Goal: Information Seeking & Learning: Find specific fact

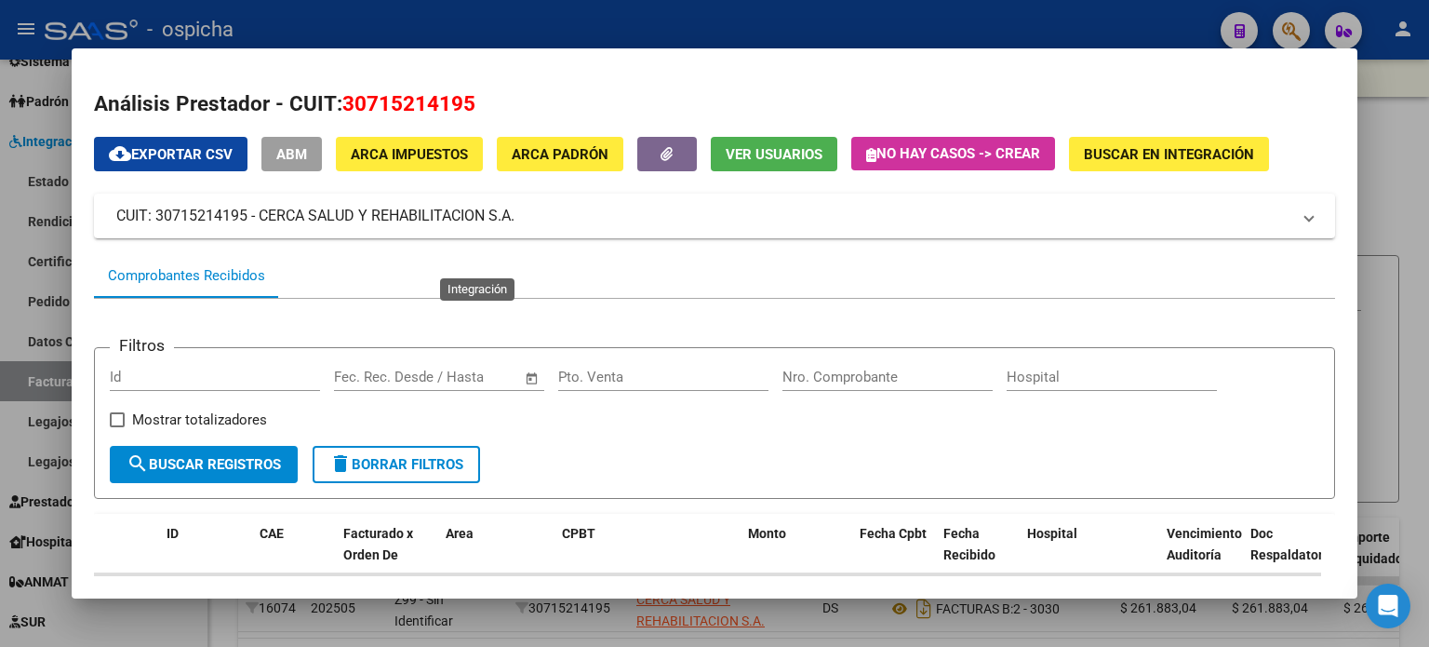
scroll to position [386, 0]
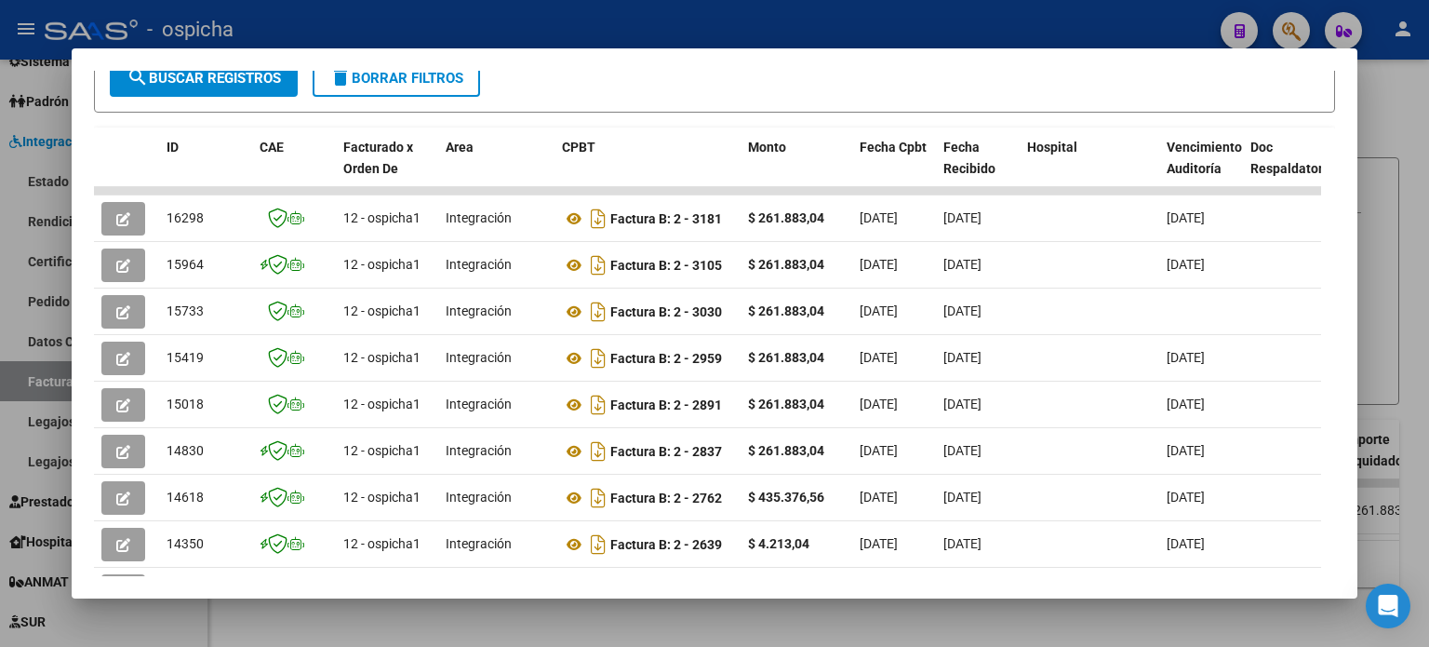
click at [1417, 115] on div at bounding box center [714, 323] width 1429 height 647
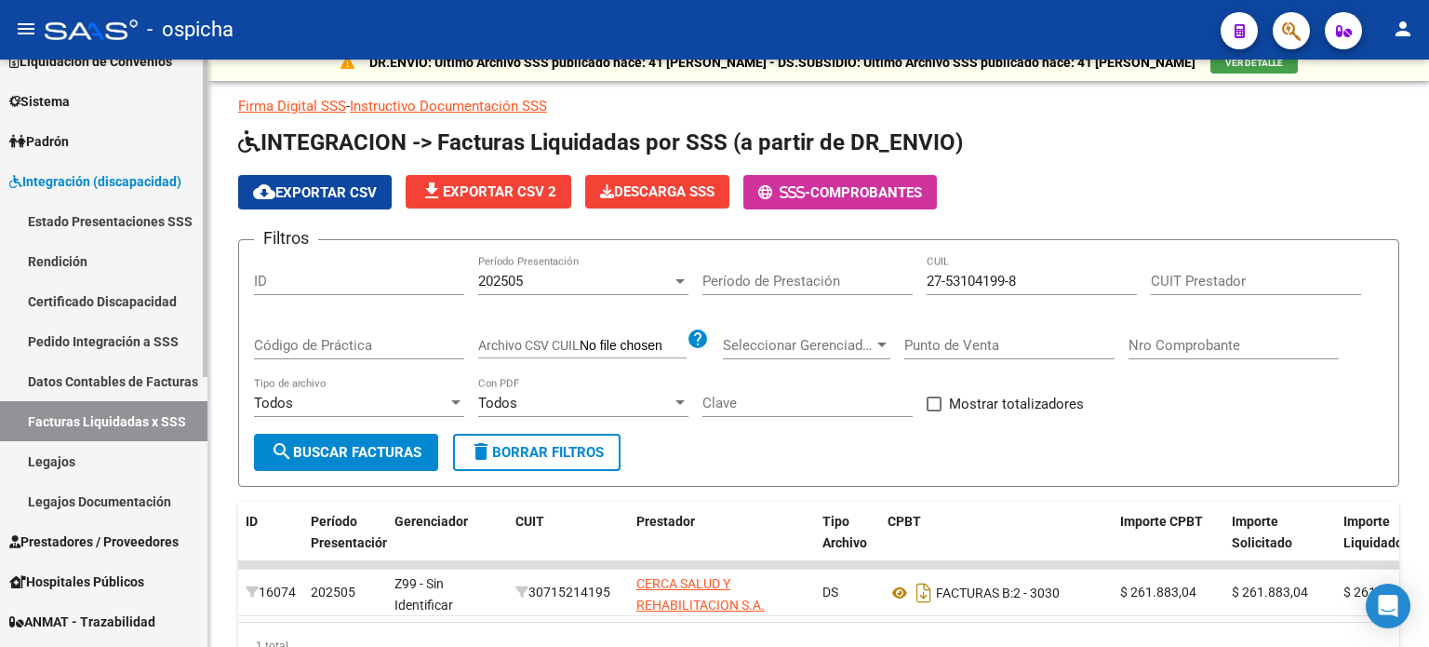
scroll to position [186, 0]
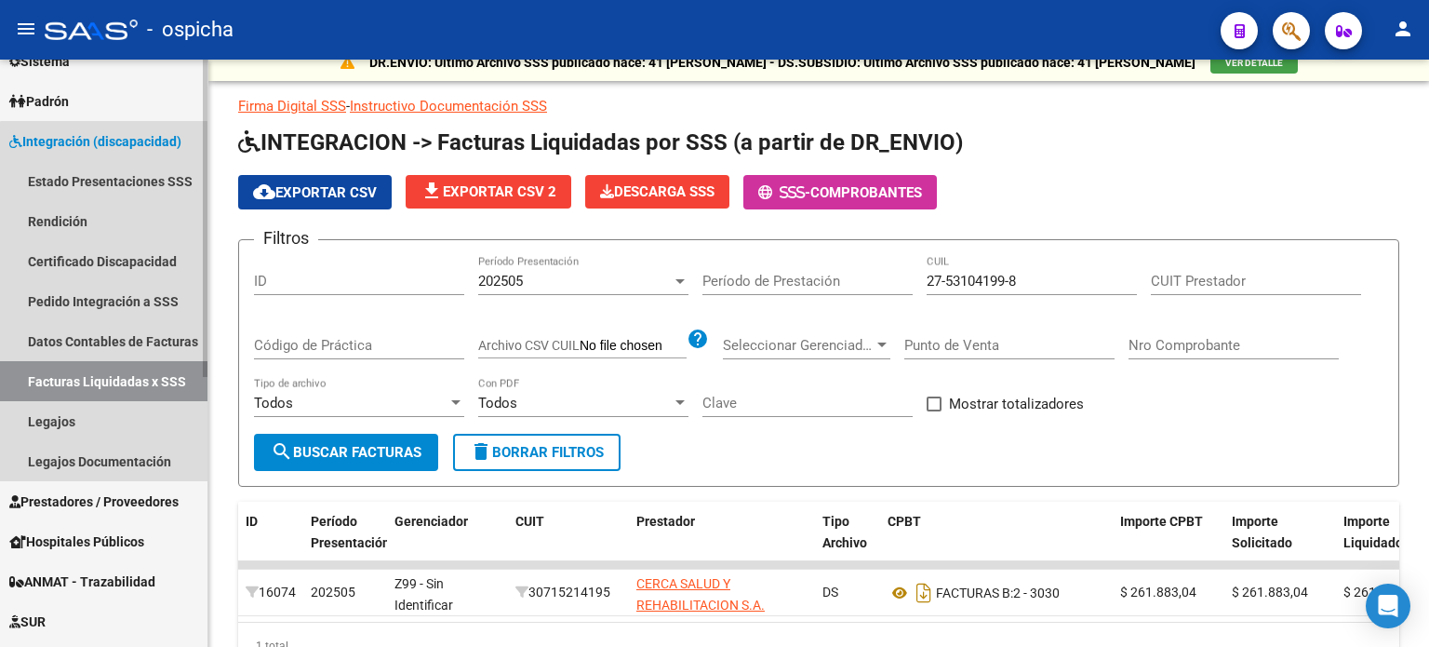
click at [143, 382] on link "Facturas Liquidadas x SSS" at bounding box center [104, 381] width 208 height 40
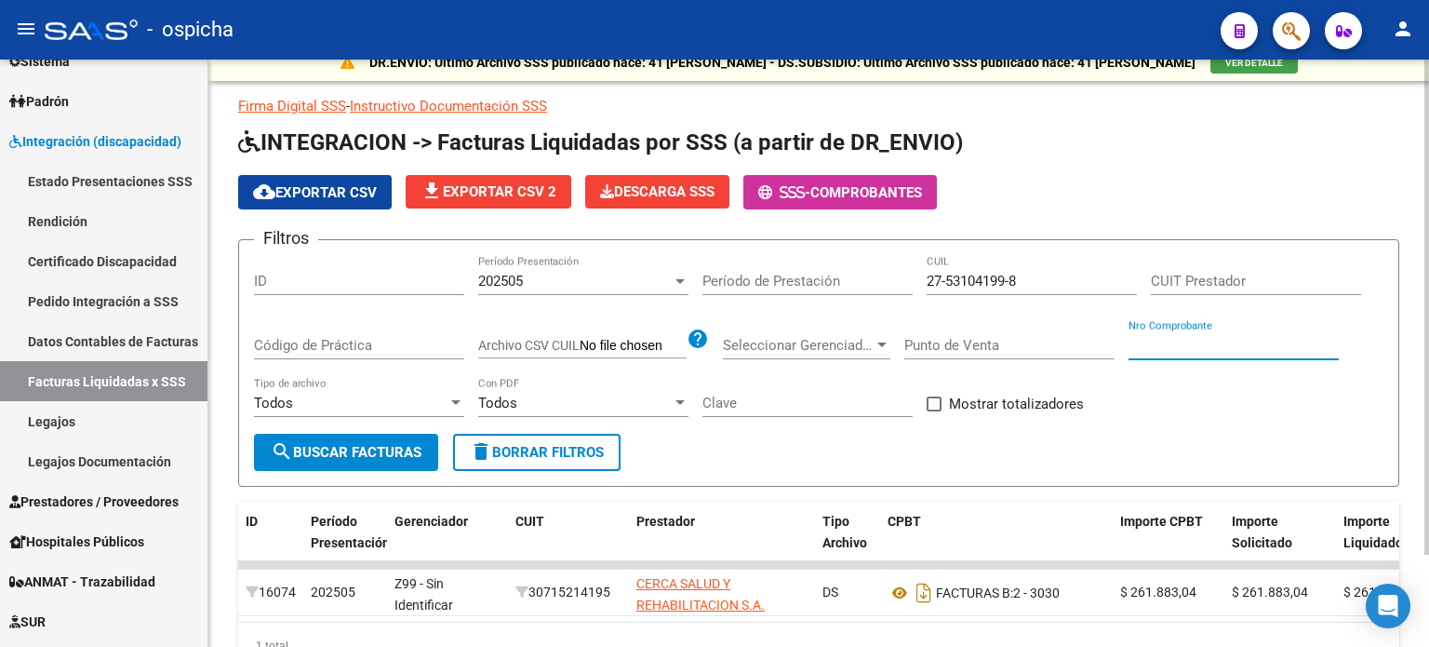
click at [1187, 344] on input "Nro Comprobante" at bounding box center [1234, 345] width 210 height 17
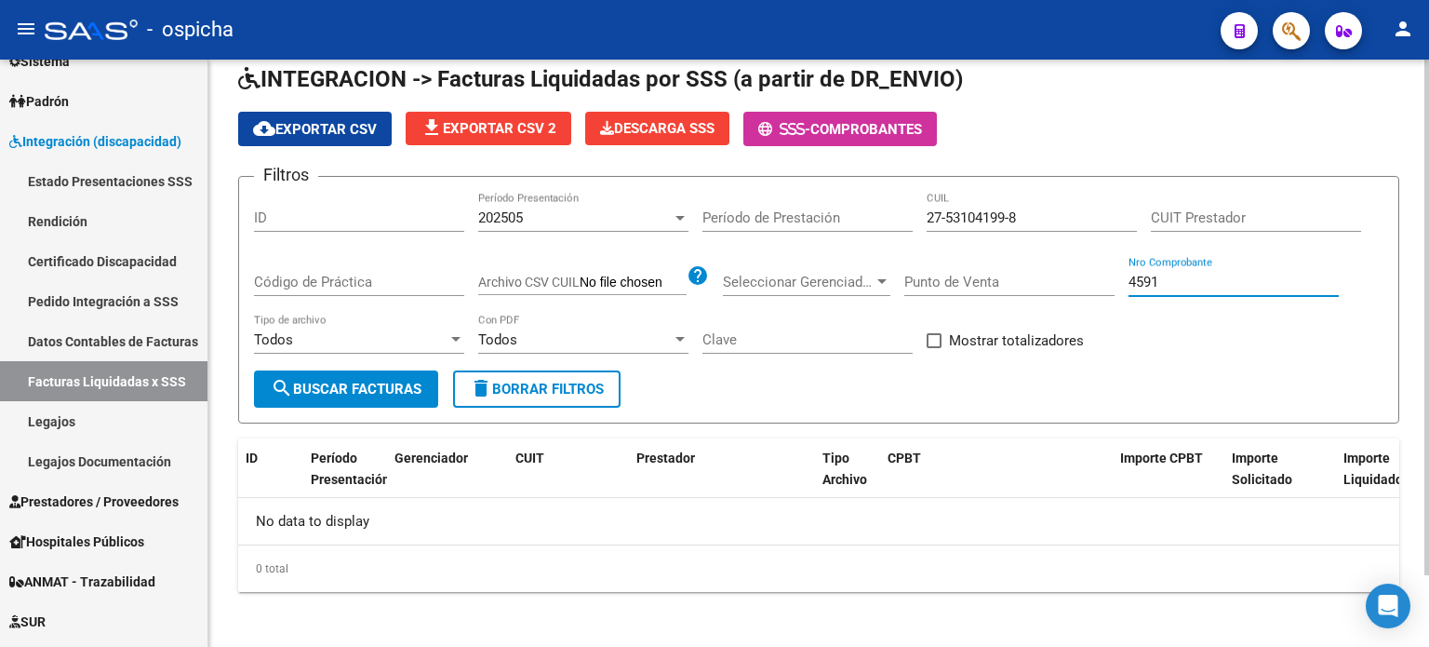
scroll to position [82, 0]
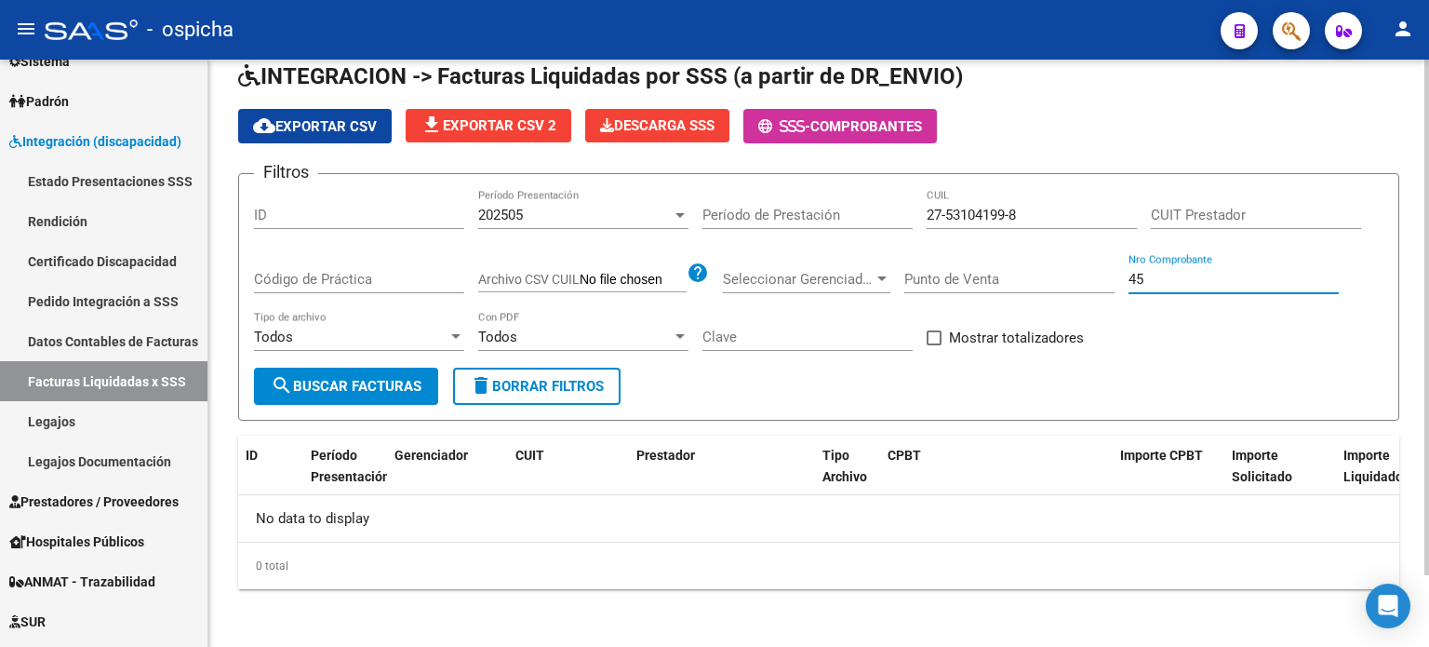
type input "4"
type input "5551"
click at [564, 379] on span "delete Borrar Filtros" at bounding box center [537, 386] width 134 height 17
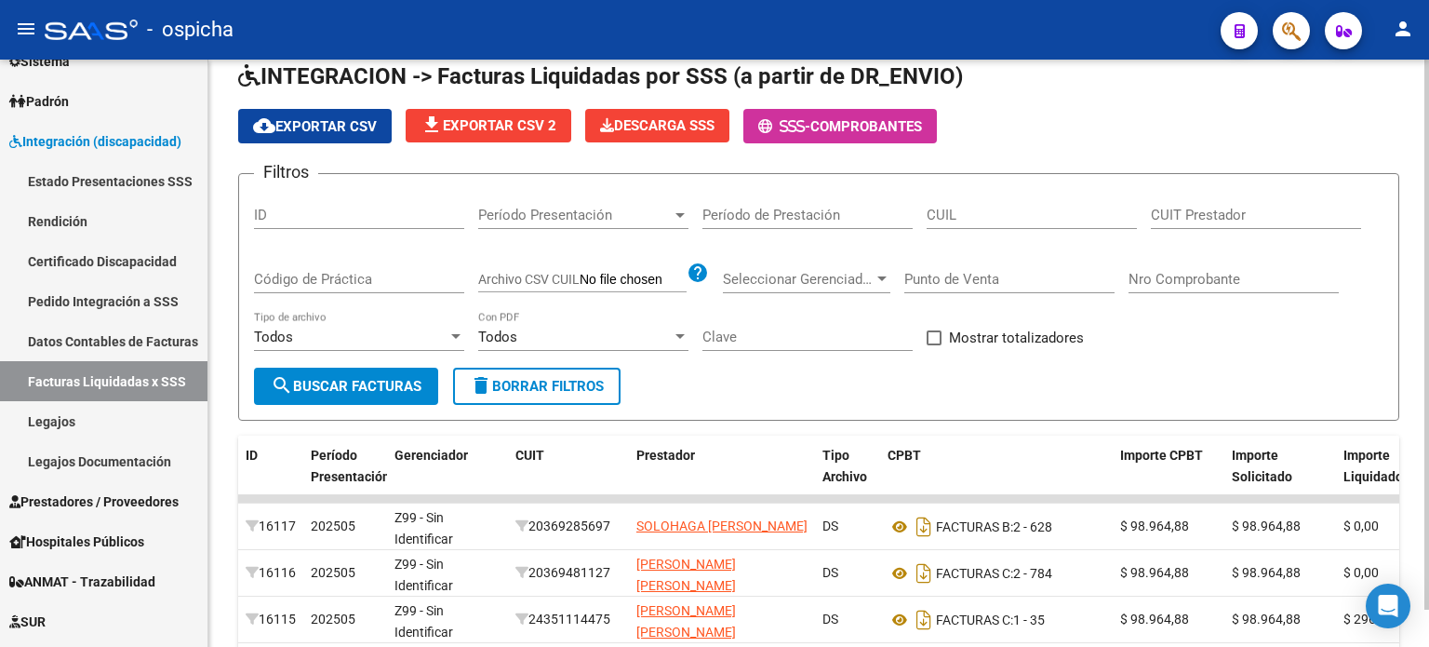
click at [1161, 317] on div "Filtros ID Período Presentación Período Presentación Período de Prestación CUIL…" at bounding box center [819, 278] width 1130 height 179
click at [1179, 278] on input "Nro Comprobante" at bounding box center [1234, 279] width 210 height 17
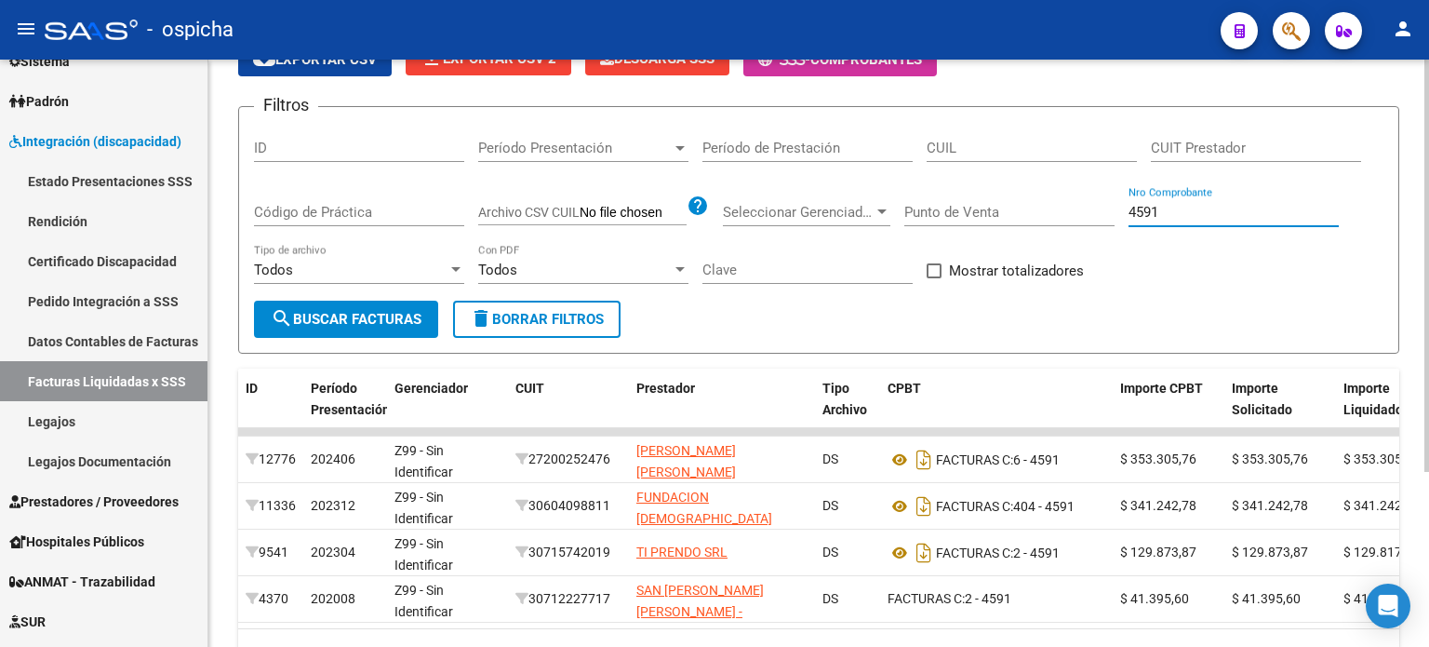
scroll to position [249, 0]
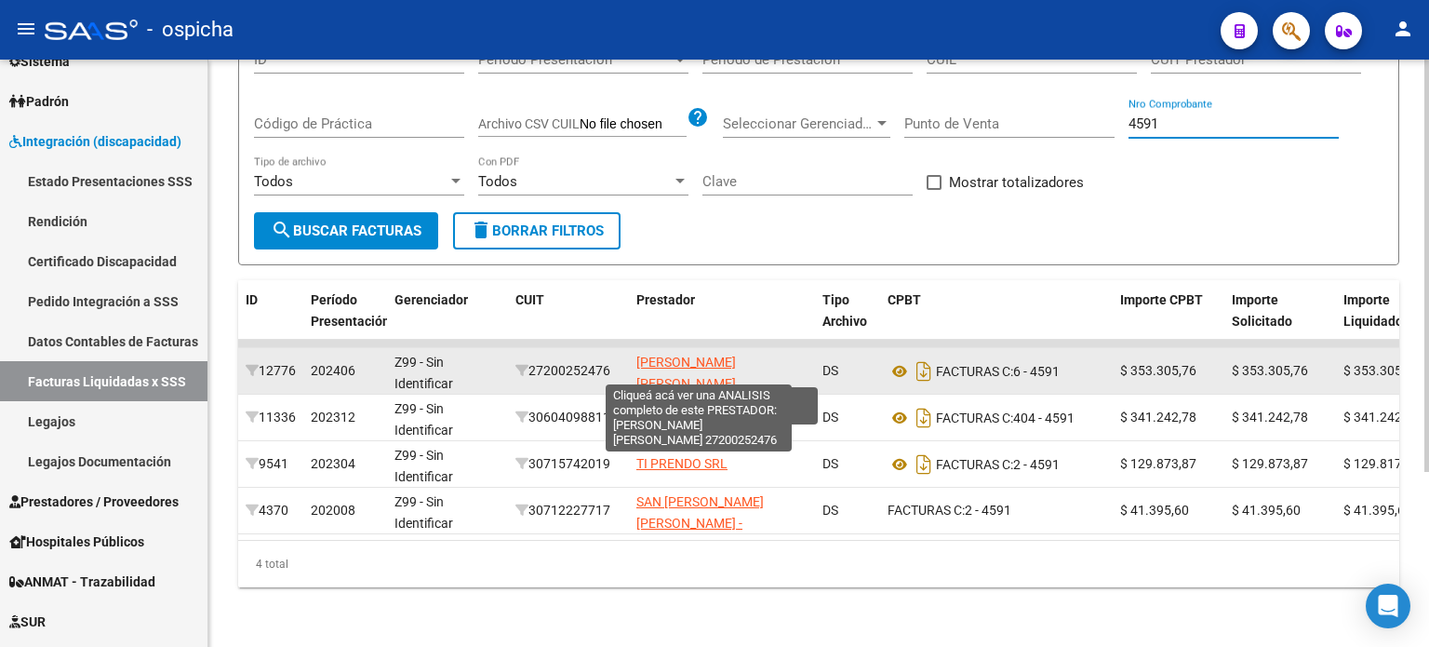
type input "4591"
click at [683, 355] on span "[PERSON_NAME] [PERSON_NAME]" at bounding box center [687, 373] width 100 height 36
type textarea "27200252476"
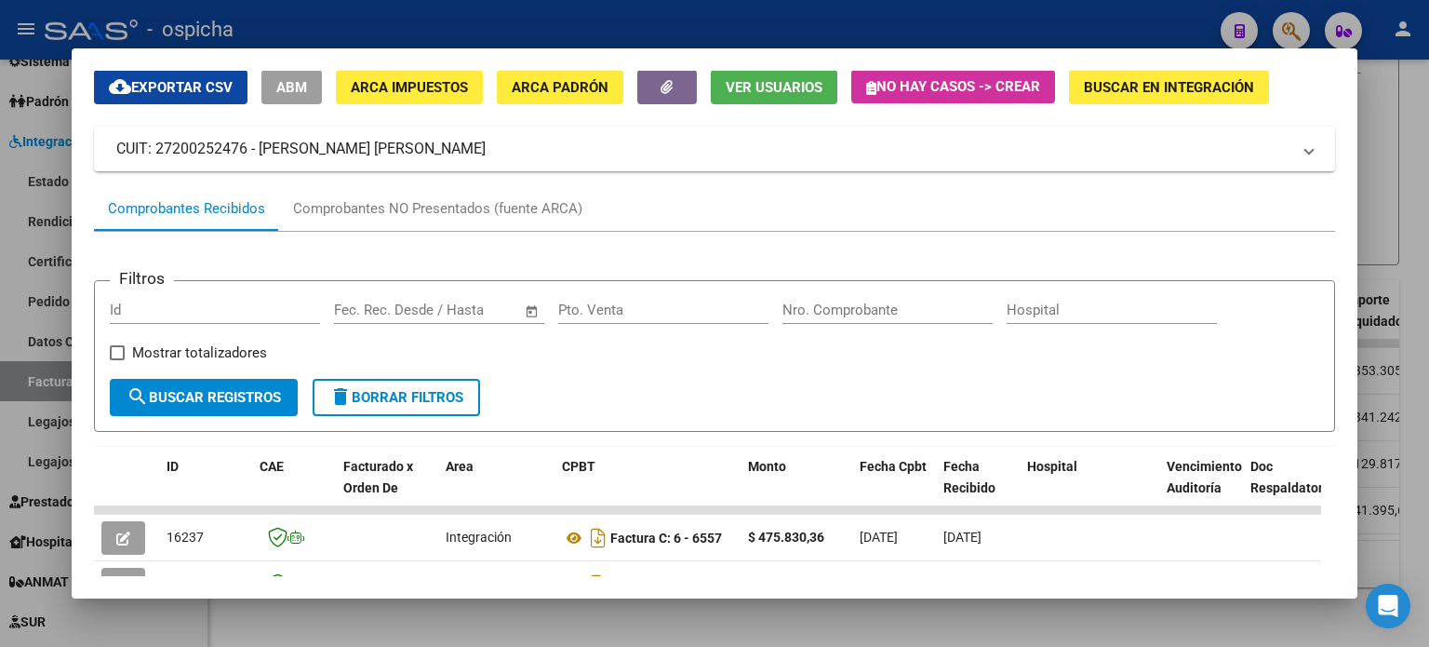
scroll to position [279, 0]
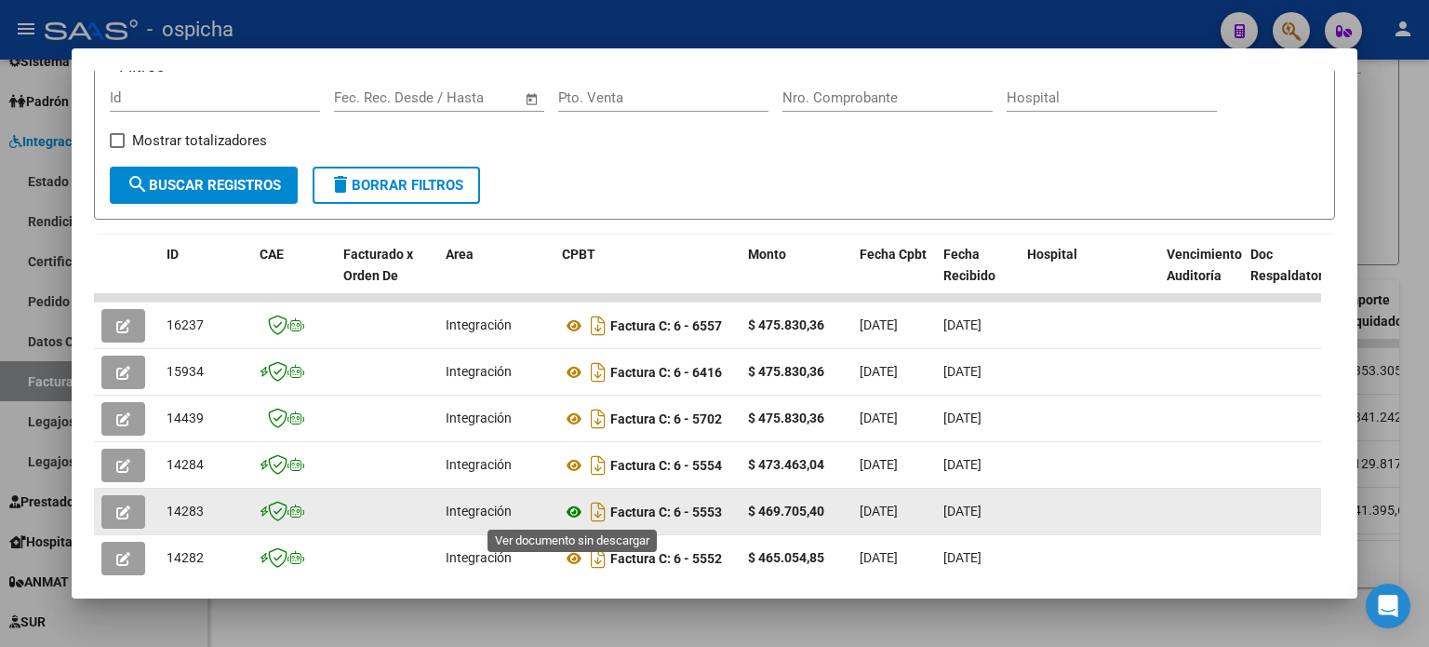
click at [570, 516] on icon at bounding box center [574, 512] width 24 height 22
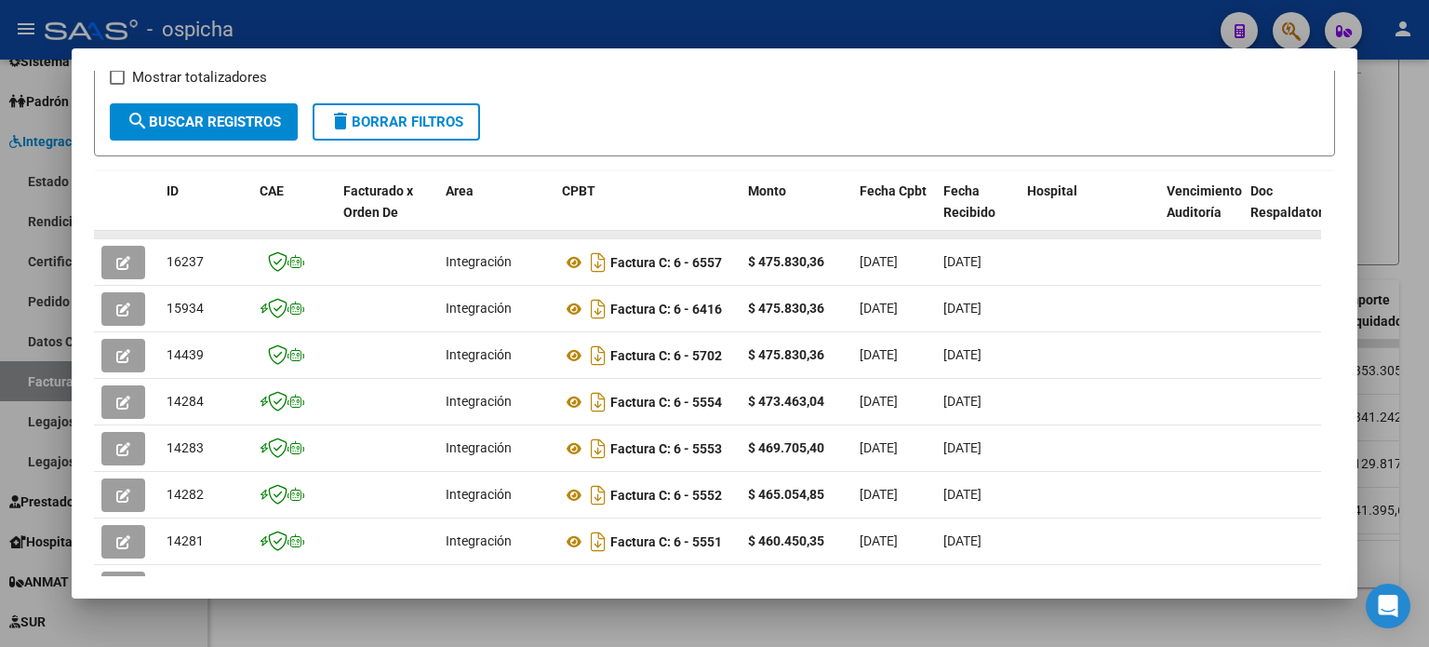
scroll to position [465, 0]
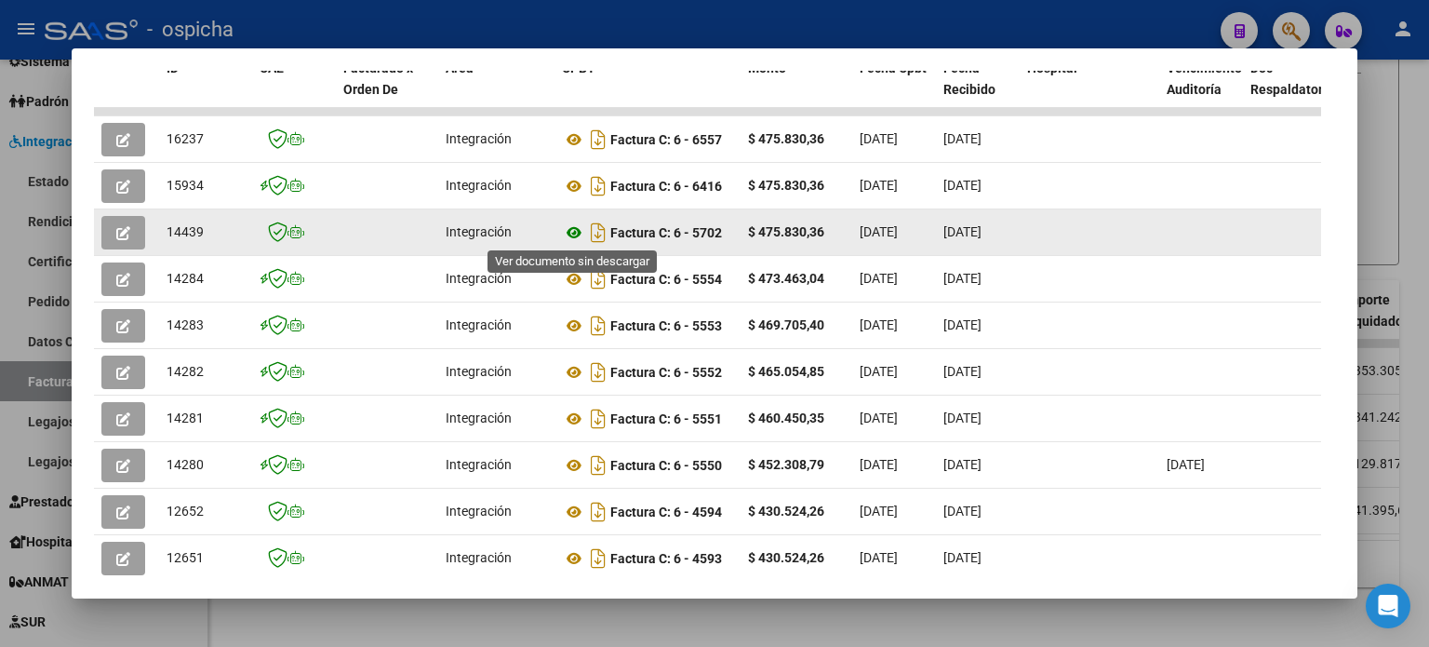
click at [569, 235] on icon at bounding box center [574, 232] width 24 height 22
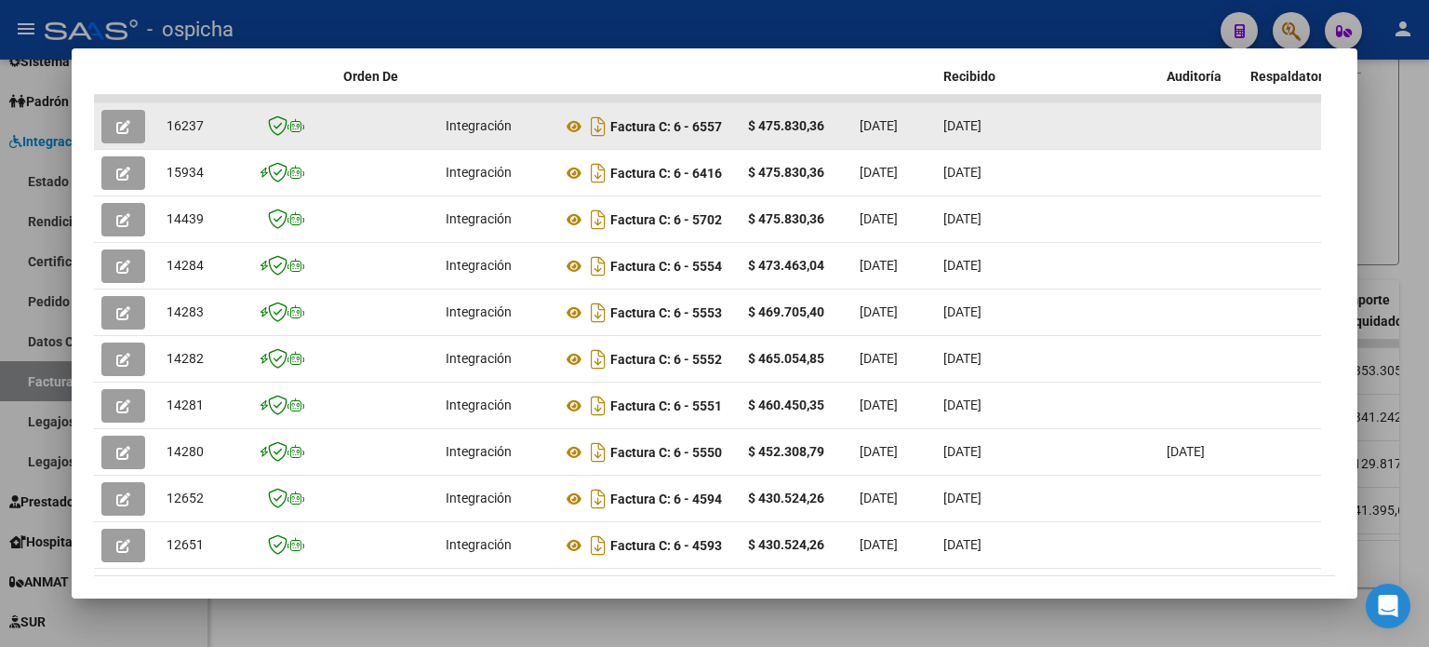
scroll to position [572, 0]
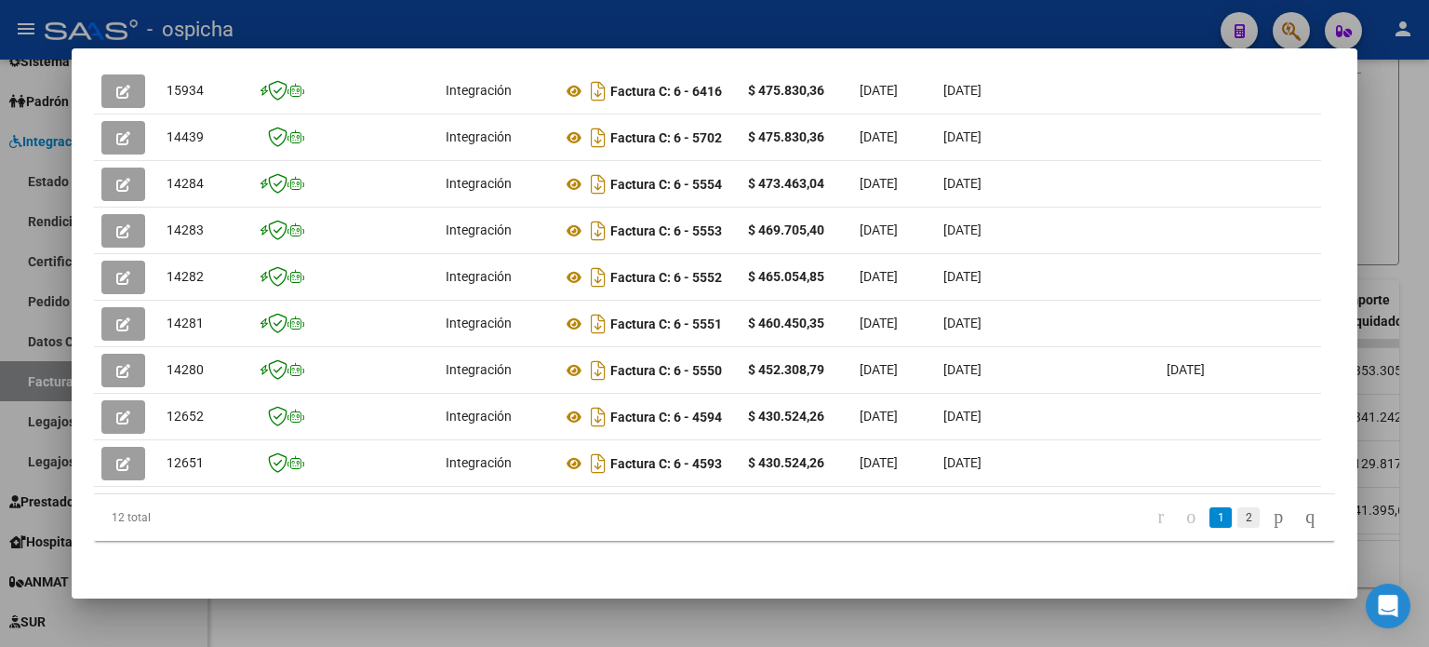
click at [1238, 521] on link "2" at bounding box center [1249, 517] width 22 height 20
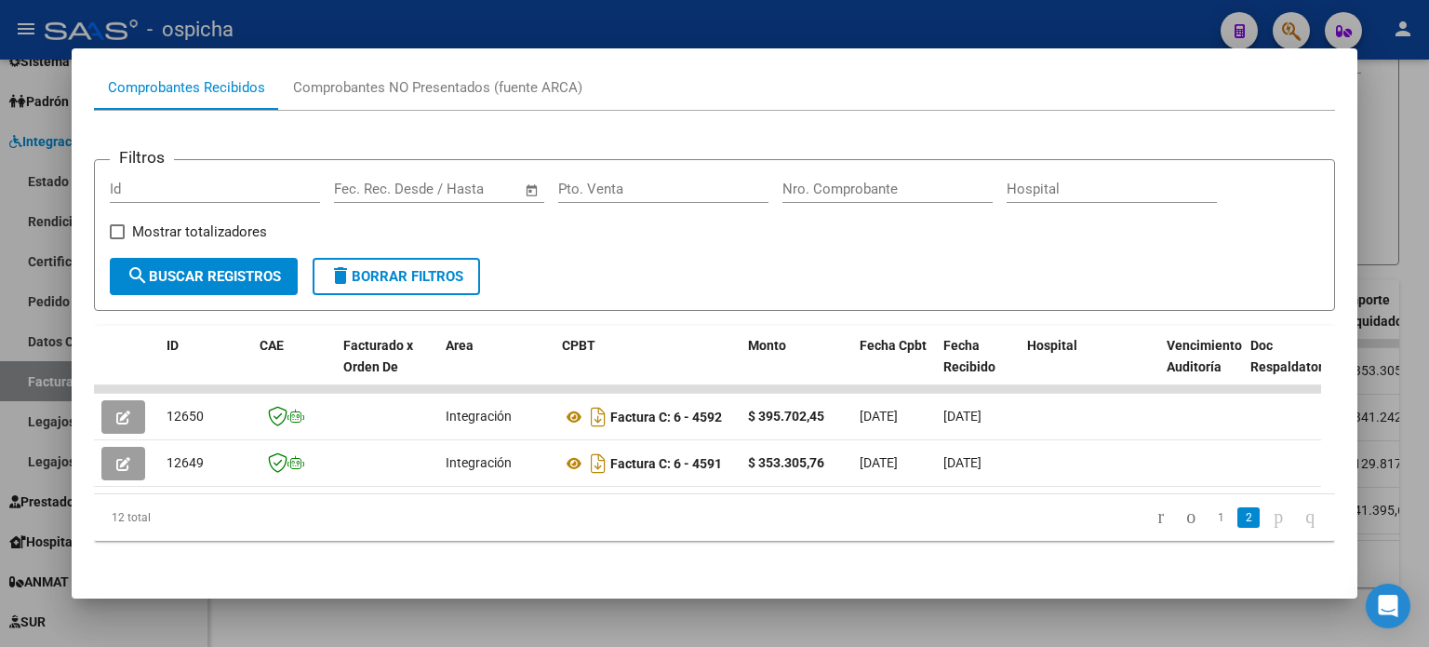
scroll to position [200, 0]
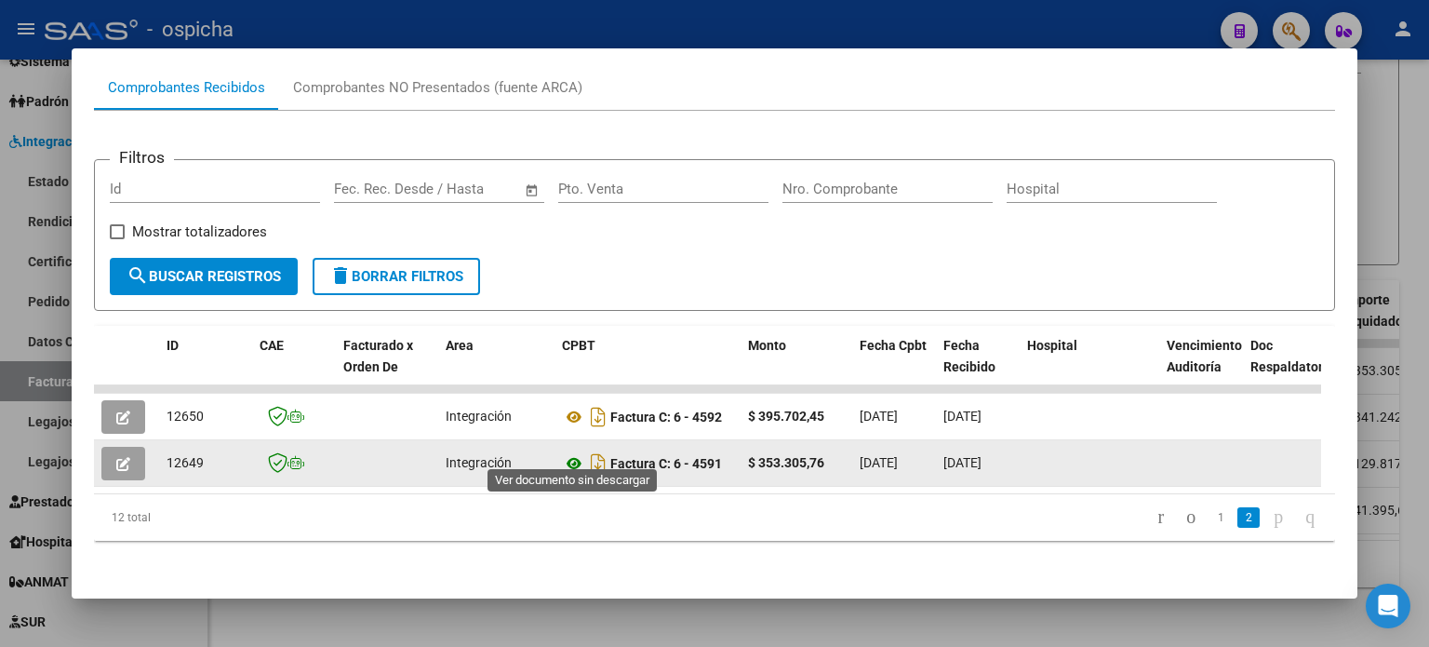
click at [572, 452] on icon at bounding box center [574, 463] width 24 height 22
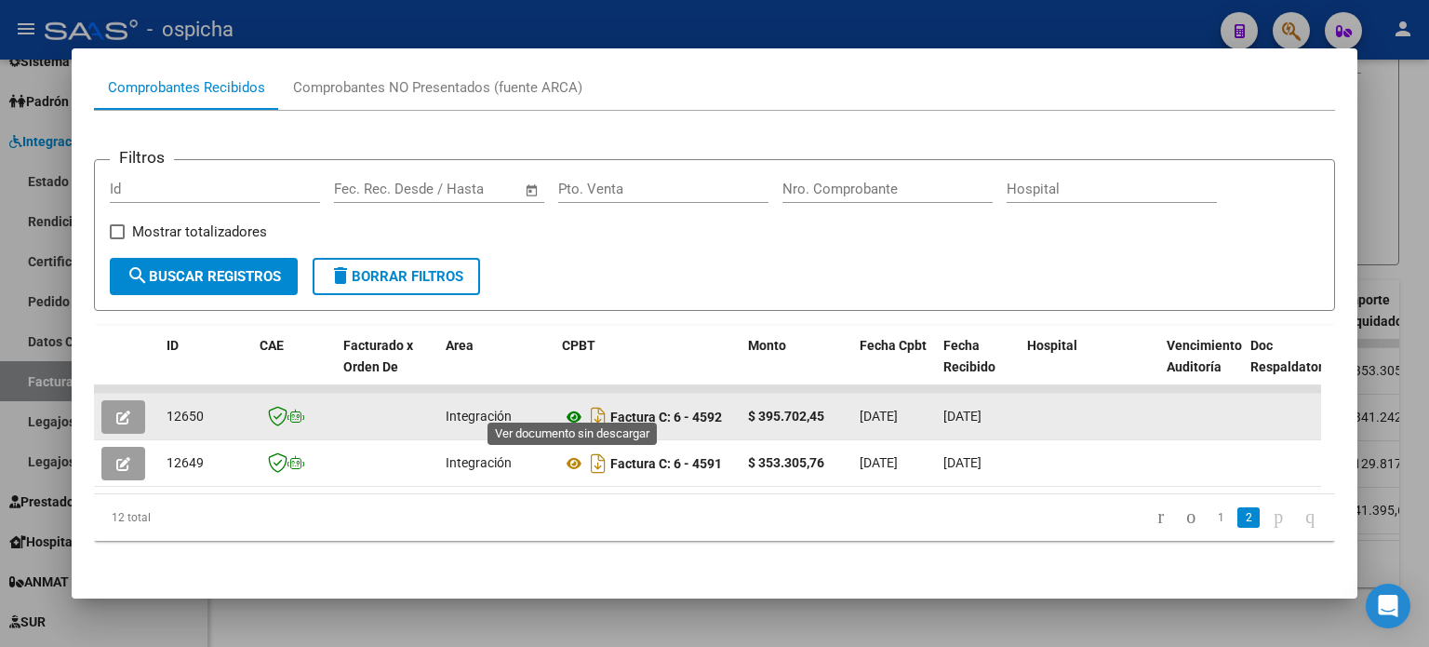
click at [575, 406] on icon at bounding box center [574, 417] width 24 height 22
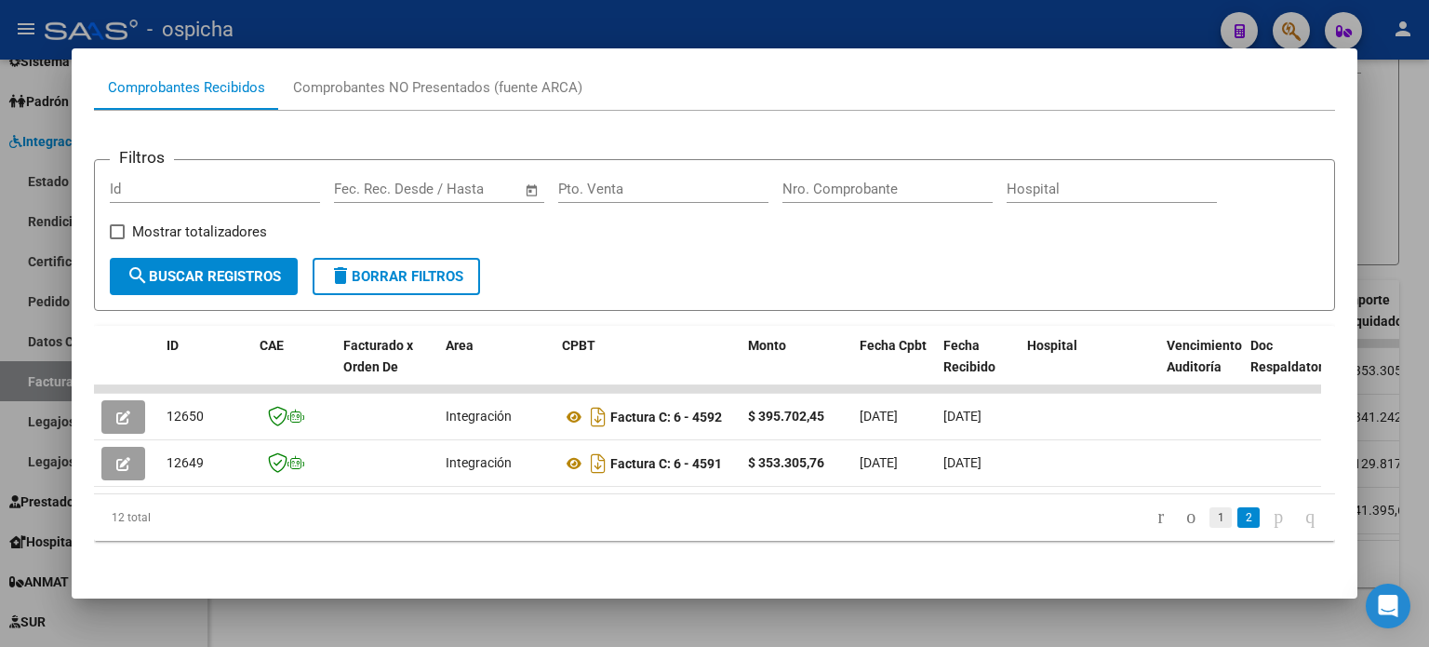
click at [1210, 520] on link "1" at bounding box center [1221, 517] width 22 height 20
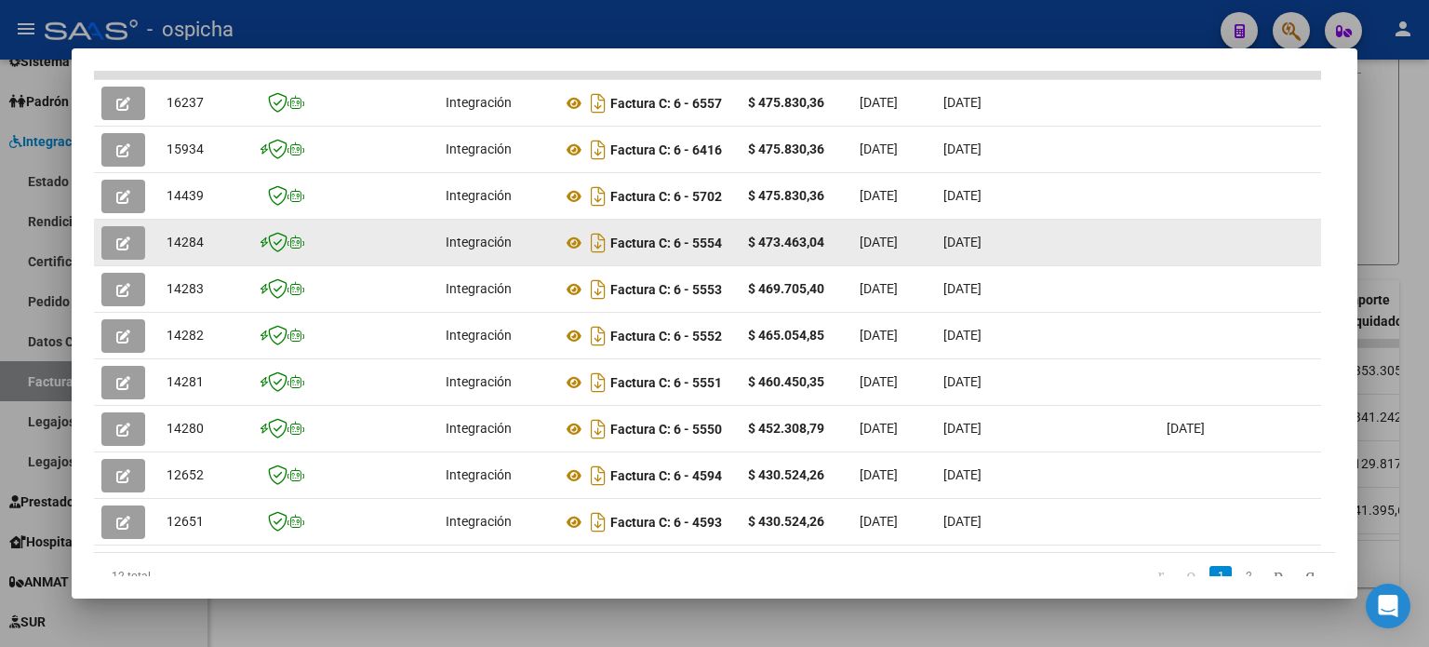
scroll to position [572, 0]
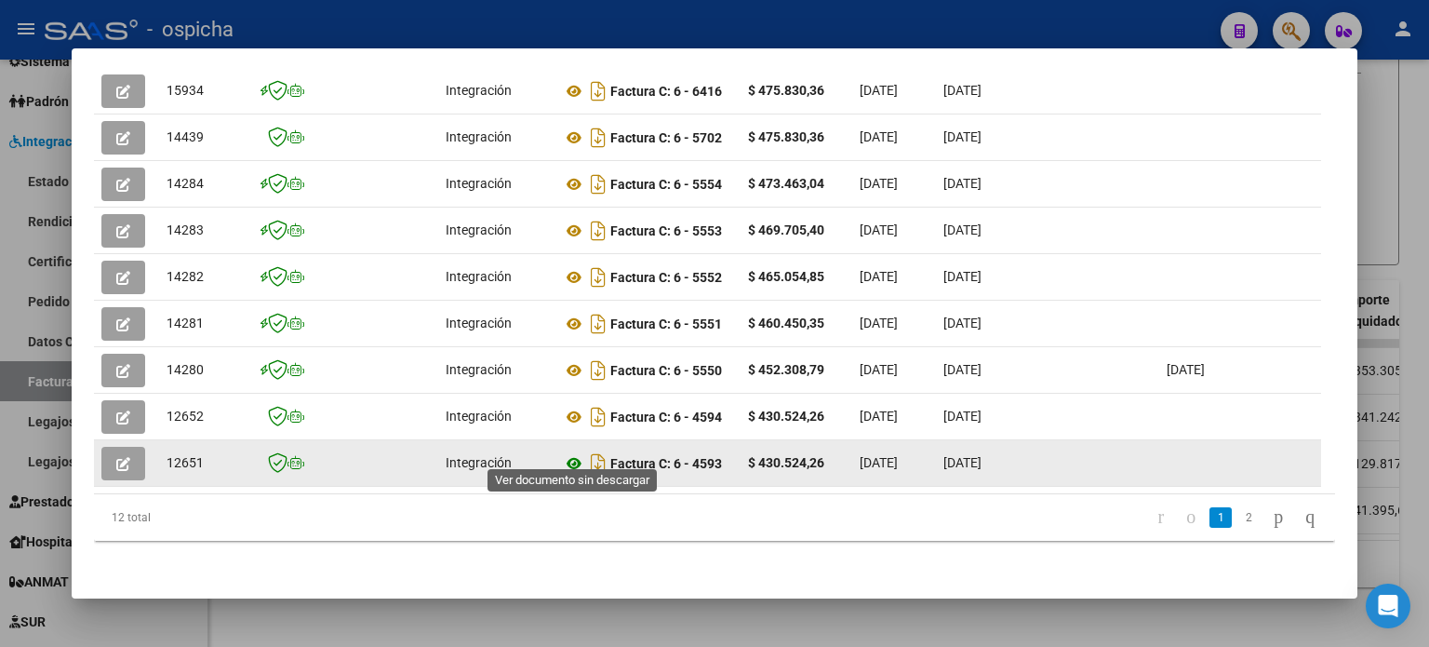
click at [571, 452] on icon at bounding box center [574, 463] width 24 height 22
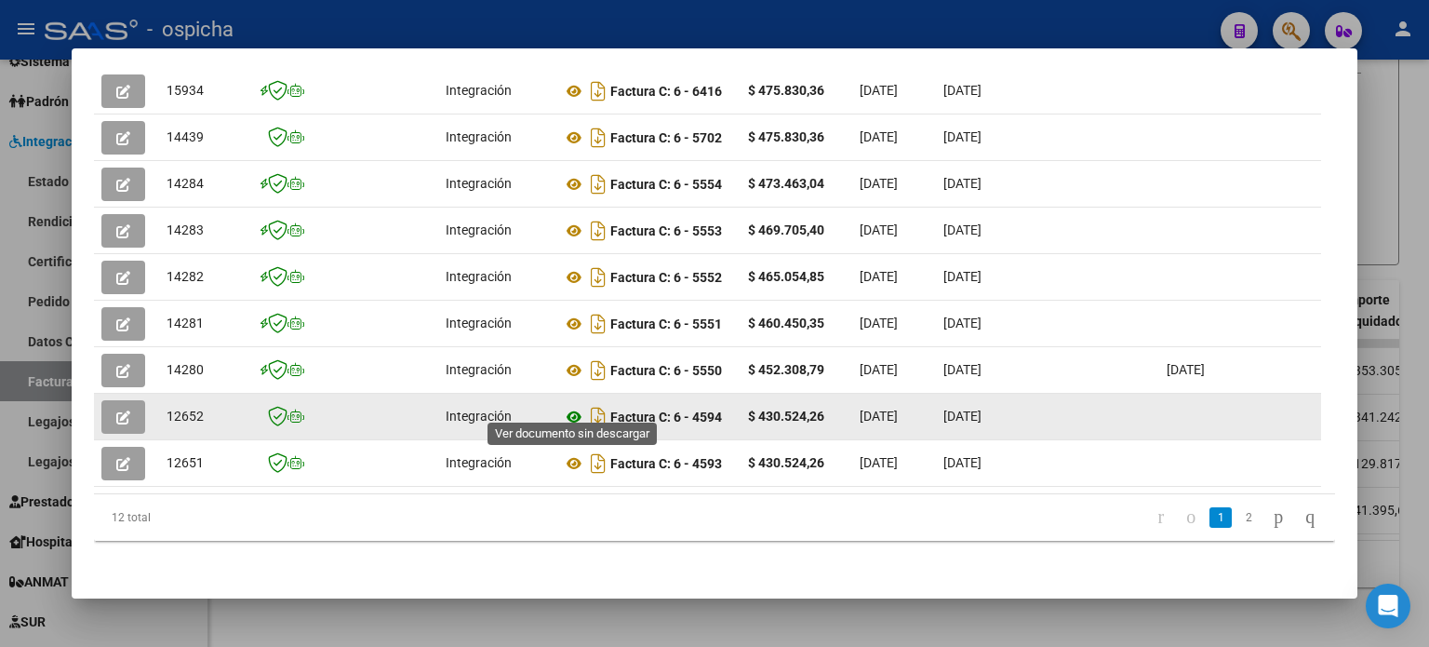
click at [577, 406] on icon at bounding box center [574, 417] width 24 height 22
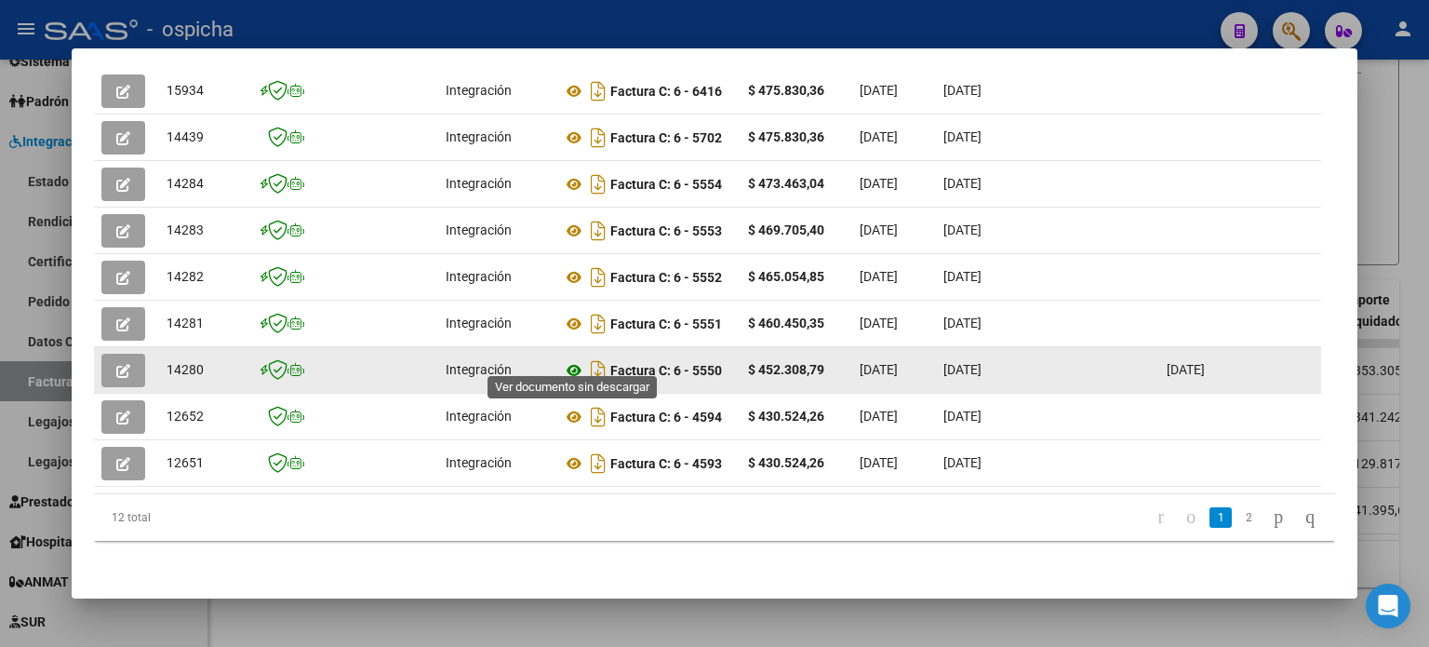
click at [574, 359] on icon at bounding box center [574, 370] width 24 height 22
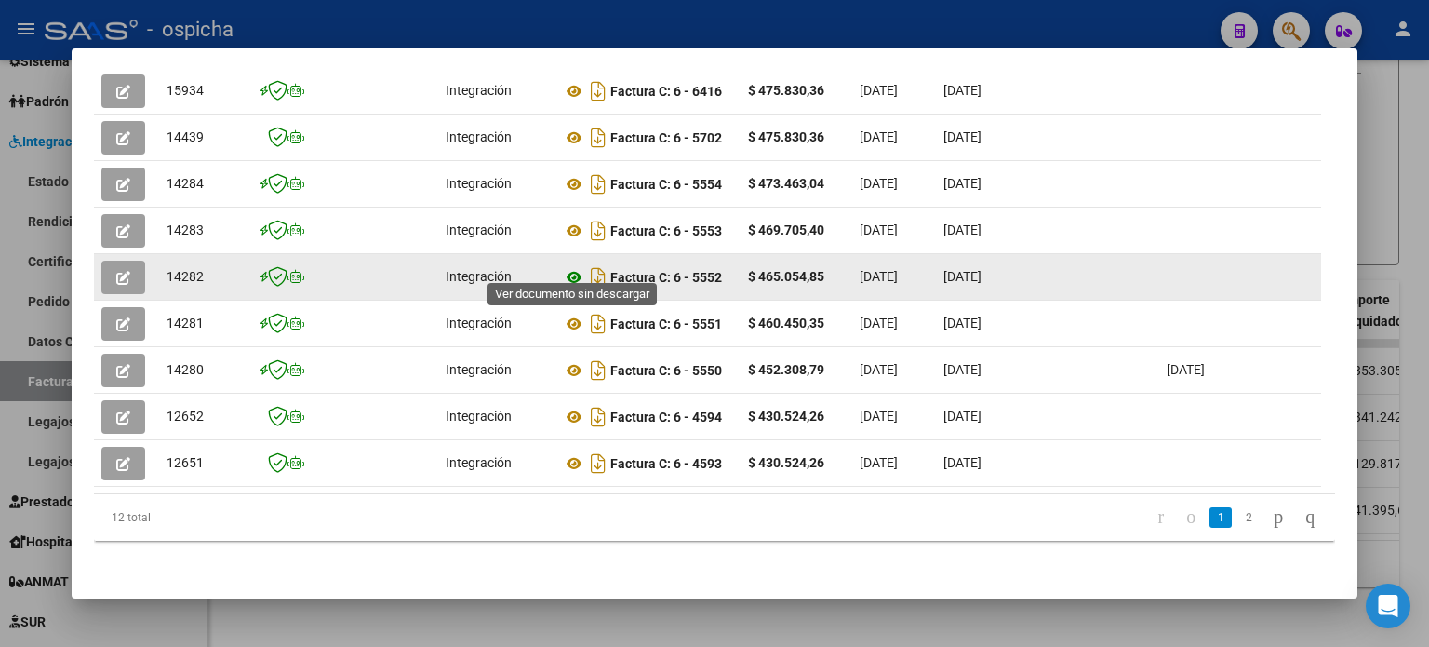
click at [576, 266] on icon at bounding box center [574, 277] width 24 height 22
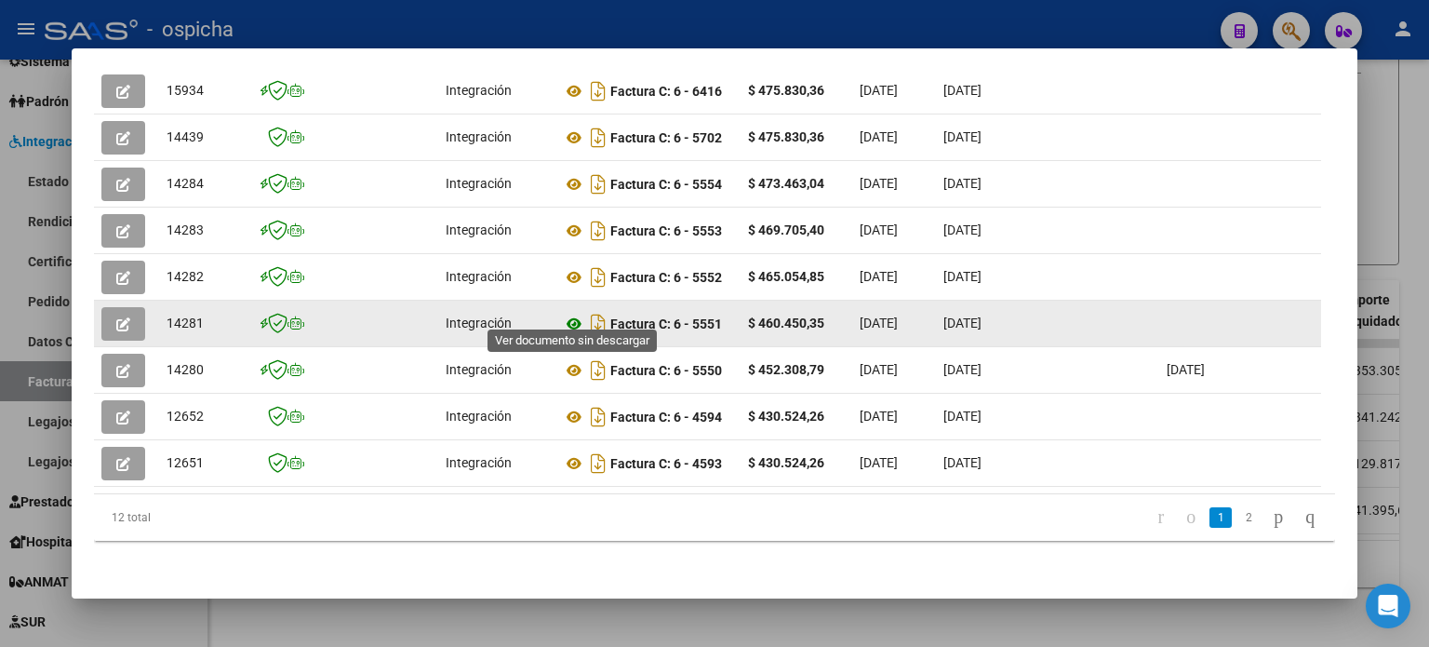
click at [576, 313] on icon at bounding box center [574, 324] width 24 height 22
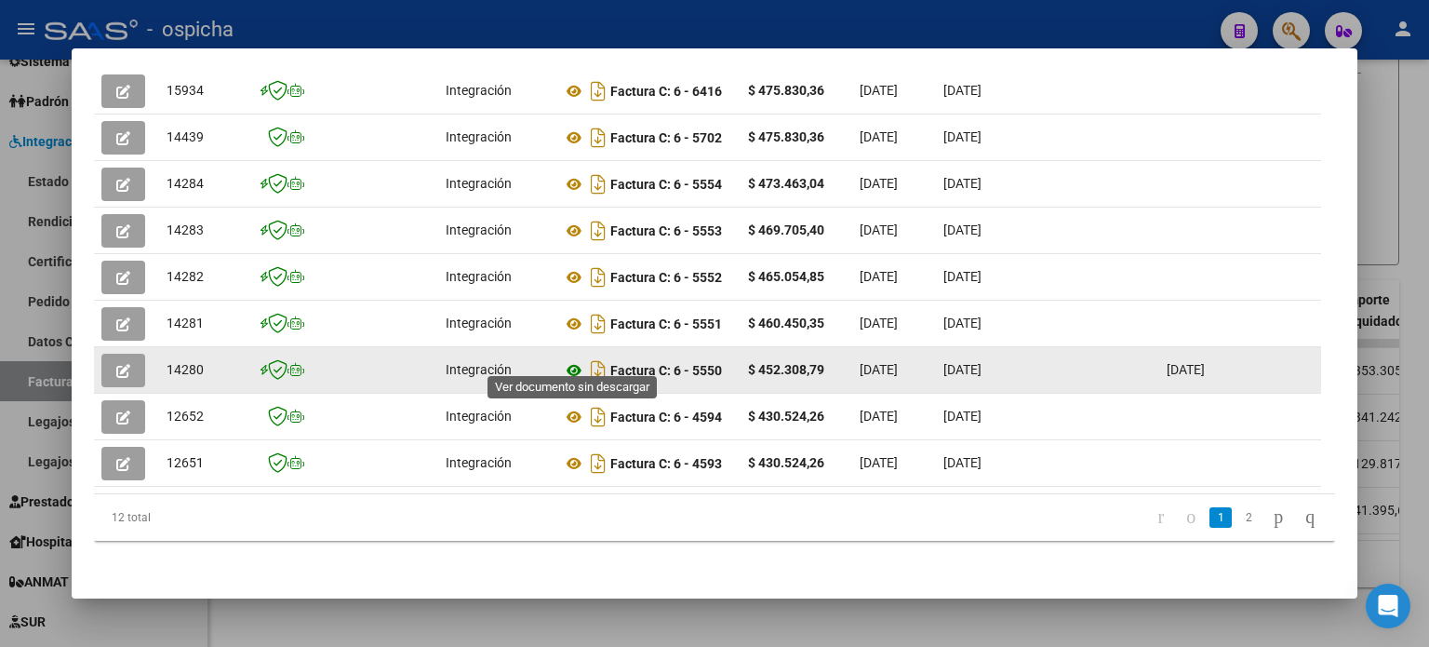
click at [575, 362] on icon at bounding box center [574, 370] width 24 height 22
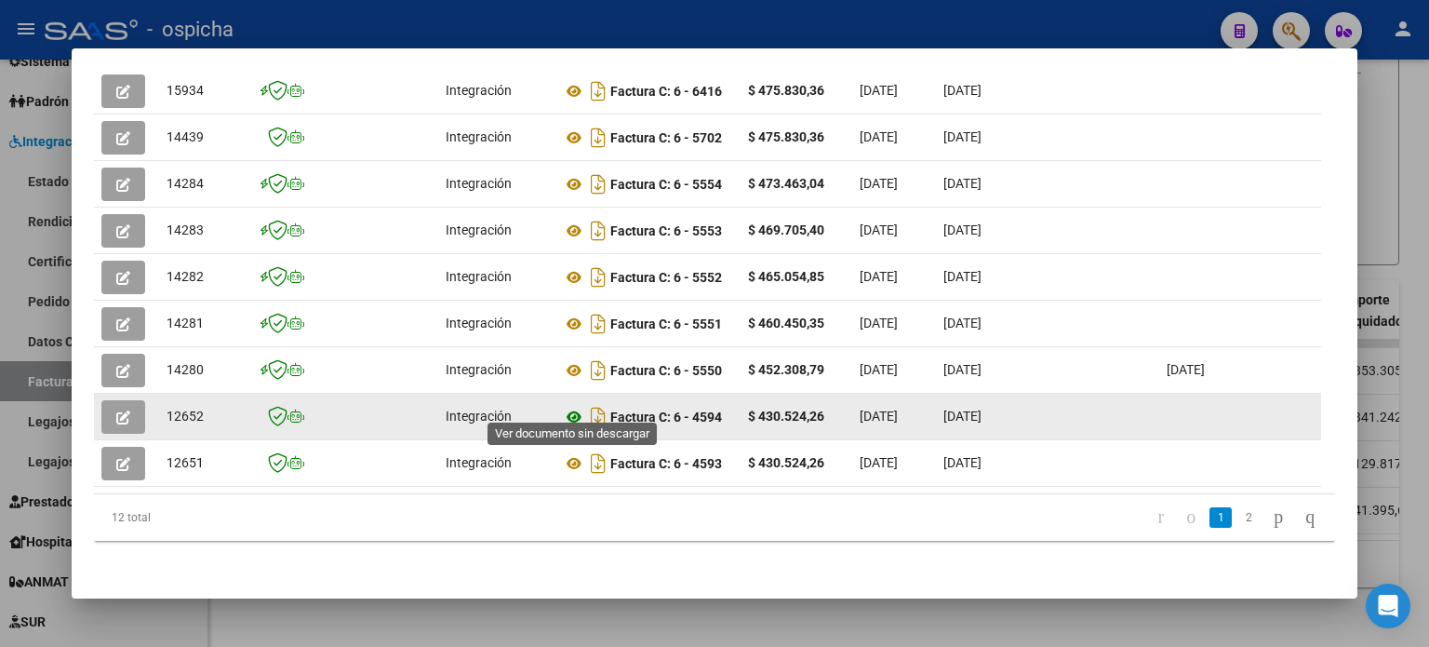
click at [573, 406] on icon at bounding box center [574, 417] width 24 height 22
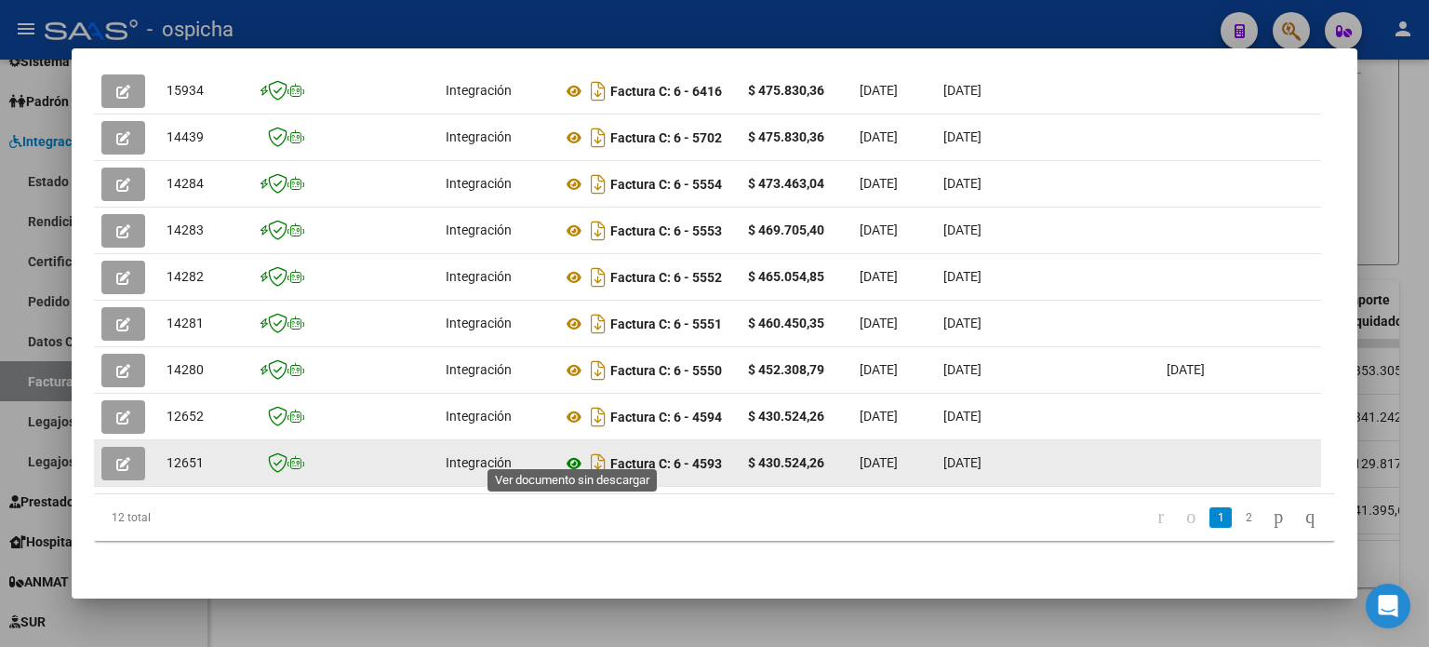
click at [573, 452] on icon at bounding box center [574, 463] width 24 height 22
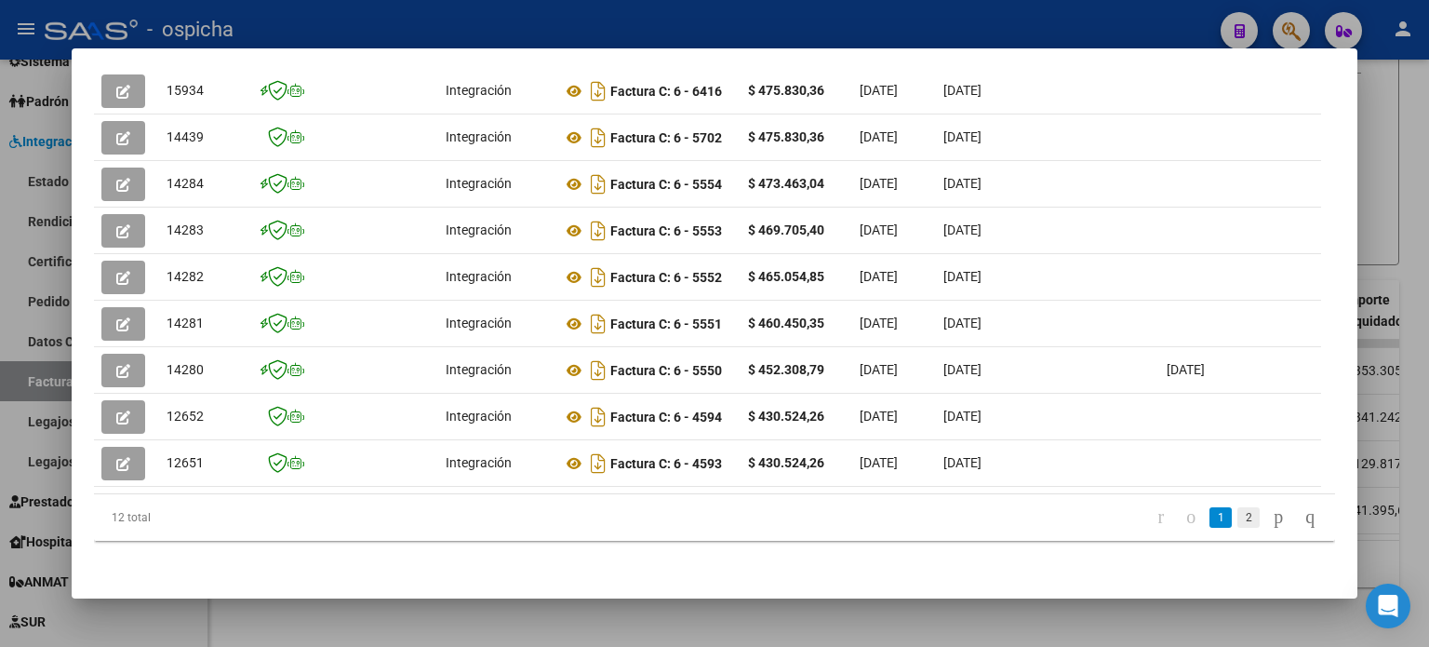
click at [1238, 520] on link "2" at bounding box center [1249, 517] width 22 height 20
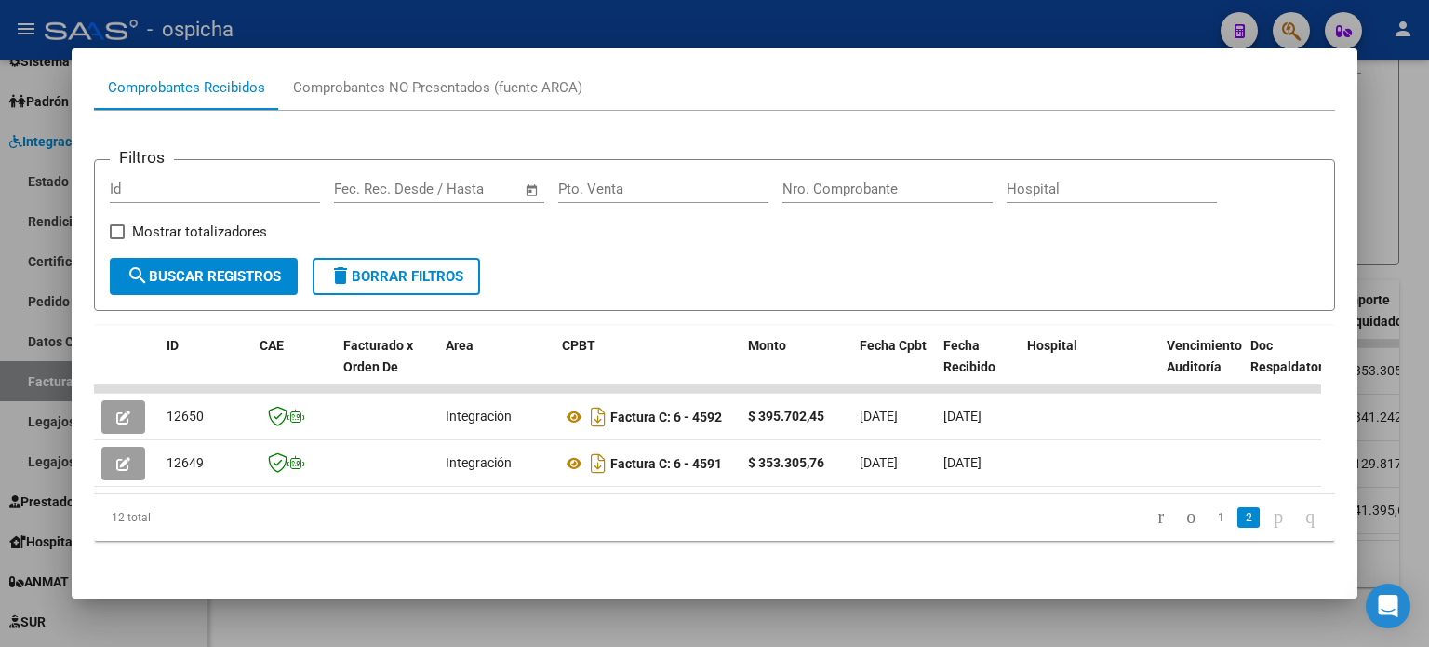
scroll to position [200, 0]
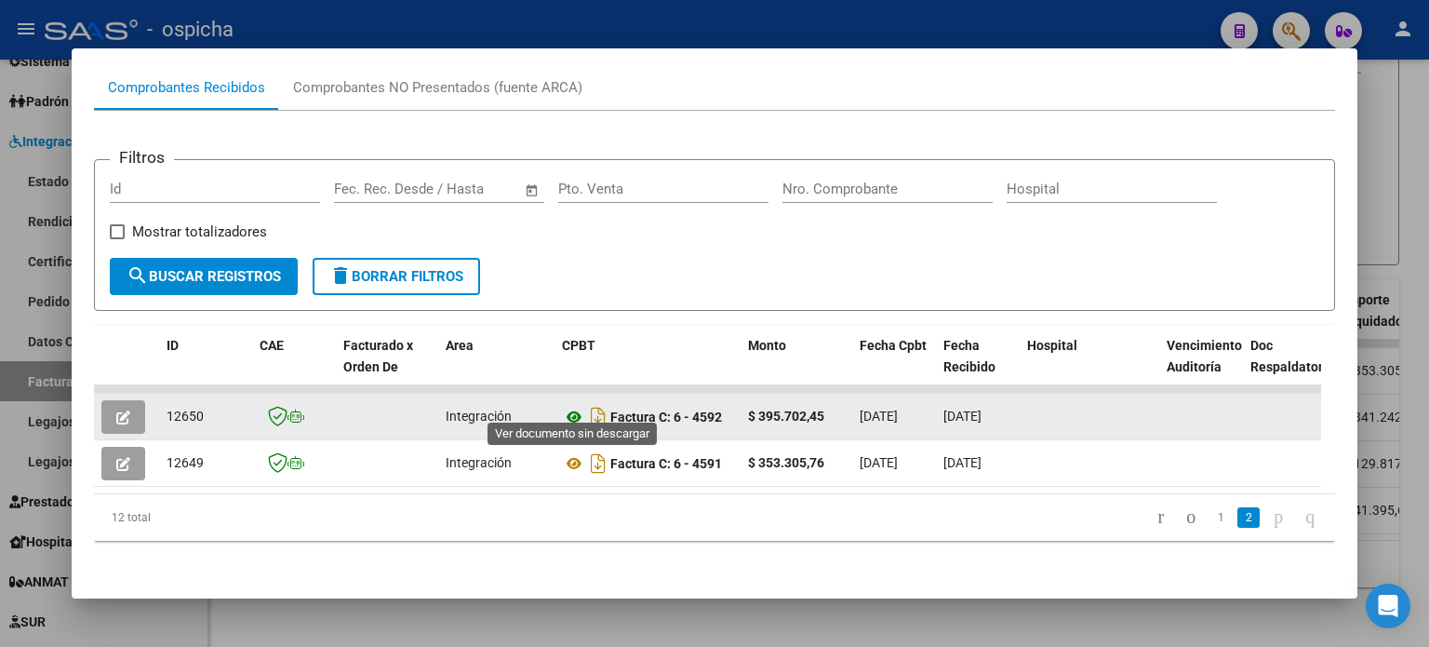
click at [573, 406] on icon at bounding box center [574, 417] width 24 height 22
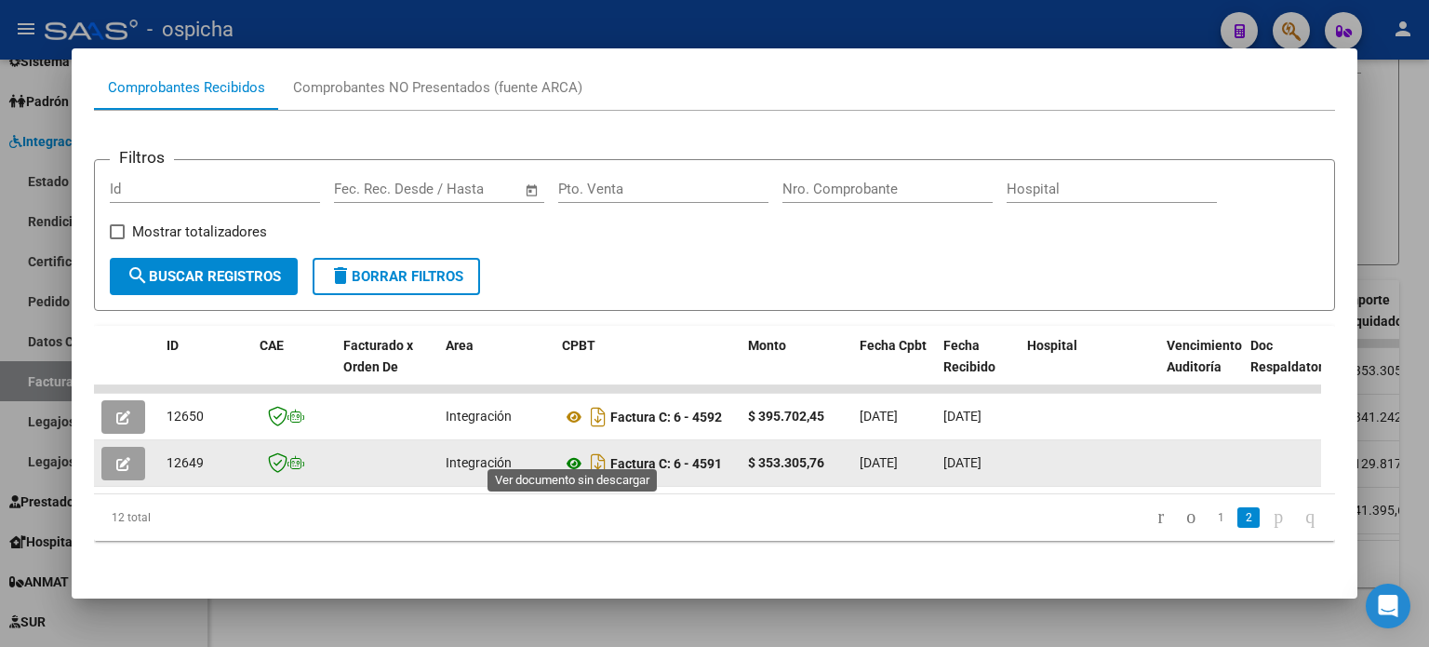
click at [574, 452] on icon at bounding box center [574, 463] width 24 height 22
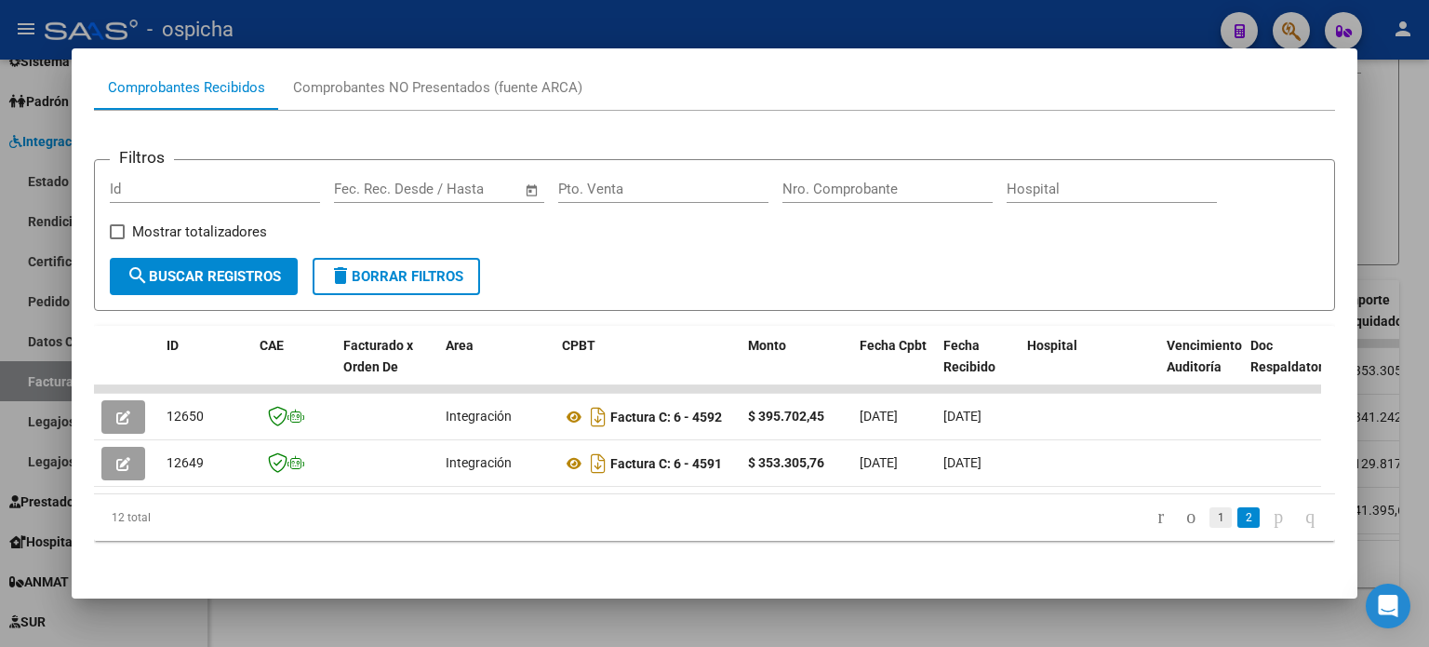
click at [1210, 516] on link "1" at bounding box center [1221, 517] width 22 height 20
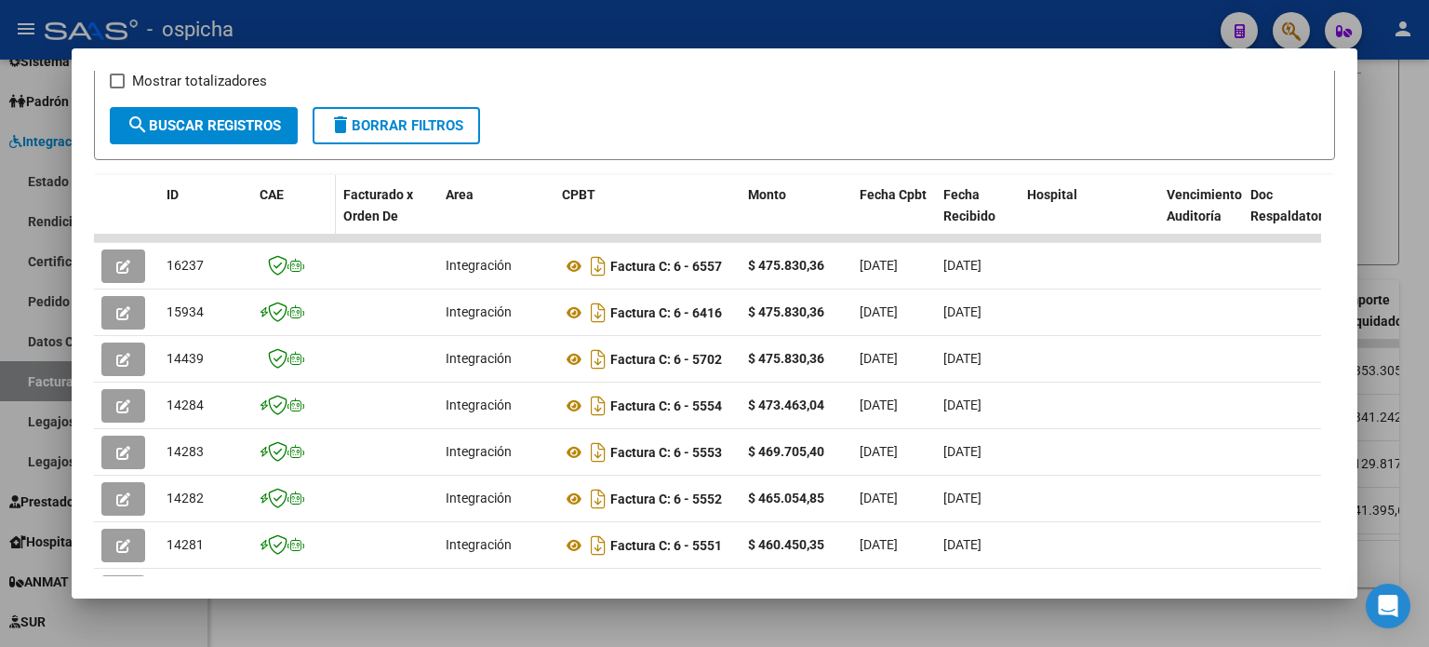
scroll to position [386, 0]
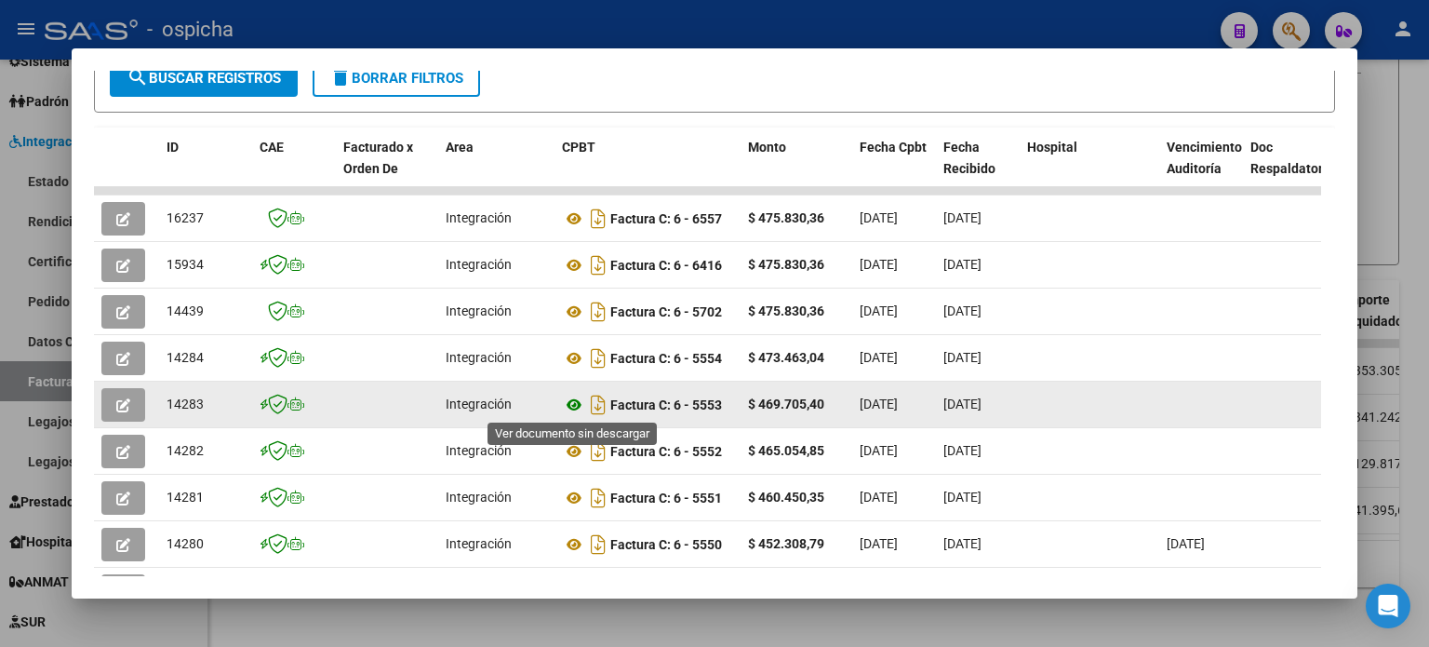
click at [571, 400] on icon at bounding box center [574, 405] width 24 height 22
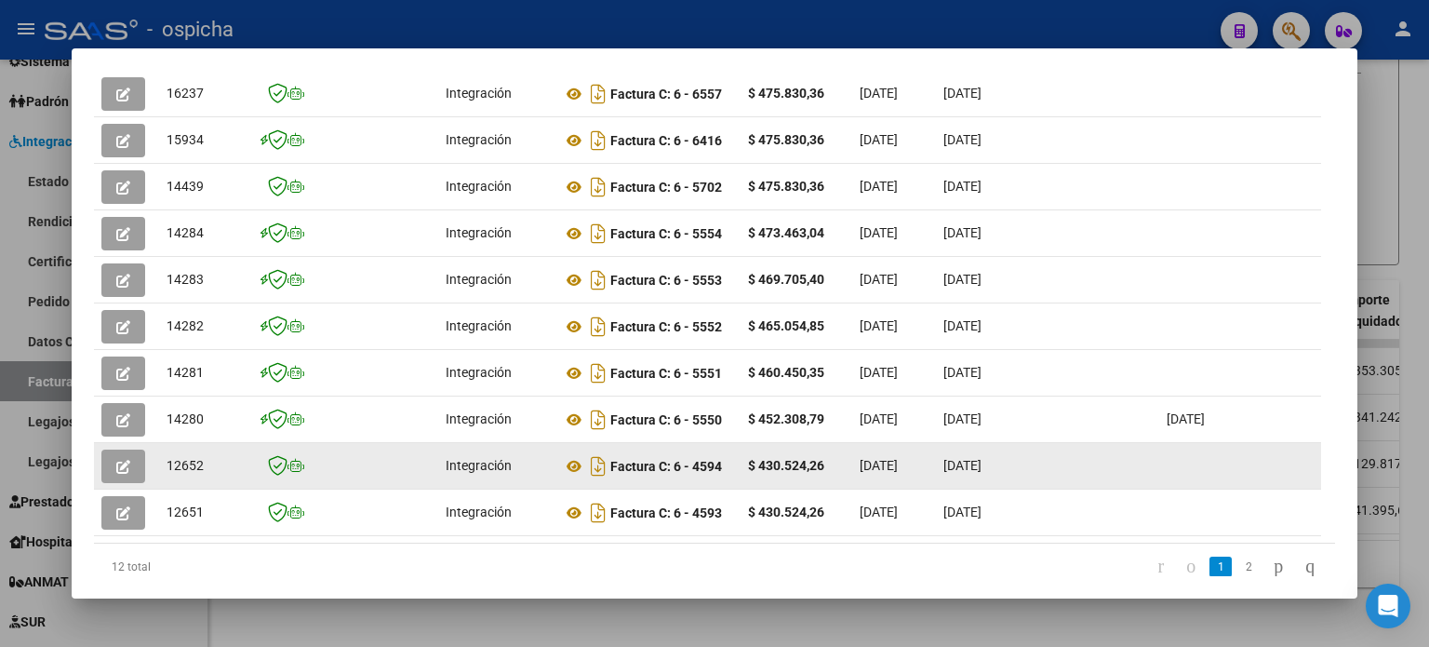
scroll to position [479, 0]
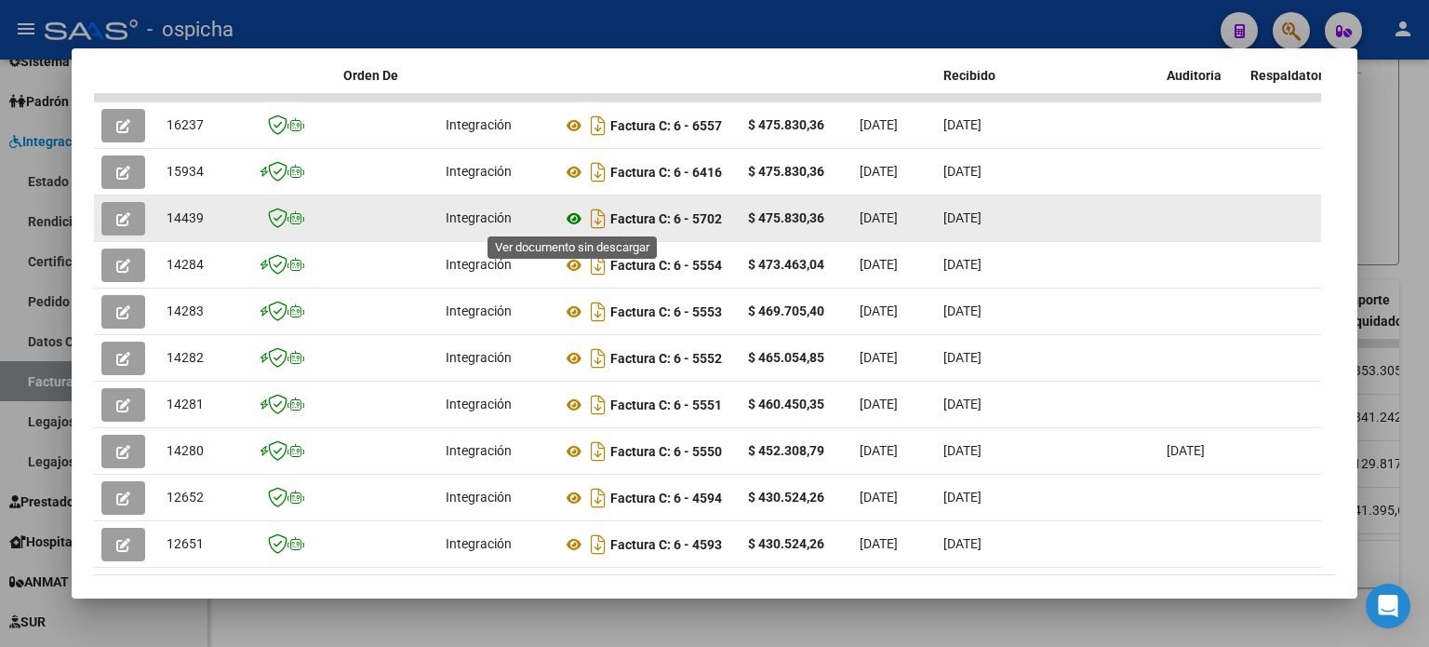
click at [576, 217] on icon at bounding box center [574, 219] width 24 height 22
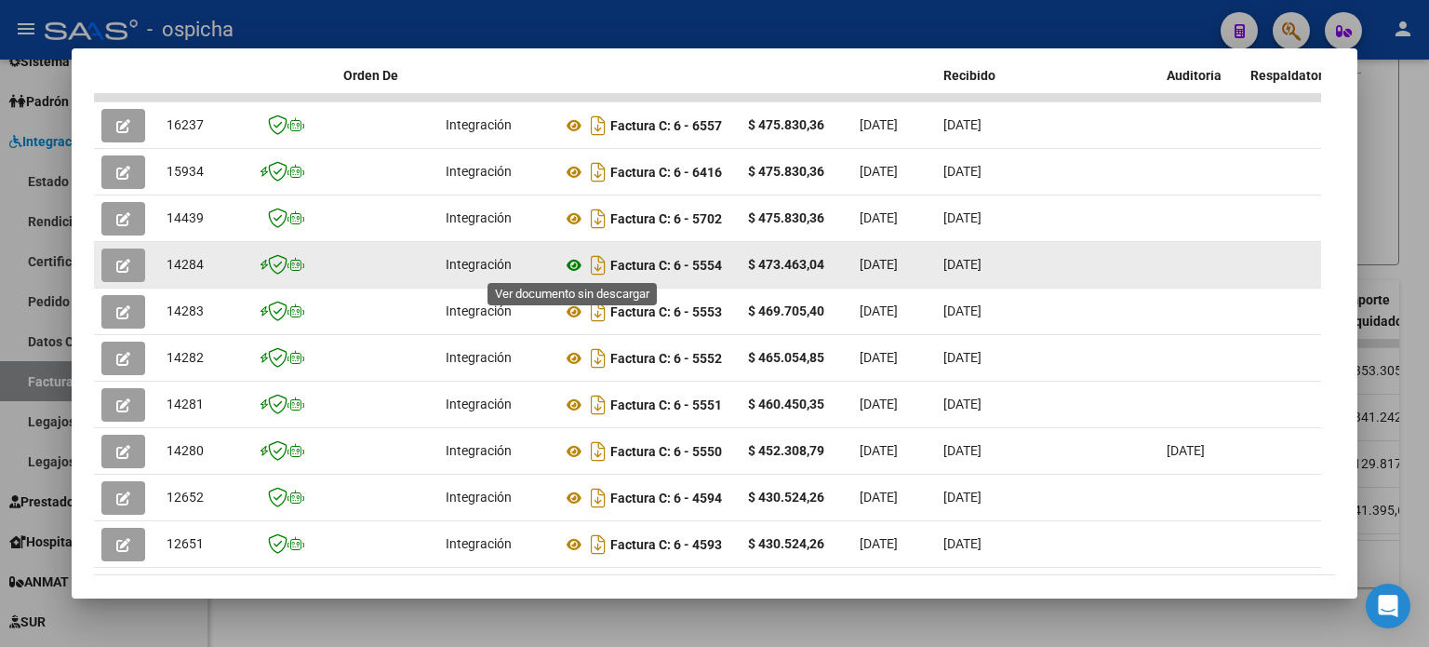
click at [571, 263] on icon at bounding box center [574, 265] width 24 height 22
click at [583, 263] on icon at bounding box center [574, 265] width 24 height 22
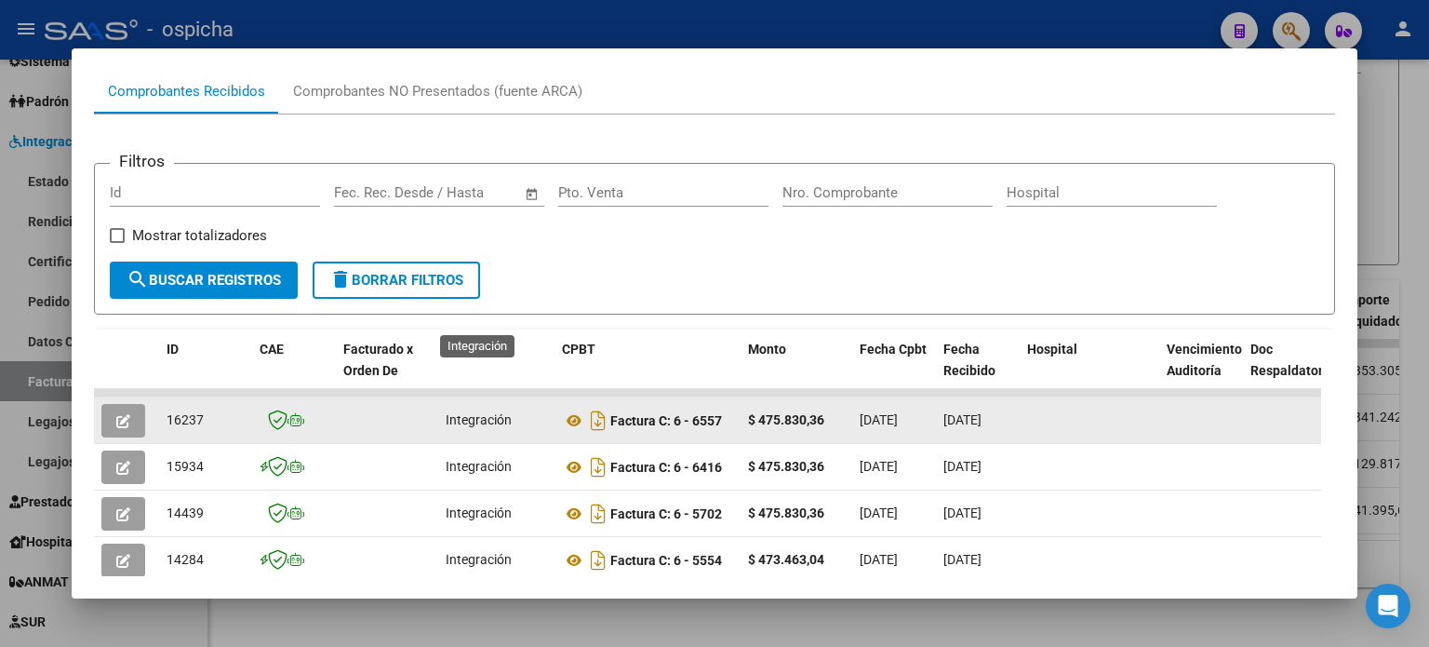
scroll to position [293, 0]
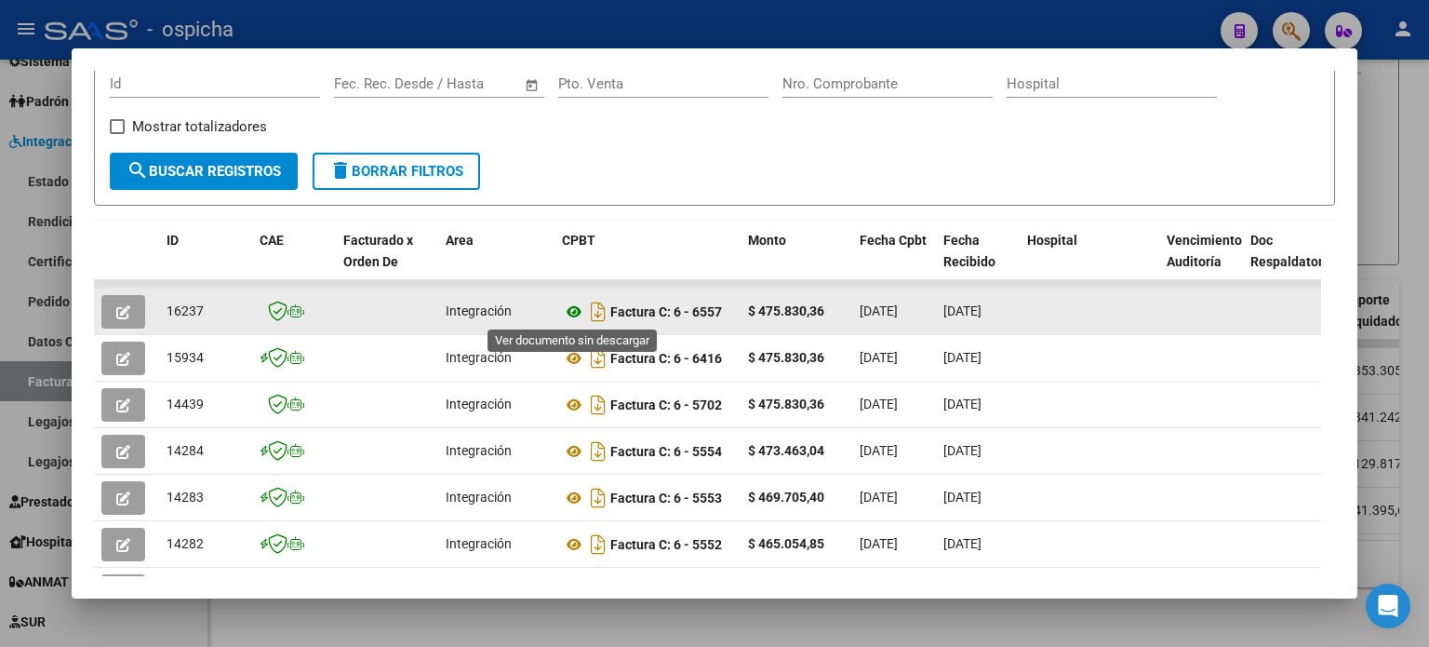
click at [575, 306] on icon at bounding box center [574, 312] width 24 height 22
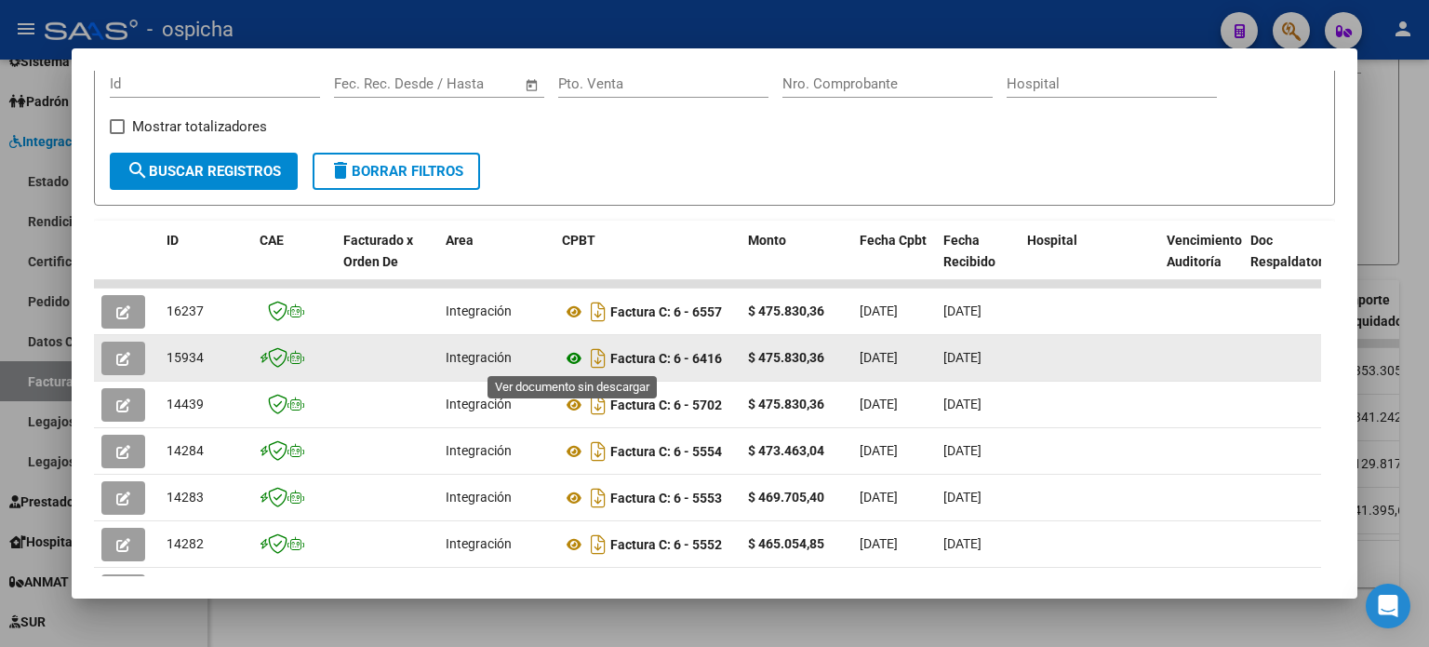
click at [573, 359] on icon at bounding box center [574, 358] width 24 height 22
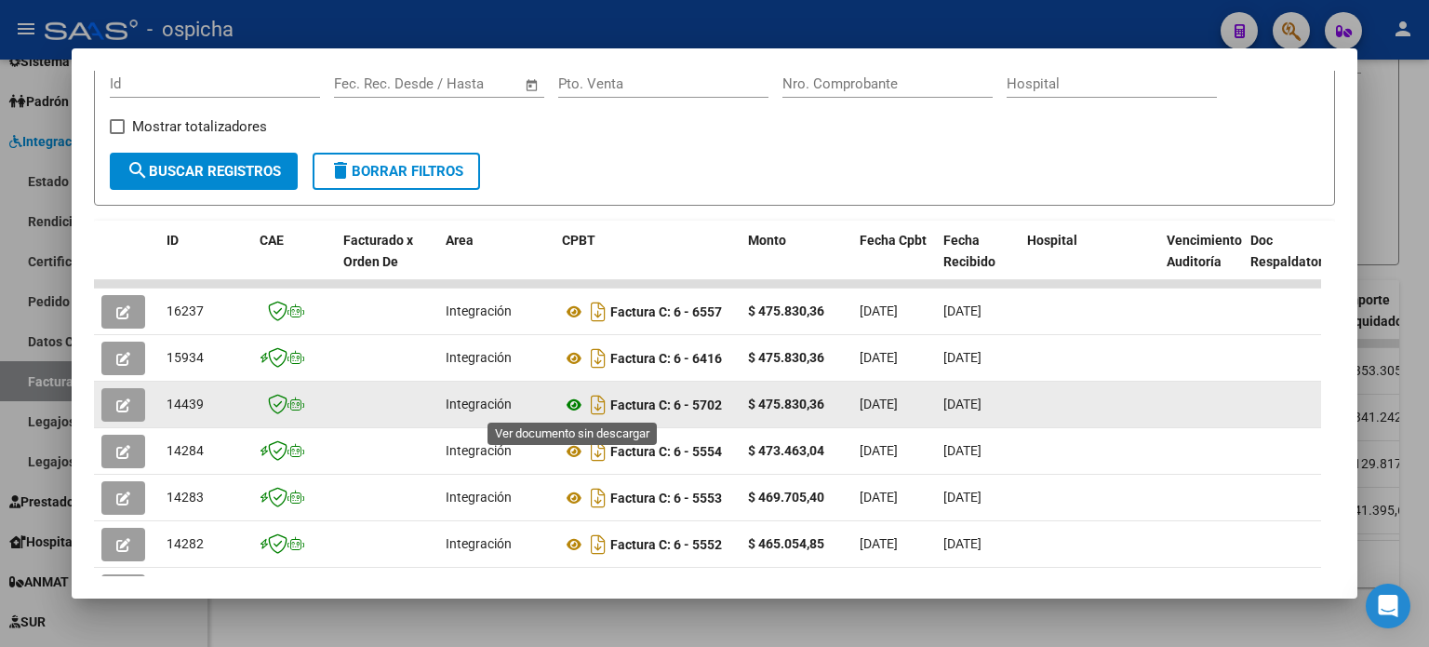
click at [573, 408] on icon at bounding box center [574, 405] width 24 height 22
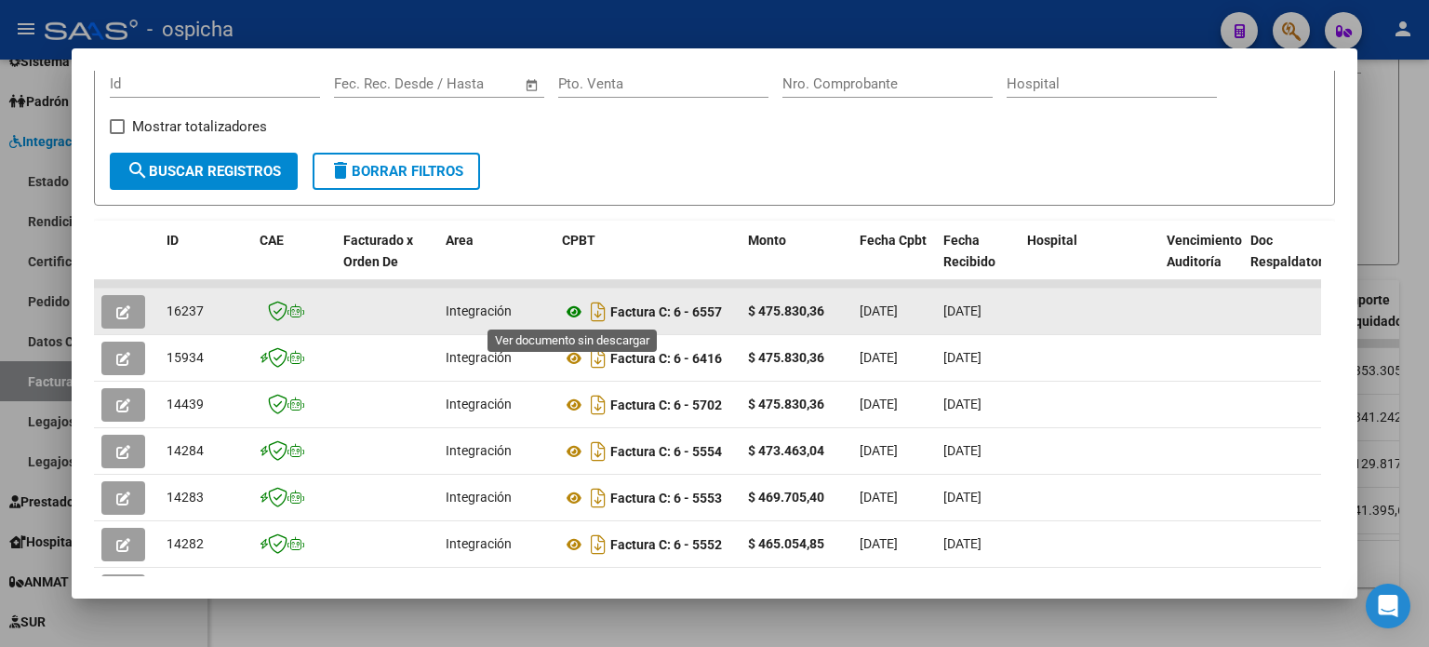
click at [577, 313] on icon at bounding box center [574, 312] width 24 height 22
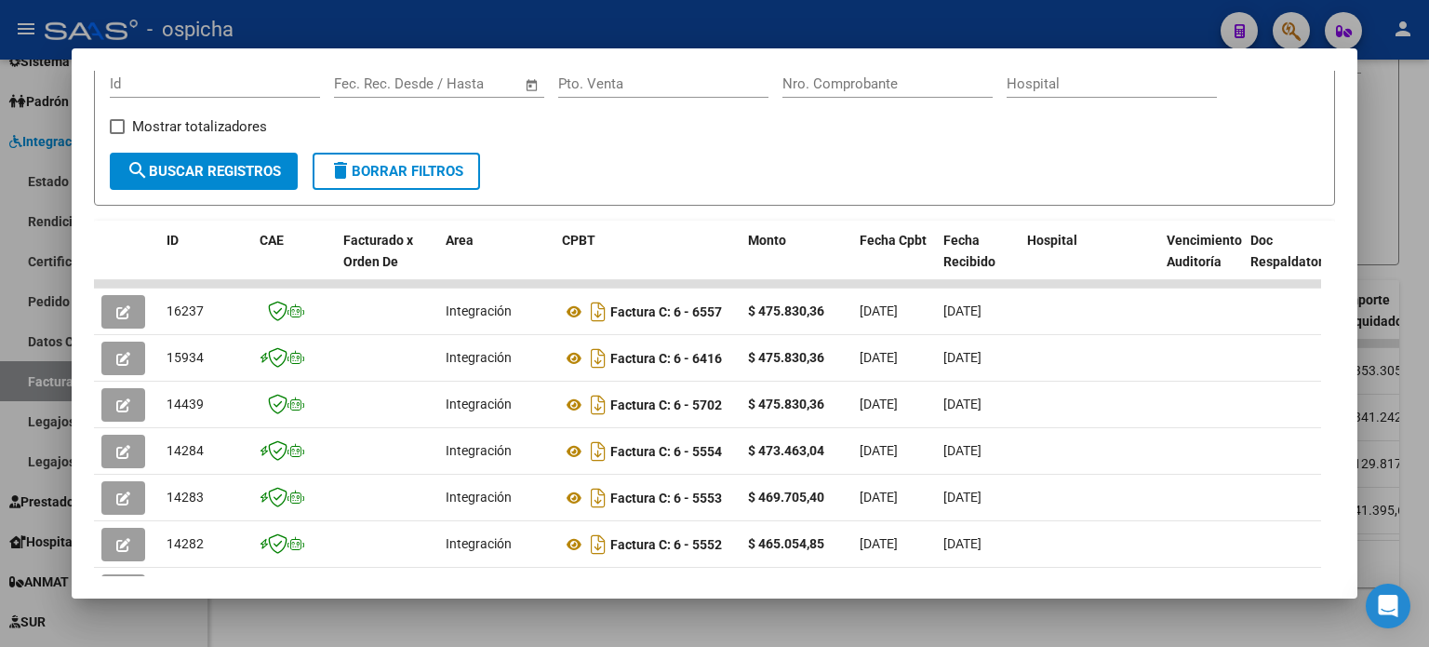
click at [1390, 96] on div at bounding box center [714, 323] width 1429 height 647
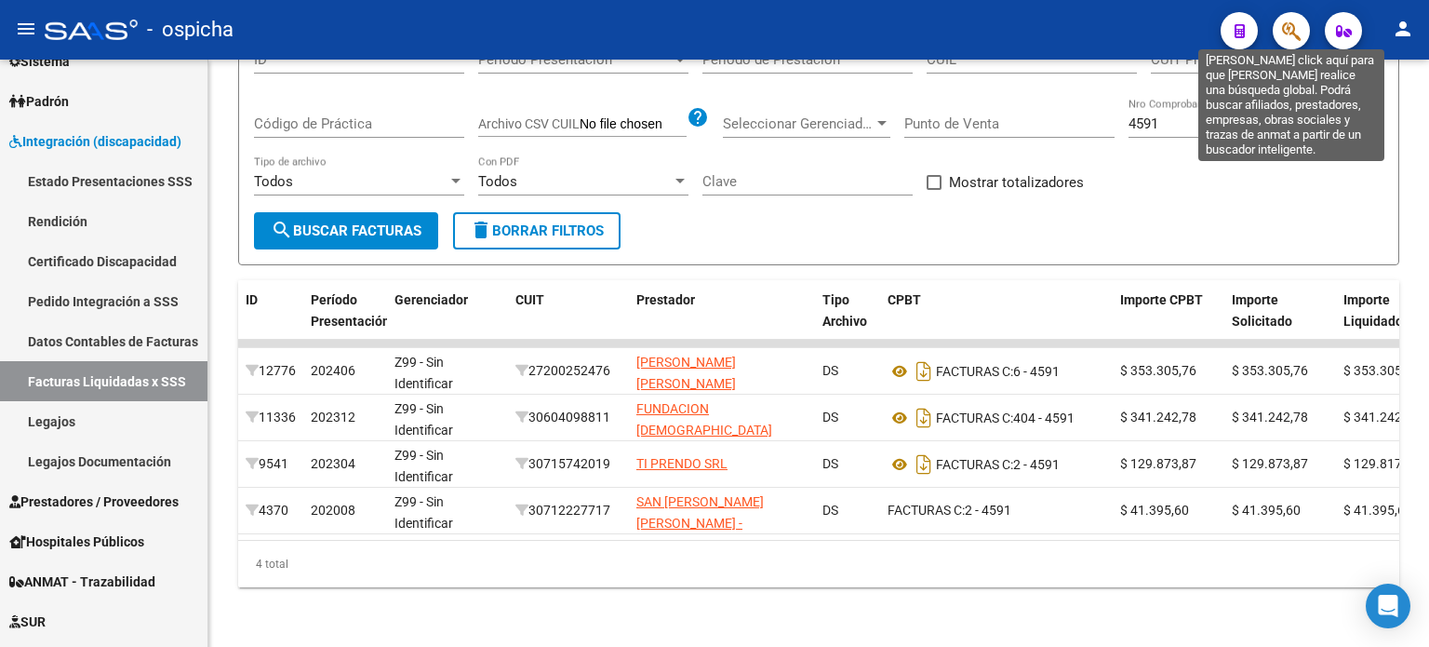
click at [1289, 37] on icon "button" at bounding box center [1291, 30] width 19 height 21
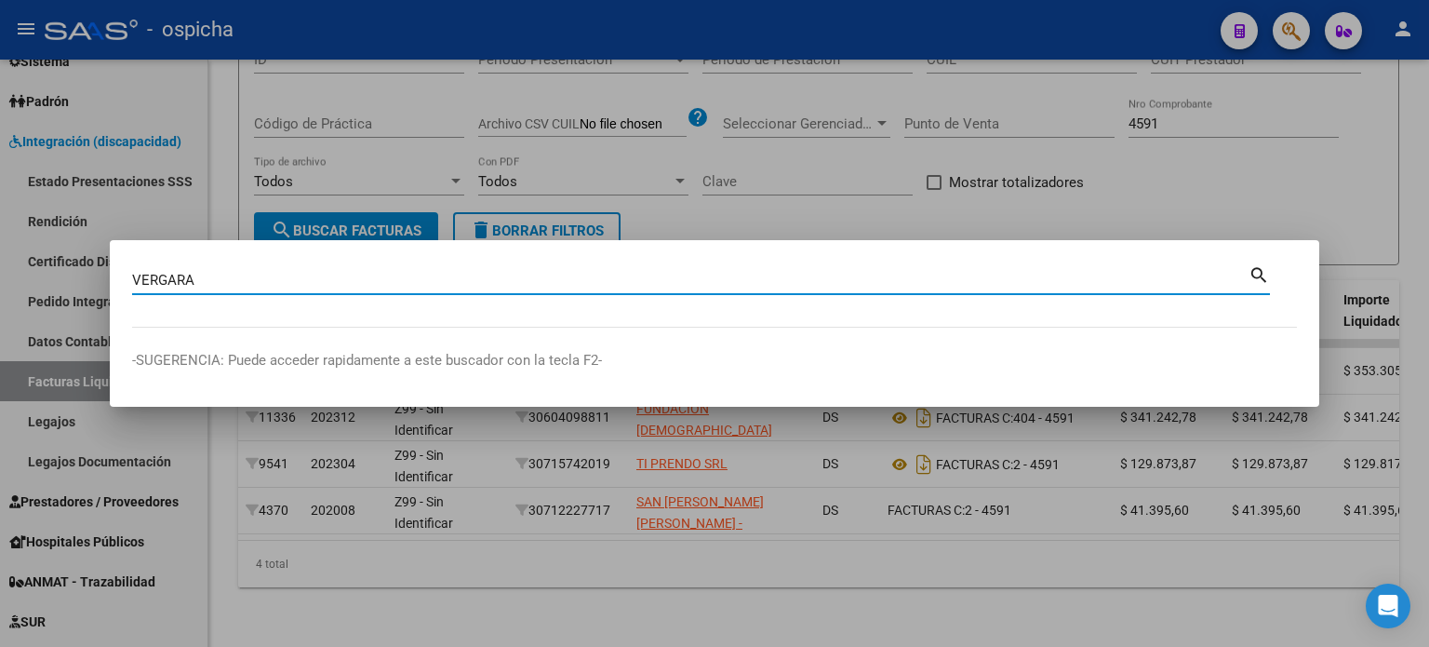
type input "VERGARA"
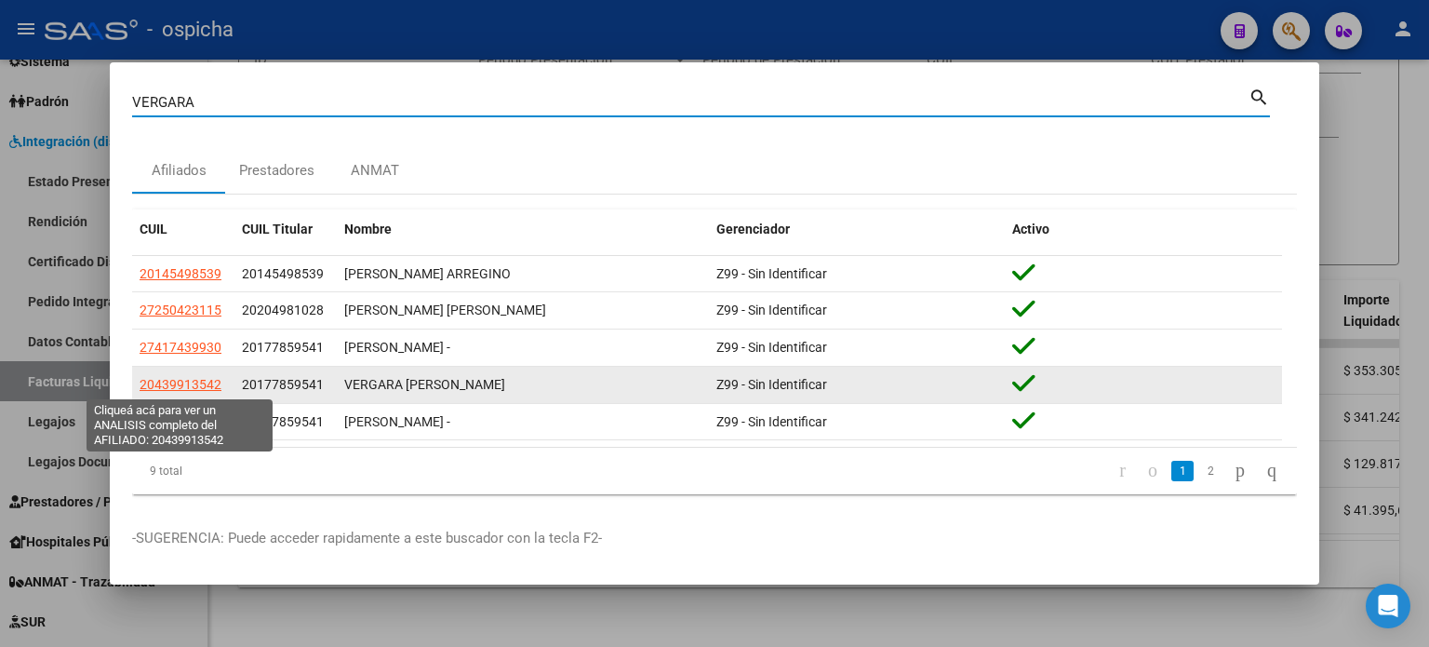
click at [197, 386] on span "20439913542" at bounding box center [181, 384] width 82 height 15
type textarea "20439913542"
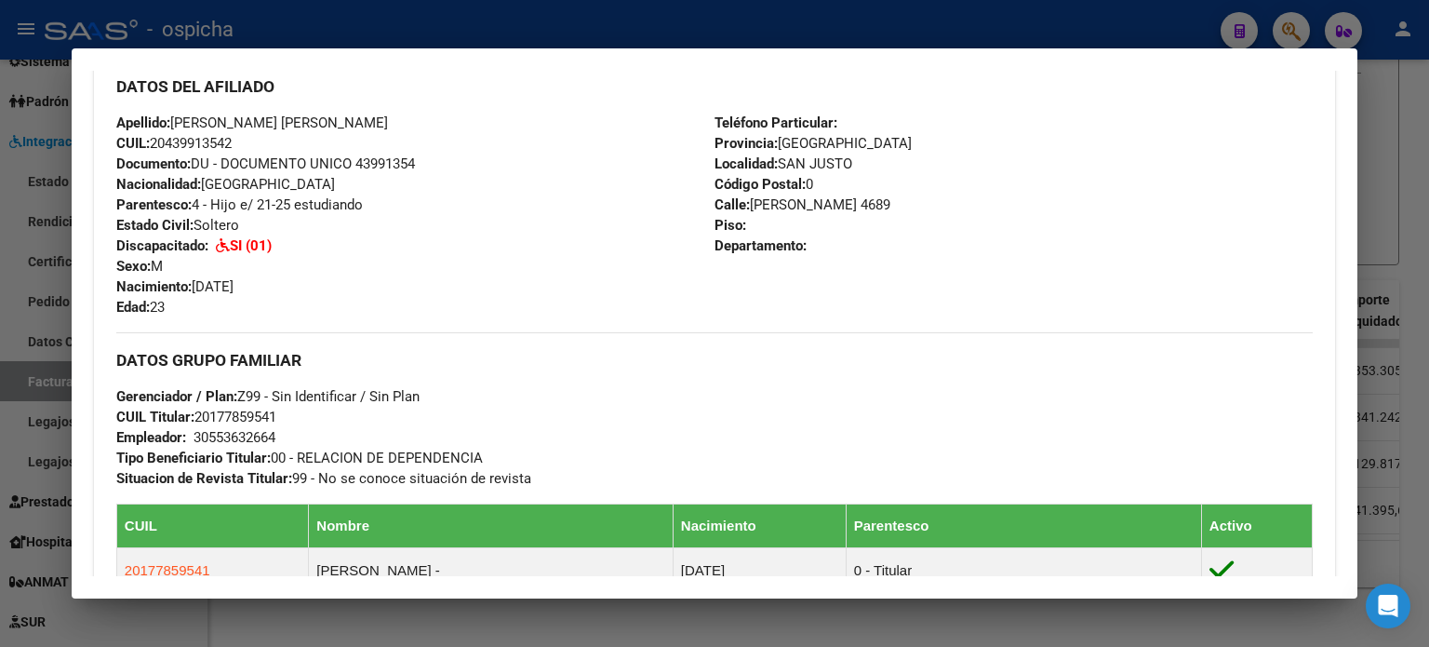
scroll to position [1208, 0]
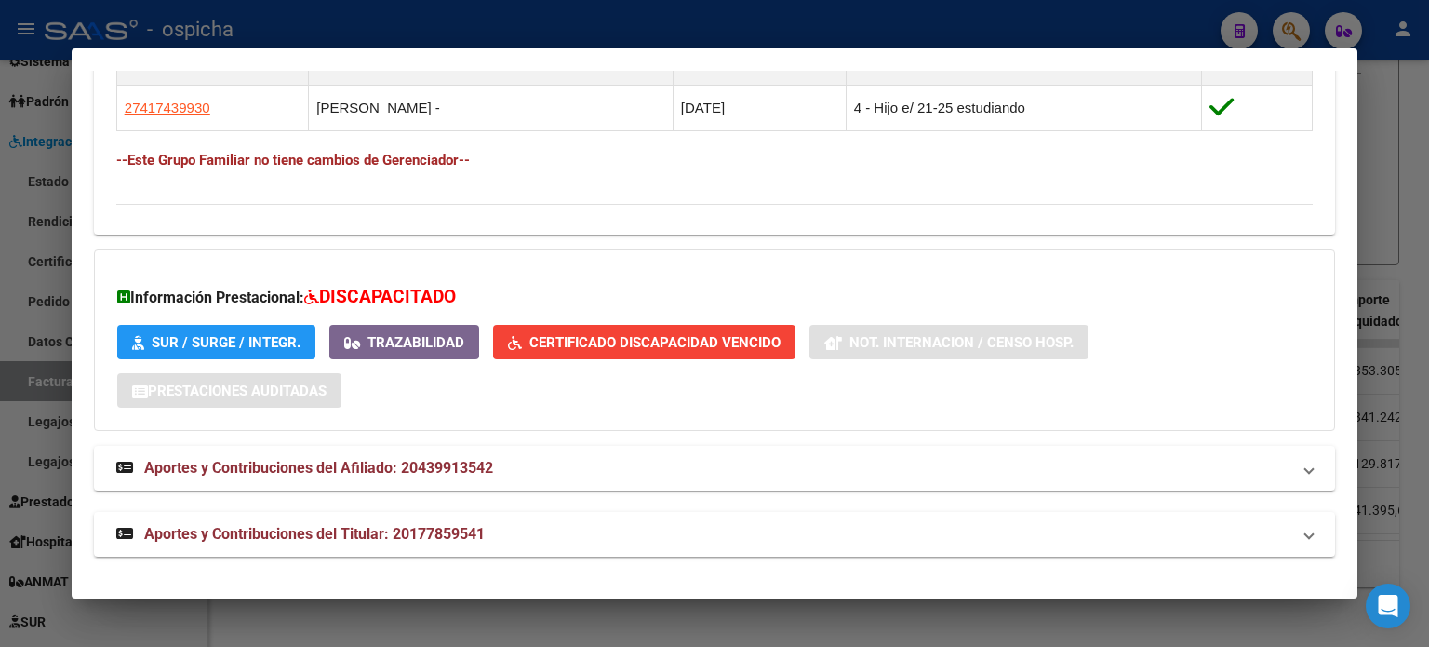
drag, startPoint x: 119, startPoint y: 174, endPoint x: 1191, endPoint y: 139, distance: 1072.6
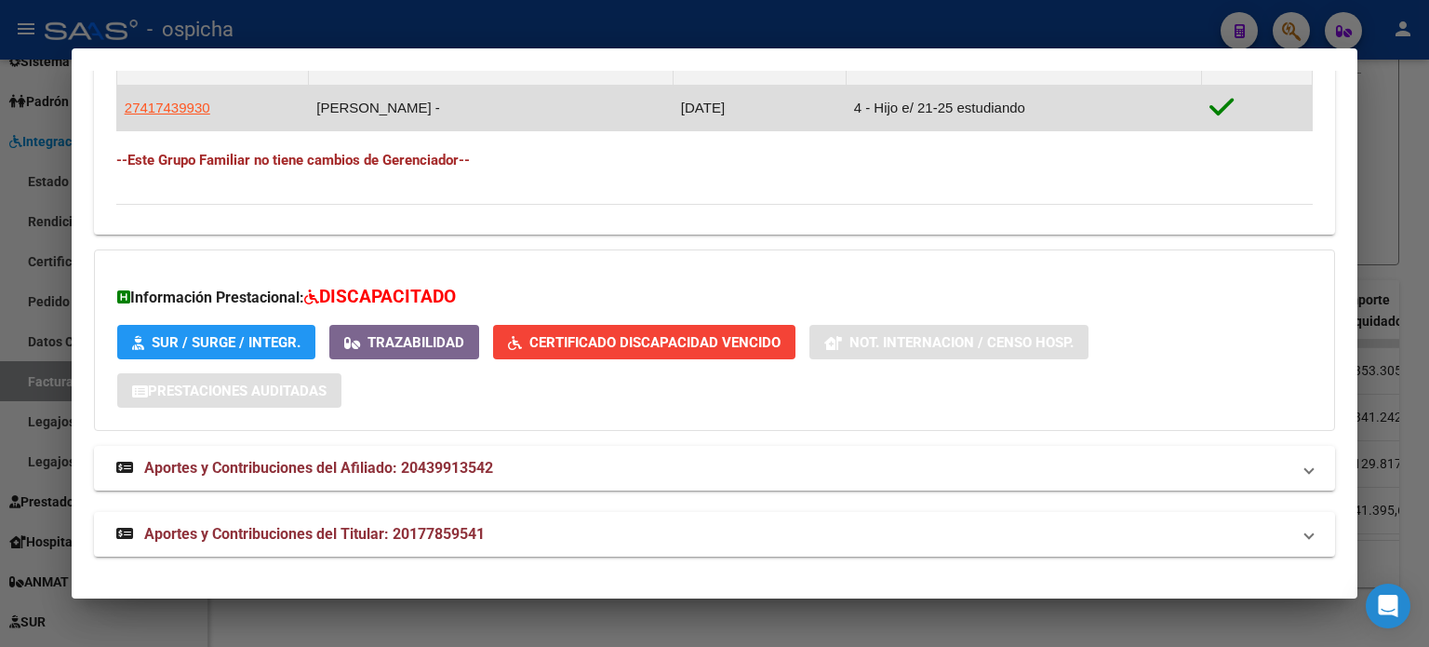
copy div "Loremipsu: Dolors: AMETCO Adipis Elit Seddoe: 67/26/7722 Temporinci UTLAB: Etdo…"
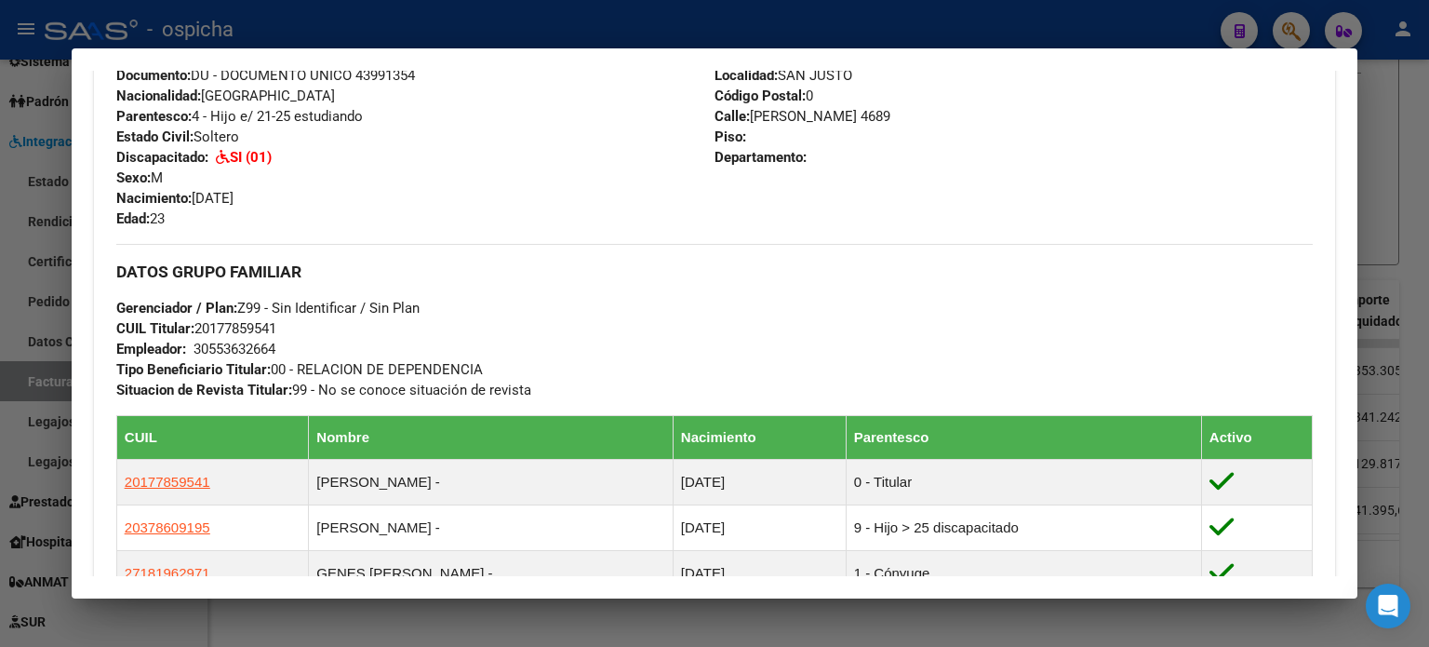
scroll to position [557, 0]
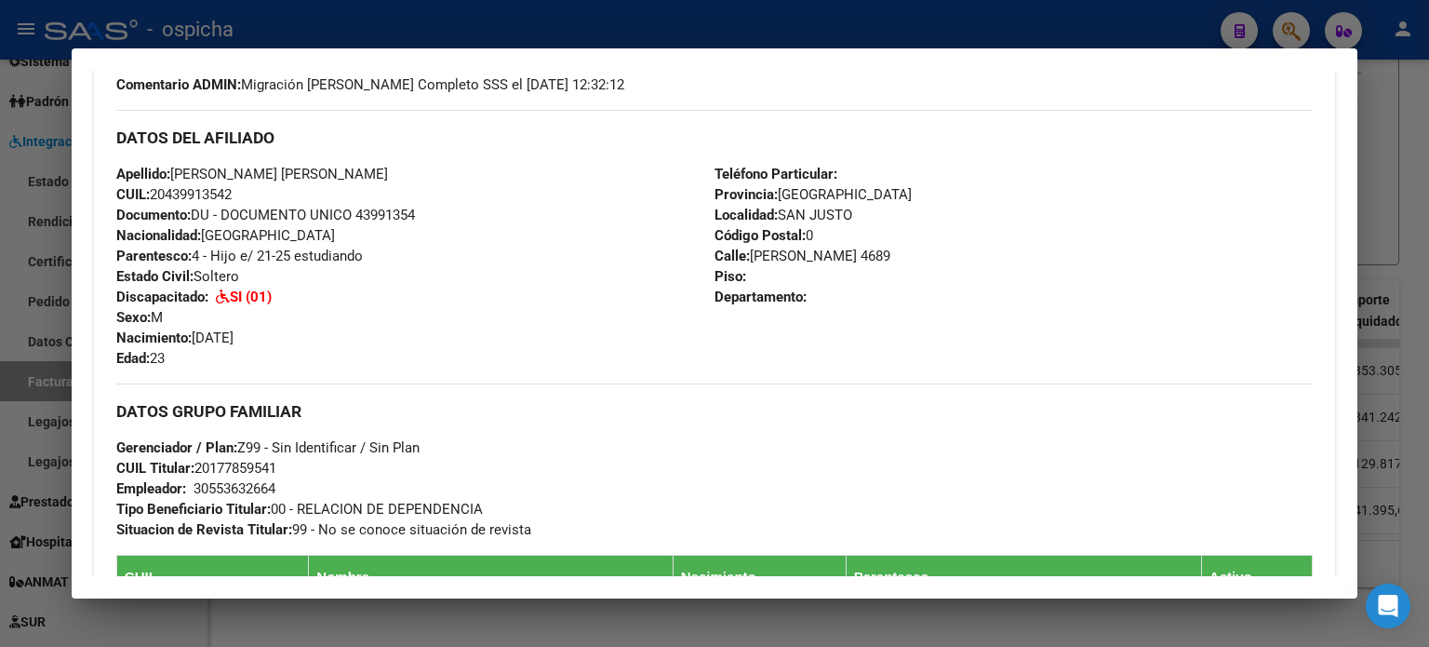
click at [1409, 72] on div at bounding box center [714, 323] width 1429 height 647
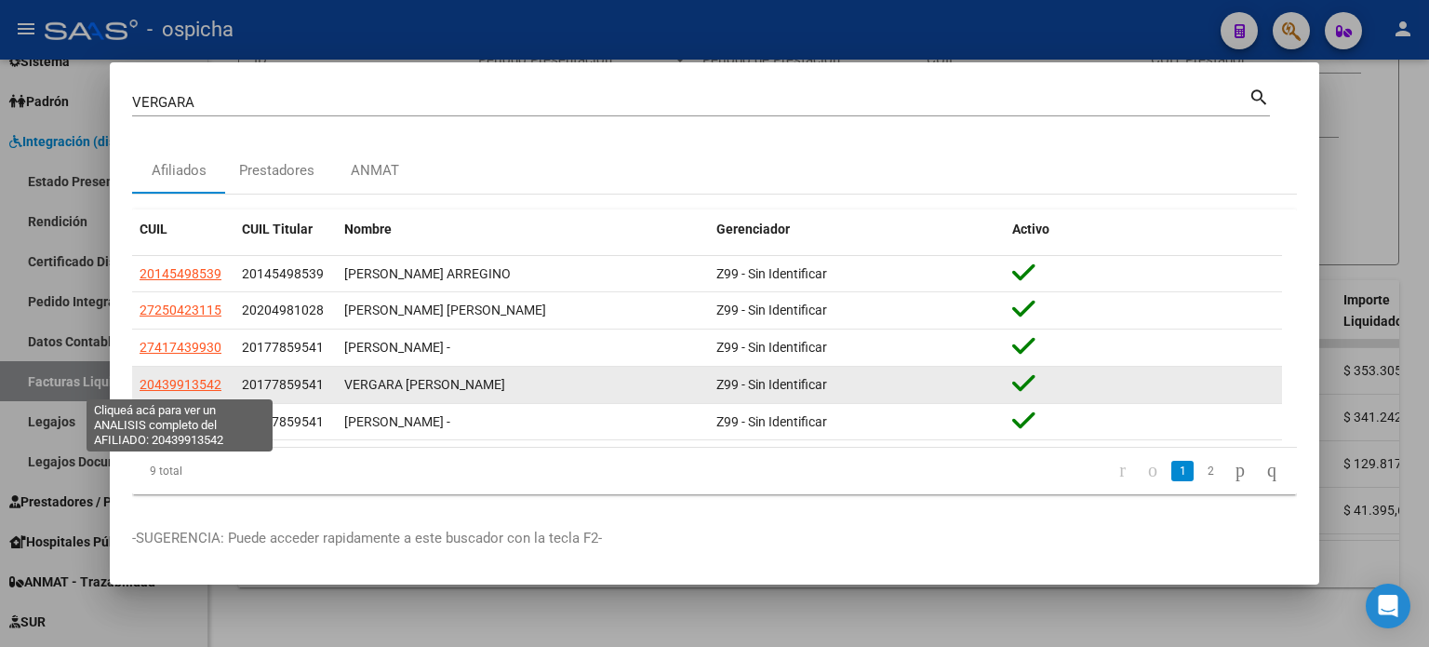
click at [198, 388] on span "20439913542" at bounding box center [181, 384] width 82 height 15
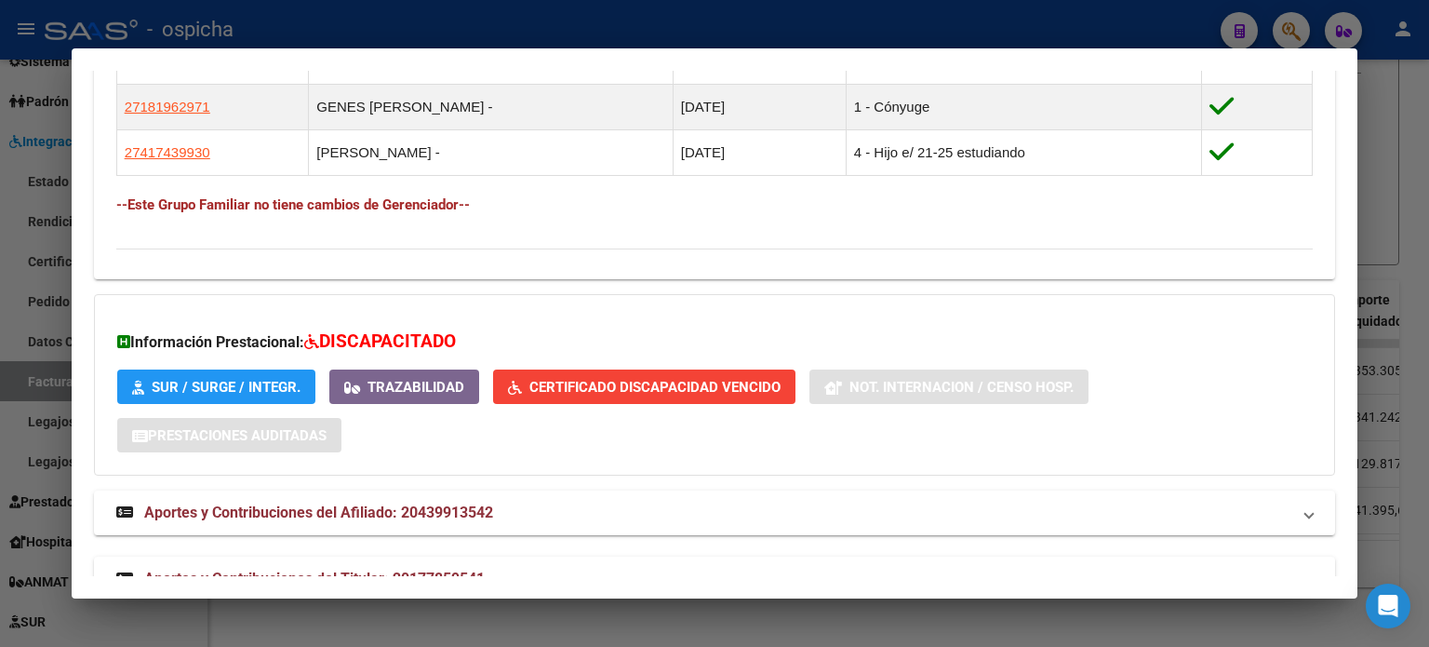
scroll to position [1208, 0]
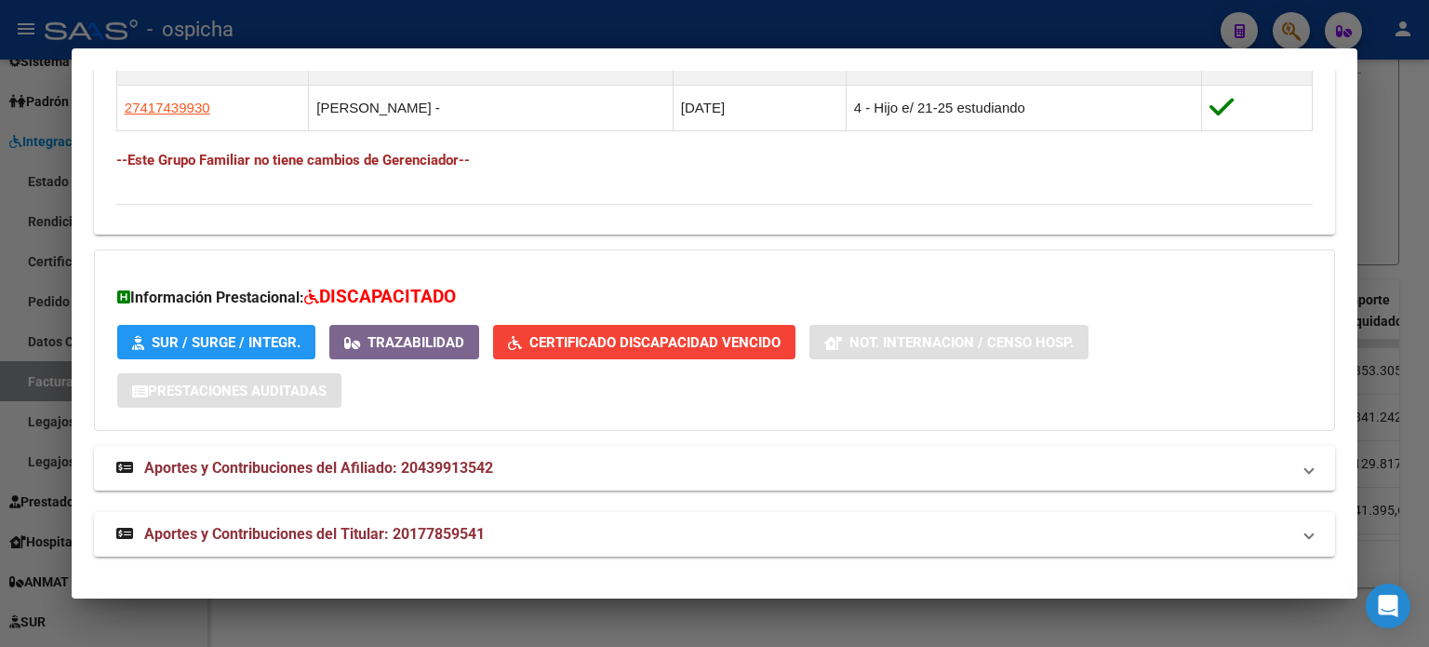
click at [1382, 157] on div at bounding box center [714, 323] width 1429 height 647
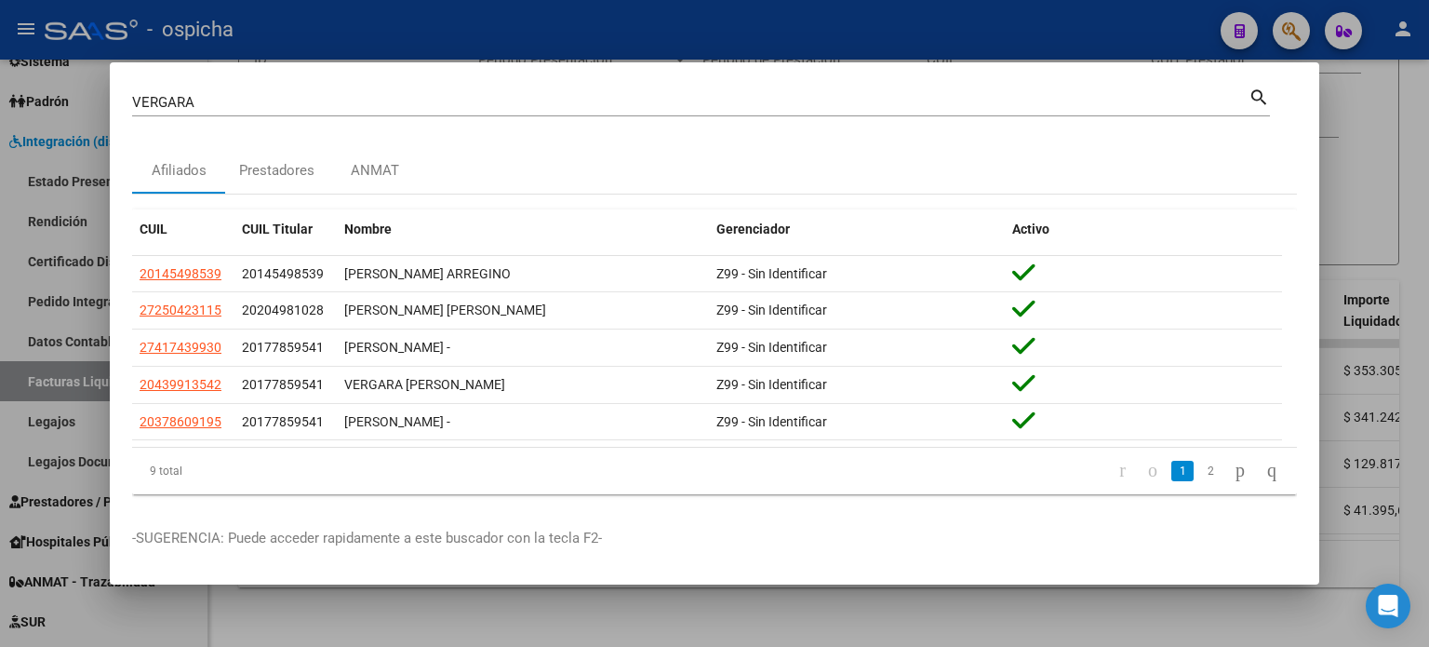
click at [1380, 79] on div at bounding box center [714, 323] width 1429 height 647
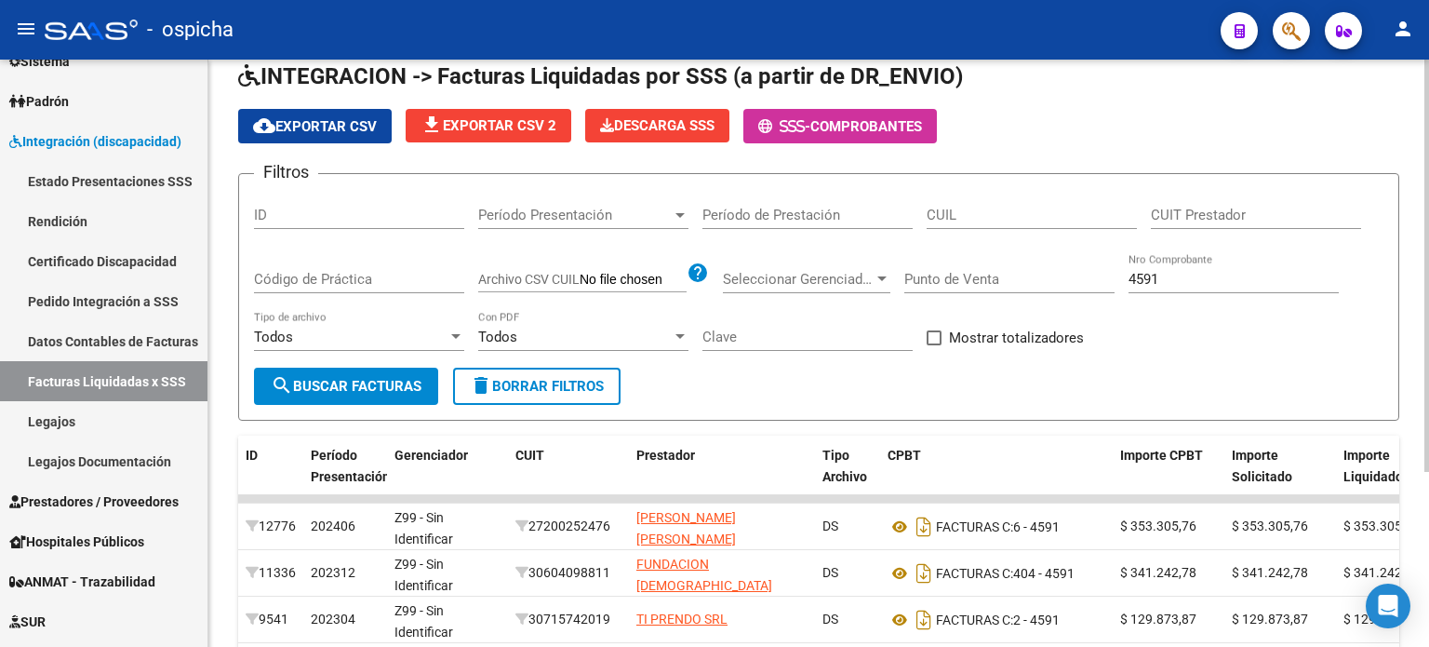
scroll to position [63, 0]
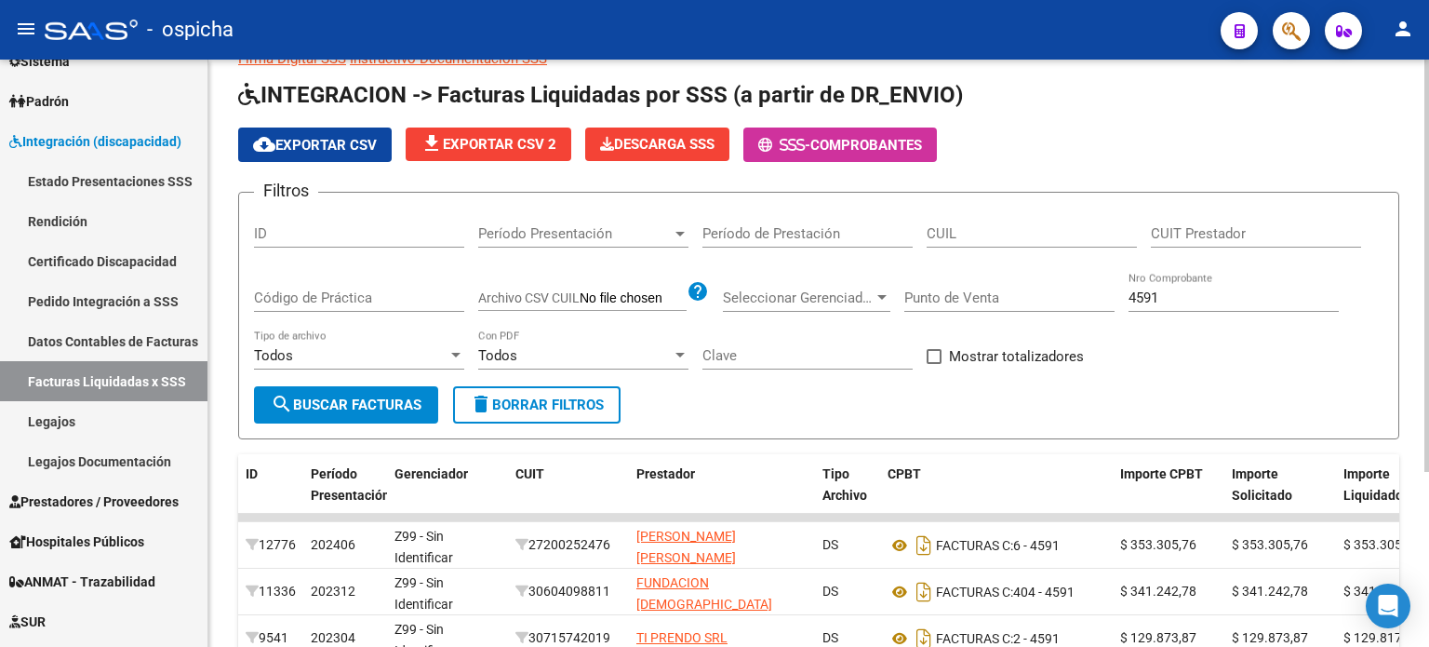
click at [925, 234] on div "Filtros ID Período Presentación Período Presentación Período de Prestación CUIL…" at bounding box center [819, 297] width 1130 height 179
click at [994, 225] on input "CUIL" at bounding box center [1032, 233] width 210 height 17
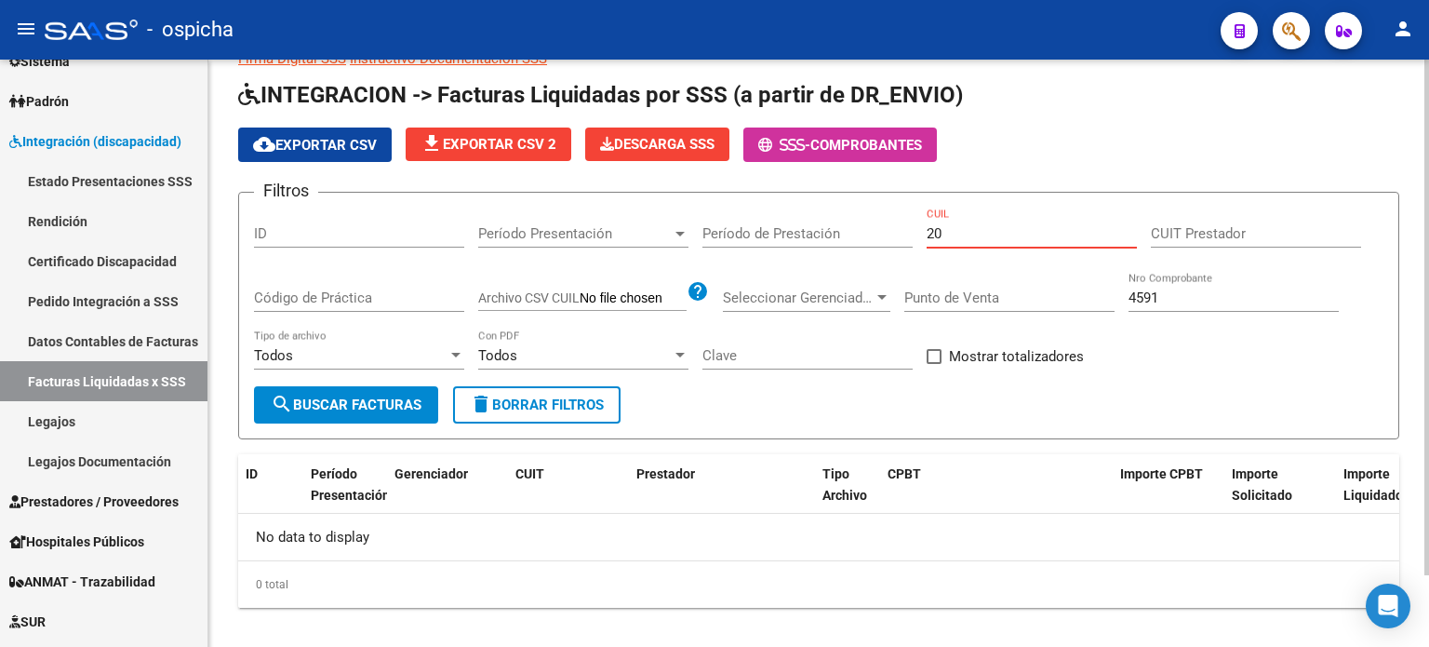
type input "2"
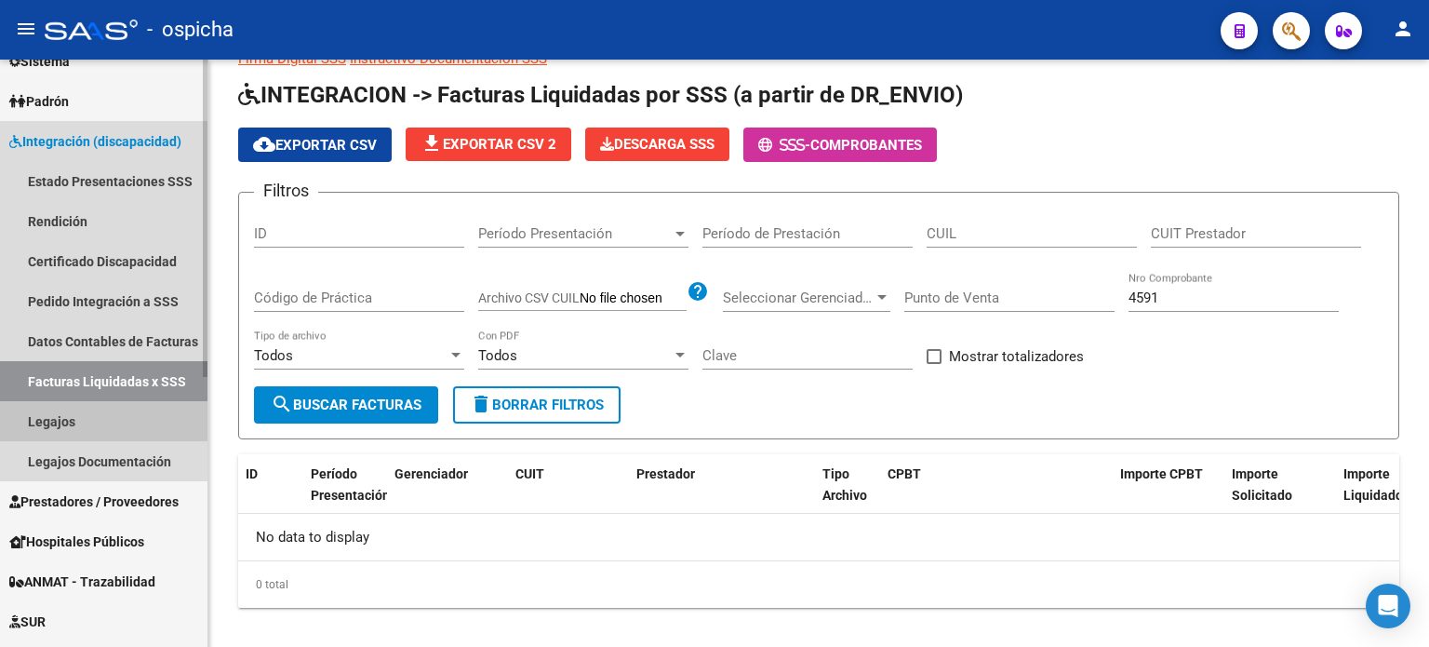
click at [74, 429] on link "Legajos" at bounding box center [104, 421] width 208 height 40
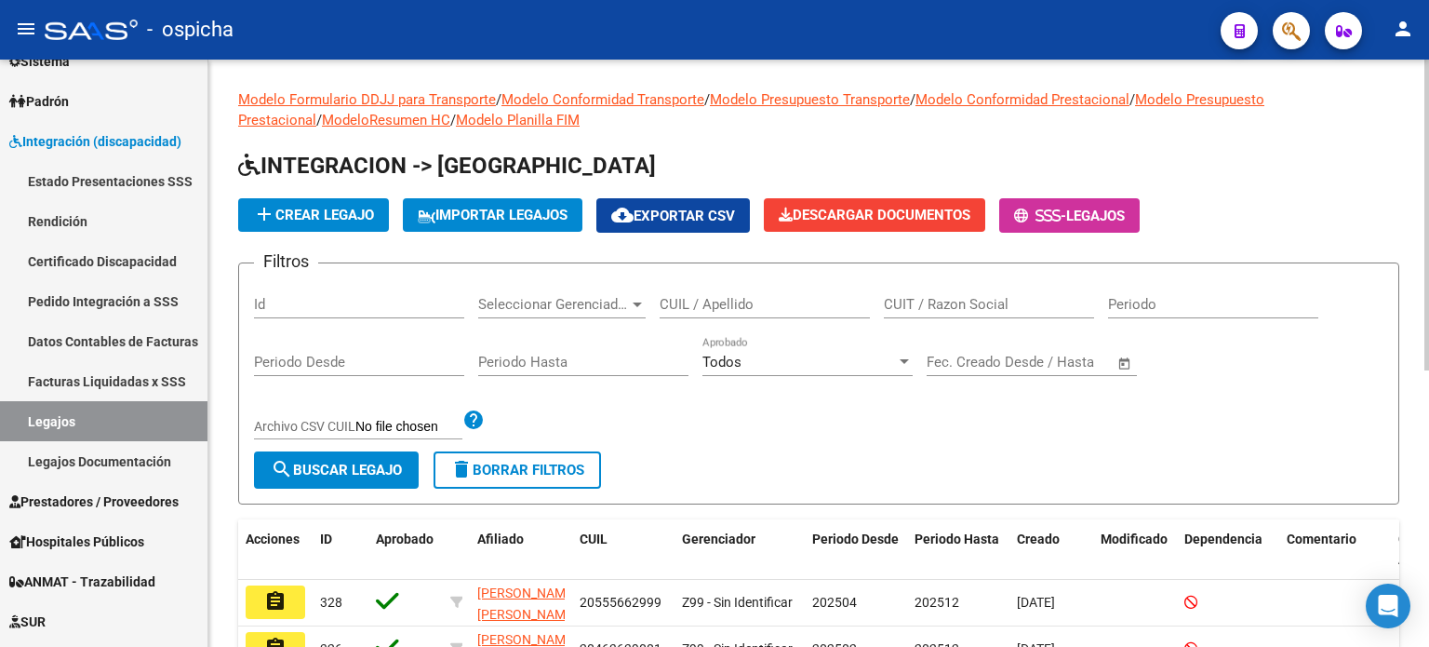
click at [722, 303] on input "CUIL / Apellido" at bounding box center [765, 304] width 210 height 17
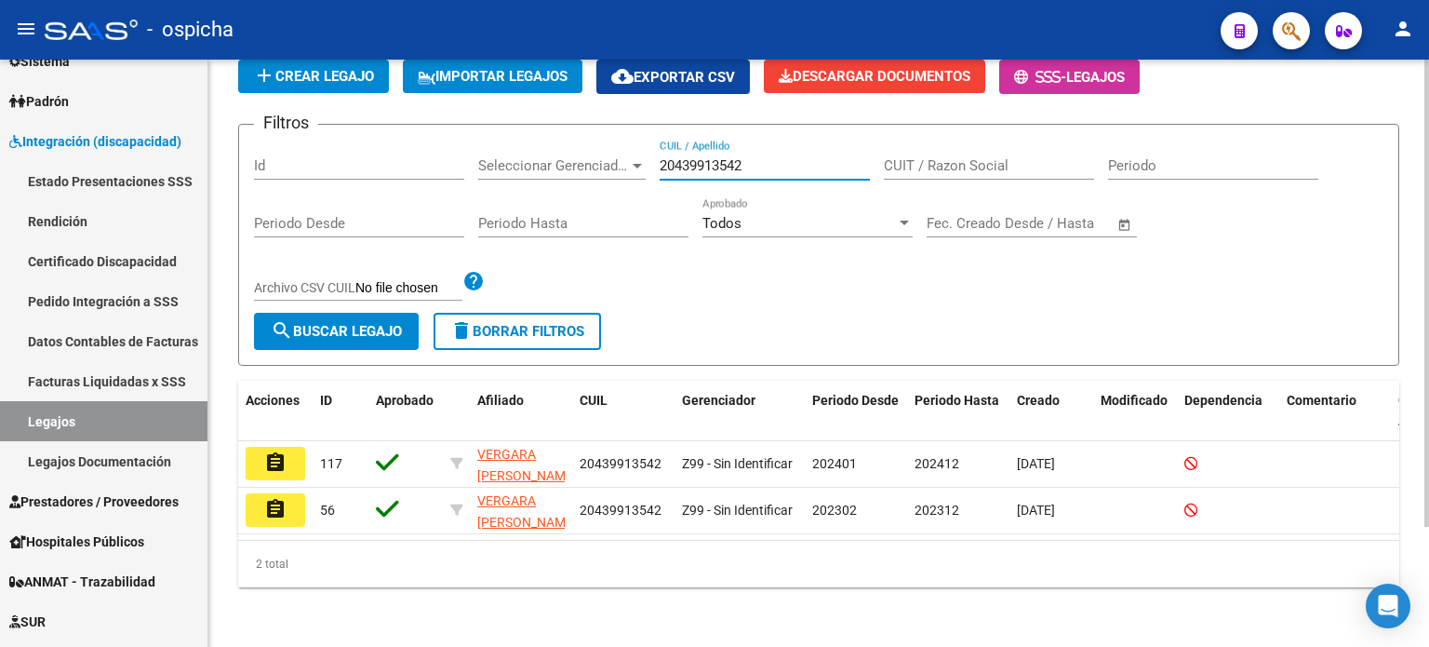
type input "20439913542"
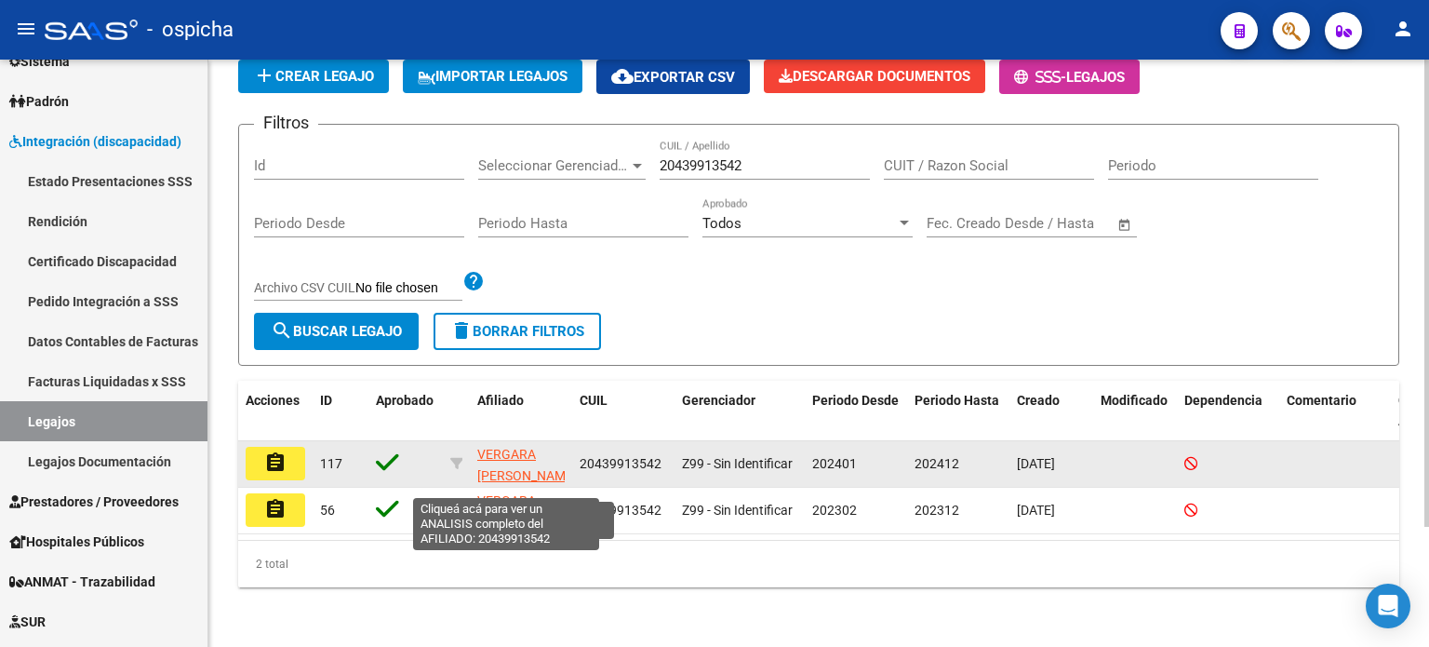
click at [489, 459] on span "VERGARA [PERSON_NAME]" at bounding box center [527, 465] width 100 height 36
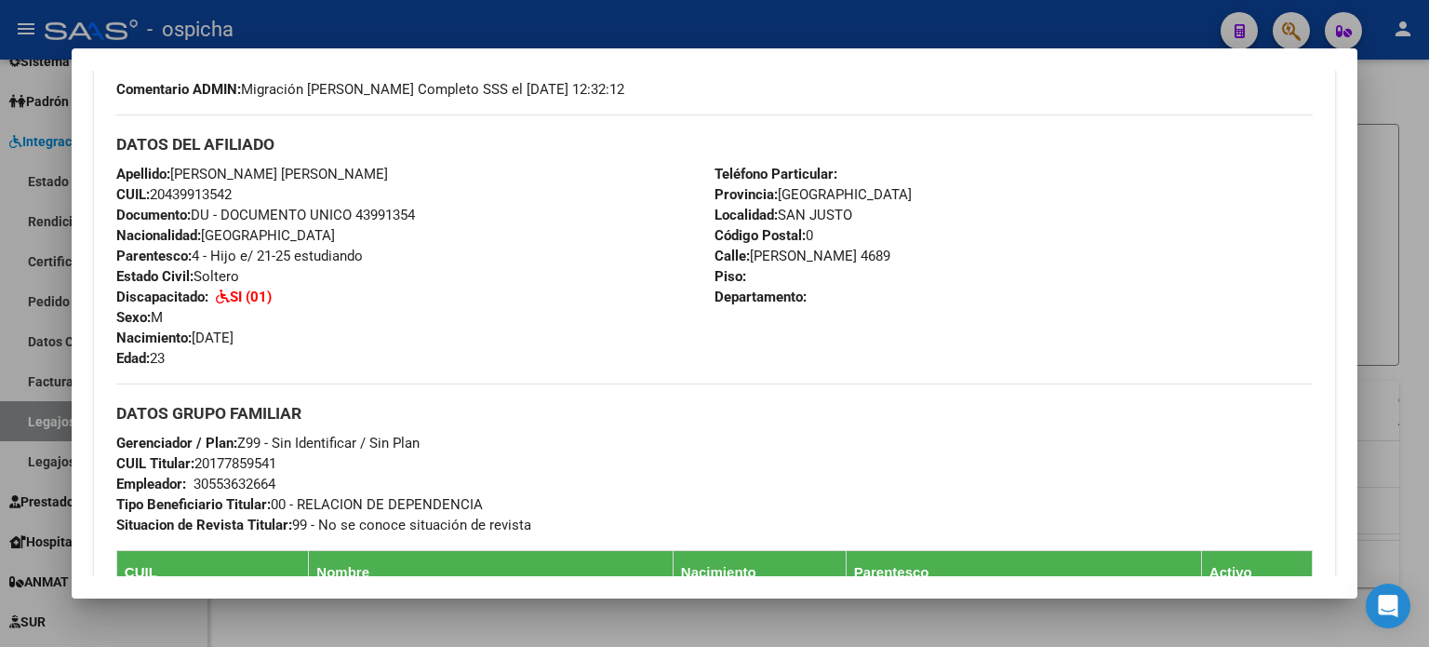
scroll to position [664, 0]
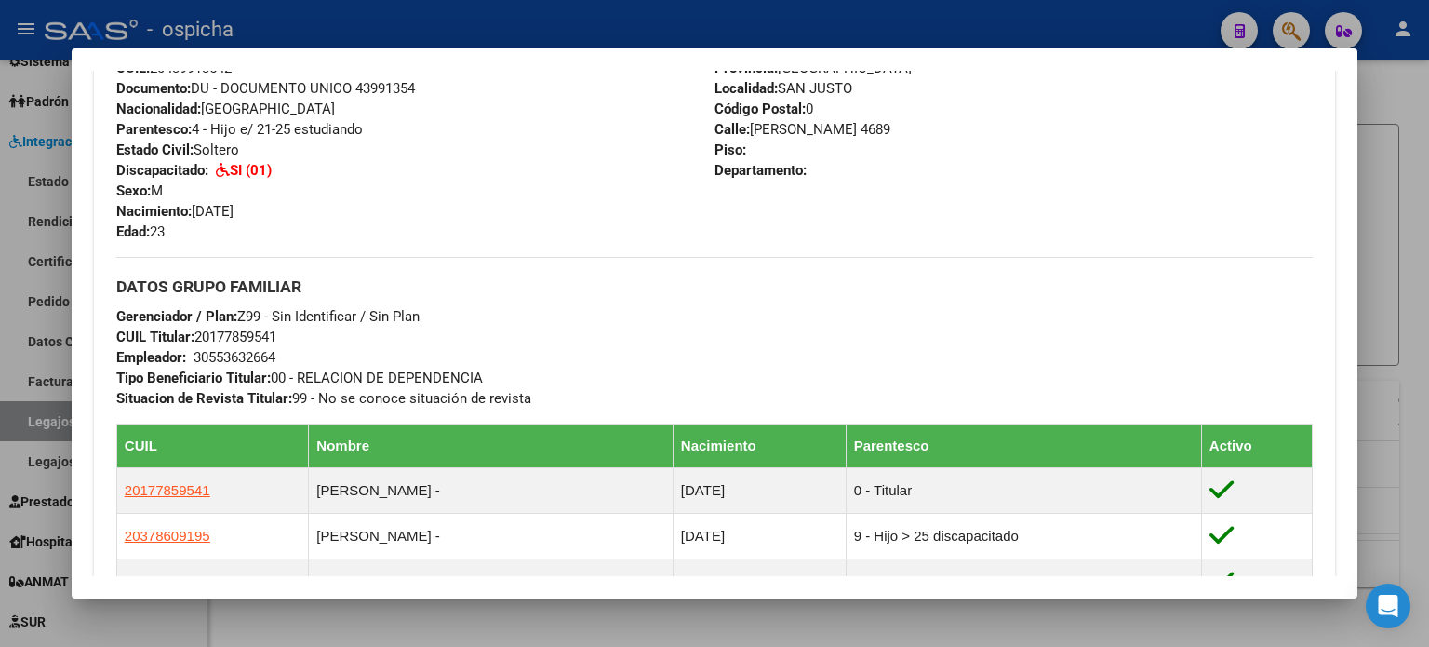
drag, startPoint x: 115, startPoint y: 384, endPoint x: 1077, endPoint y: 224, distance: 974.6
click at [1077, 224] on div "Enviar Credencial Digital remove_red_eye Movimientos Certificado Discapacidad V…" at bounding box center [714, 270] width 1241 height 938
copy div "DATOS DEL AFILIADO Apellido: [PERSON_NAME] [PERSON_NAME] CUIL: 20439913542 Docu…"
click at [882, 180] on div "Teléfono Particular: Provincia: [GEOGRAPHIC_DATA] Localidad: [GEOGRAPHIC_DATA][…" at bounding box center [1014, 139] width 598 height 205
click at [1389, 159] on div at bounding box center [714, 323] width 1429 height 647
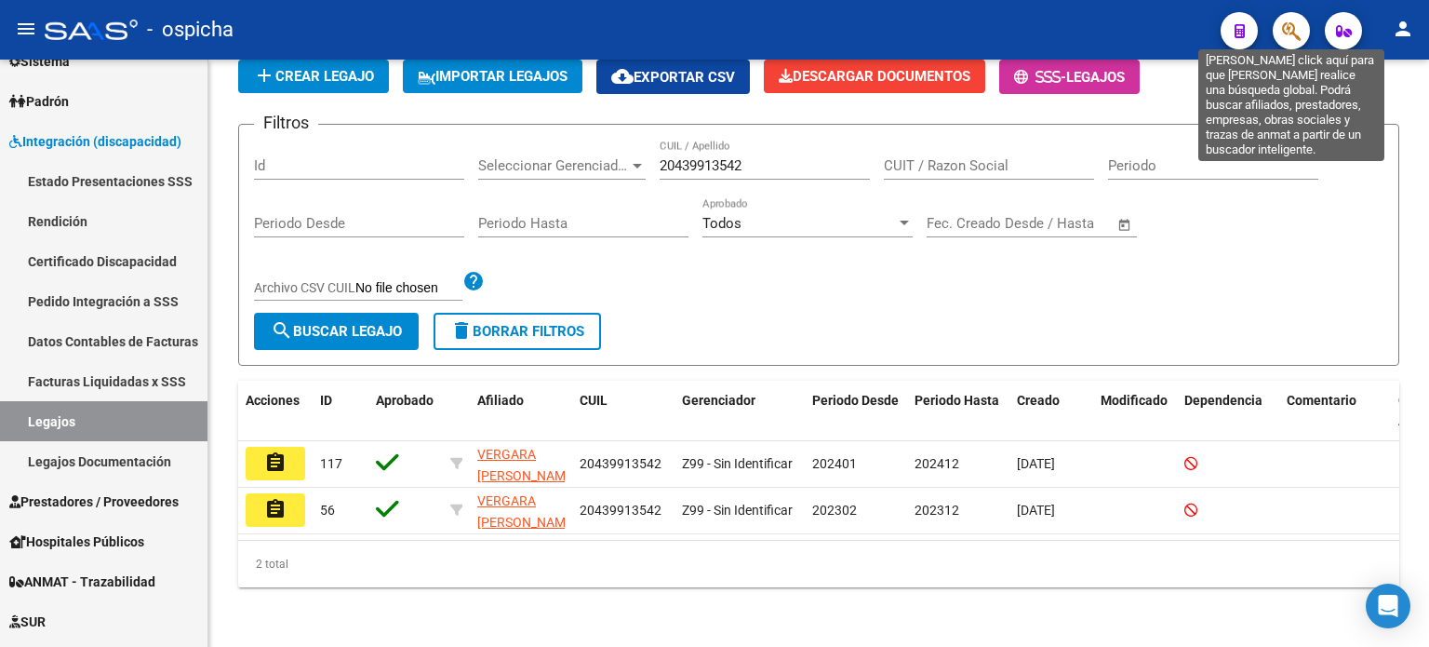
click at [1297, 41] on icon "button" at bounding box center [1291, 30] width 19 height 21
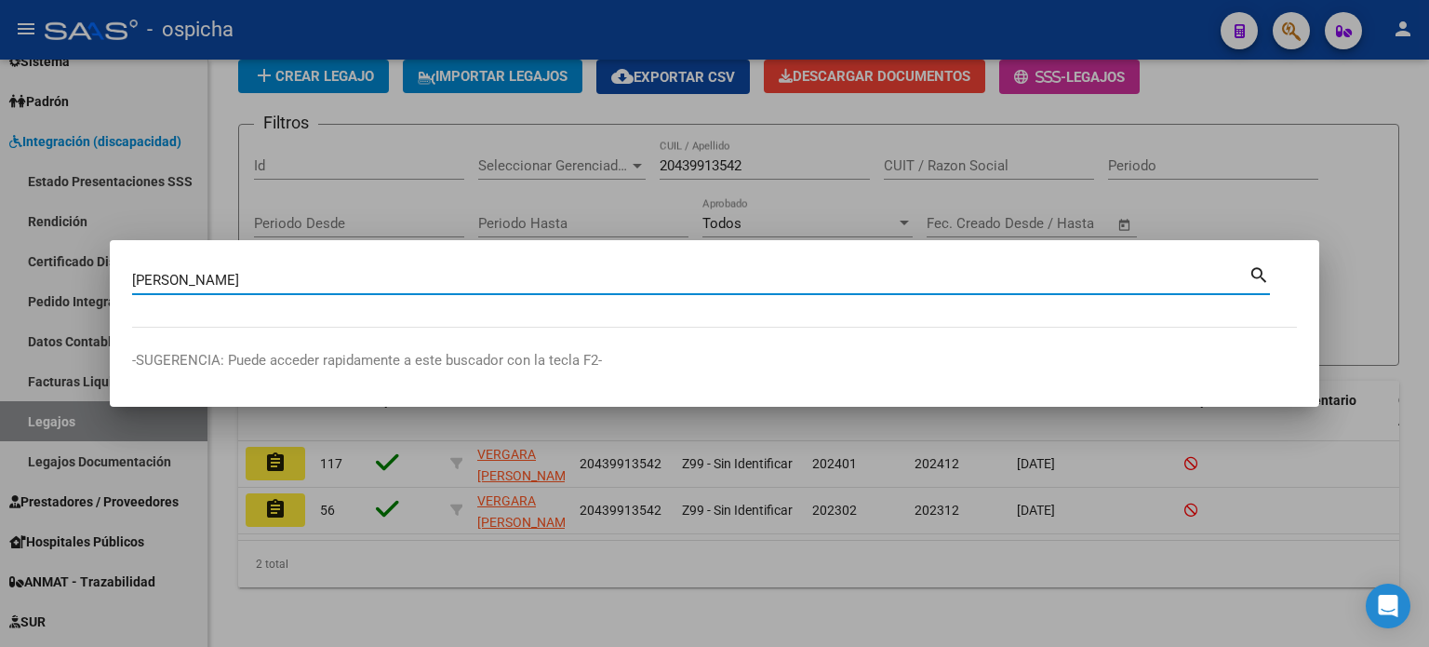
type input "[PERSON_NAME]"
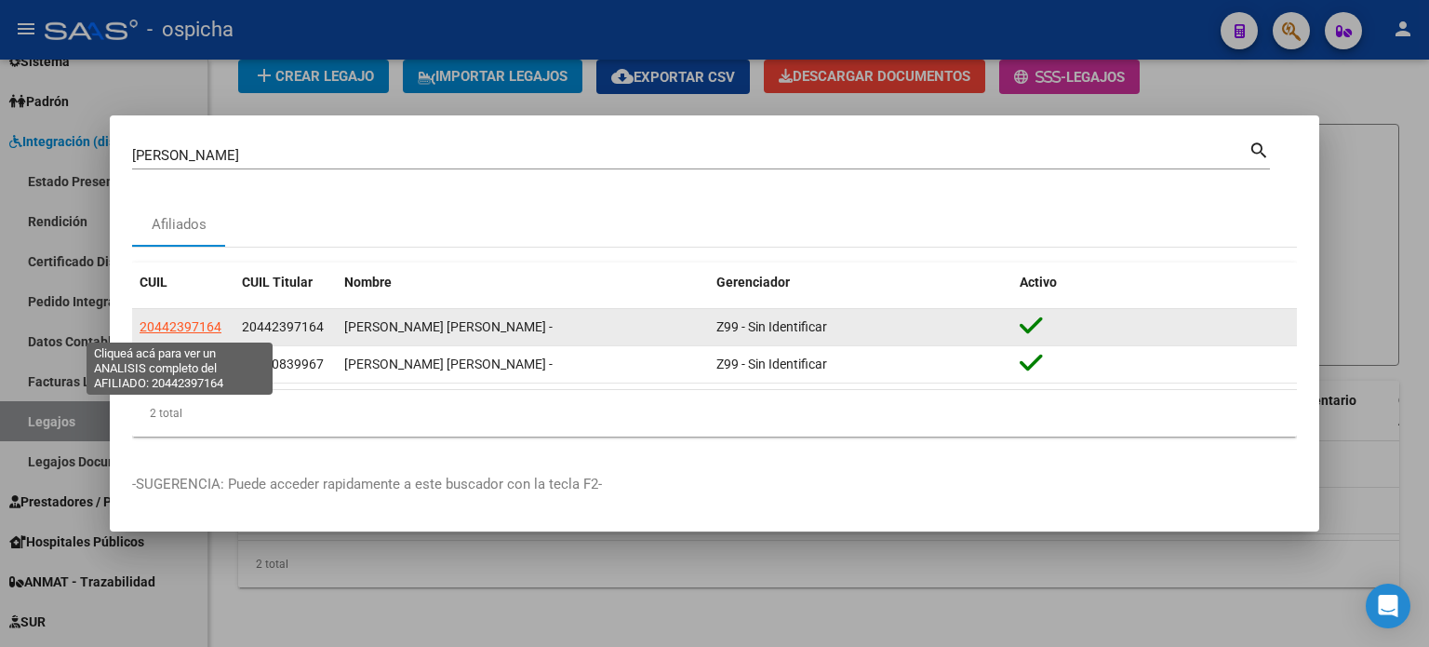
click at [174, 332] on span "20442397164" at bounding box center [181, 326] width 82 height 15
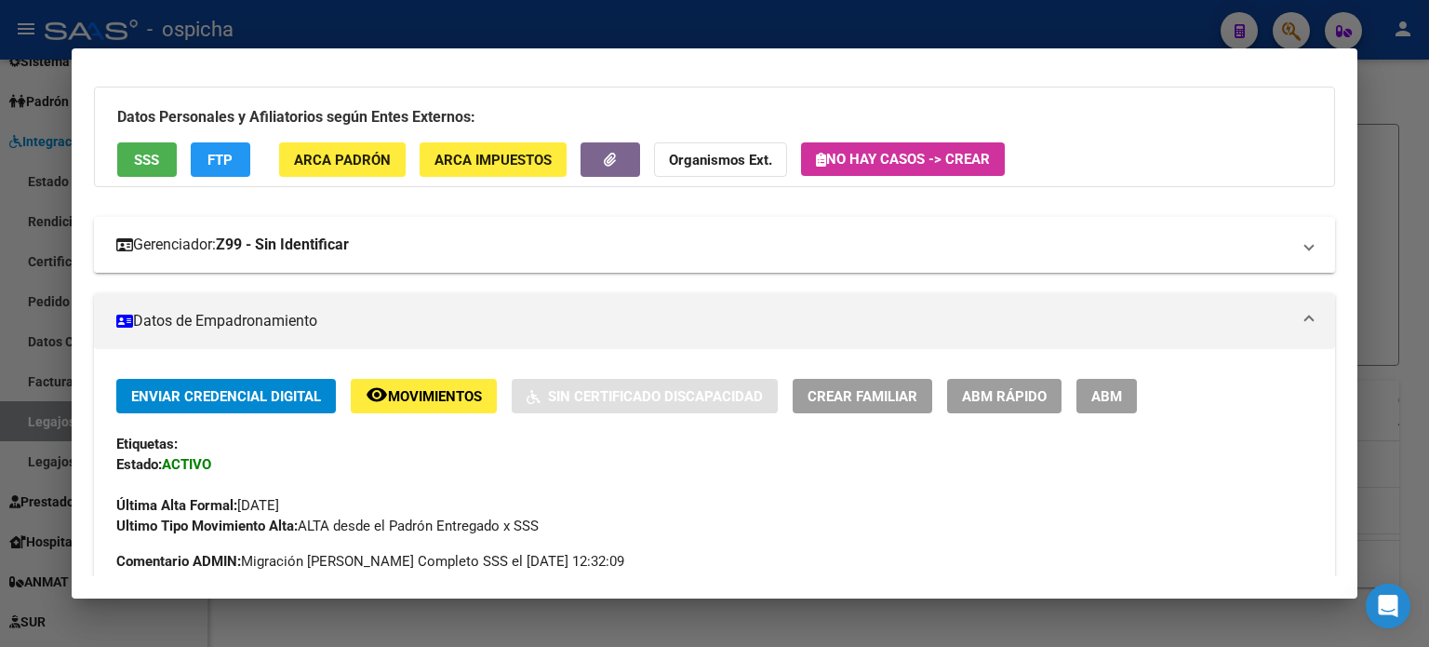
scroll to position [279, 0]
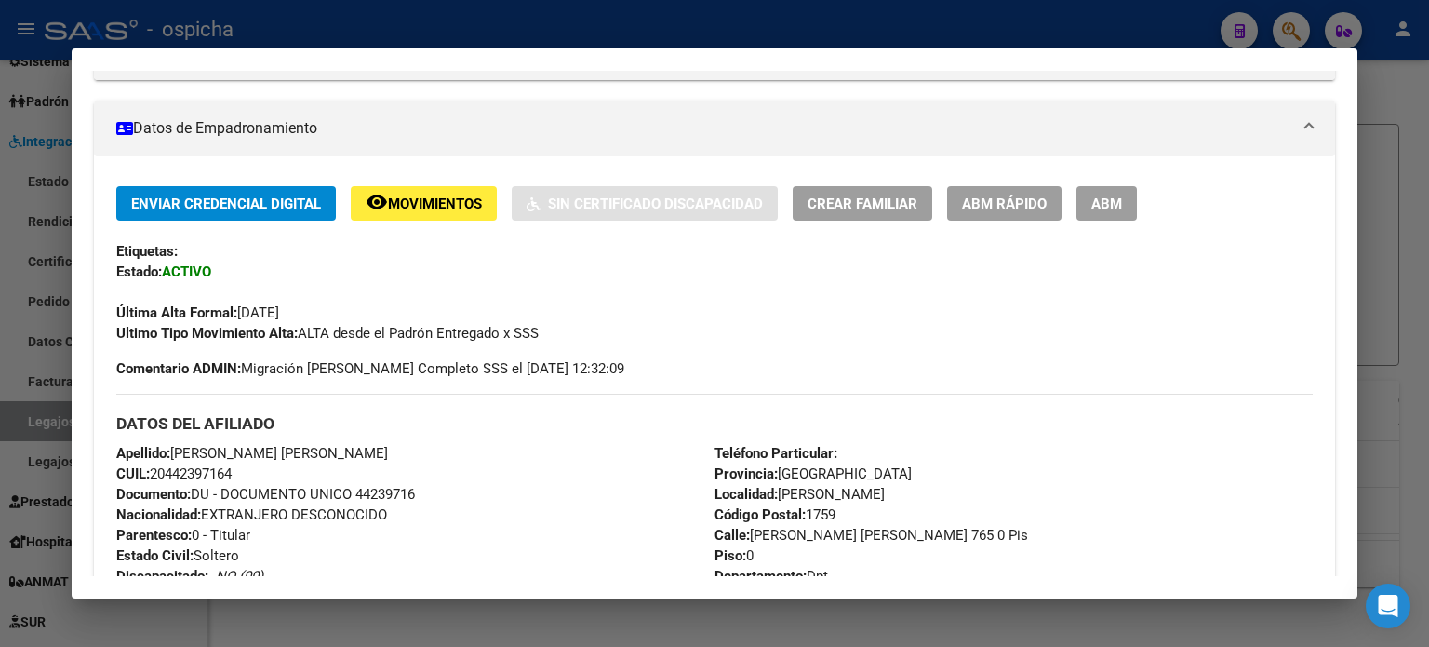
click at [1407, 77] on div at bounding box center [714, 323] width 1429 height 647
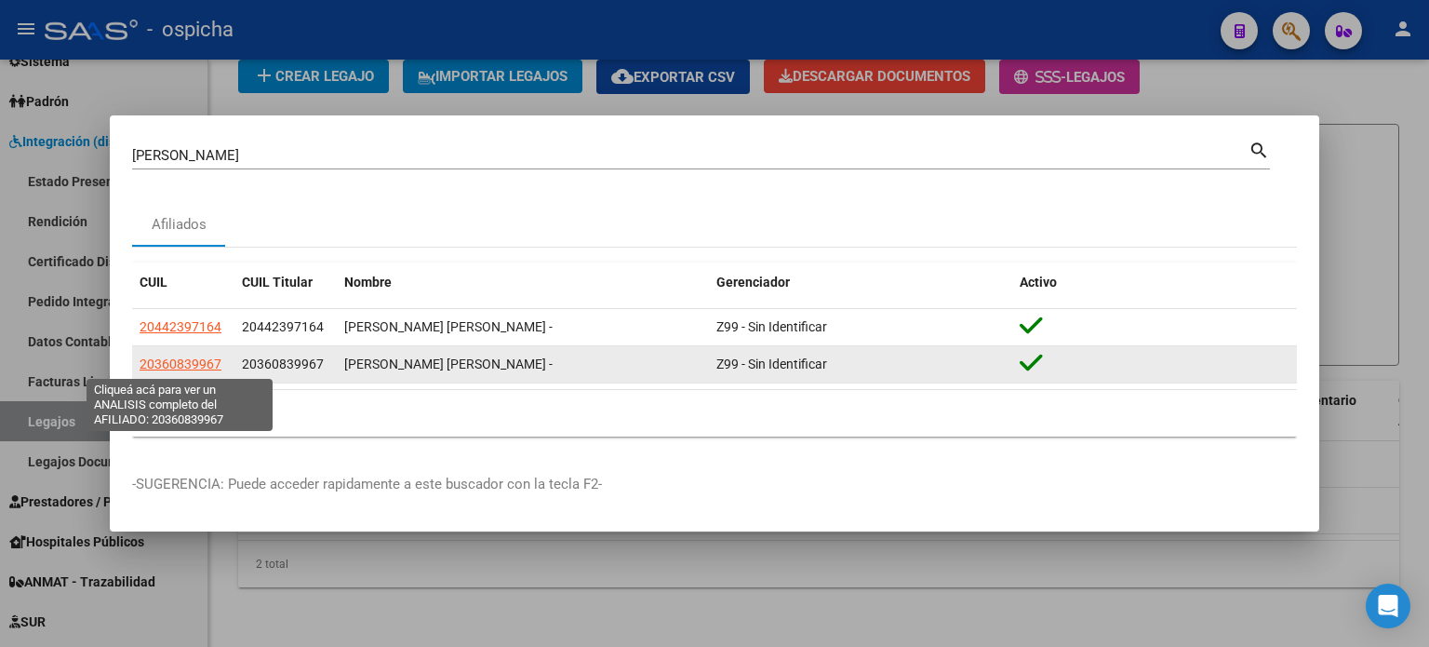
click at [183, 363] on span "20360839967" at bounding box center [181, 363] width 82 height 15
type textarea "20360839967"
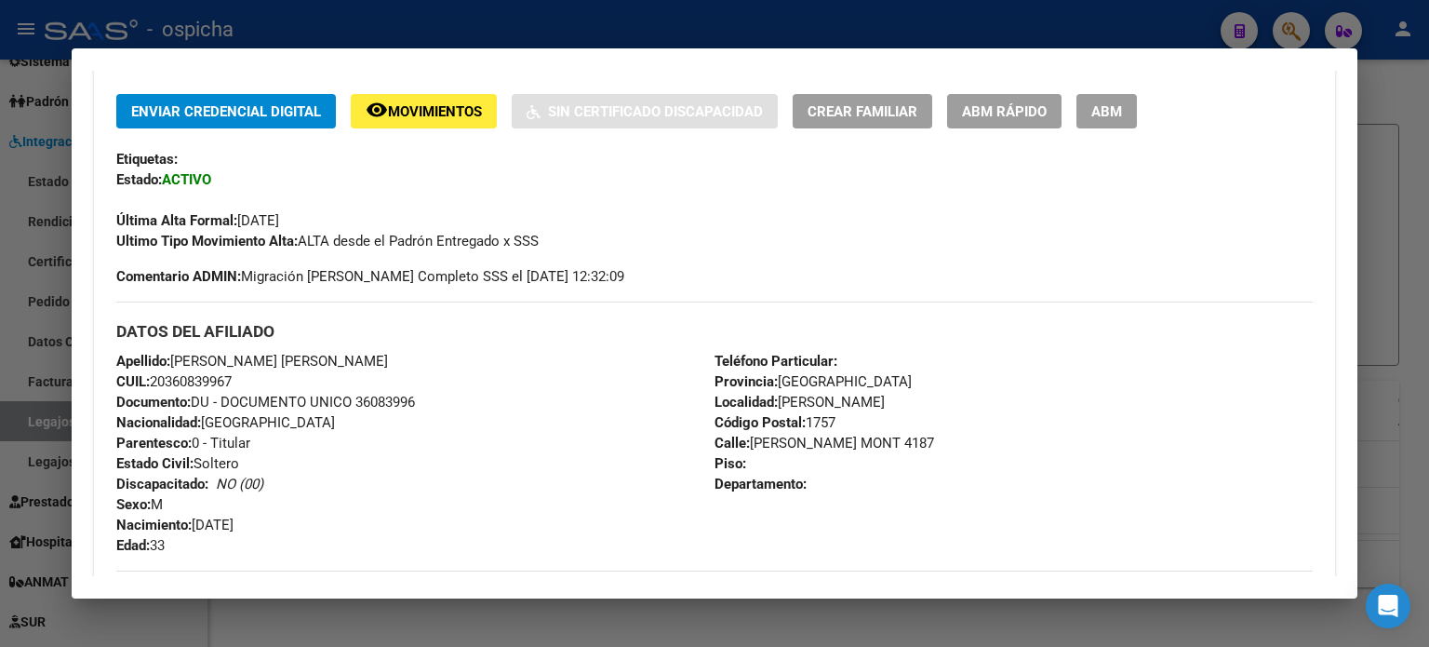
scroll to position [372, 0]
click at [1379, 150] on div at bounding box center [714, 323] width 1429 height 647
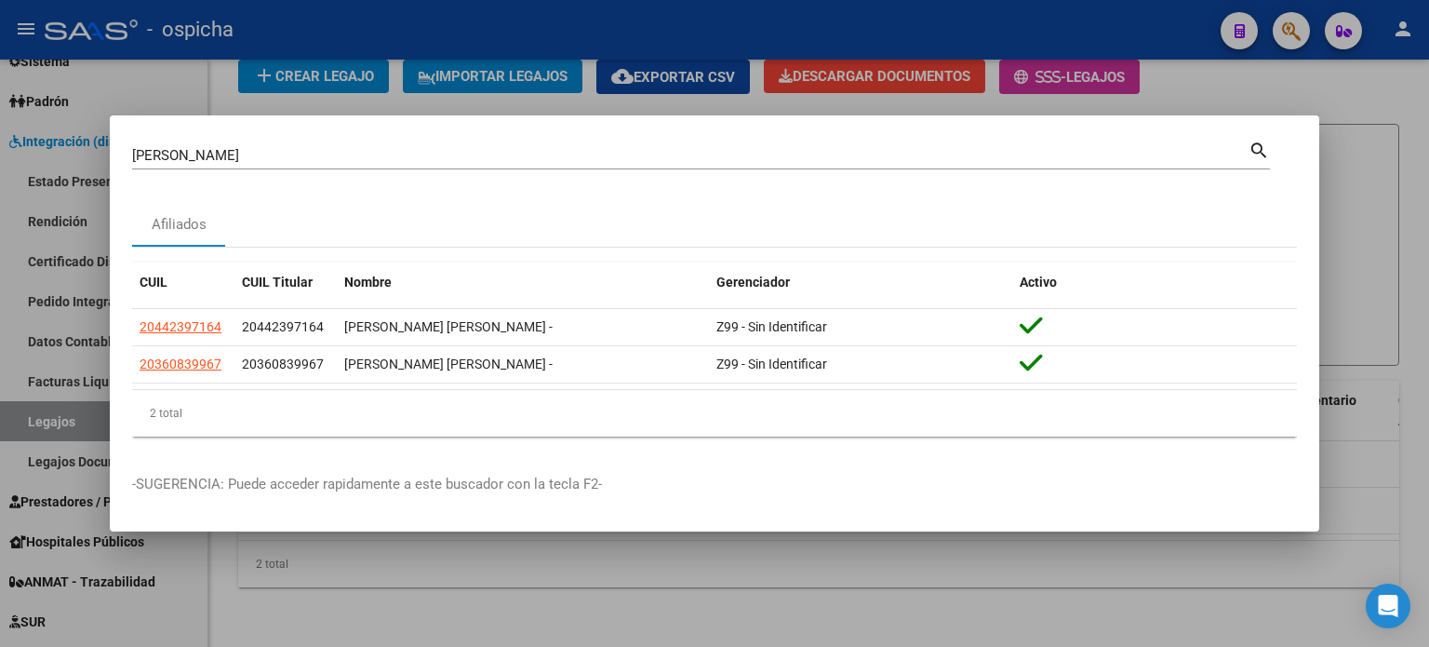
click at [1391, 91] on div at bounding box center [714, 323] width 1429 height 647
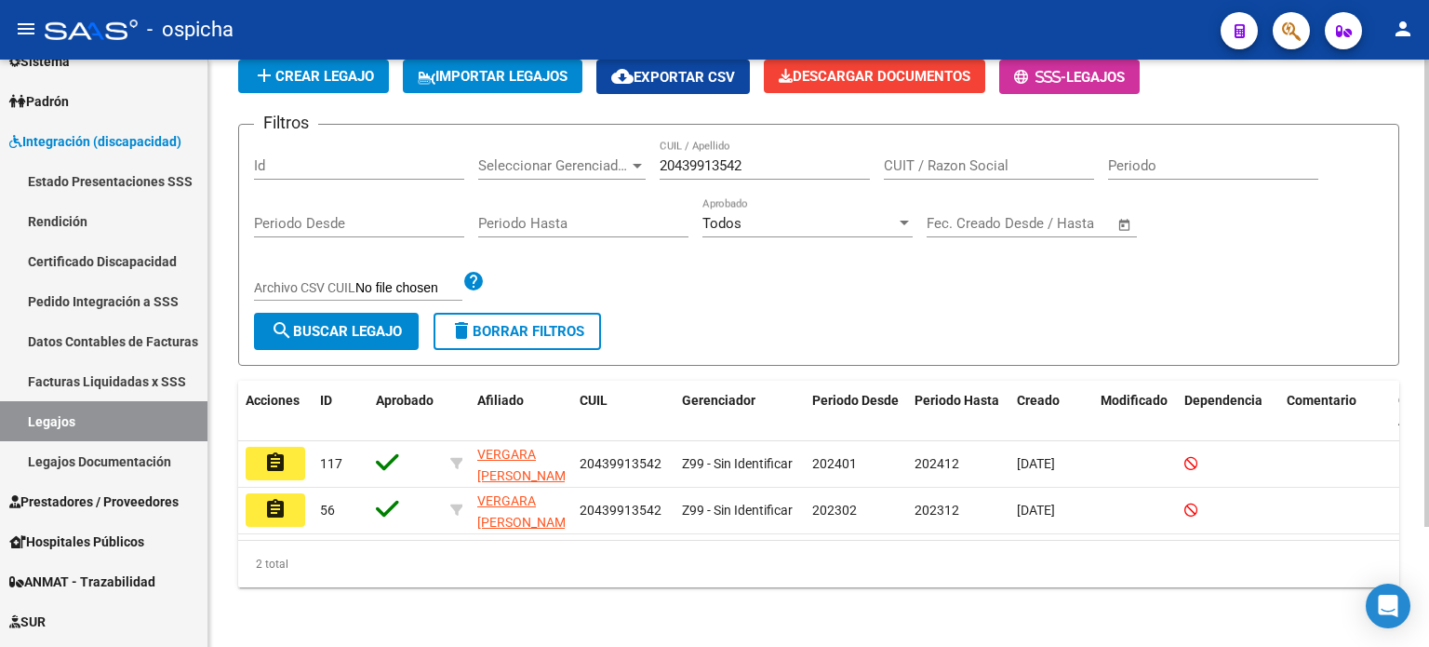
scroll to position [0, 0]
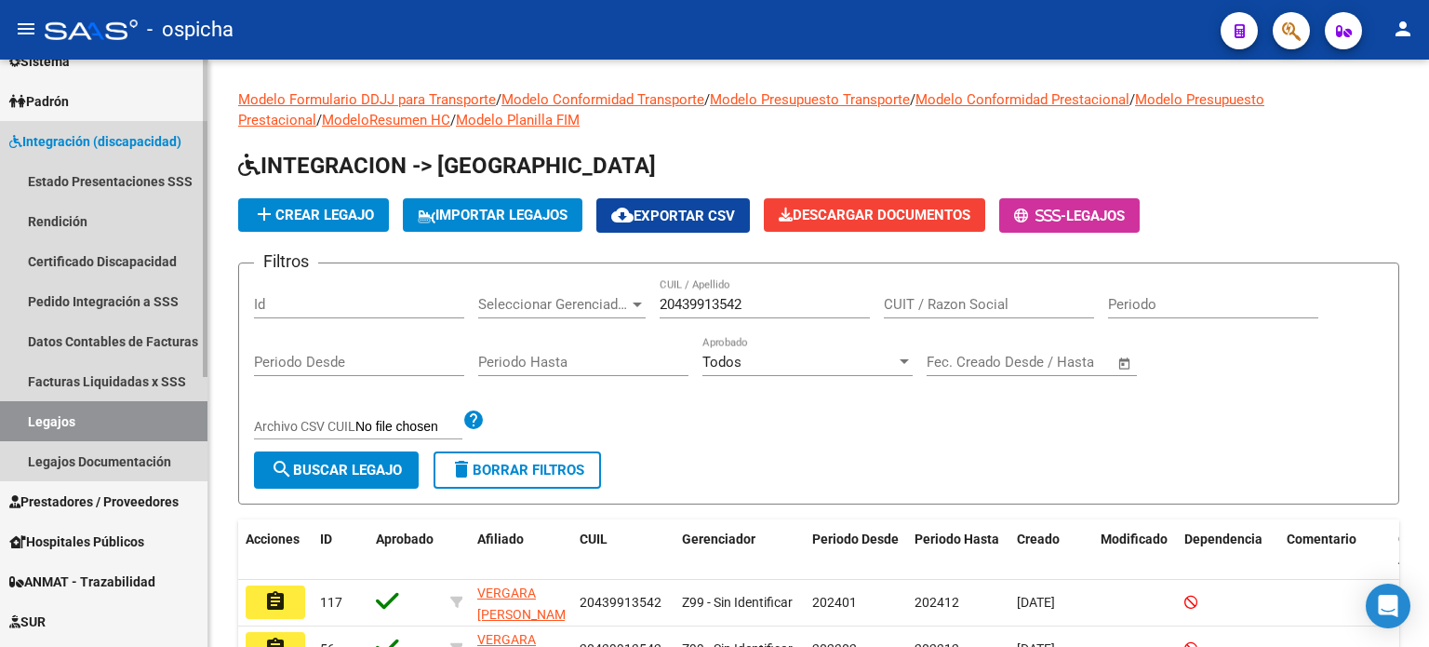
click at [90, 421] on link "Legajos" at bounding box center [104, 421] width 208 height 40
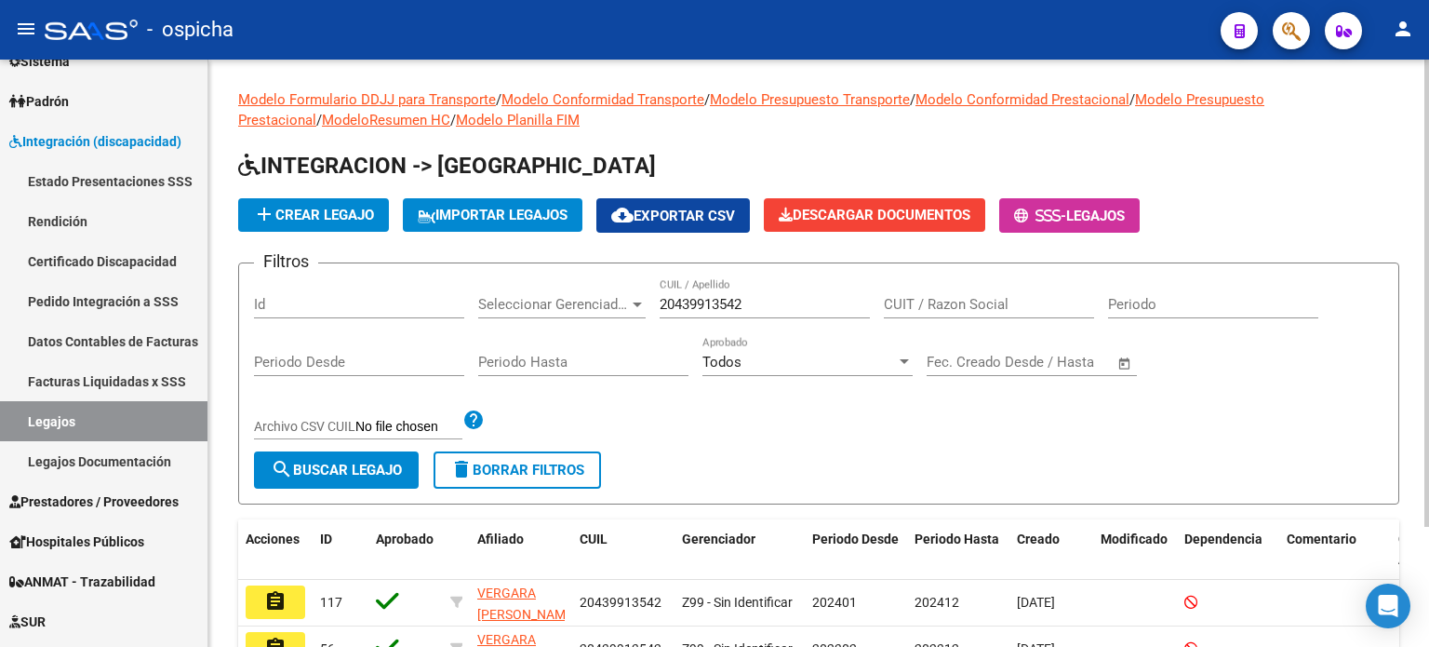
click at [994, 306] on input "CUIT / Razon Social" at bounding box center [989, 304] width 210 height 17
click at [547, 477] on button "delete Borrar Filtros" at bounding box center [518, 469] width 168 height 37
click at [1026, 313] on div "CUIT / Razon Social" at bounding box center [989, 298] width 210 height 40
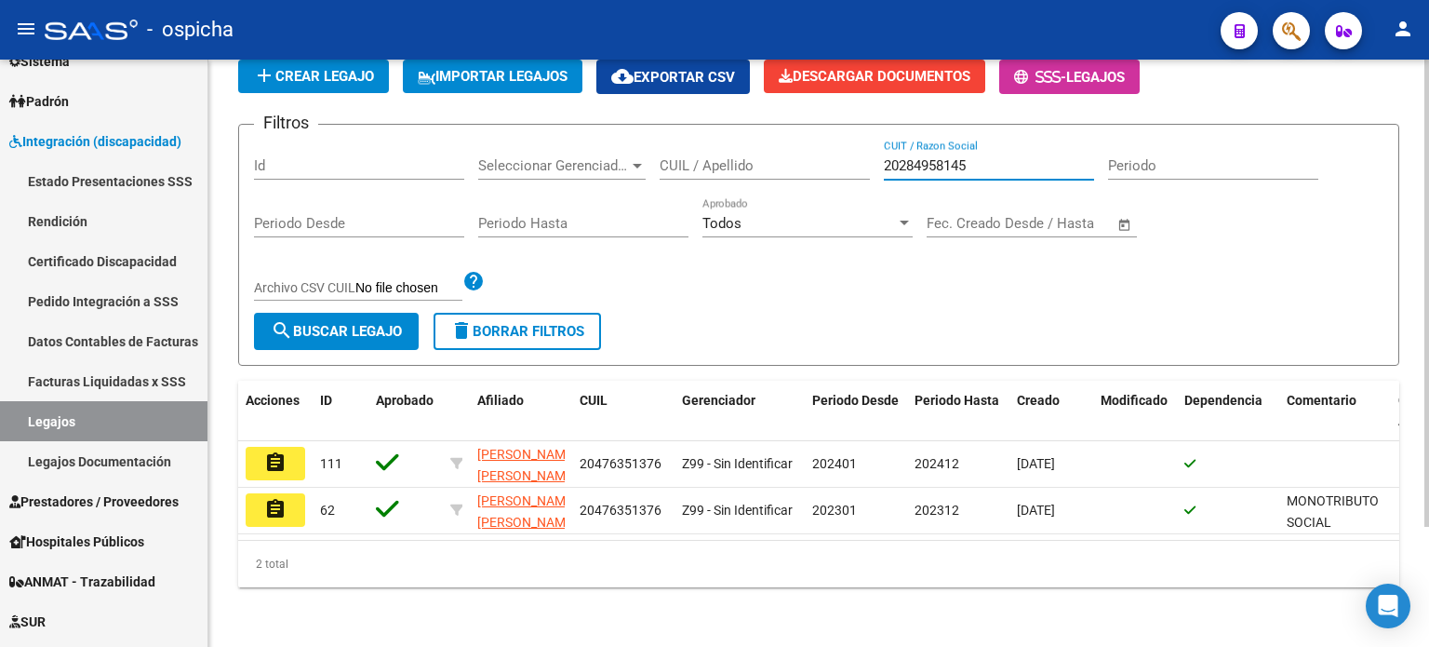
scroll to position [150, 0]
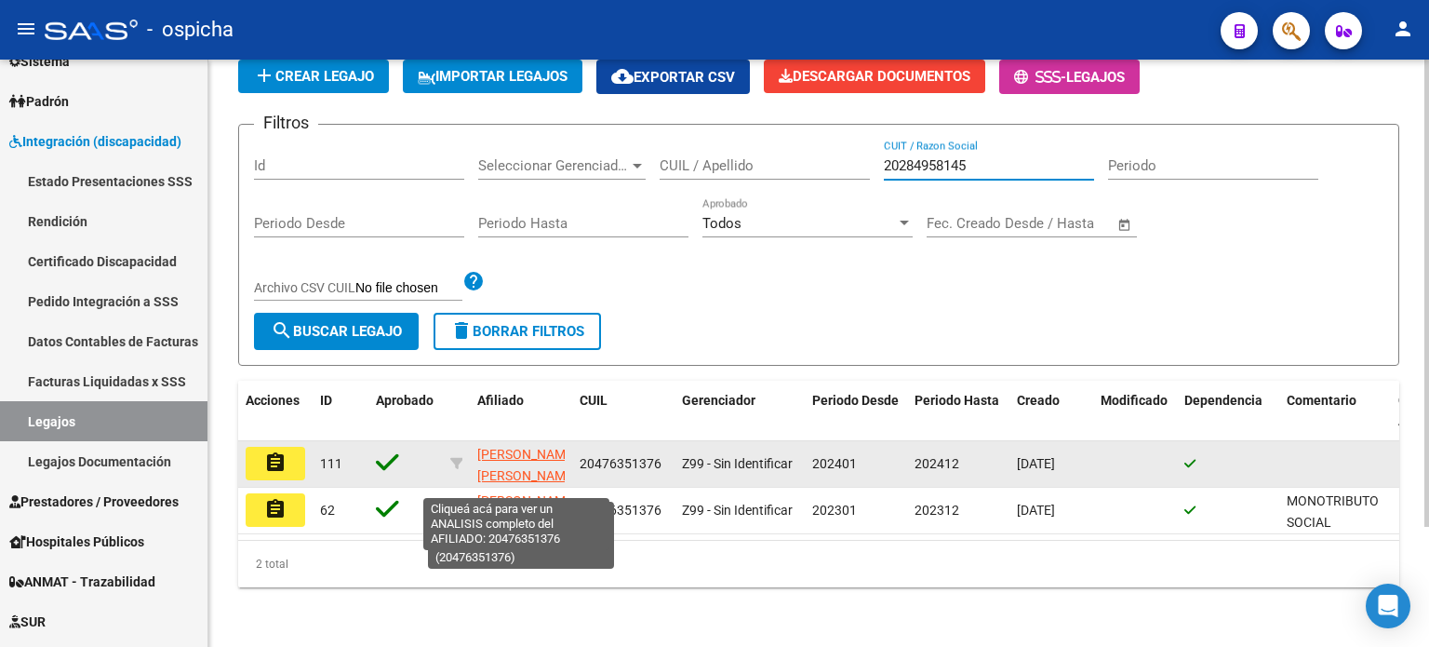
type input "20284958145"
click at [519, 453] on span "[PERSON_NAME] [PERSON_NAME] [PERSON_NAME]" at bounding box center [527, 476] width 100 height 58
type textarea "20476351376"
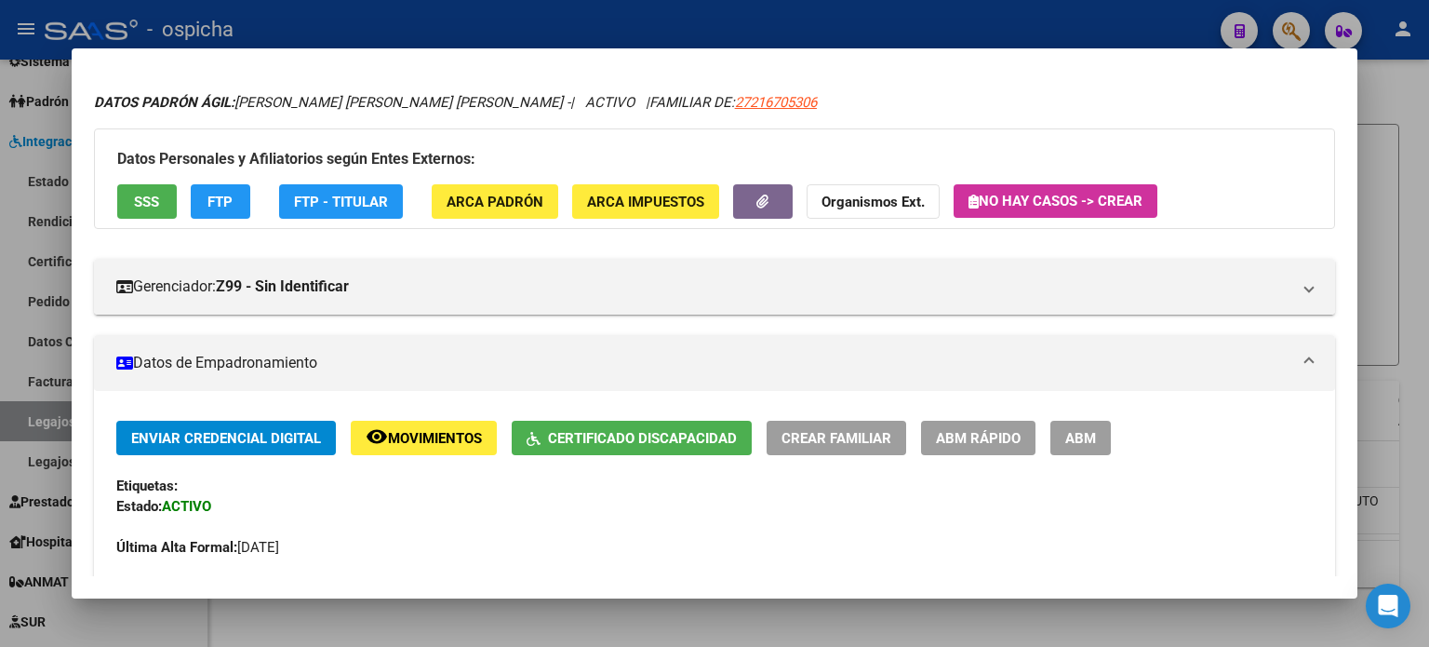
scroll to position [0, 0]
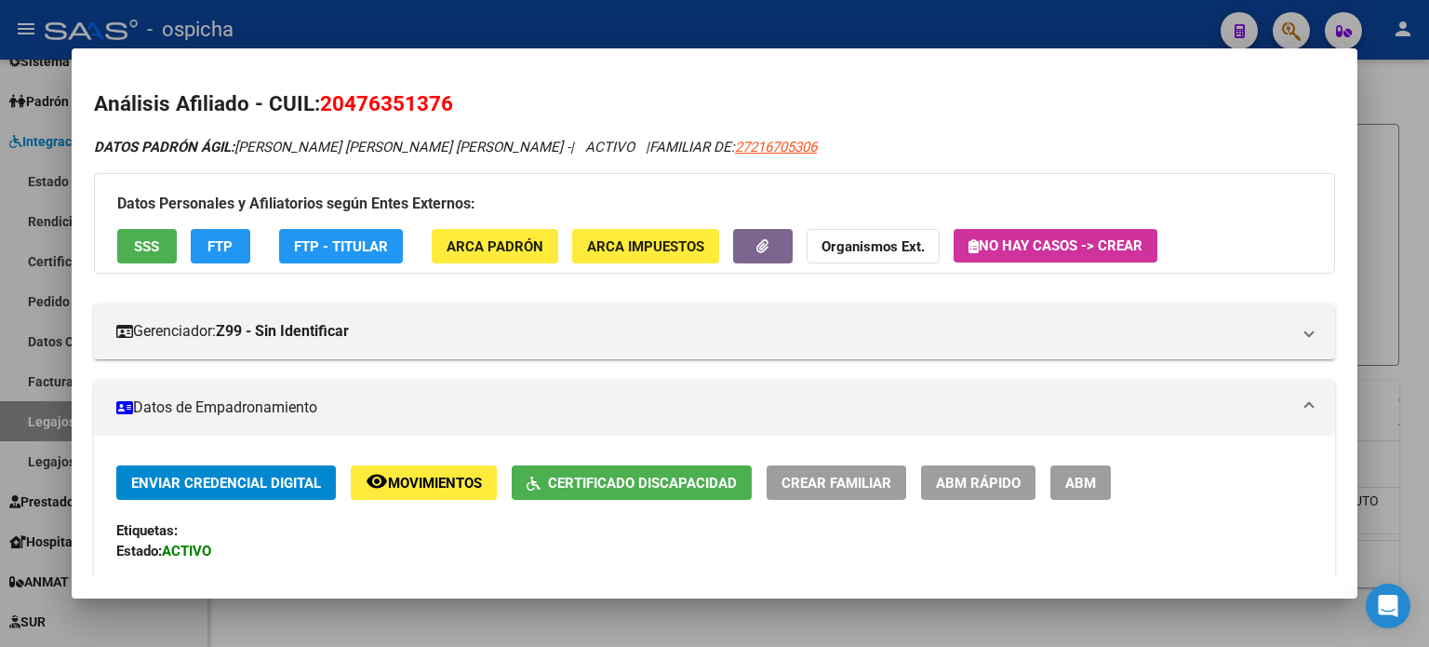
click at [1412, 81] on div at bounding box center [714, 323] width 1429 height 647
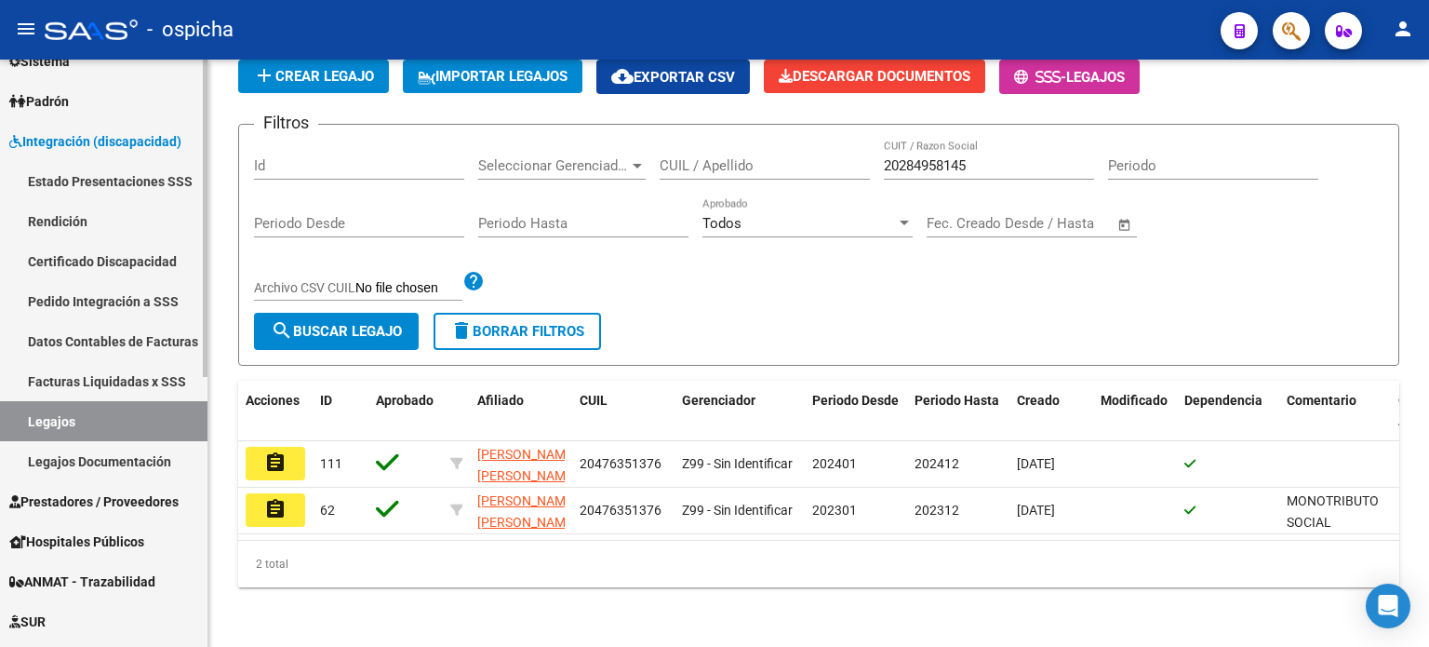
click at [64, 81] on div "menu - ospicha person Firma Express Reportes Tablero de Control Ingresos Percib…" at bounding box center [714, 323] width 1429 height 647
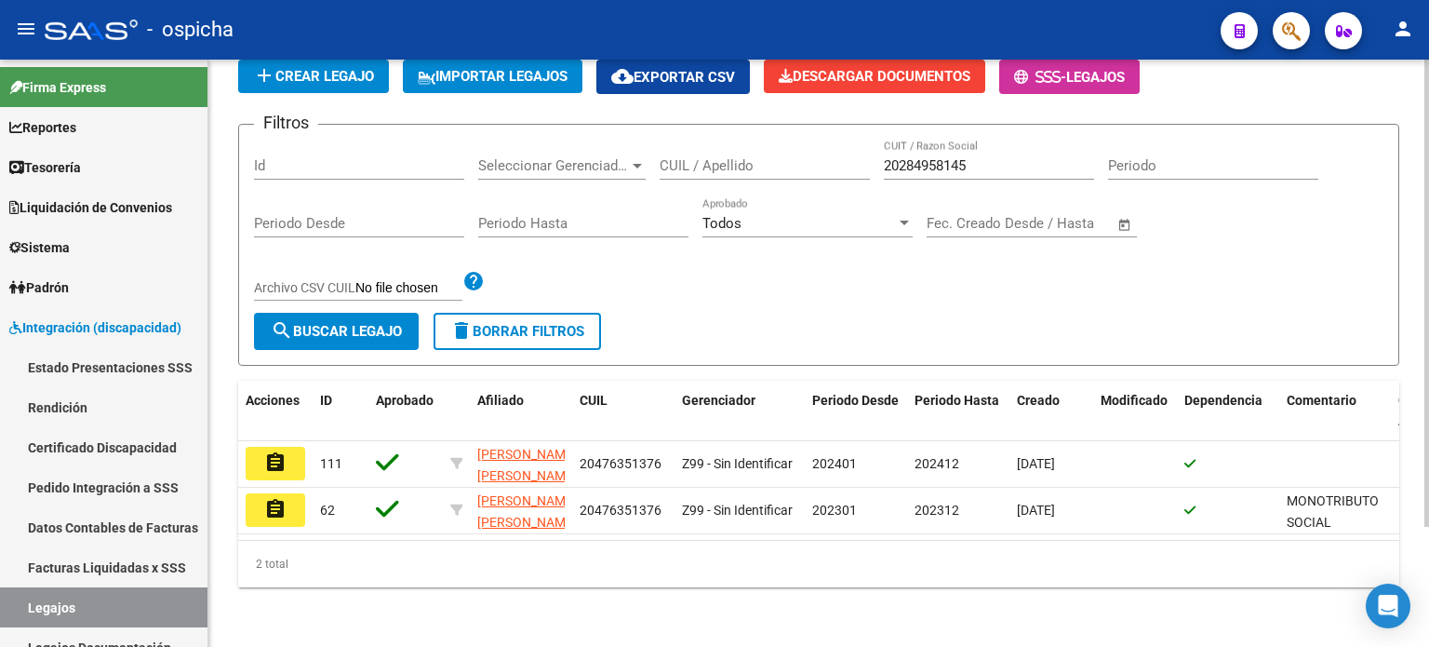
click at [1022, 157] on input "20284958145" at bounding box center [989, 165] width 210 height 17
type input "2"
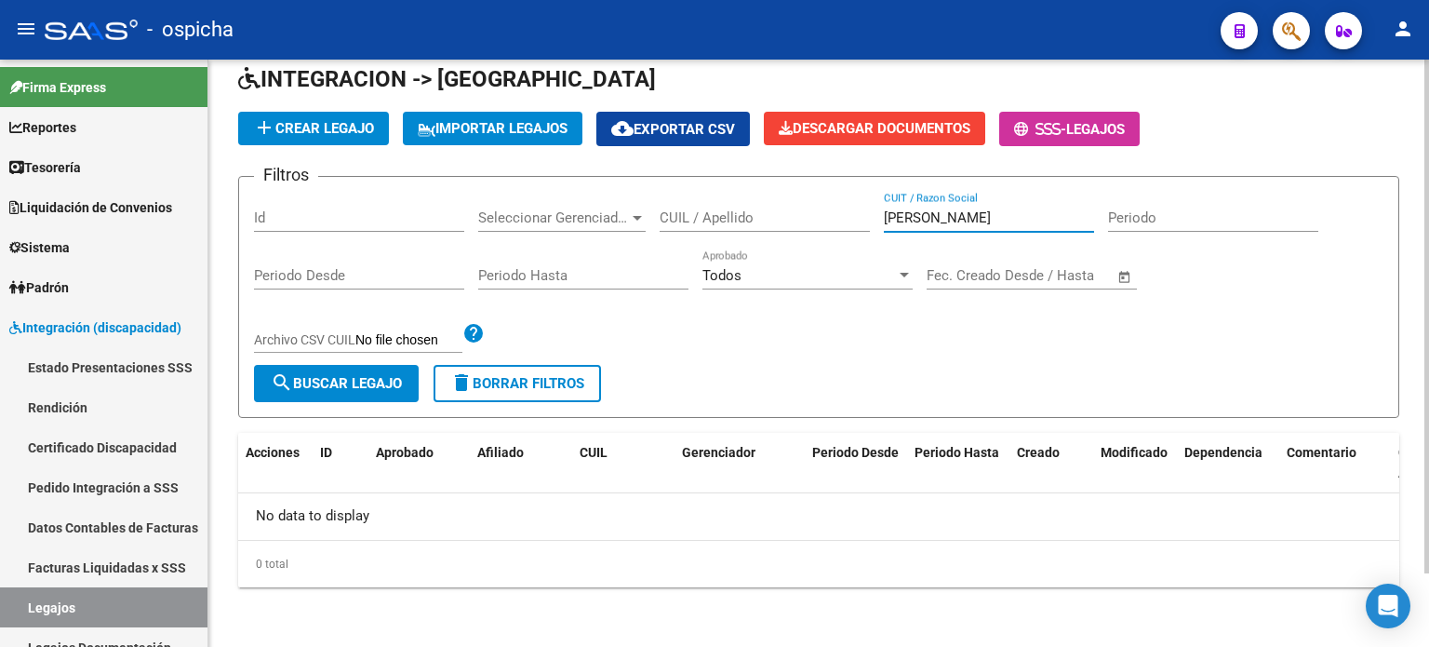
scroll to position [84, 0]
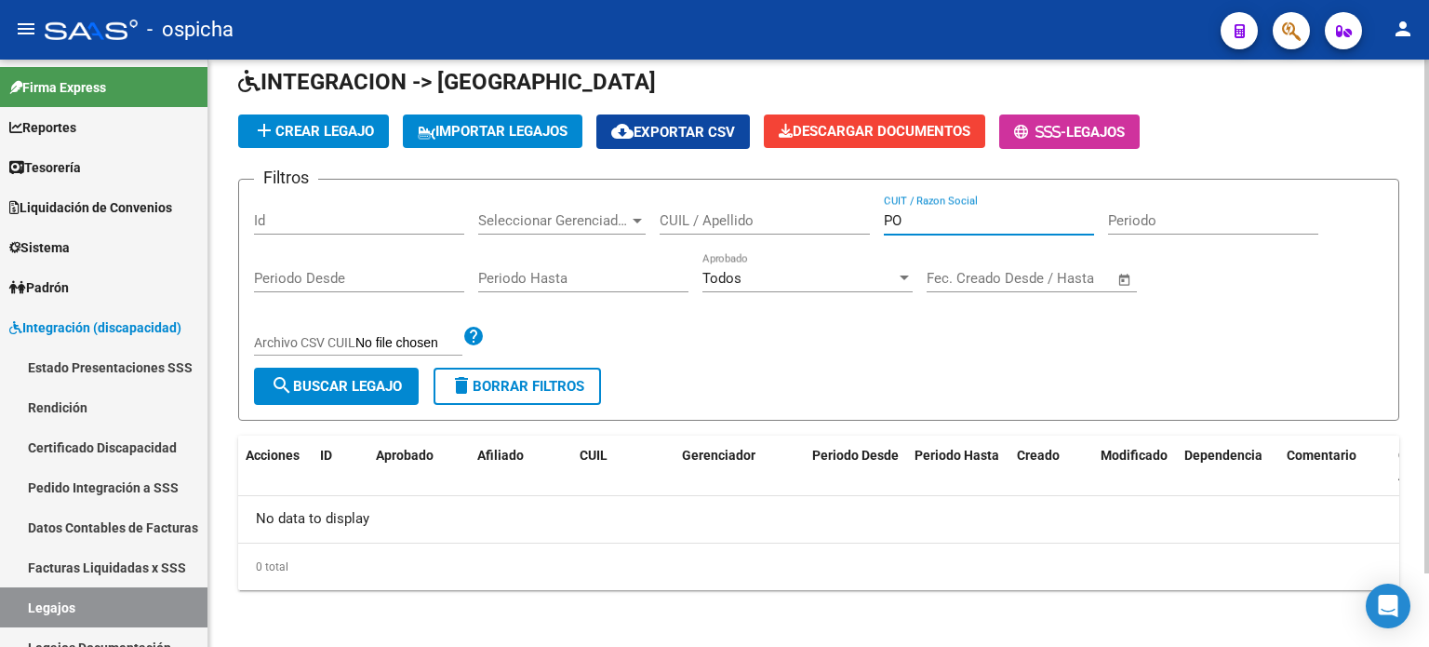
type input "P"
click at [67, 573] on link "Facturas Liquidadas x SSS" at bounding box center [104, 567] width 208 height 40
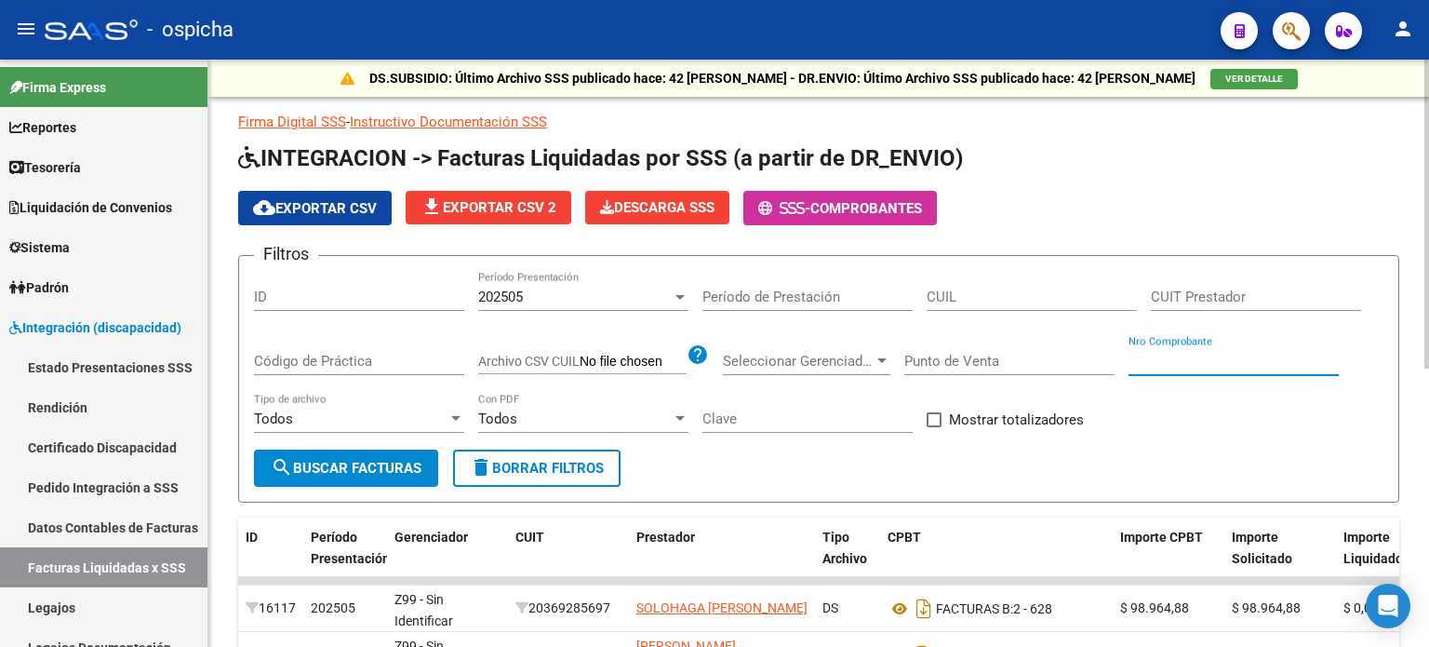
click at [1218, 355] on input "Nro Comprobante" at bounding box center [1234, 361] width 210 height 17
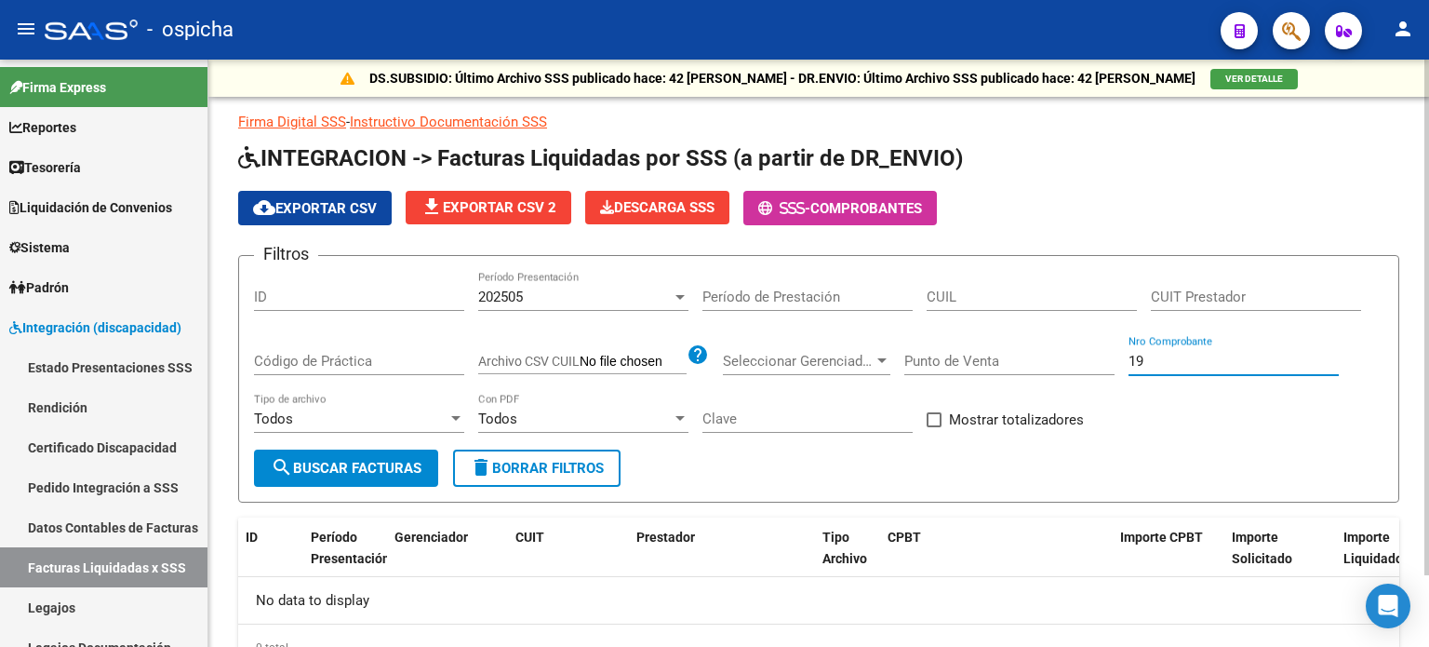
type input "1"
type input "1991"
click at [99, 332] on span "Integración (discapacidad)" at bounding box center [95, 327] width 172 height 20
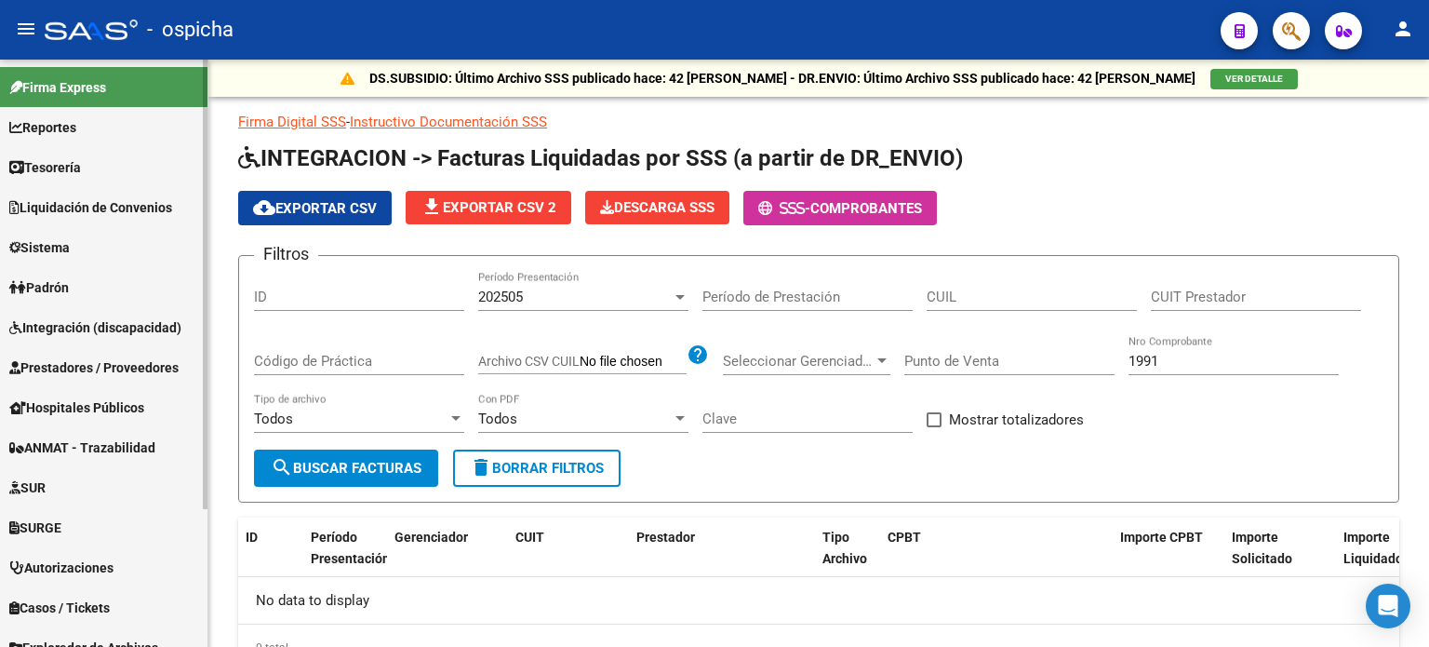
click at [94, 323] on span "Integración (discapacidad)" at bounding box center [95, 327] width 172 height 20
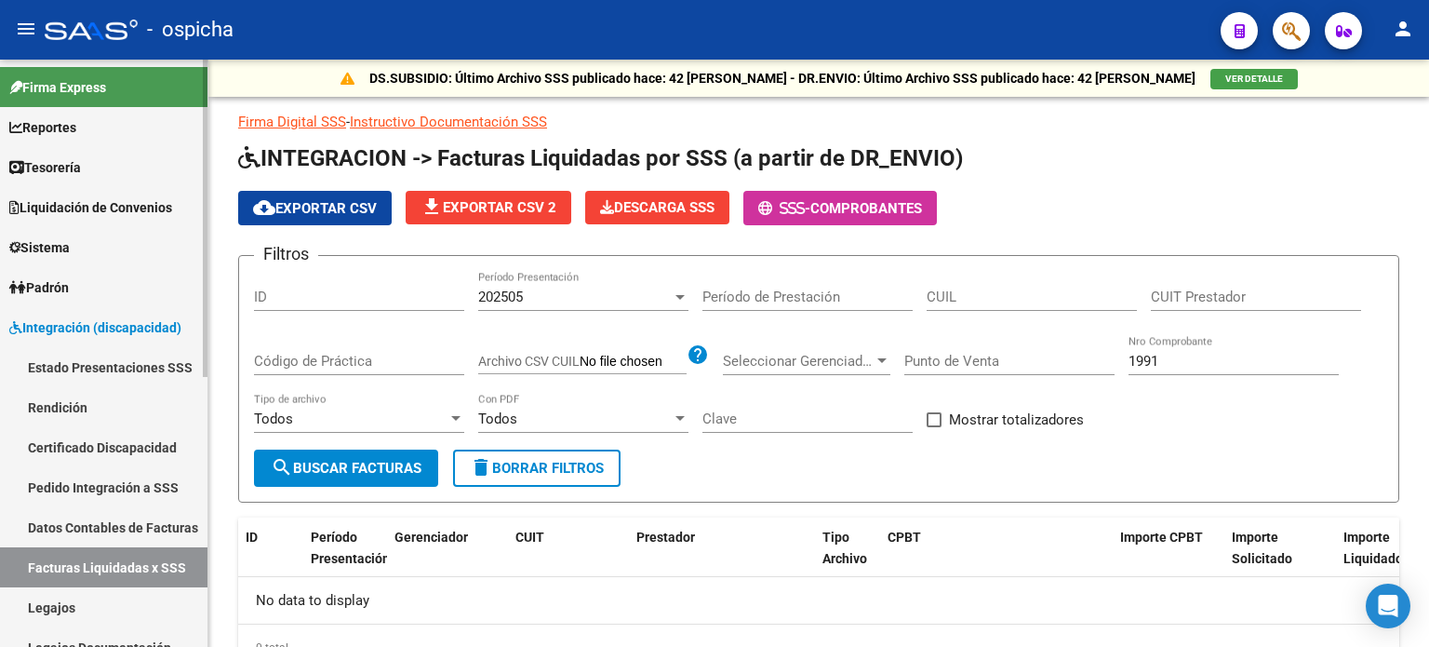
click at [141, 481] on link "Pedido Integración a SSS" at bounding box center [104, 487] width 208 height 40
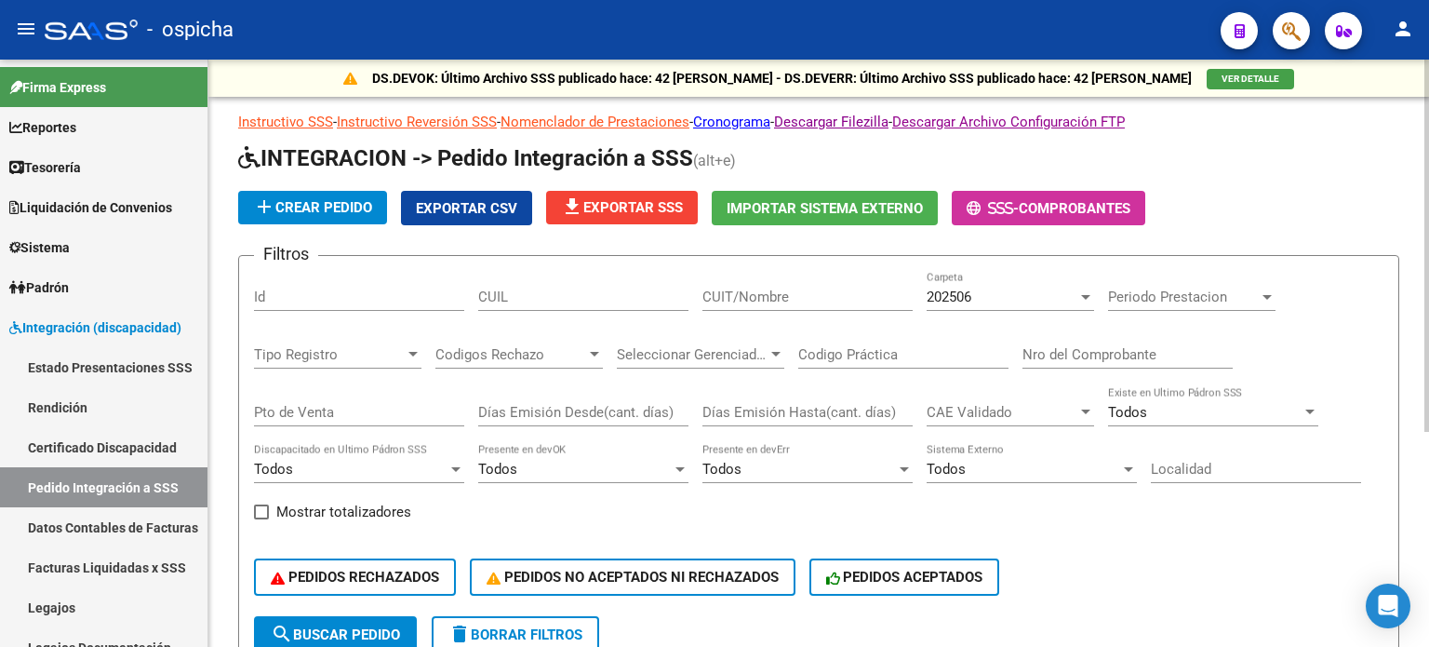
click at [998, 294] on div "202506" at bounding box center [1002, 296] width 151 height 17
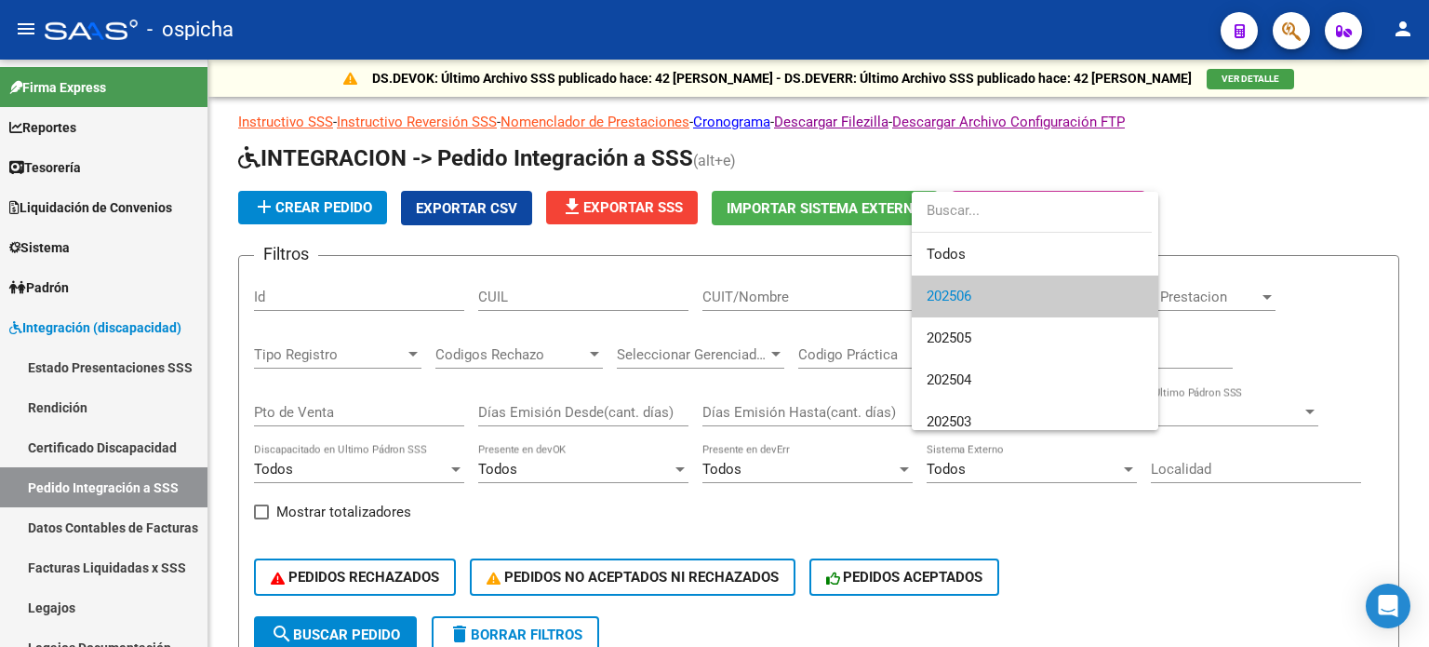
click at [1237, 207] on div at bounding box center [714, 323] width 1429 height 647
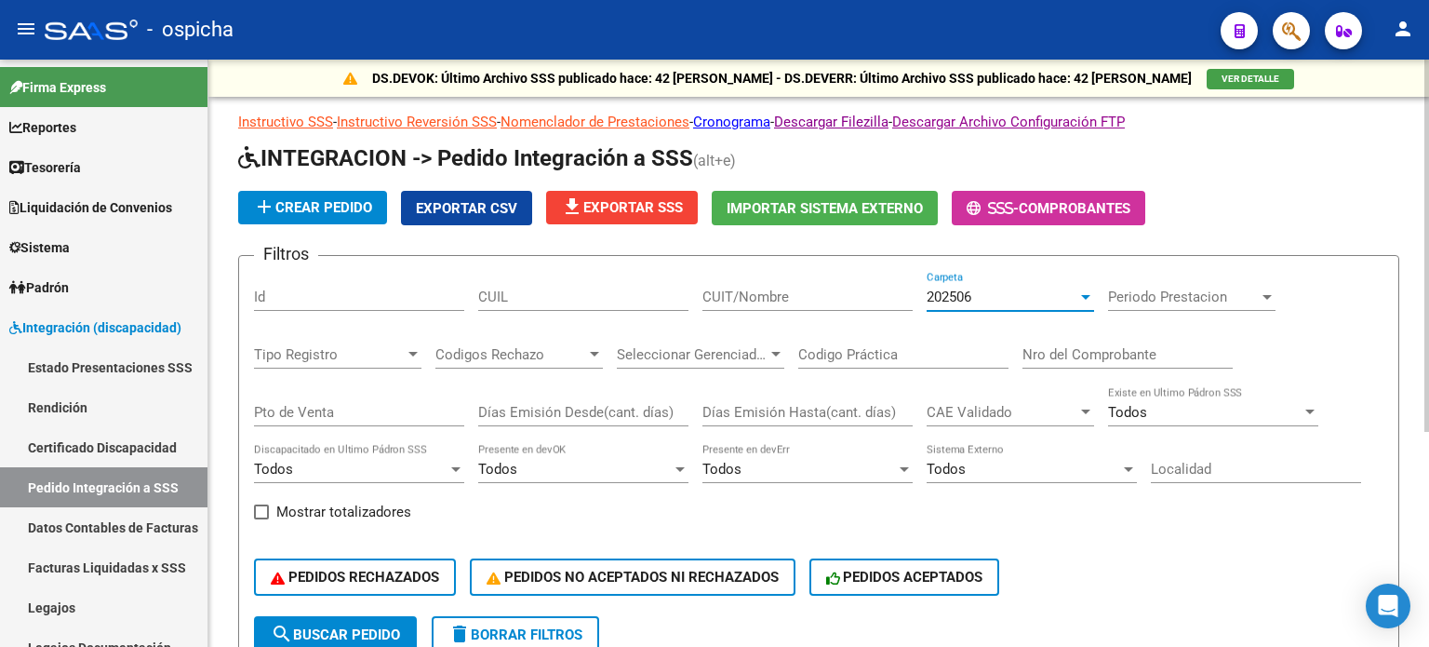
click at [1014, 299] on div "202506" at bounding box center [1002, 296] width 151 height 17
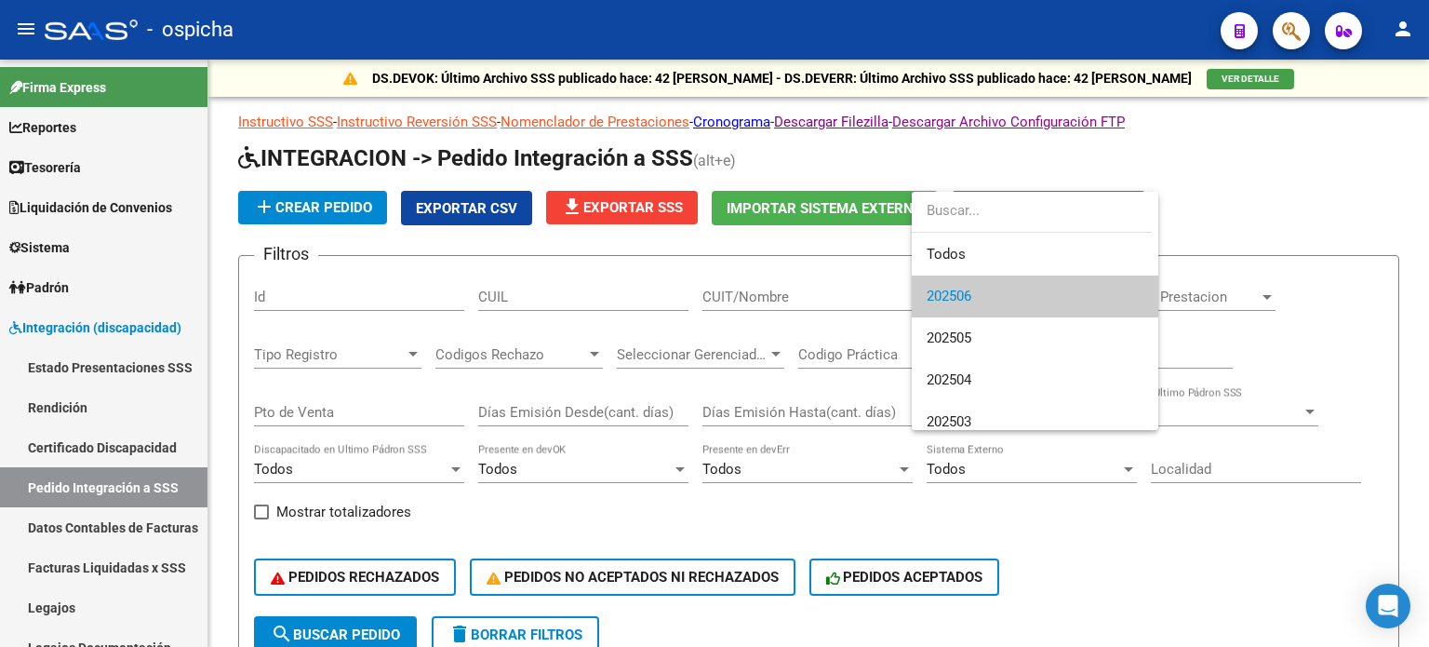
click at [837, 271] on div at bounding box center [714, 323] width 1429 height 647
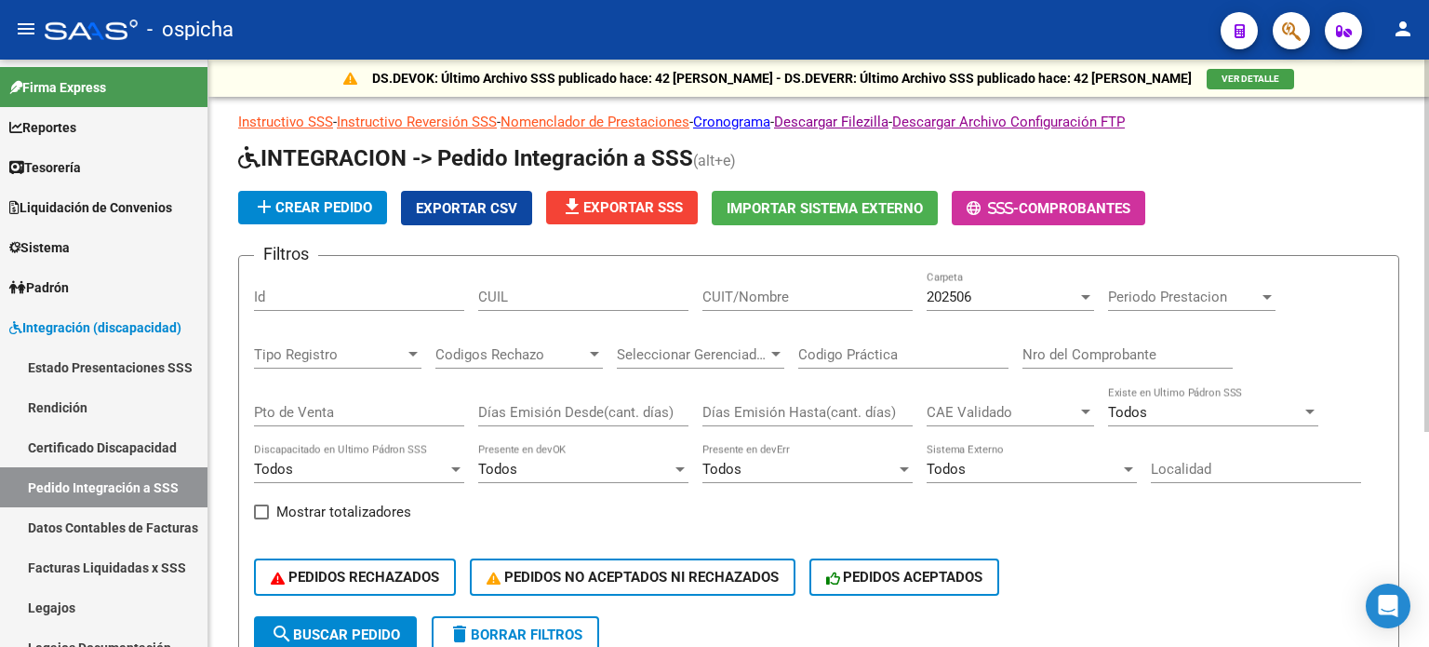
click at [1001, 295] on div "202506" at bounding box center [1002, 296] width 151 height 17
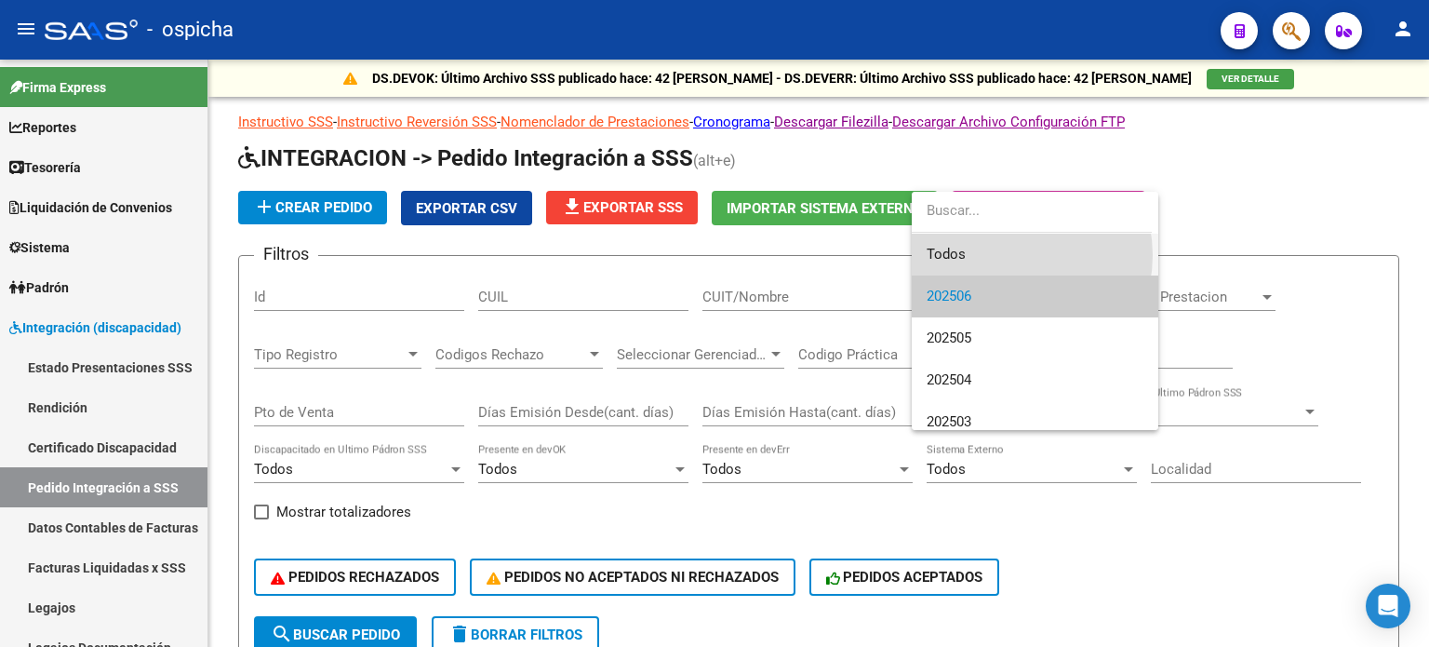
click at [1005, 255] on span "Todos" at bounding box center [1035, 255] width 217 height 42
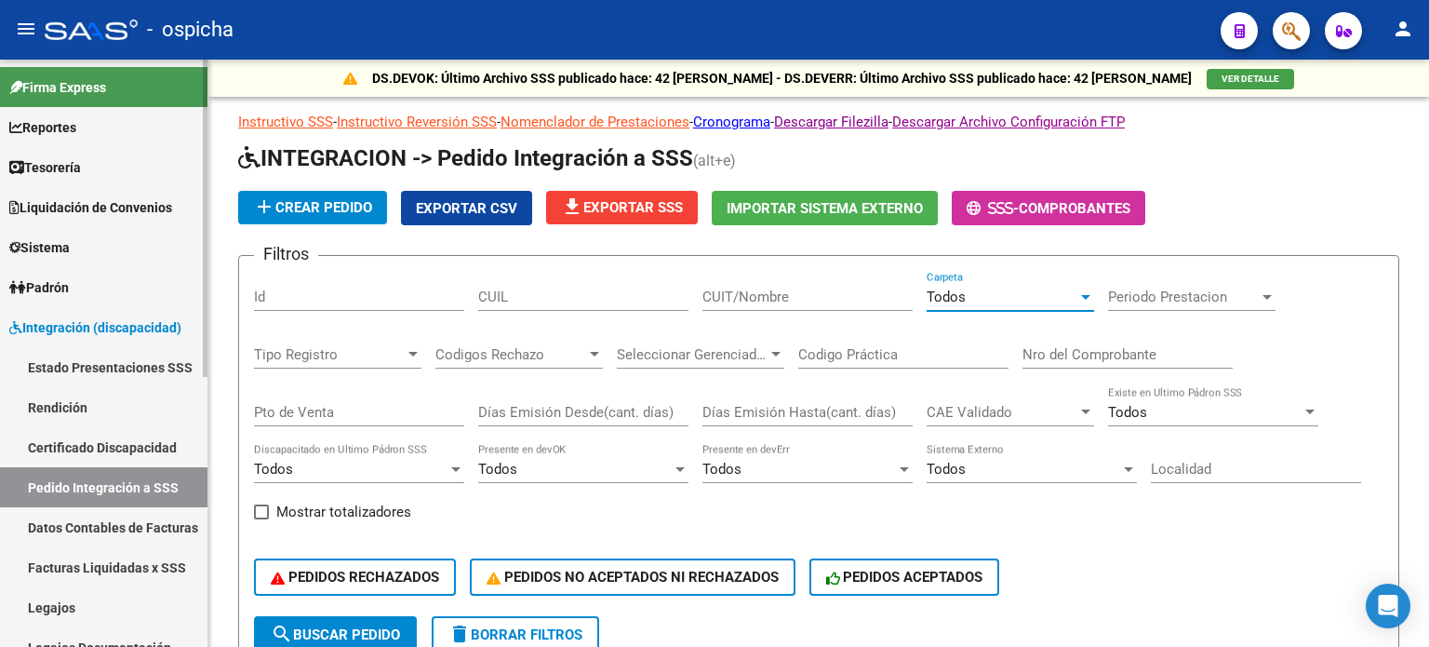
click at [115, 327] on span "Integración (discapacidad)" at bounding box center [95, 327] width 172 height 20
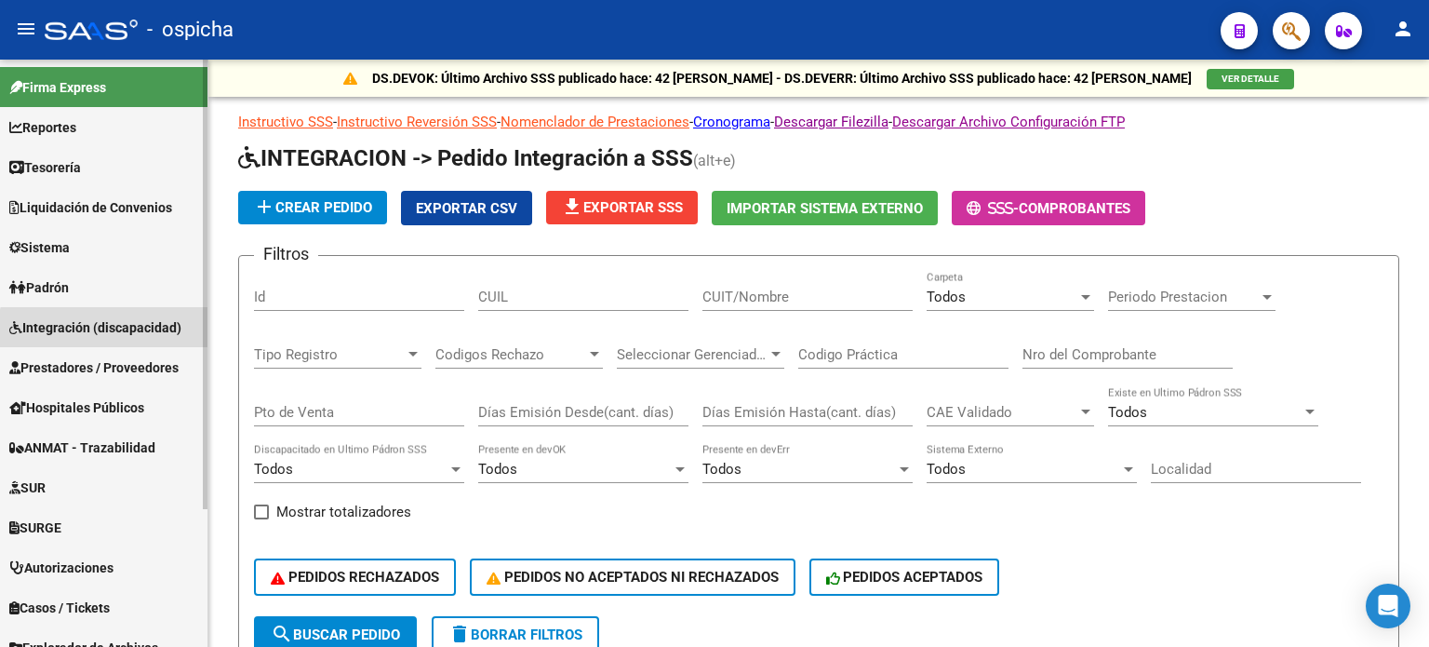
click at [114, 338] on link "Integración (discapacidad)" at bounding box center [104, 327] width 208 height 40
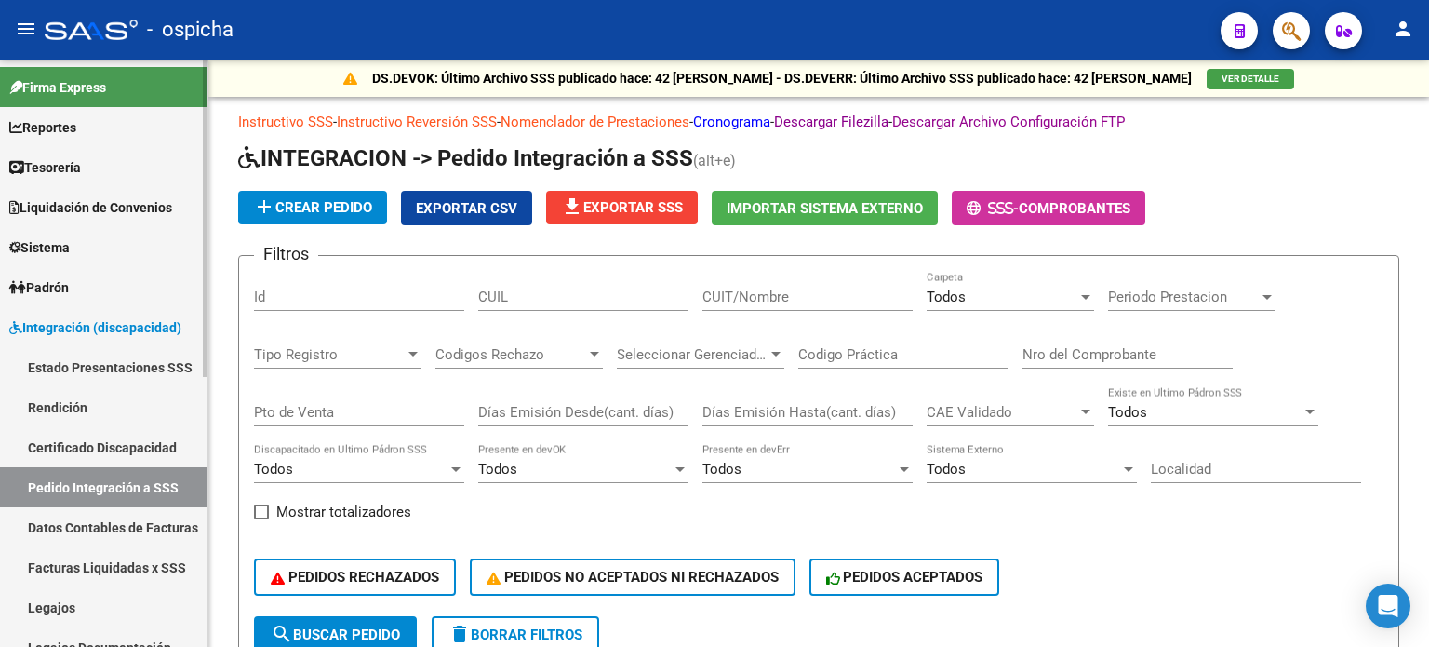
click at [141, 373] on link "Estado Presentaciones SSS" at bounding box center [104, 367] width 208 height 40
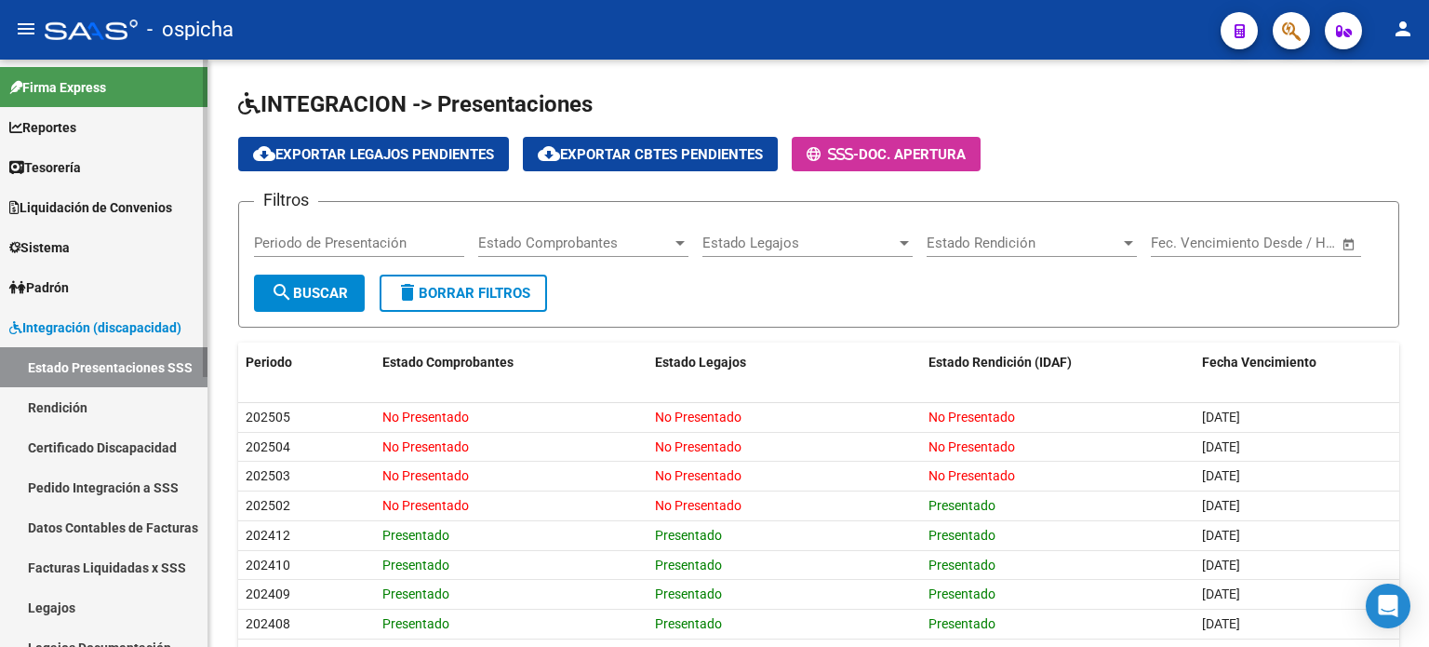
click at [74, 327] on span "Integración (discapacidad)" at bounding box center [95, 327] width 172 height 20
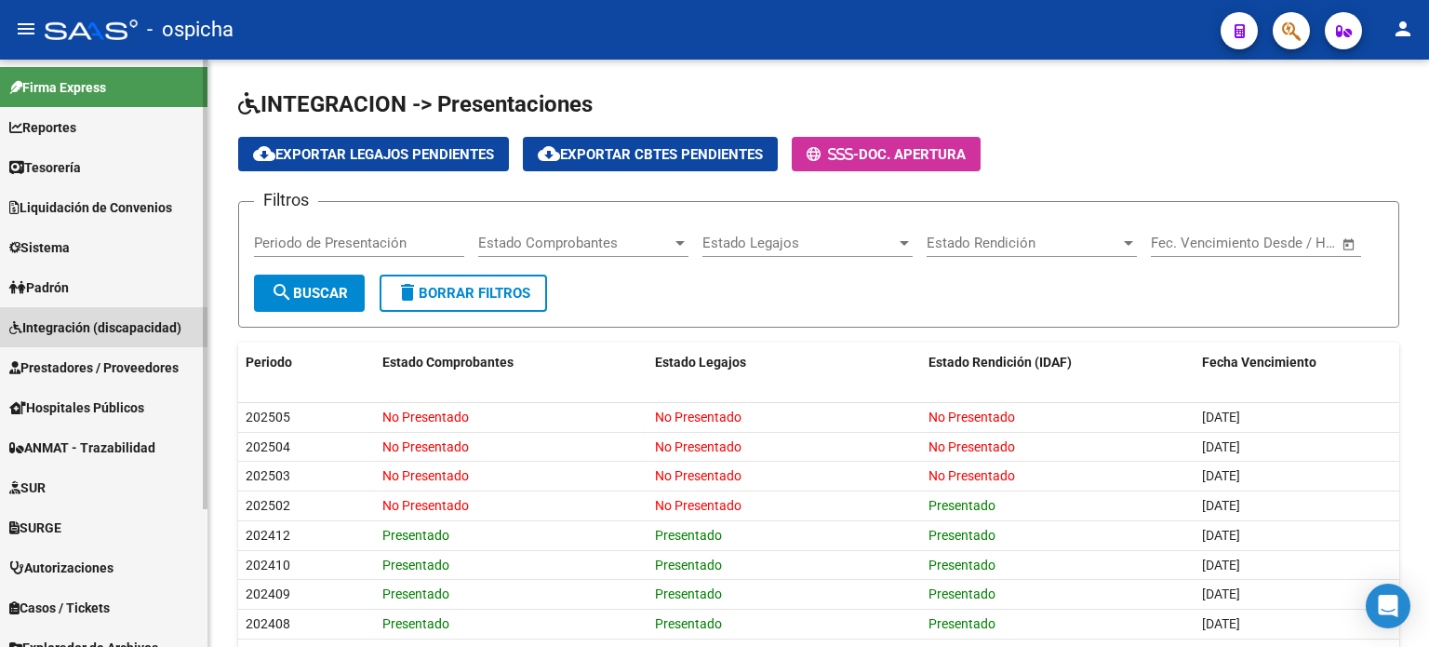
click at [122, 333] on span "Integración (discapacidad)" at bounding box center [95, 327] width 172 height 20
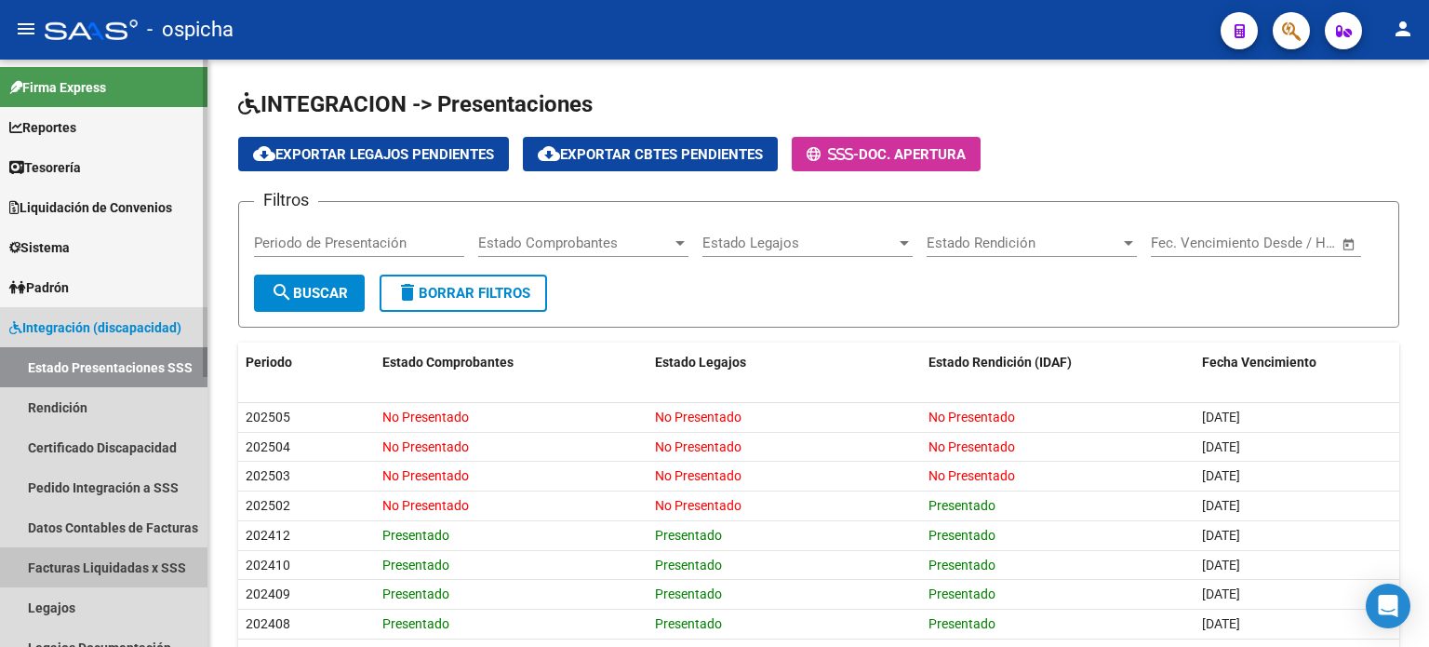
click at [168, 571] on link "Facturas Liquidadas x SSS" at bounding box center [104, 567] width 208 height 40
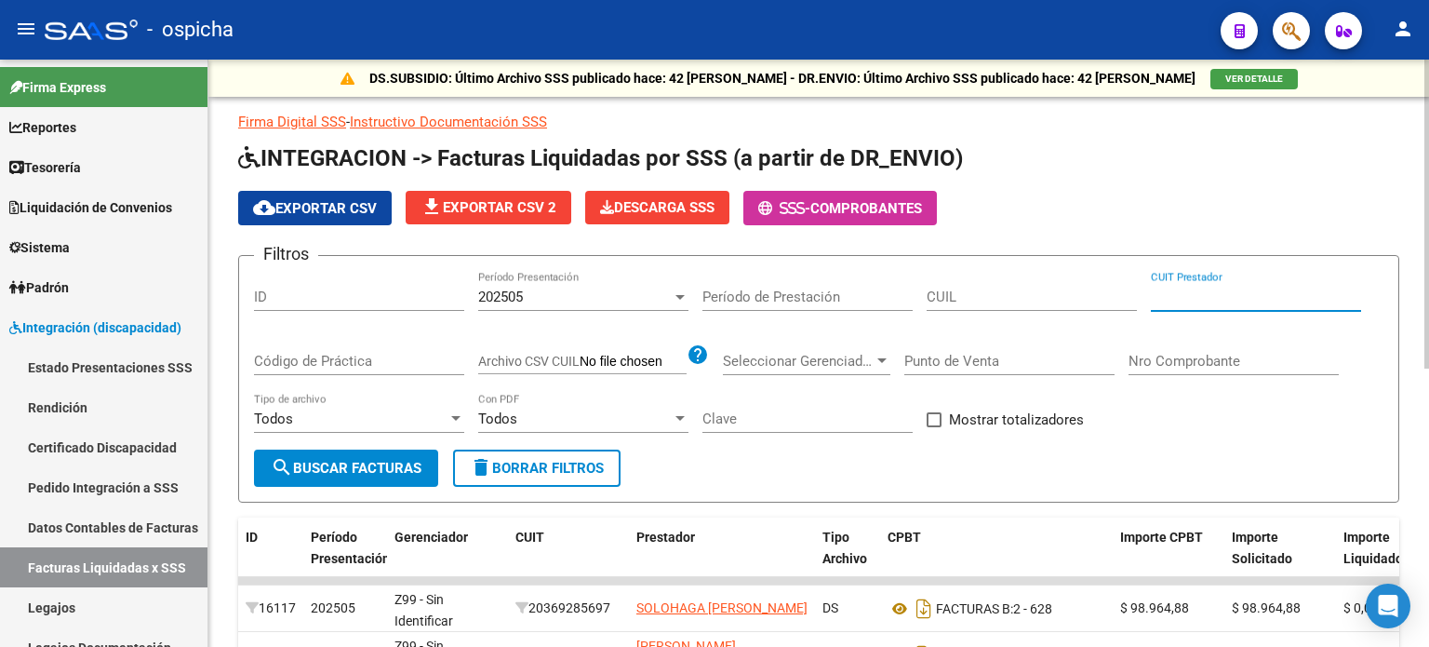
click at [1177, 299] on input "CUIT Prestador" at bounding box center [1256, 296] width 210 height 17
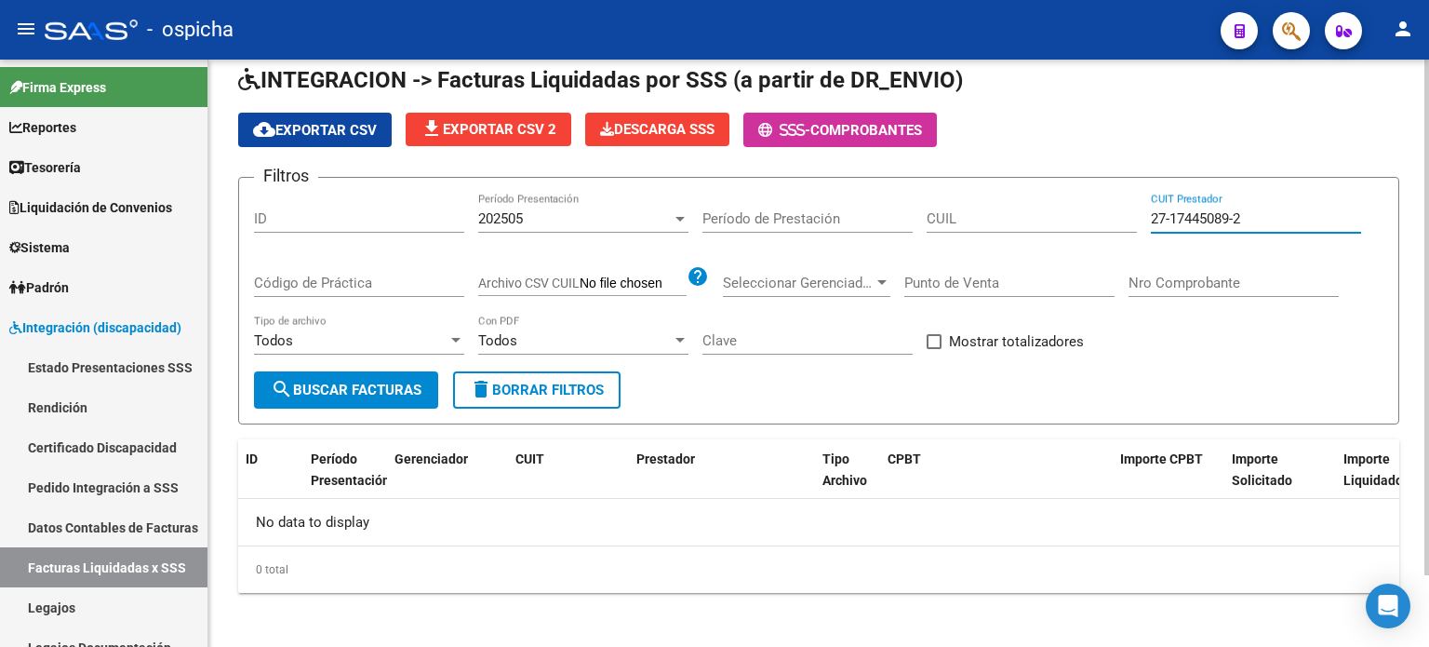
scroll to position [82, 0]
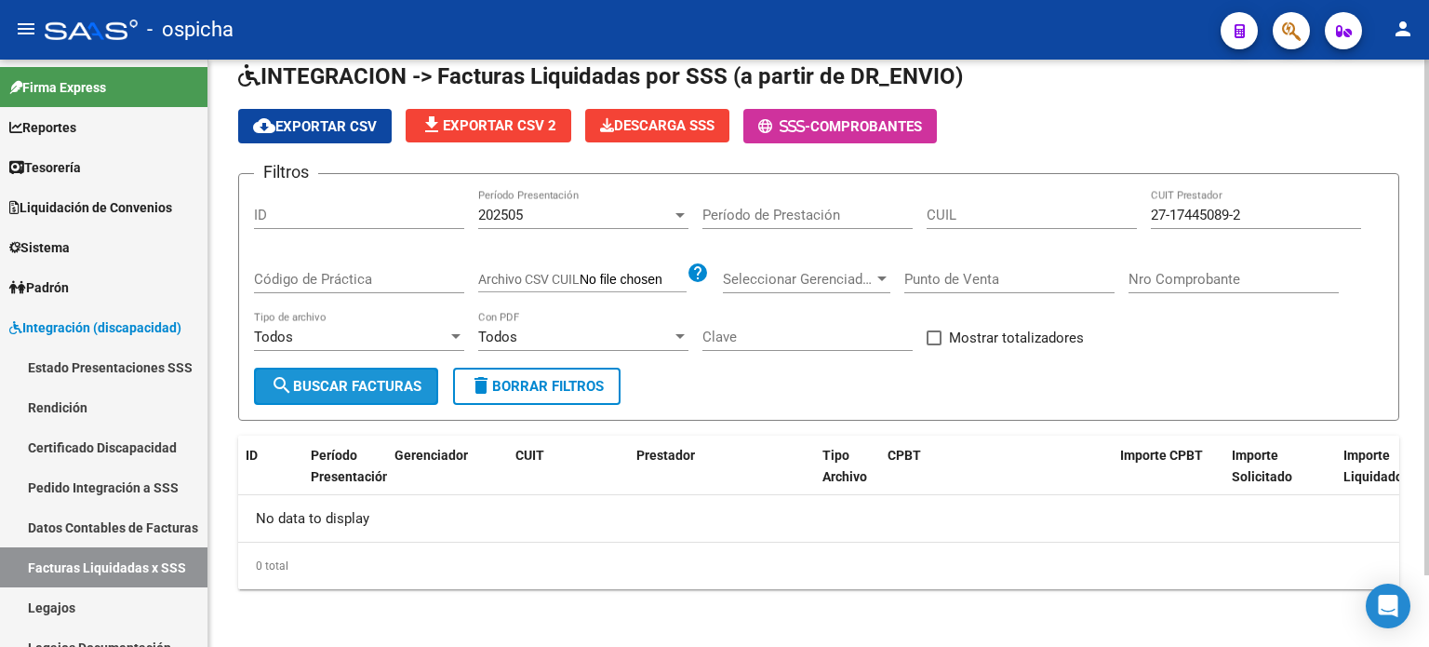
click at [366, 386] on span "search Buscar Facturas" at bounding box center [346, 386] width 151 height 17
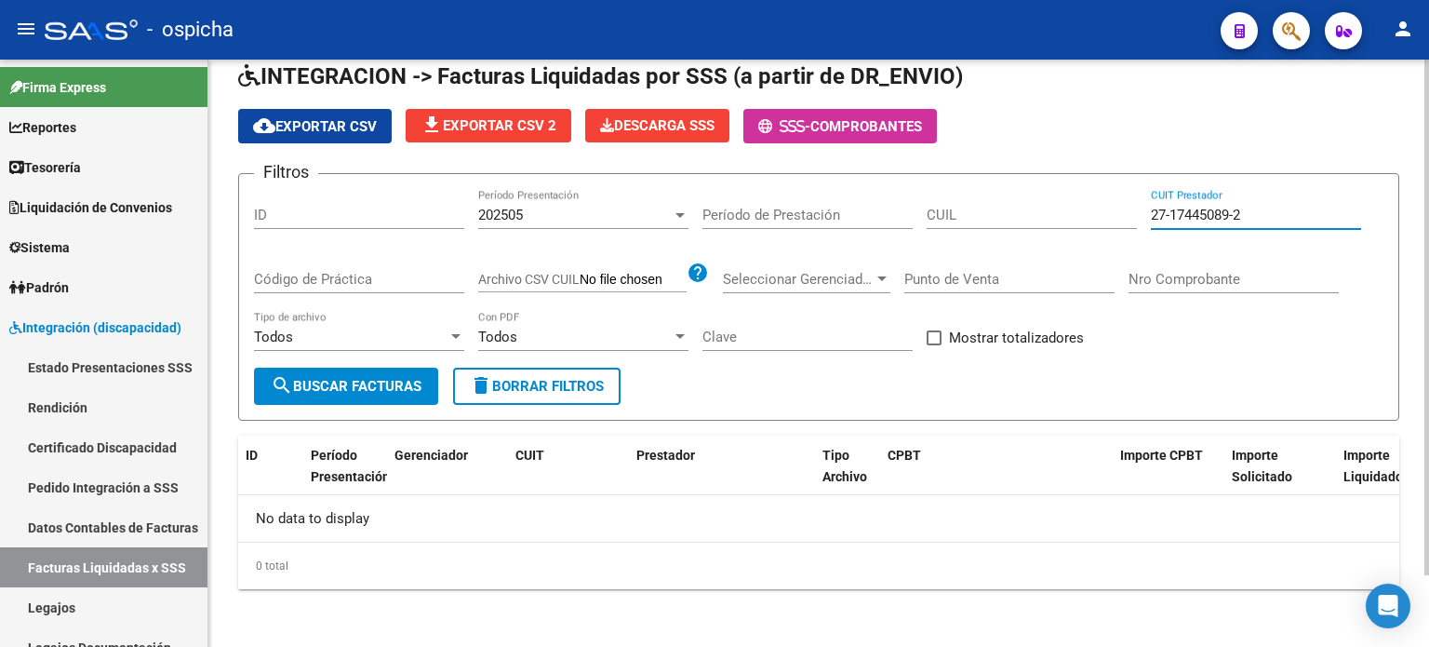
click at [1276, 210] on input "27-17445089-2" at bounding box center [1256, 215] width 210 height 17
type input "2"
click at [1203, 265] on div "Nro Comprobante" at bounding box center [1234, 273] width 210 height 40
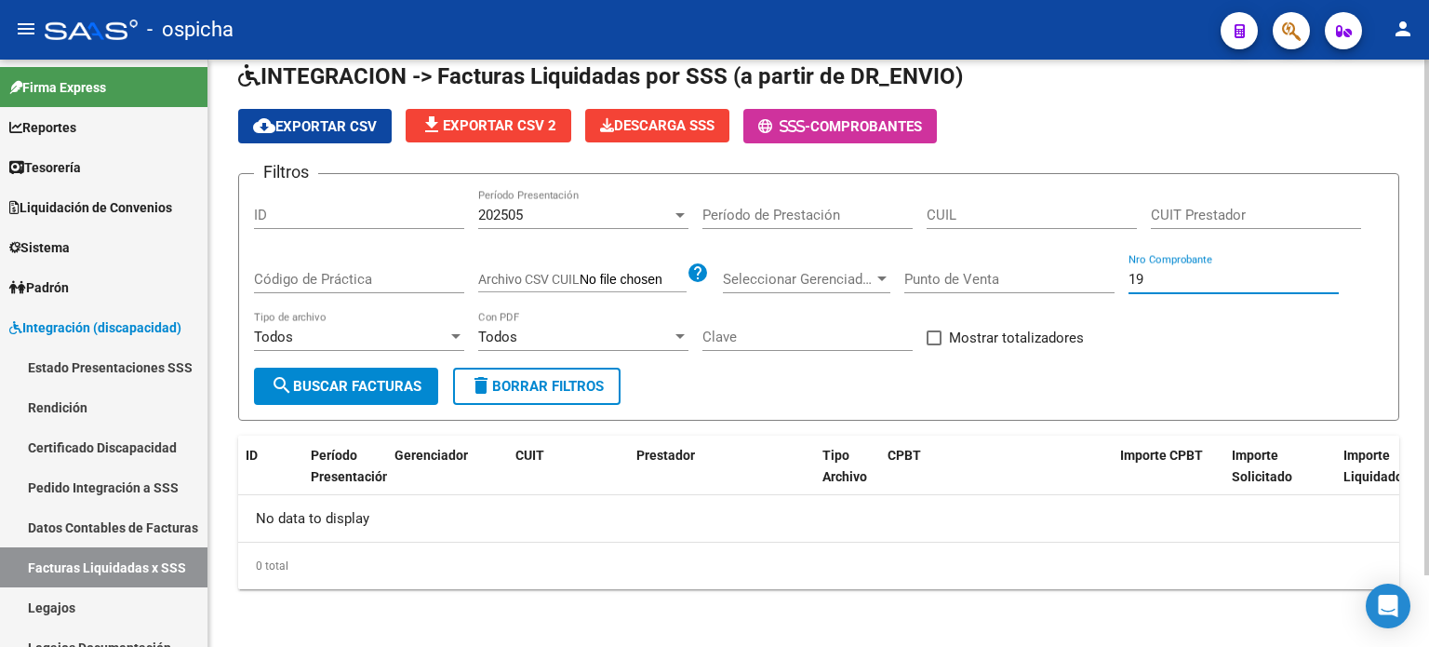
type input "1"
click at [1184, 272] on input "2014" at bounding box center [1234, 279] width 210 height 17
type input "2"
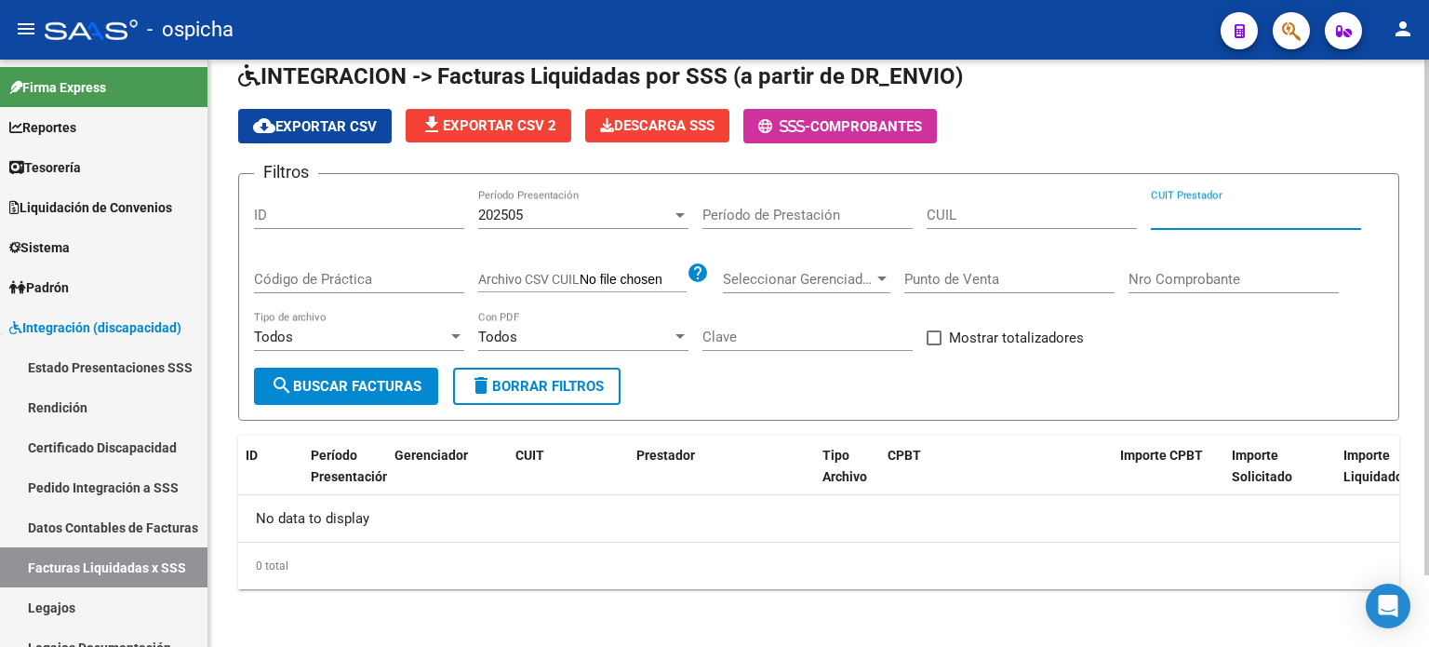
click at [1183, 219] on input "CUIT Prestador" at bounding box center [1256, 215] width 210 height 17
click at [1221, 213] on input "CUIT Prestador" at bounding box center [1256, 215] width 210 height 17
click at [82, 613] on link "Legajos" at bounding box center [104, 607] width 208 height 40
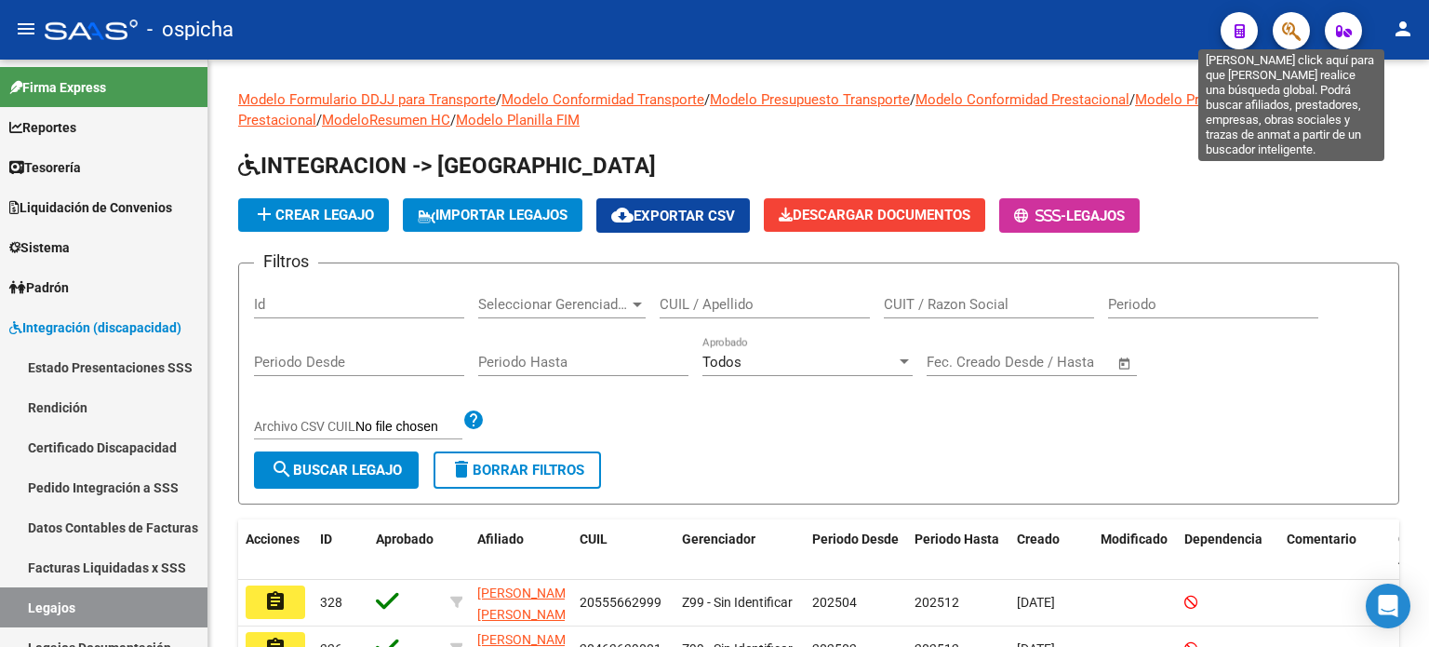
click at [1292, 34] on icon "button" at bounding box center [1291, 30] width 19 height 21
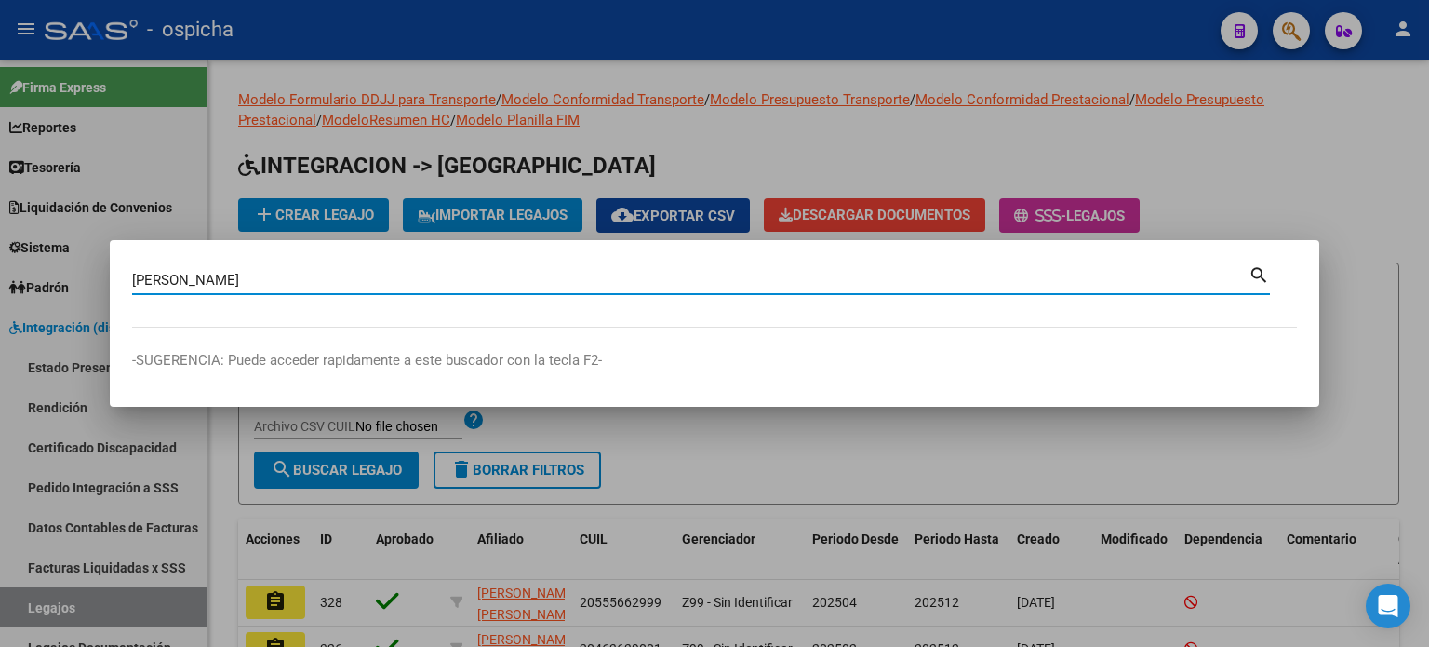
type input "[PERSON_NAME]"
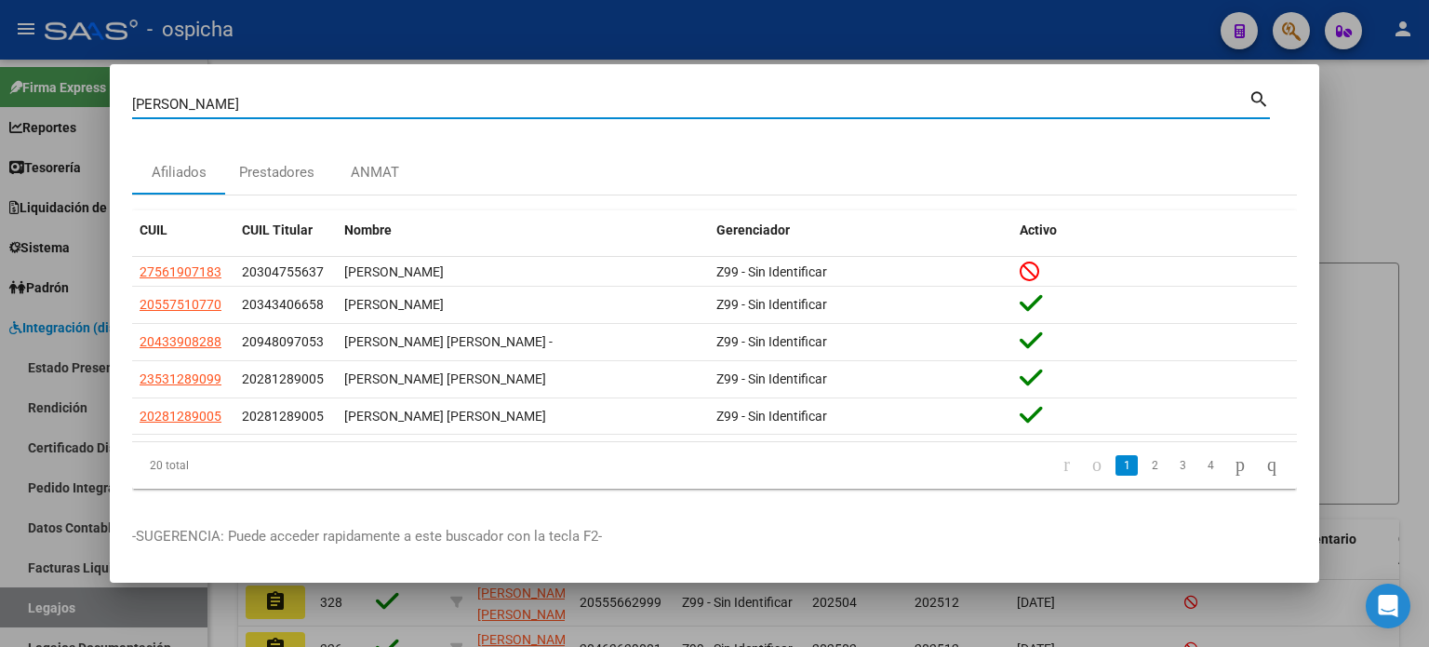
click at [1400, 185] on div at bounding box center [714, 323] width 1429 height 647
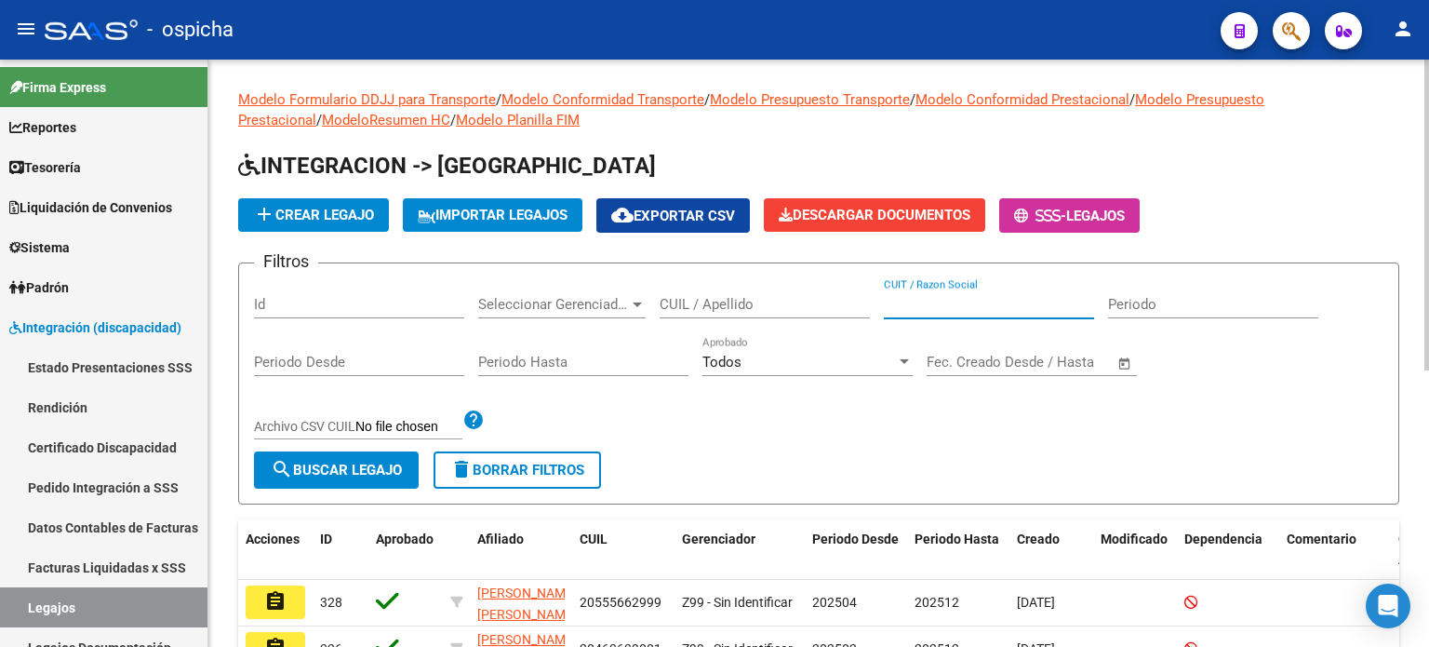
click at [950, 306] on input "CUIT / Razon Social" at bounding box center [989, 304] width 210 height 17
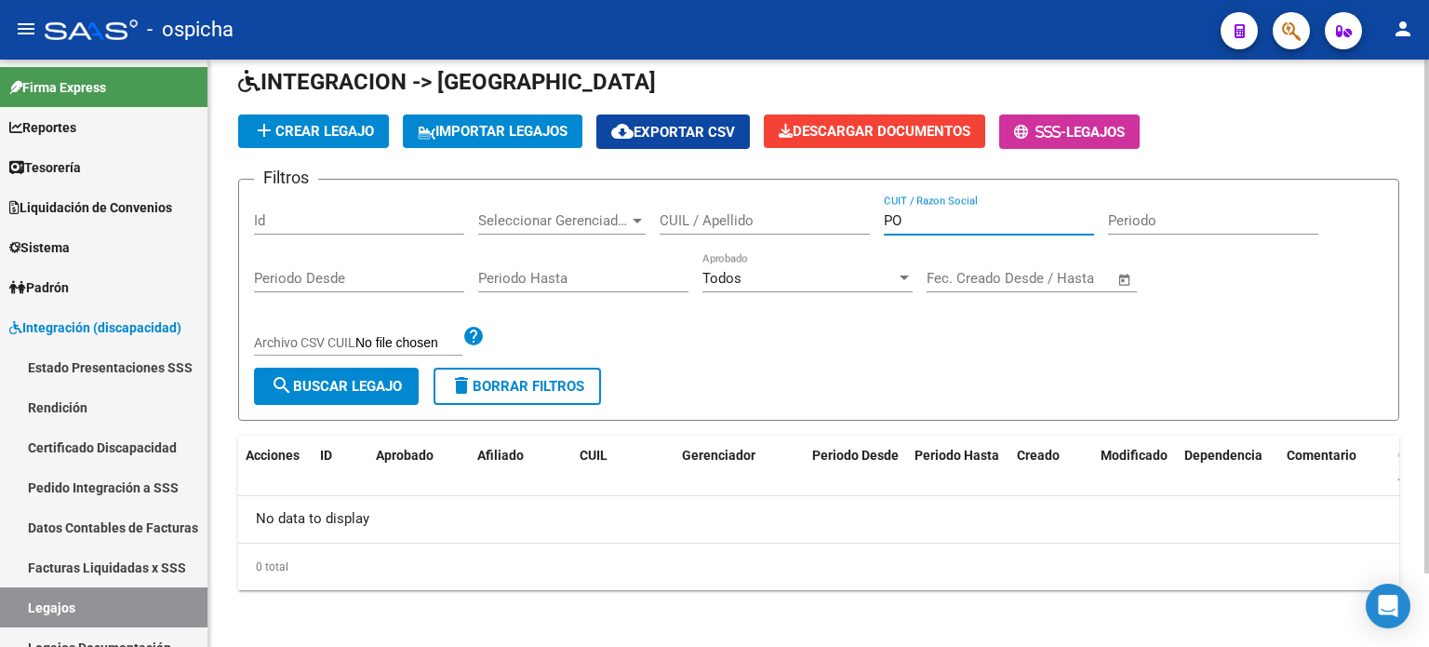
type input "P"
click at [101, 331] on span "Integración (discapacidad)" at bounding box center [95, 327] width 172 height 20
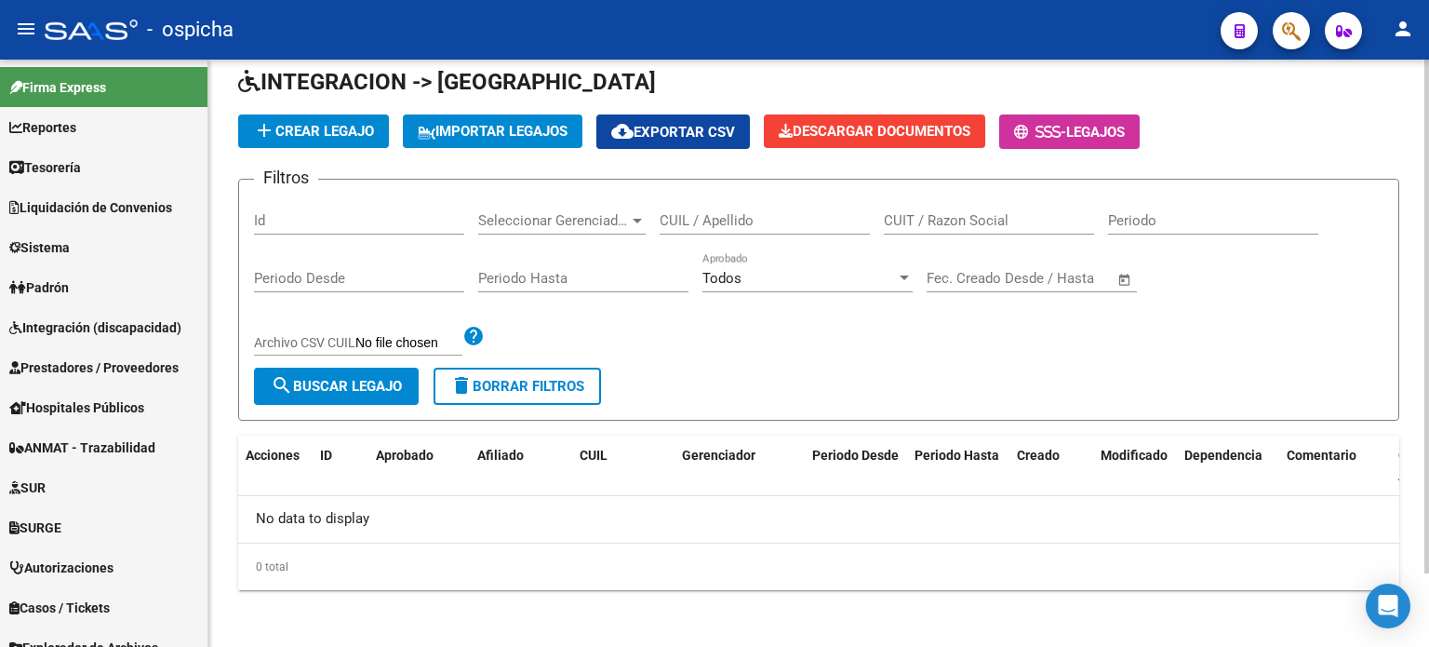
click at [973, 234] on div "CUIT / Razon Social" at bounding box center [989, 223] width 210 height 58
click at [964, 222] on input "CUIT / Razon Social" at bounding box center [989, 220] width 210 height 17
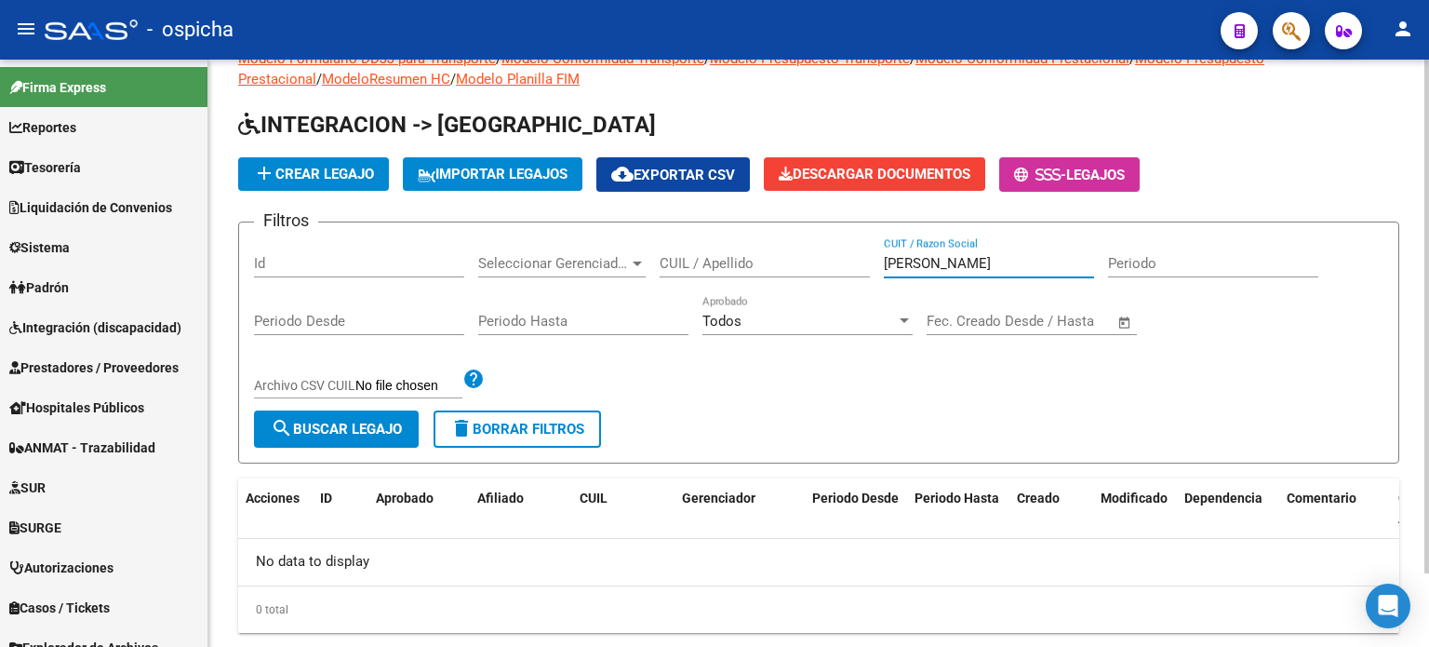
scroll to position [84, 0]
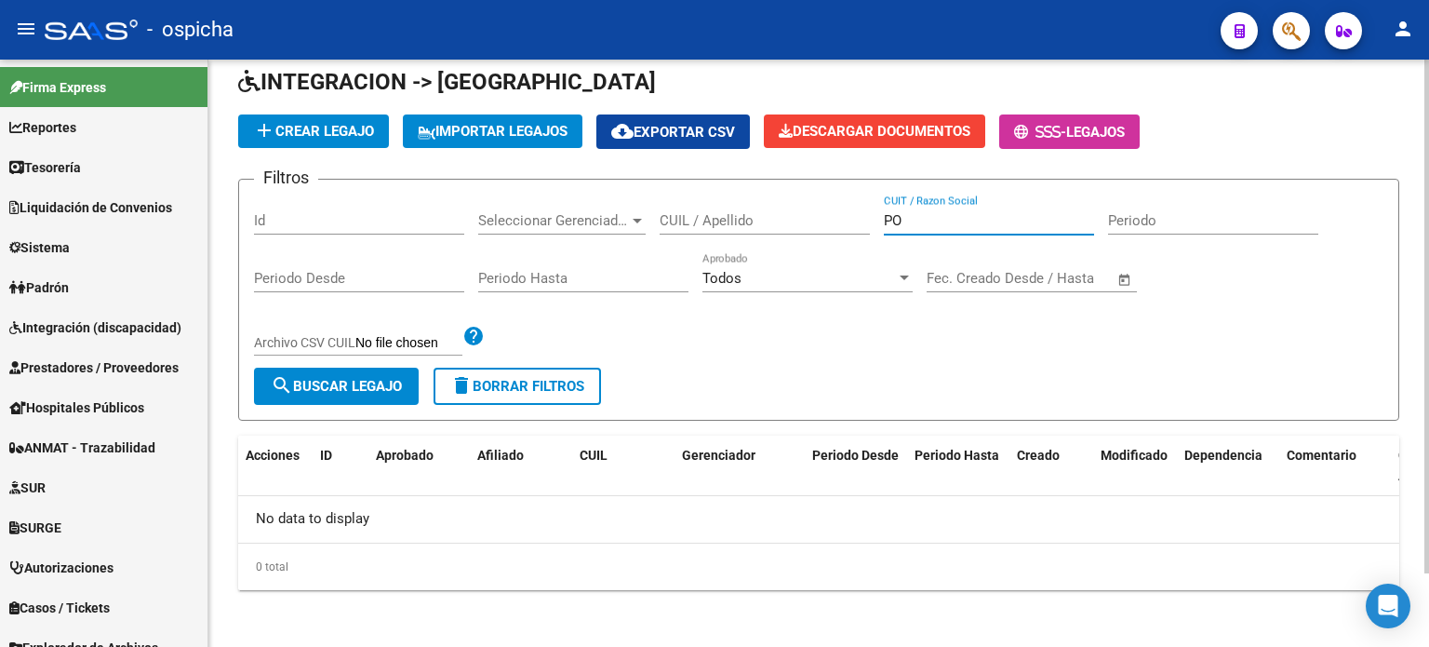
type input "P"
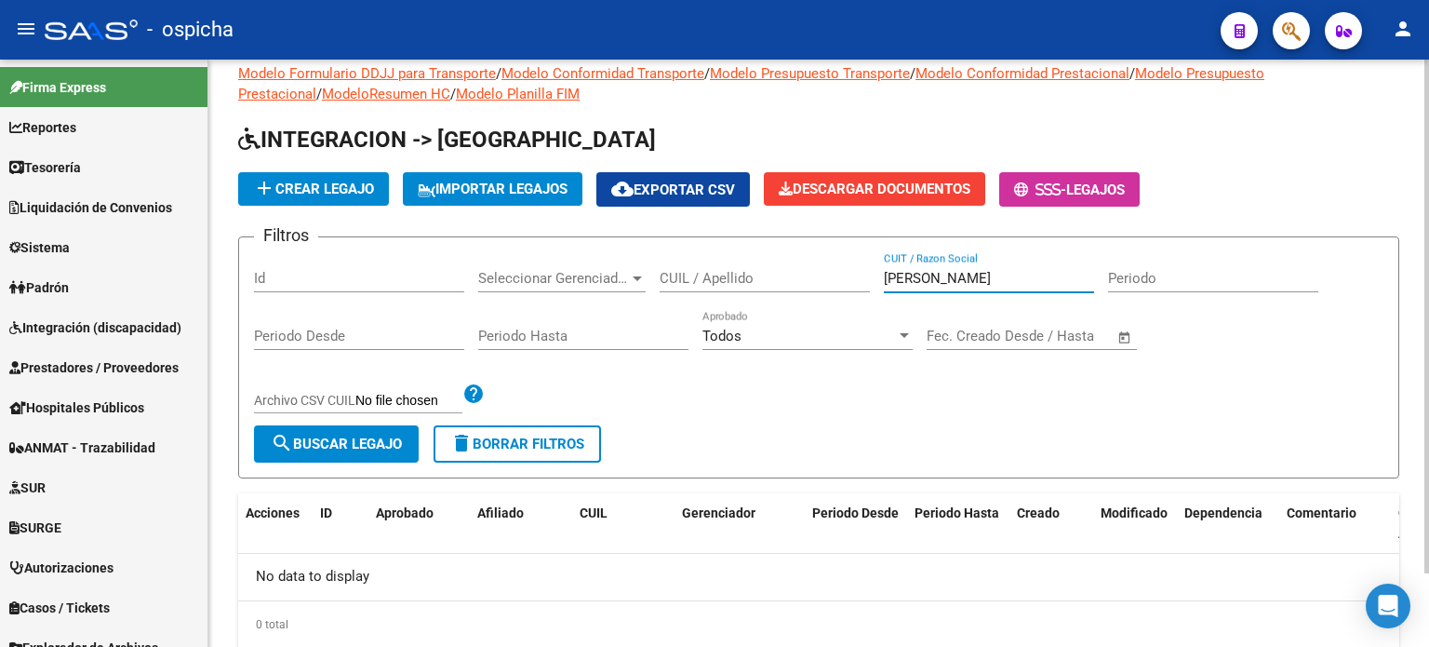
scroll to position [0, 0]
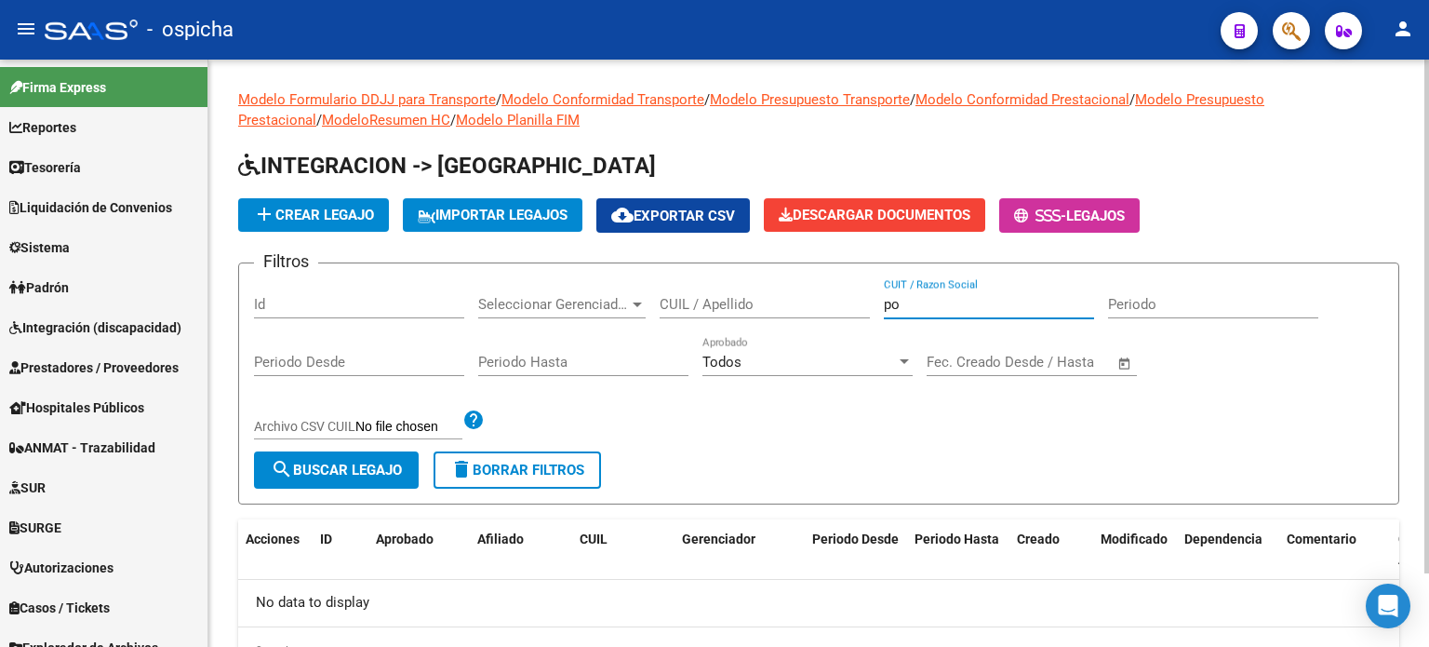
type input "p"
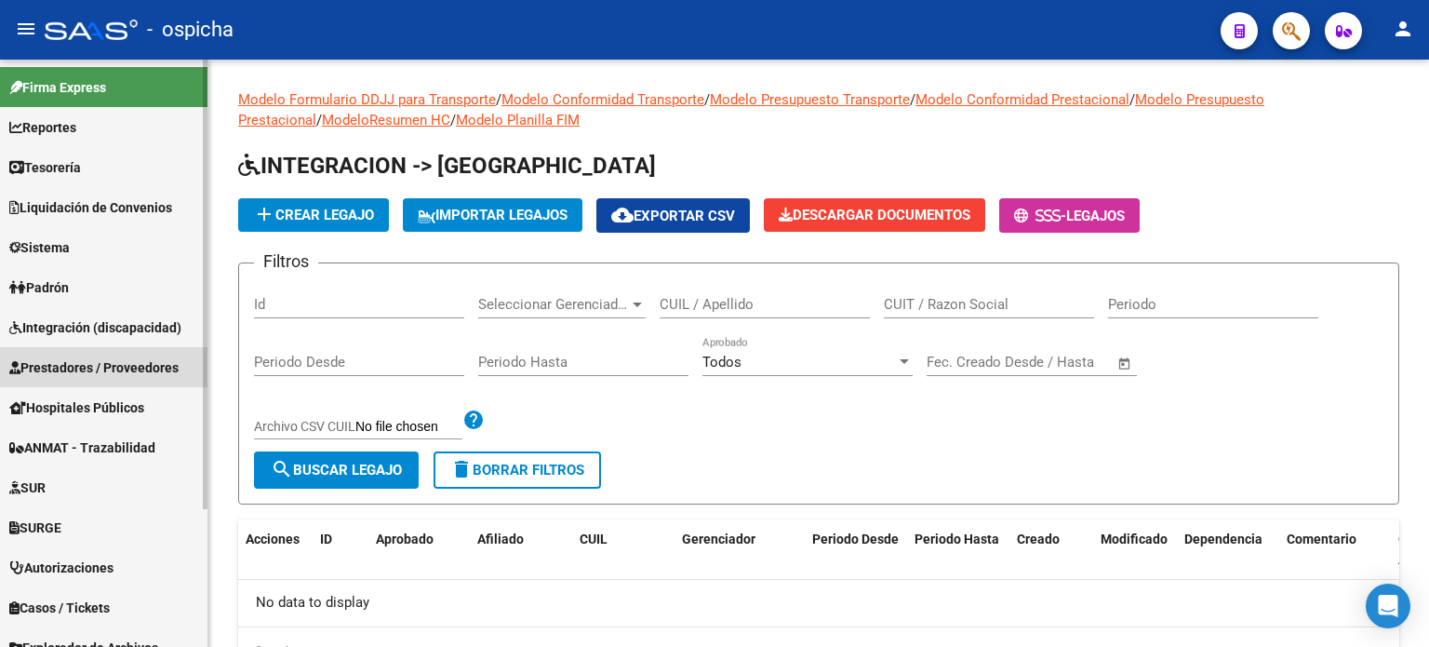
click at [109, 364] on span "Prestadores / Proveedores" at bounding box center [93, 367] width 169 height 20
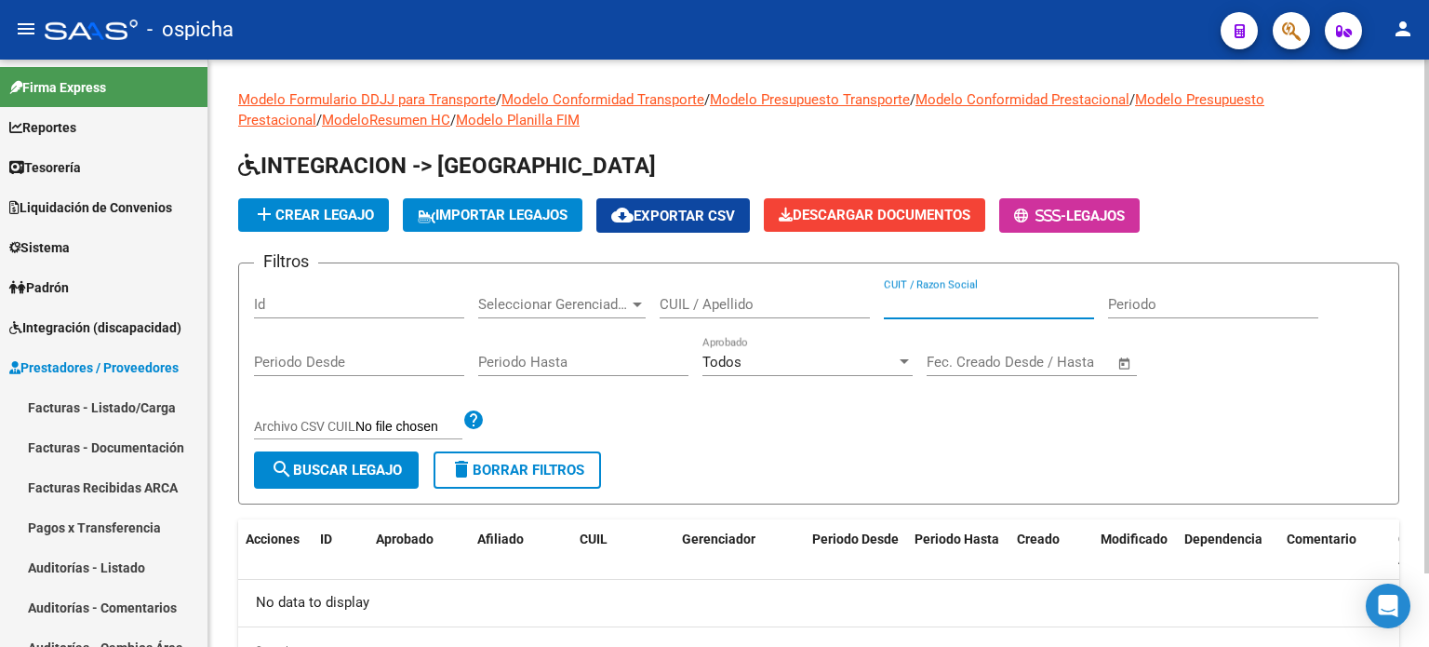
click at [945, 307] on input "CUIT / Razon Social" at bounding box center [989, 304] width 210 height 17
type input "p"
type input "P"
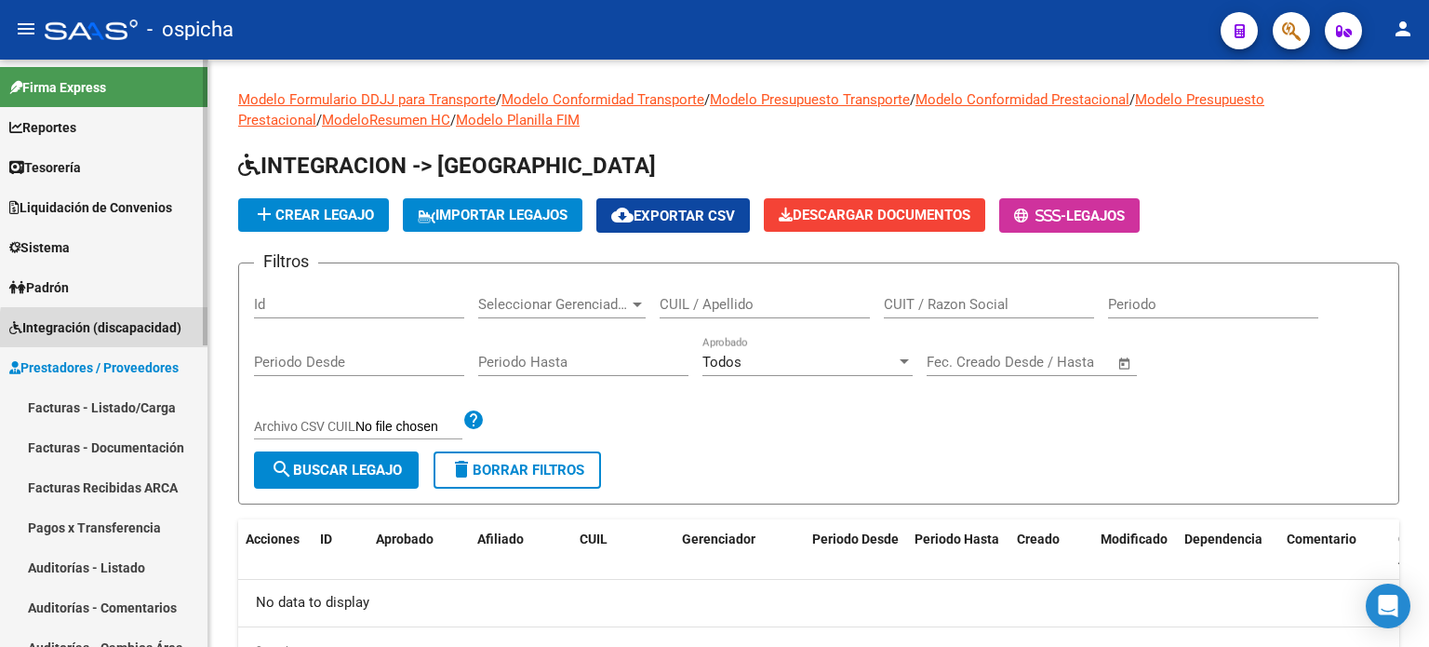
click at [163, 329] on span "Integración (discapacidad)" at bounding box center [95, 327] width 172 height 20
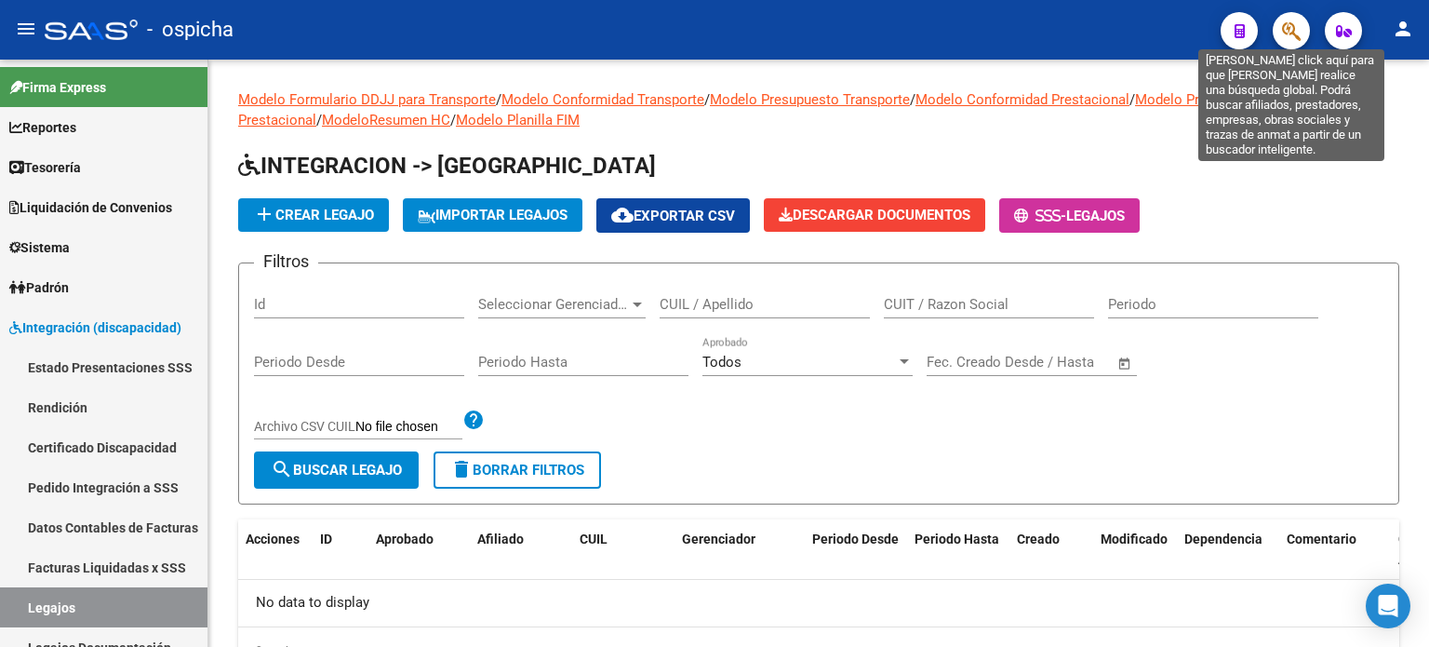
click at [1292, 37] on icon "button" at bounding box center [1291, 30] width 19 height 21
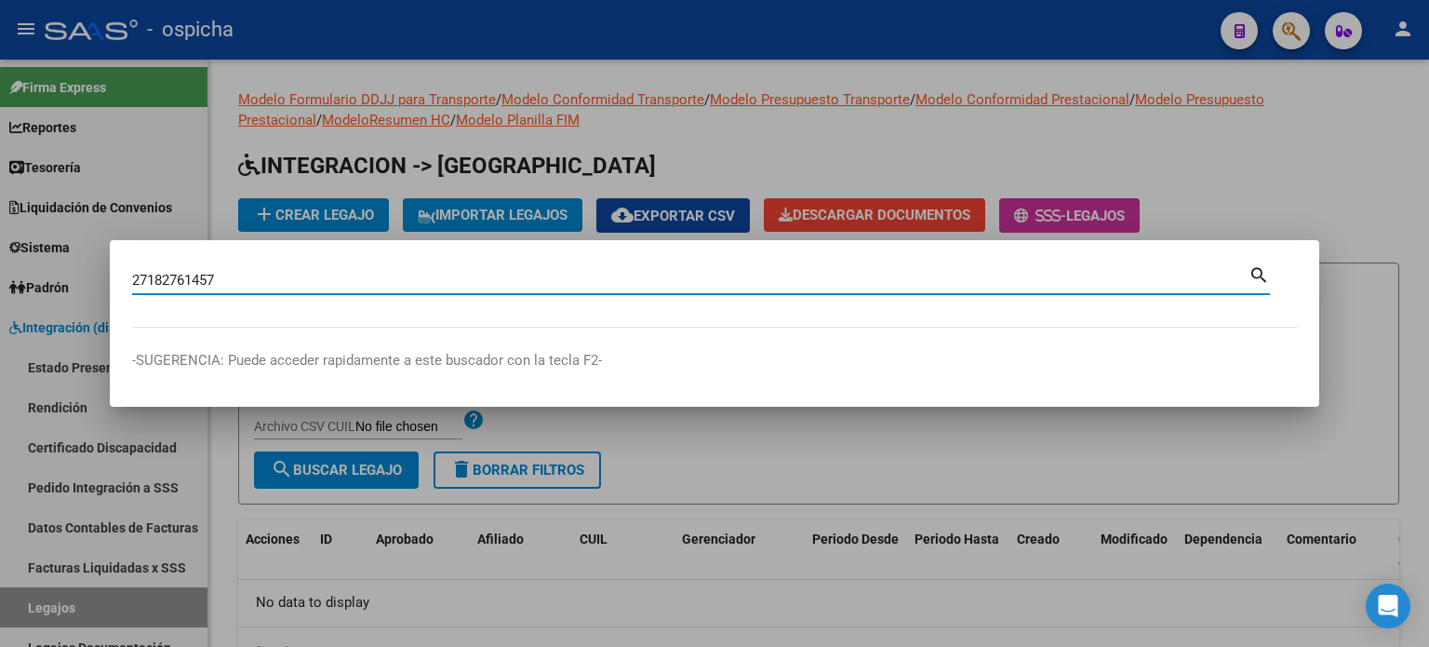
type input "27182761457"
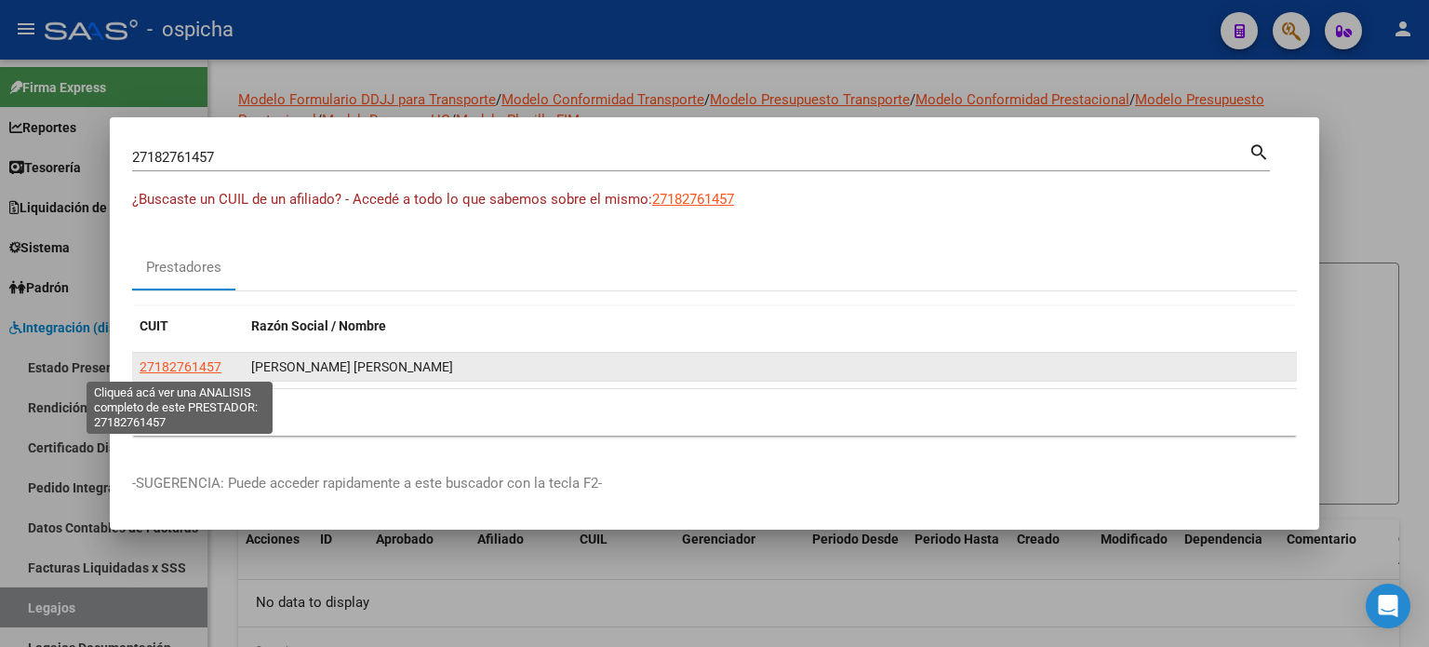
click at [194, 370] on span "27182761457" at bounding box center [181, 366] width 82 height 15
type textarea "27182761457"
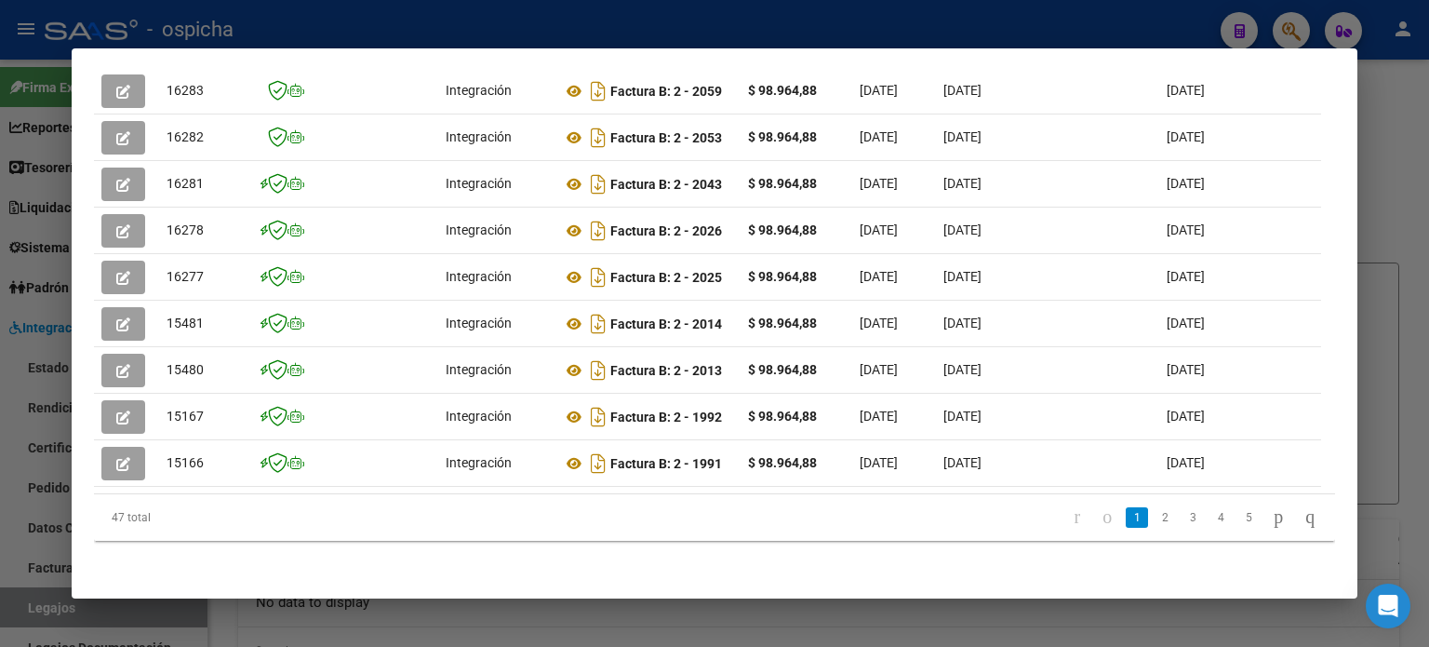
scroll to position [563, 0]
click at [1154, 519] on link "2" at bounding box center [1165, 517] width 22 height 20
click at [1126, 521] on link "1" at bounding box center [1137, 517] width 22 height 20
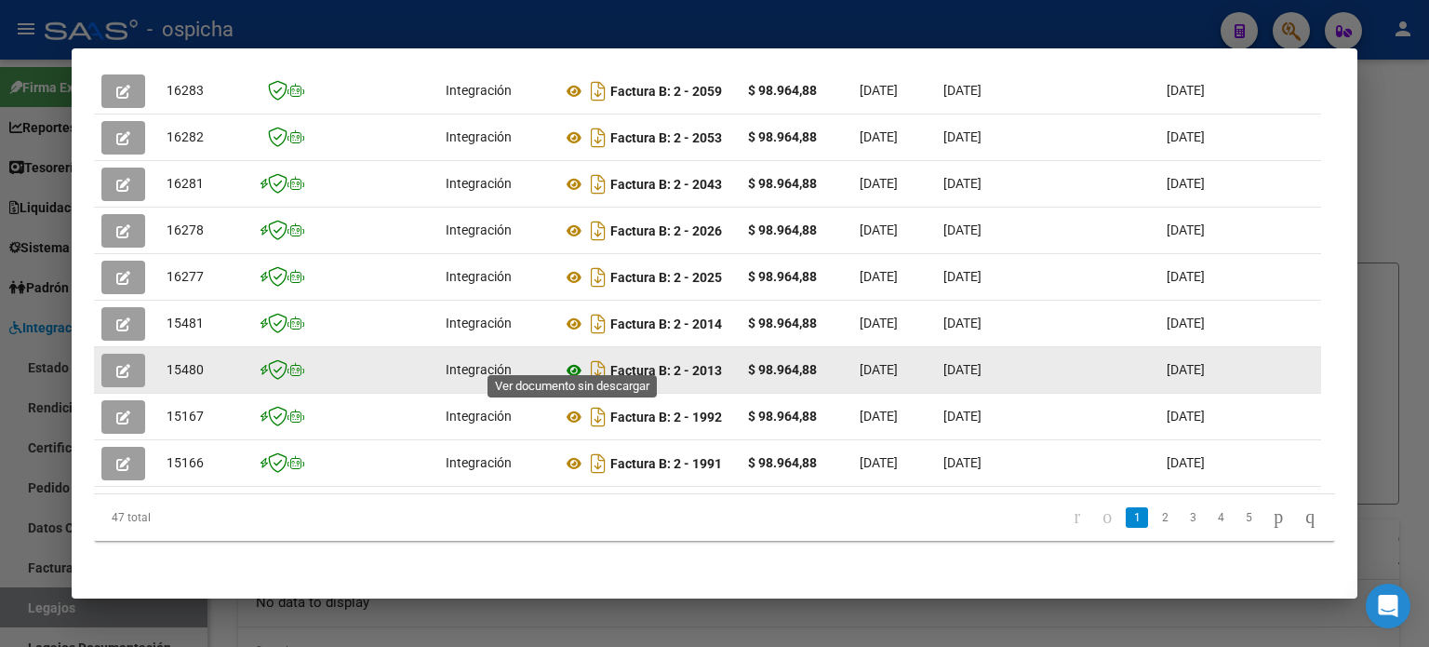
click at [573, 359] on icon at bounding box center [574, 370] width 24 height 22
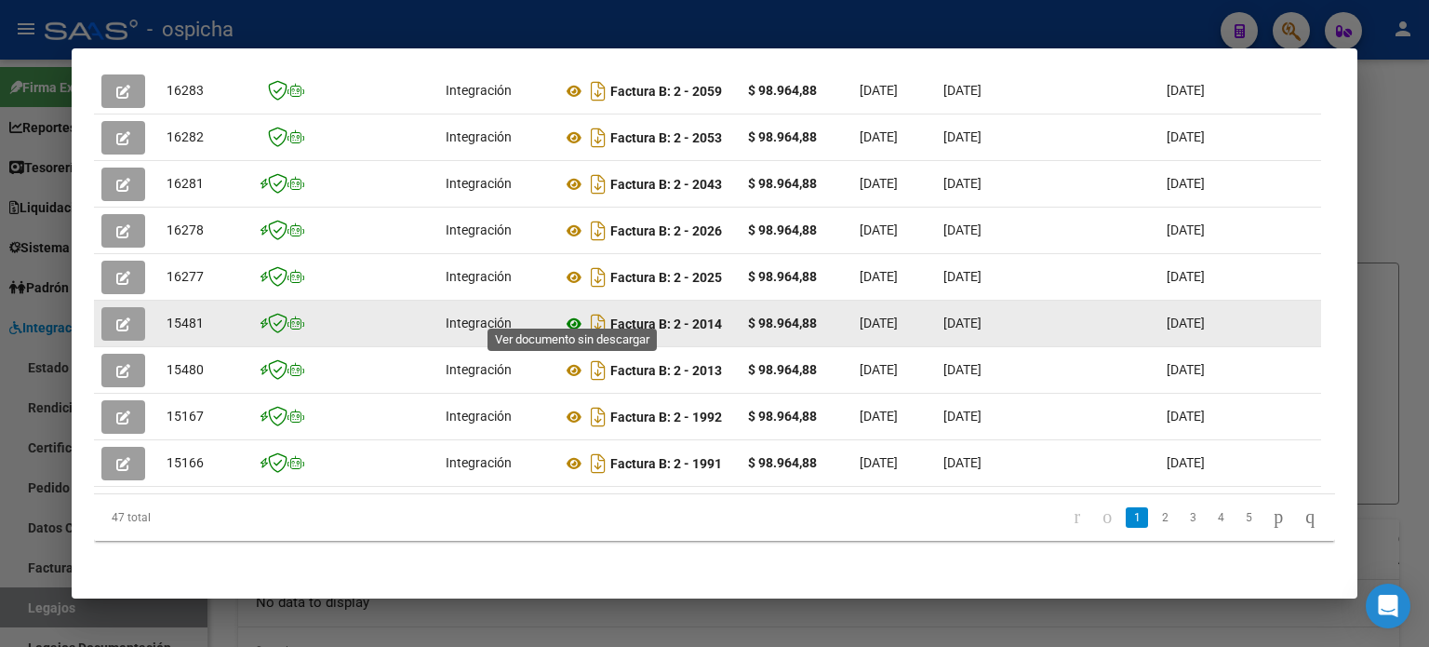
click at [573, 313] on icon at bounding box center [574, 324] width 24 height 22
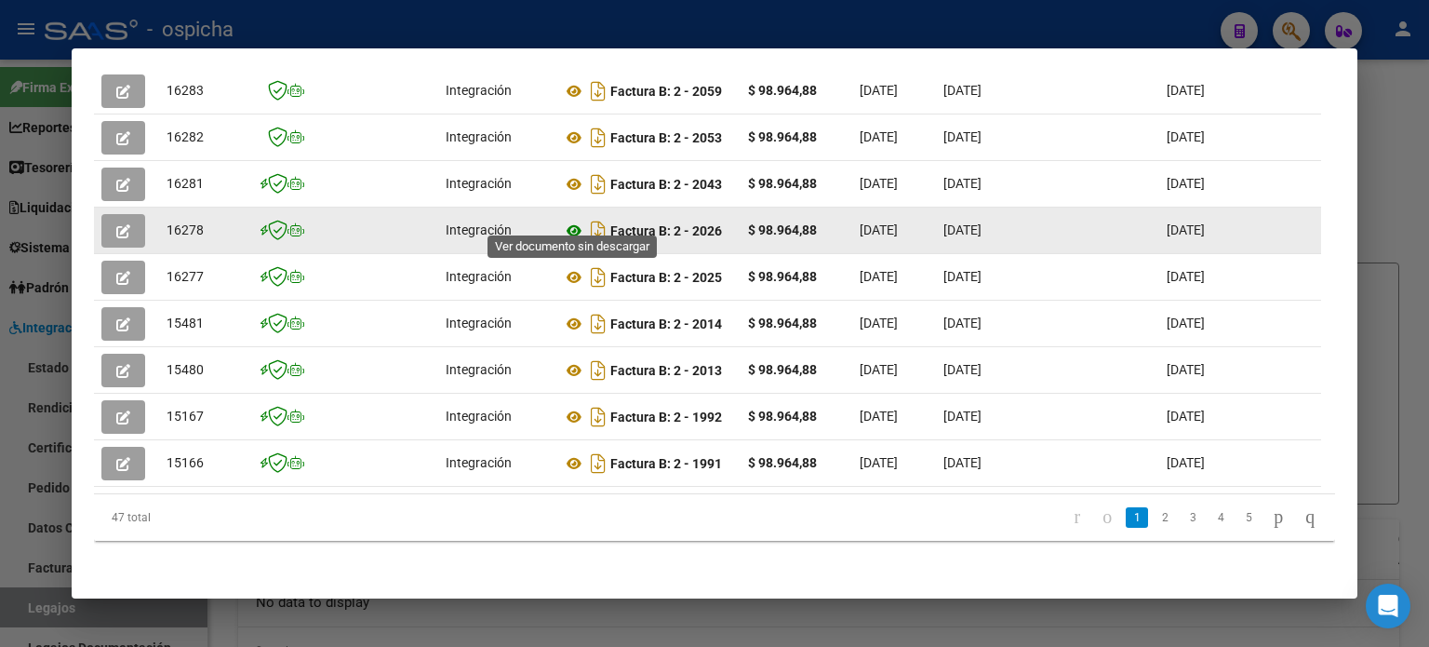
click at [576, 220] on icon at bounding box center [574, 231] width 24 height 22
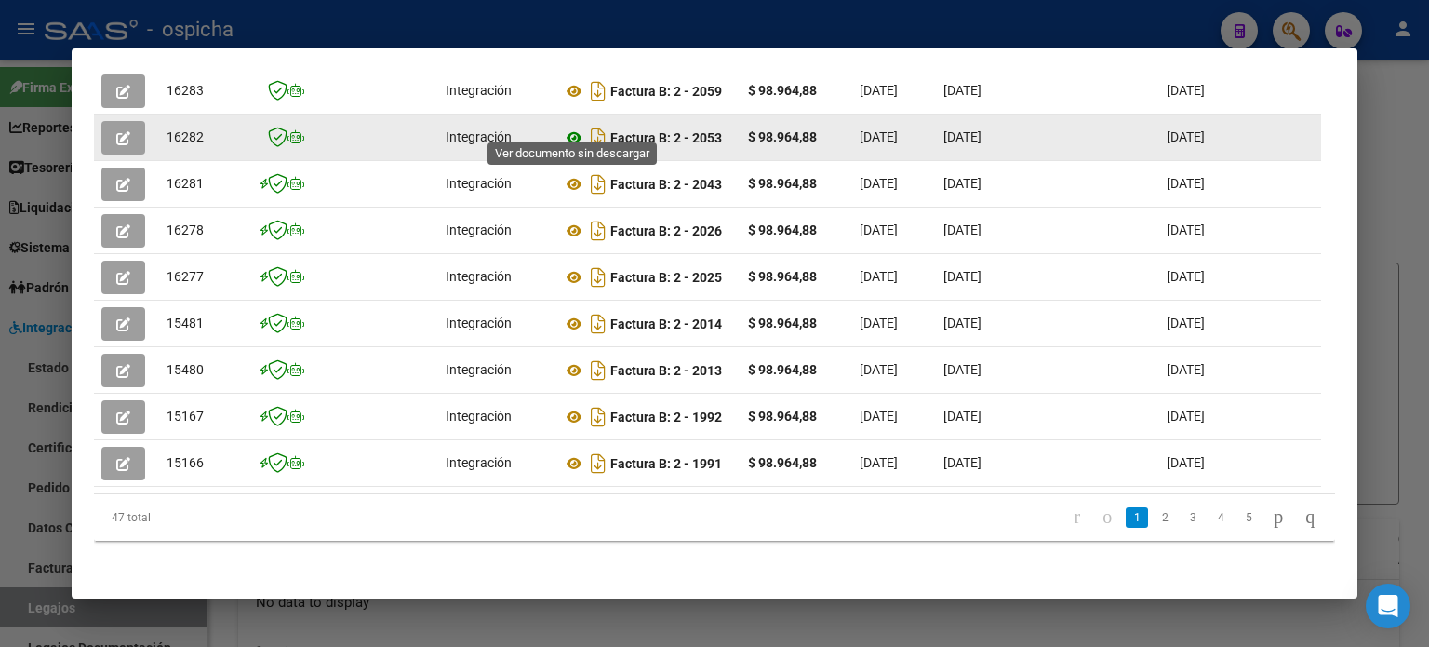
click at [568, 127] on icon at bounding box center [574, 138] width 24 height 22
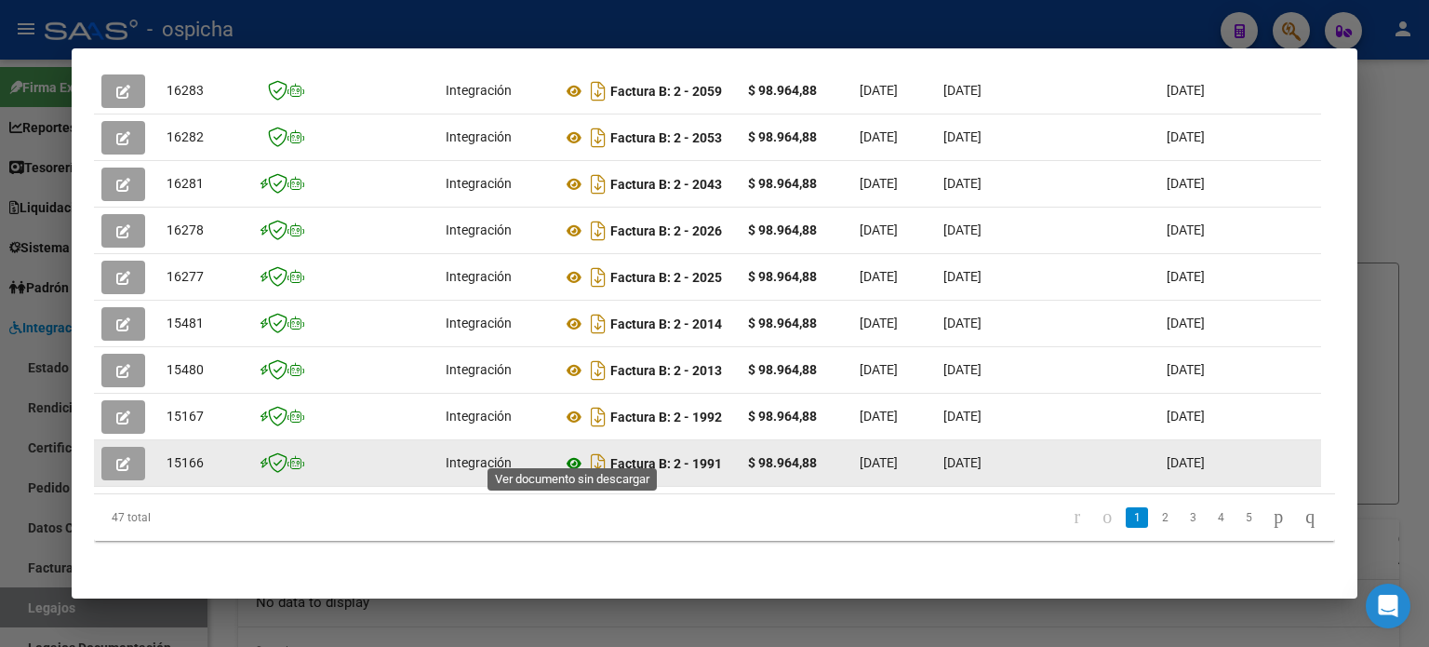
click at [577, 452] on icon at bounding box center [574, 463] width 24 height 22
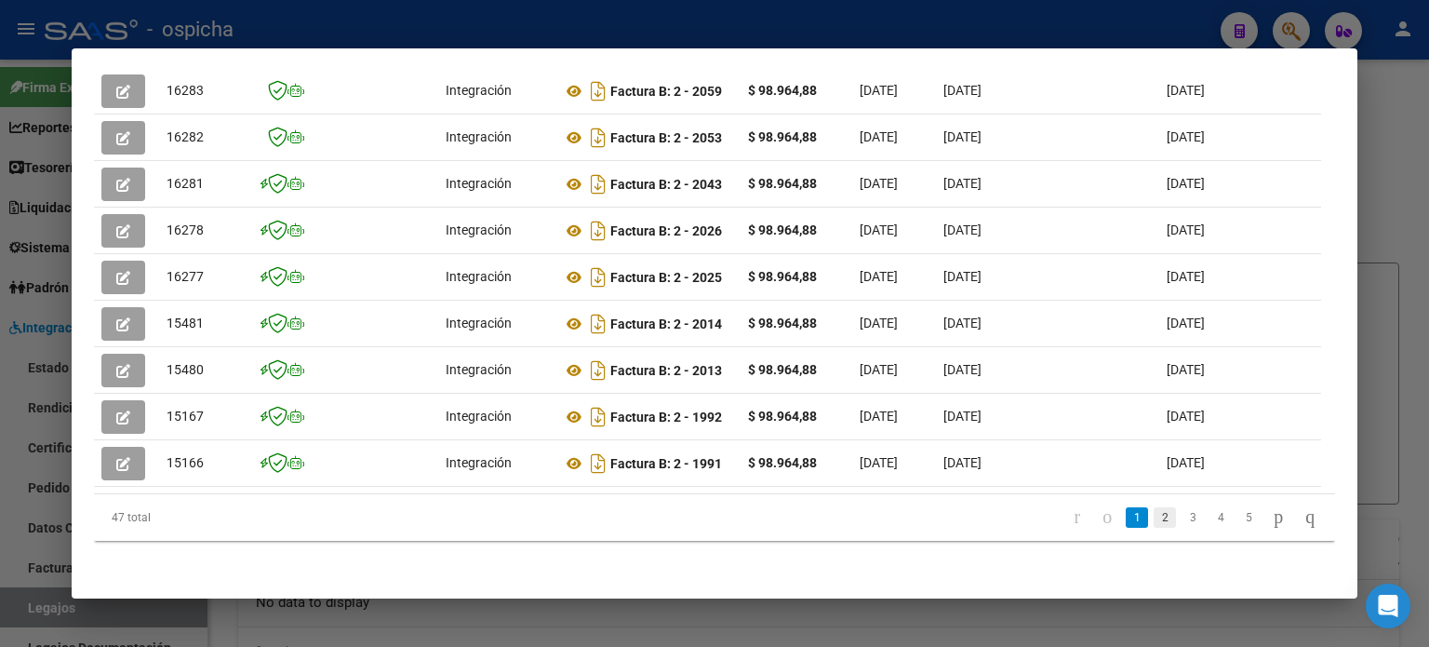
click at [1154, 519] on link "2" at bounding box center [1165, 517] width 22 height 20
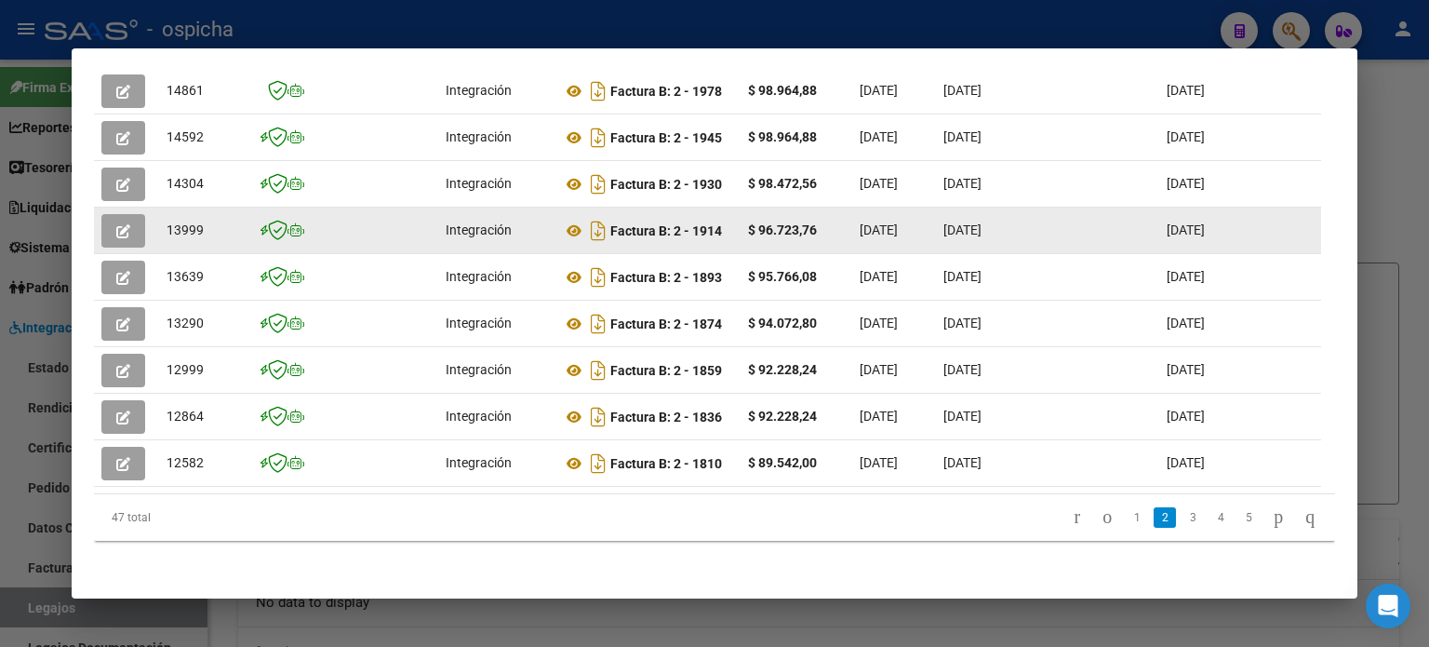
scroll to position [470, 0]
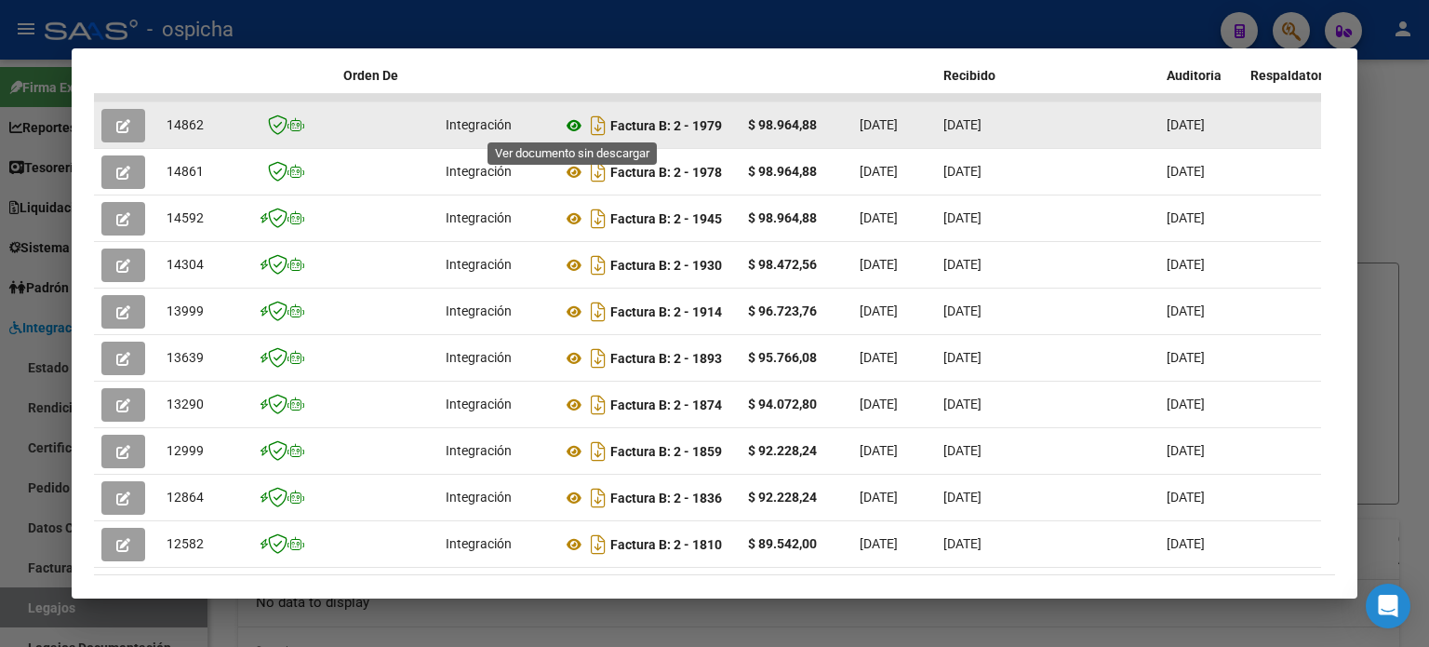
click at [582, 128] on icon at bounding box center [574, 125] width 24 height 22
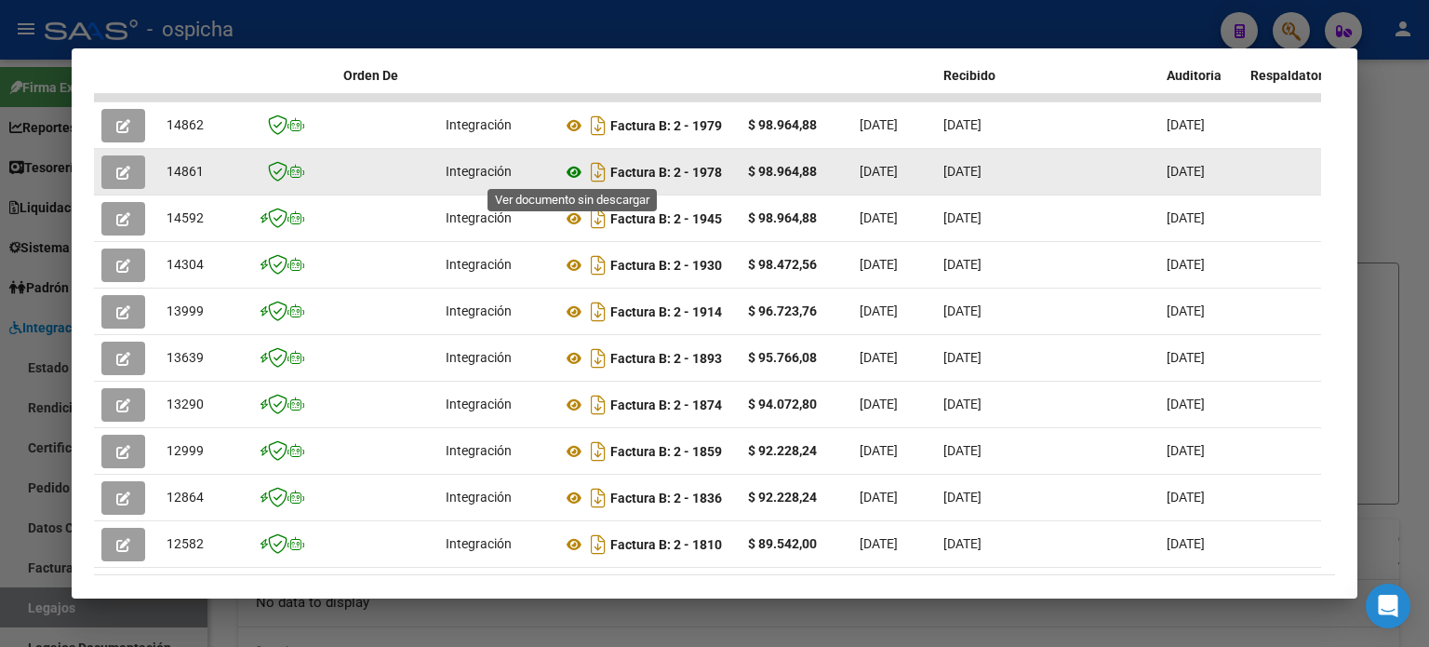
click at [572, 167] on icon at bounding box center [574, 172] width 24 height 22
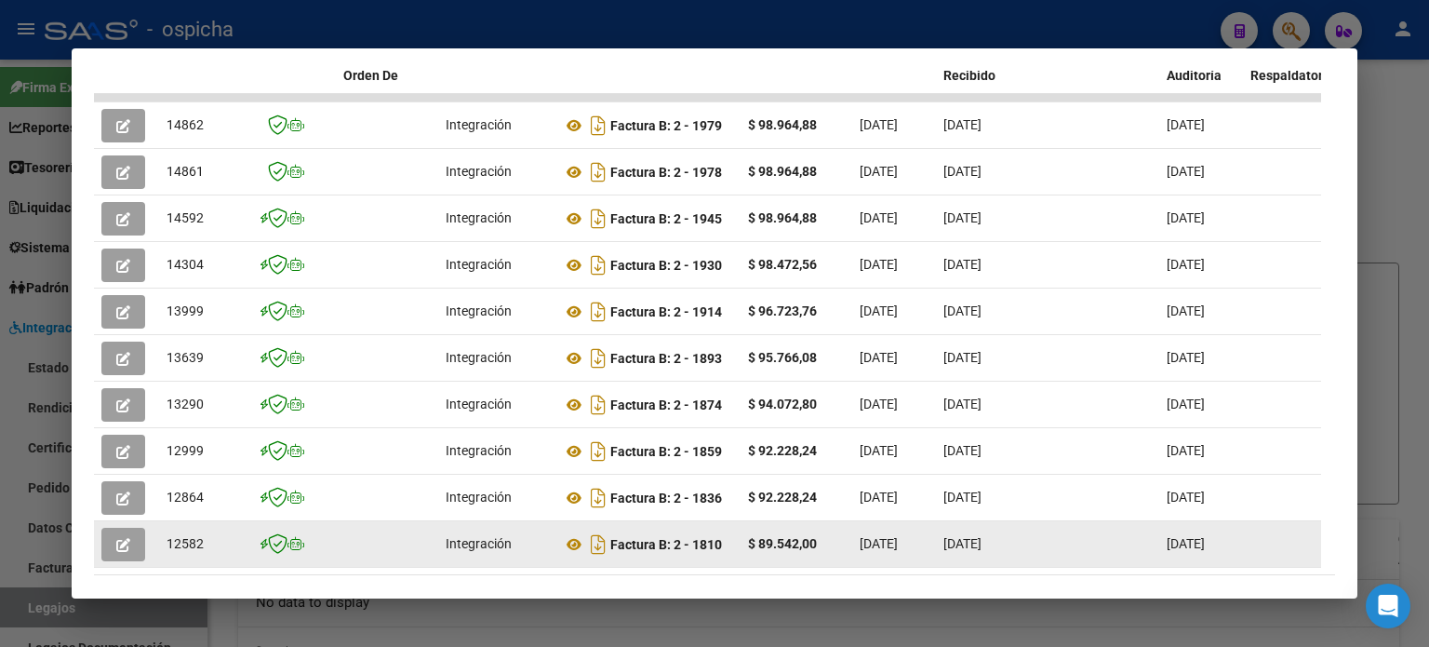
scroll to position [563, 0]
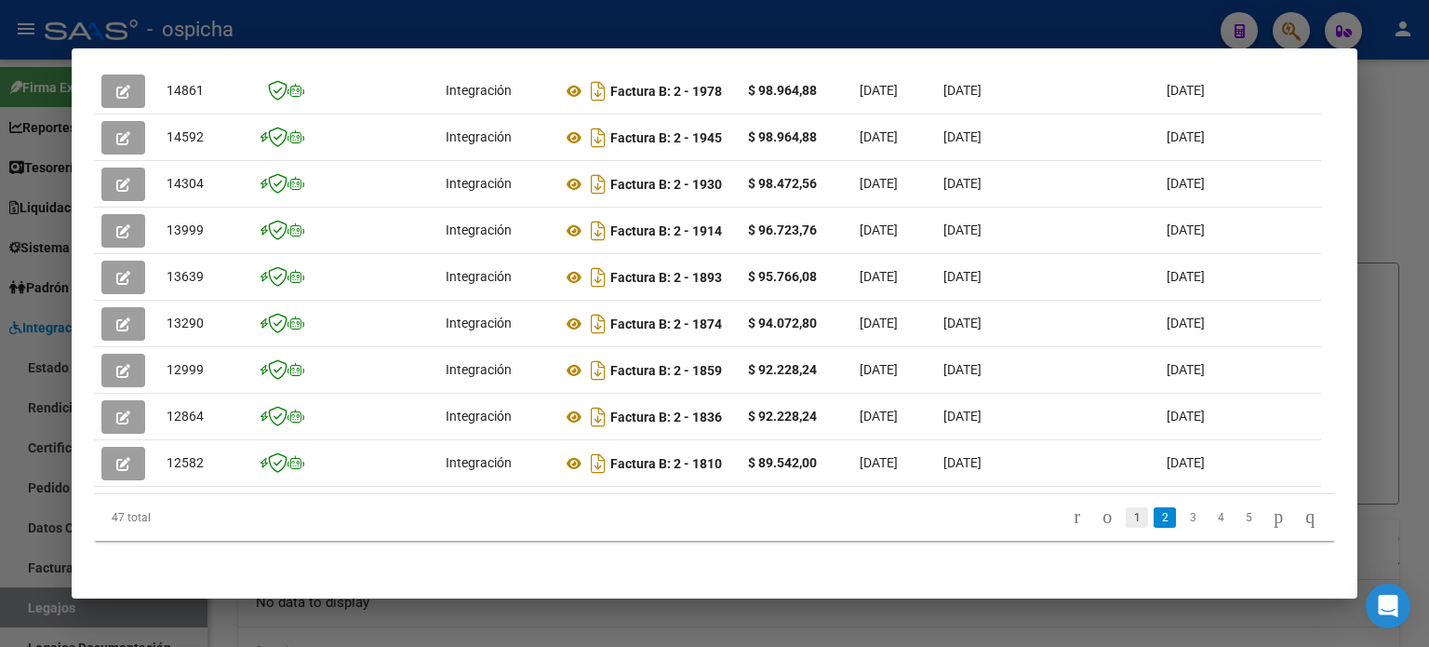
click at [1126, 520] on link "1" at bounding box center [1137, 517] width 22 height 20
click at [1126, 521] on link "1" at bounding box center [1137, 517] width 22 height 20
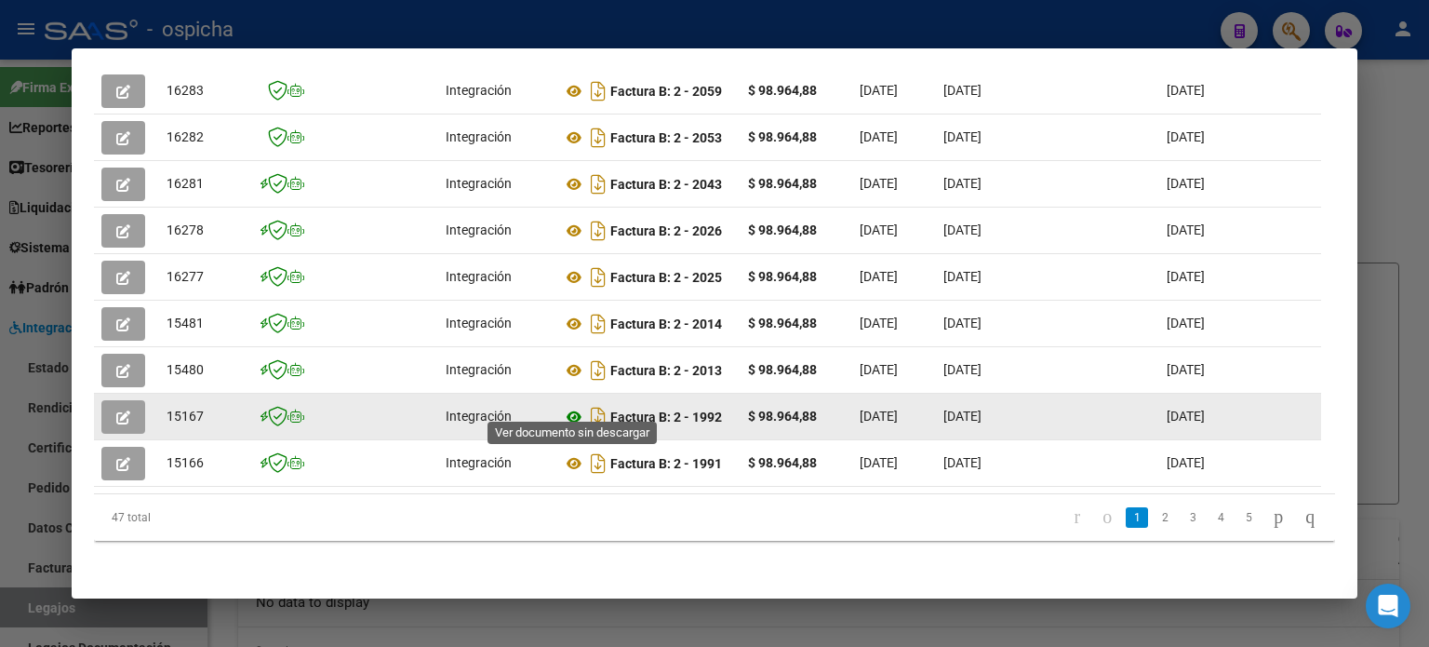
click at [566, 406] on icon at bounding box center [574, 417] width 24 height 22
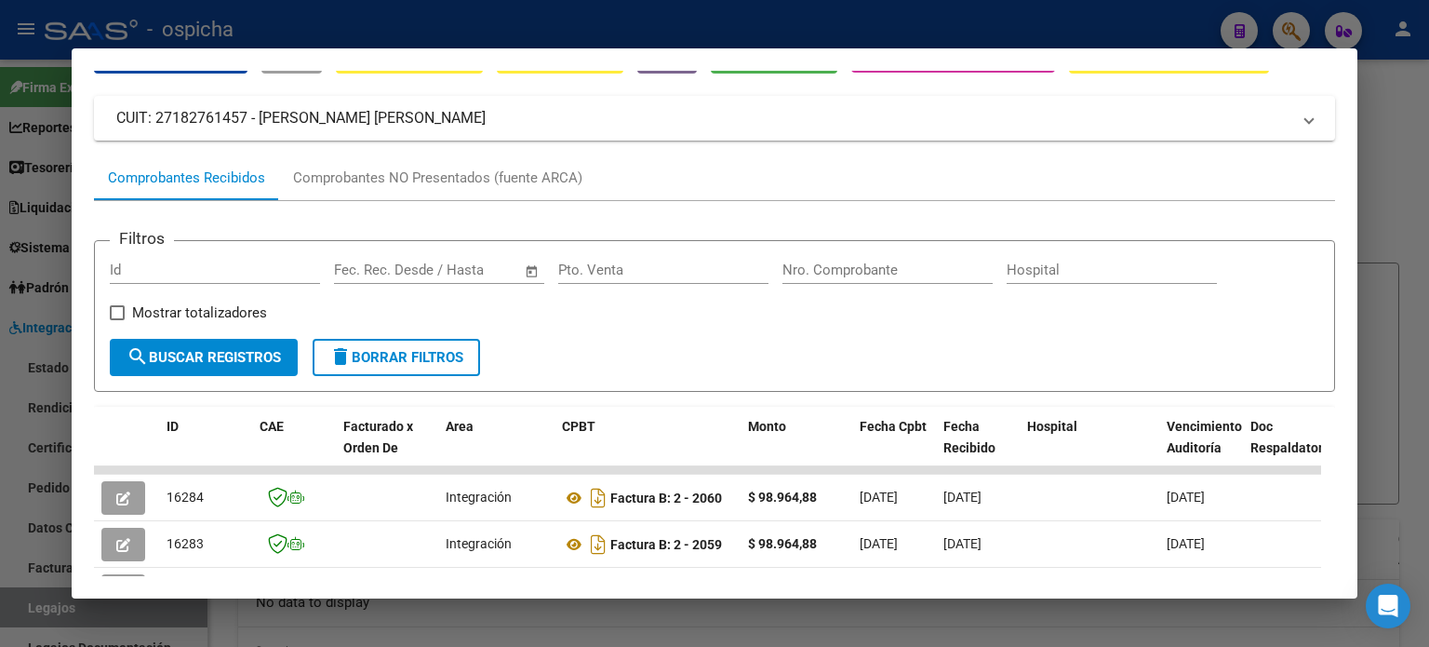
scroll to position [284, 0]
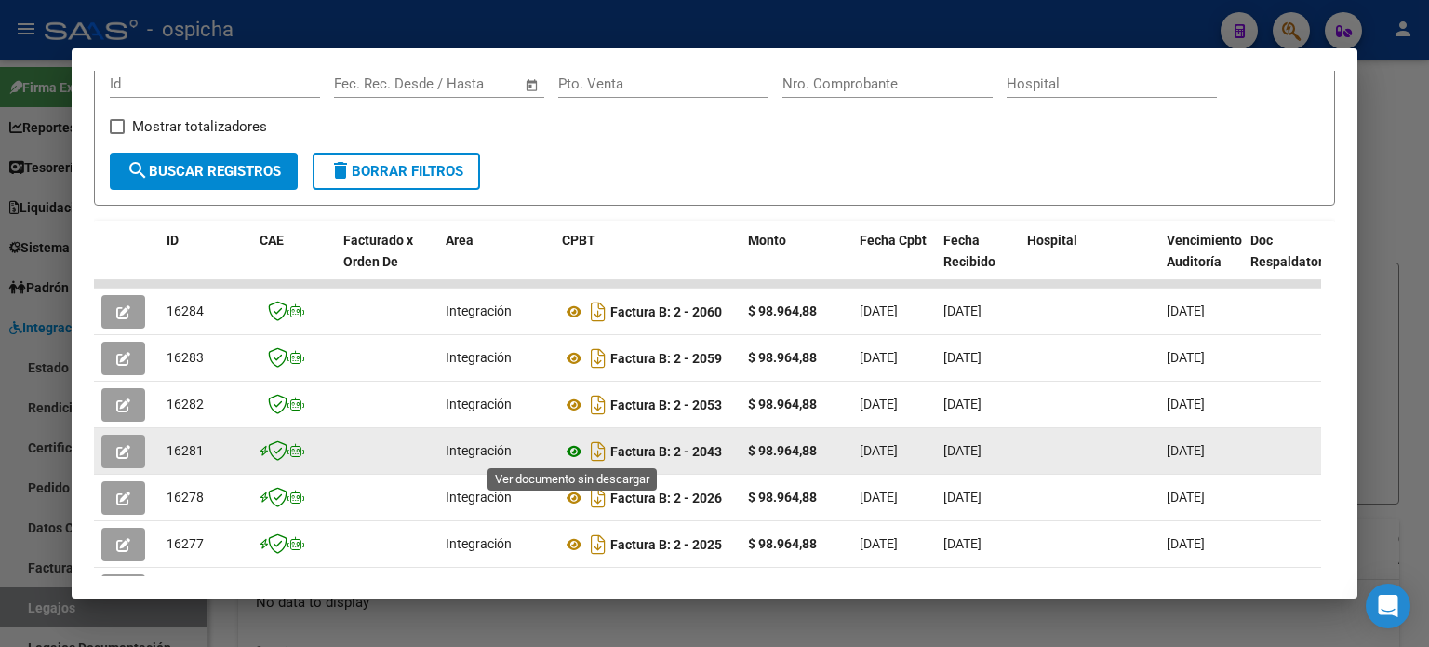
click at [580, 450] on icon at bounding box center [574, 451] width 24 height 22
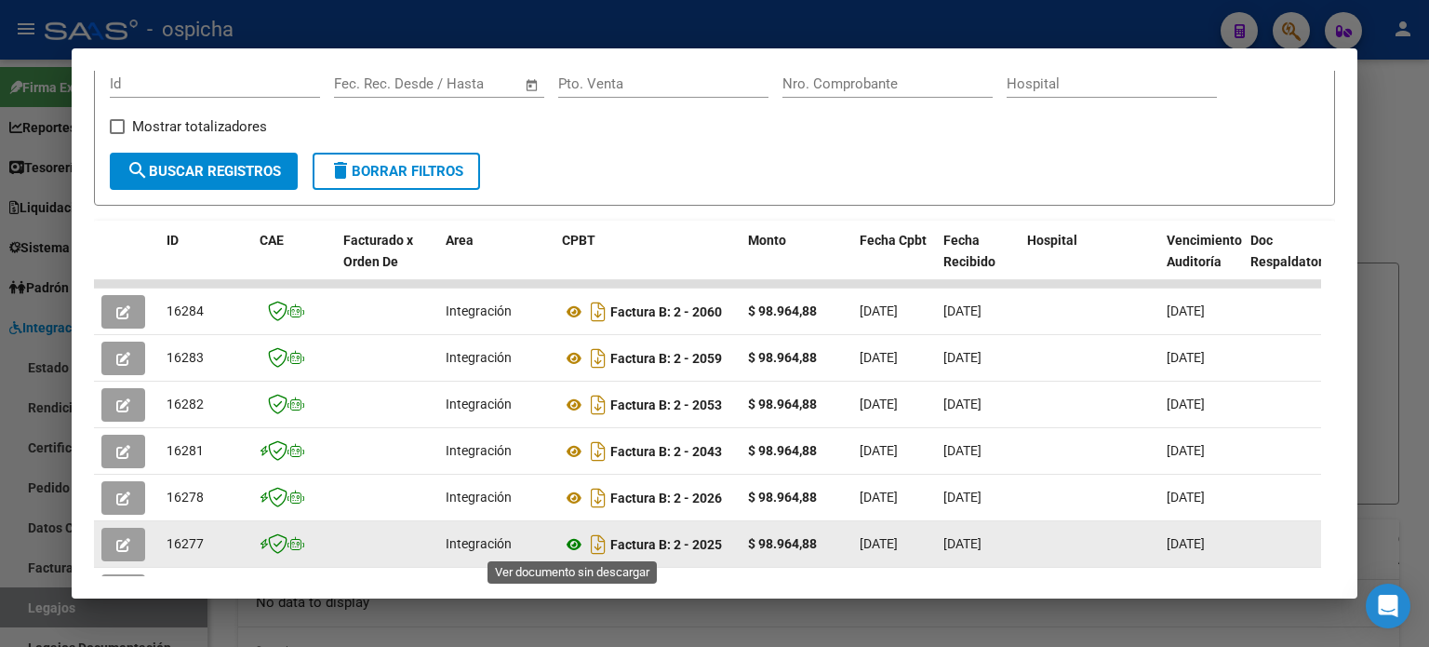
click at [570, 541] on icon at bounding box center [574, 544] width 24 height 22
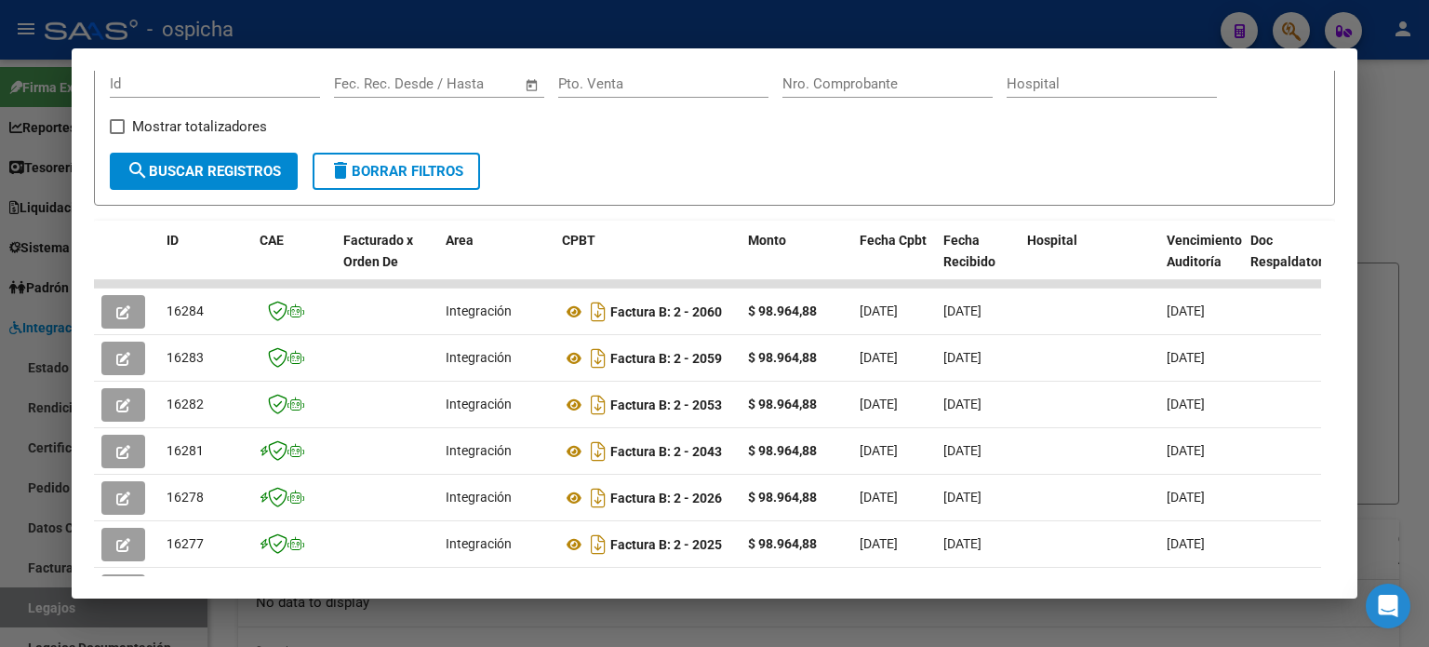
scroll to position [563, 0]
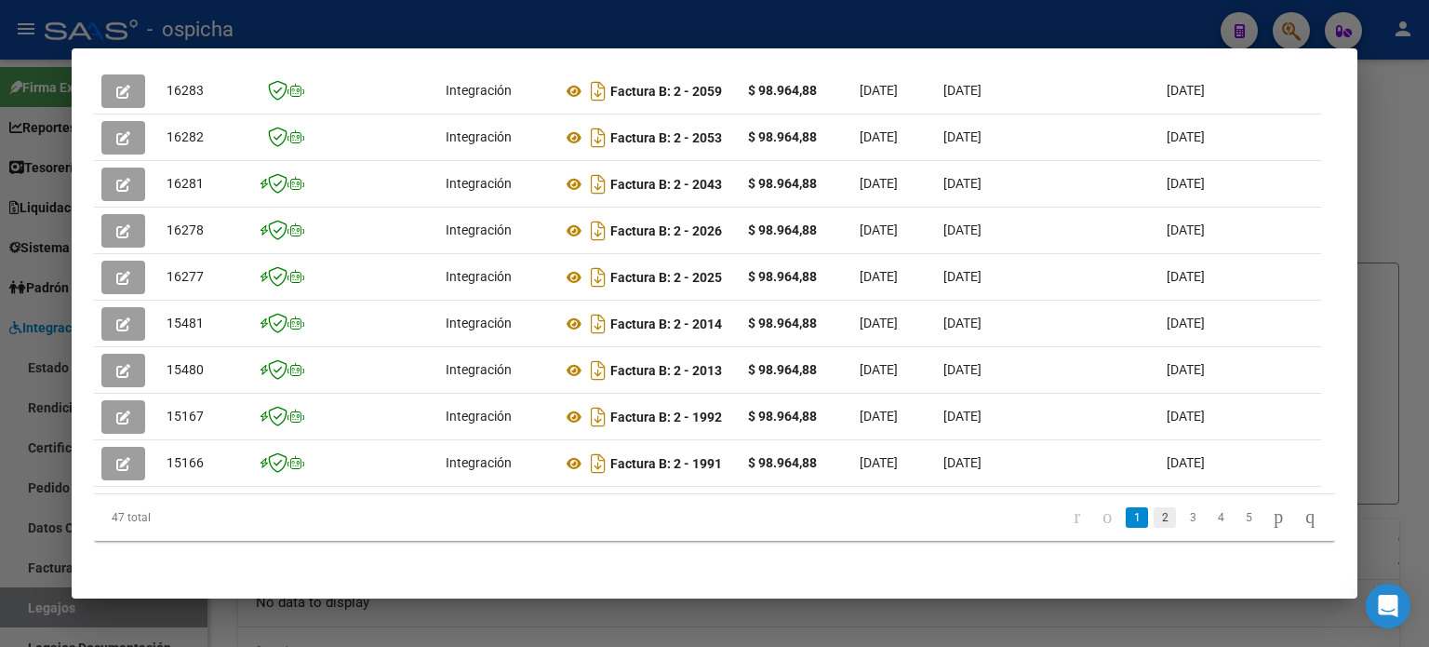
click at [1154, 512] on link "2" at bounding box center [1165, 517] width 22 height 20
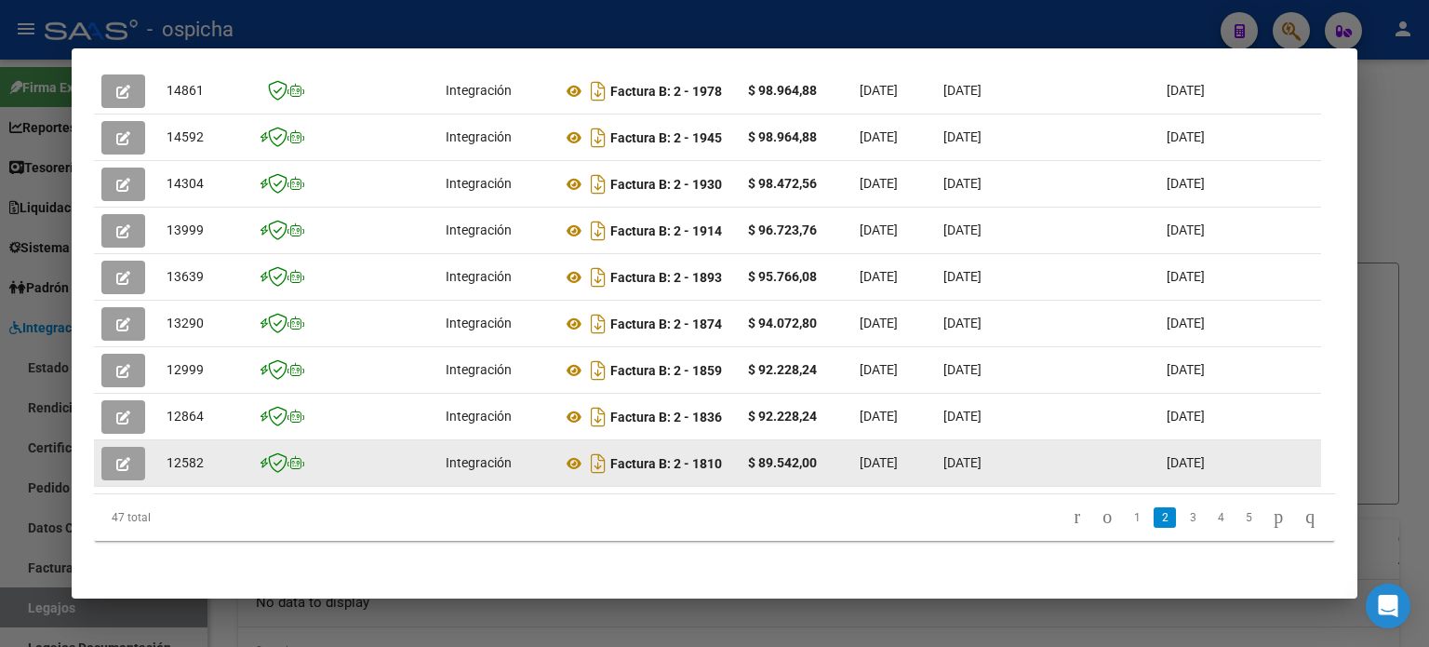
scroll to position [284, 0]
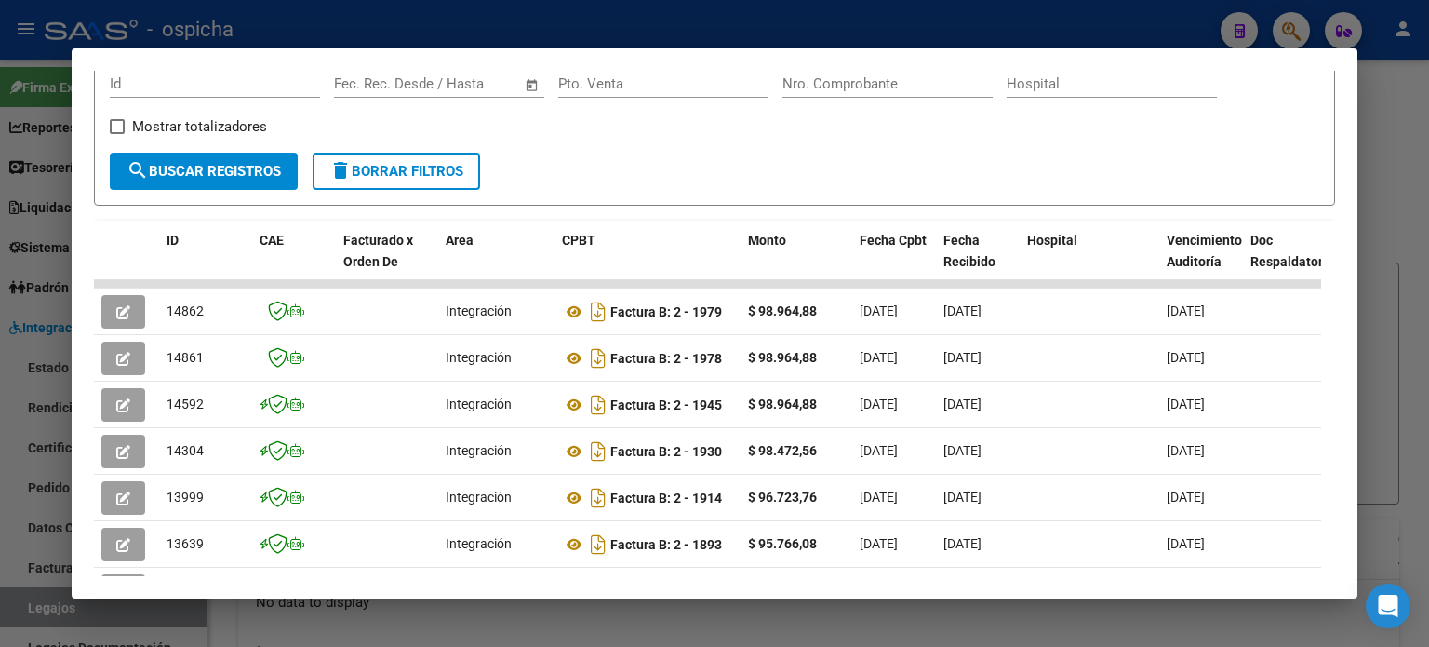
click at [1396, 132] on div at bounding box center [714, 323] width 1429 height 647
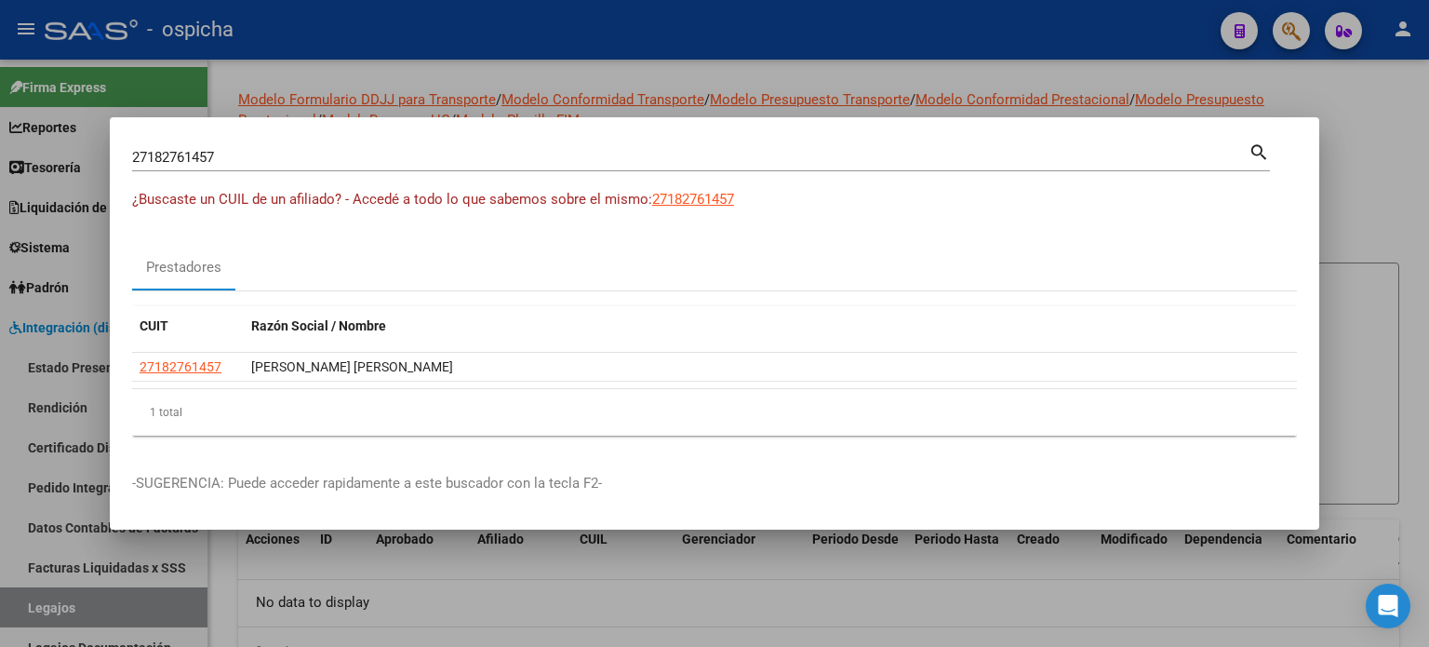
click at [289, 165] on input "27182761457" at bounding box center [690, 157] width 1117 height 17
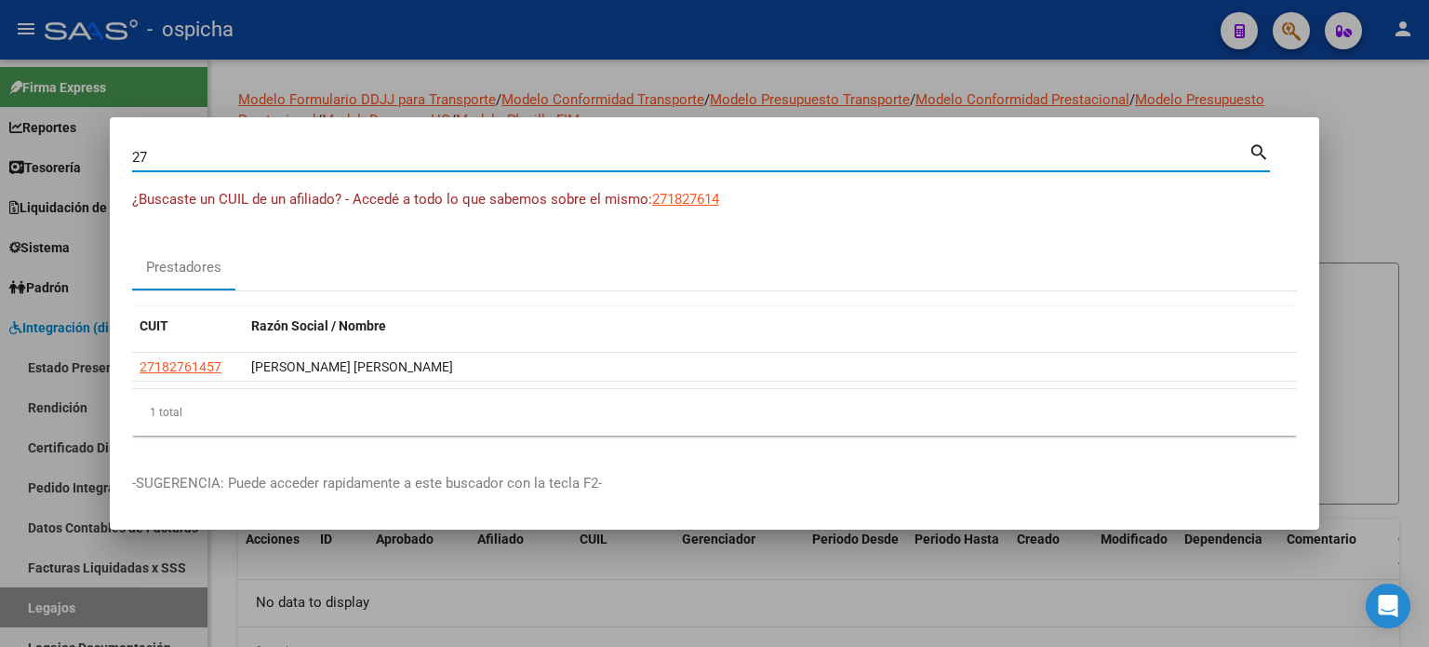
type input "2"
type input "[PERSON_NAME]"
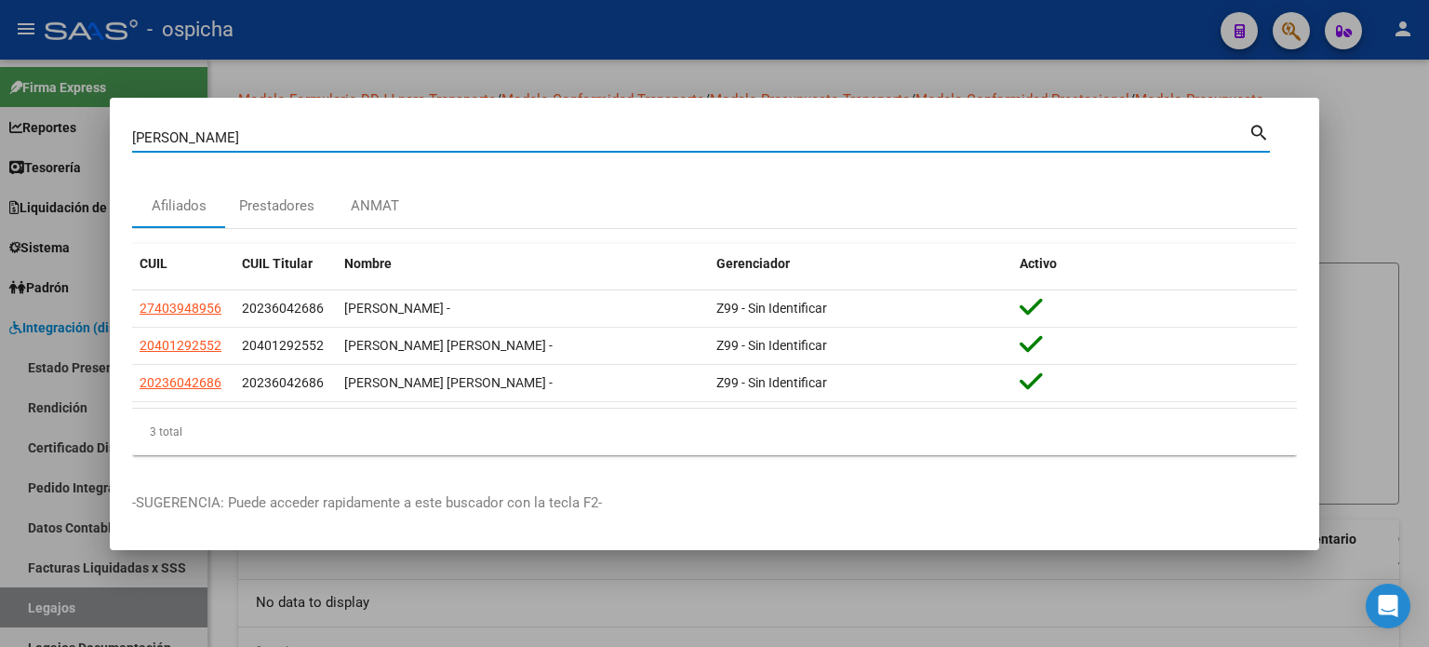
click at [1396, 129] on div at bounding box center [714, 323] width 1429 height 647
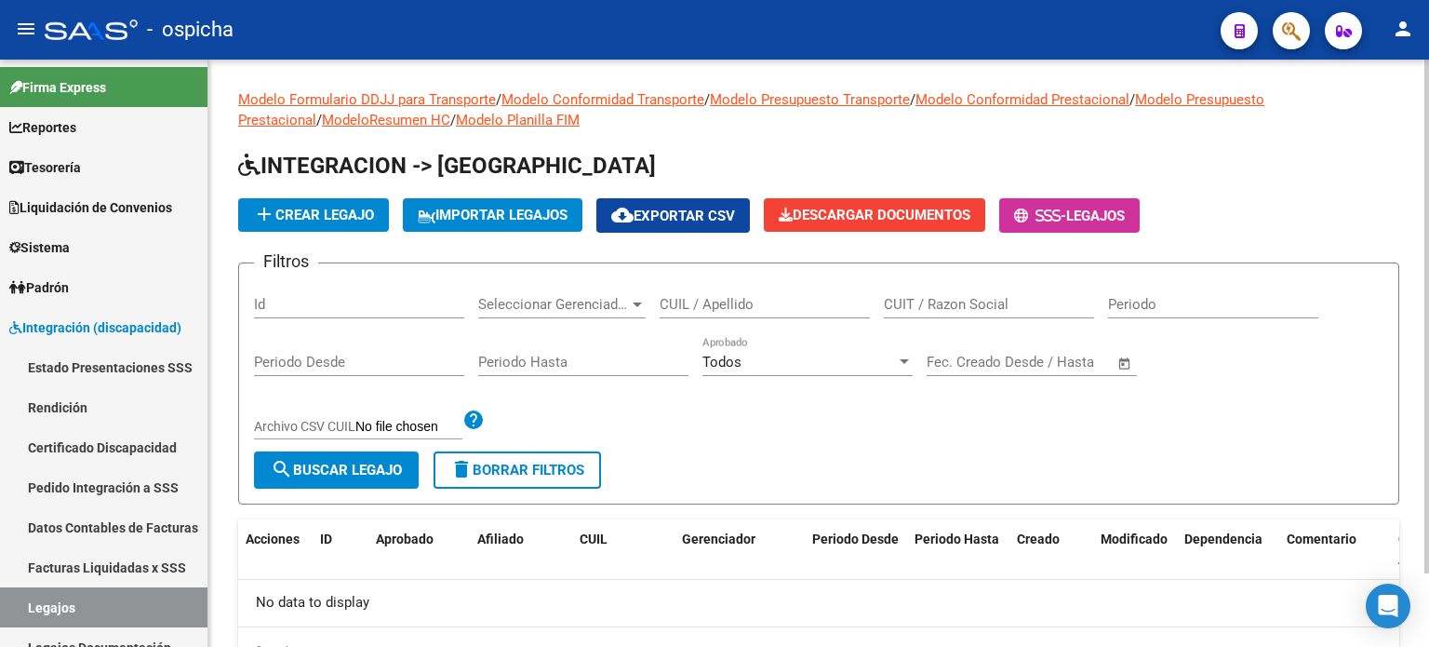
click at [951, 301] on input "CUIT / Razon Social" at bounding box center [989, 304] width 210 height 17
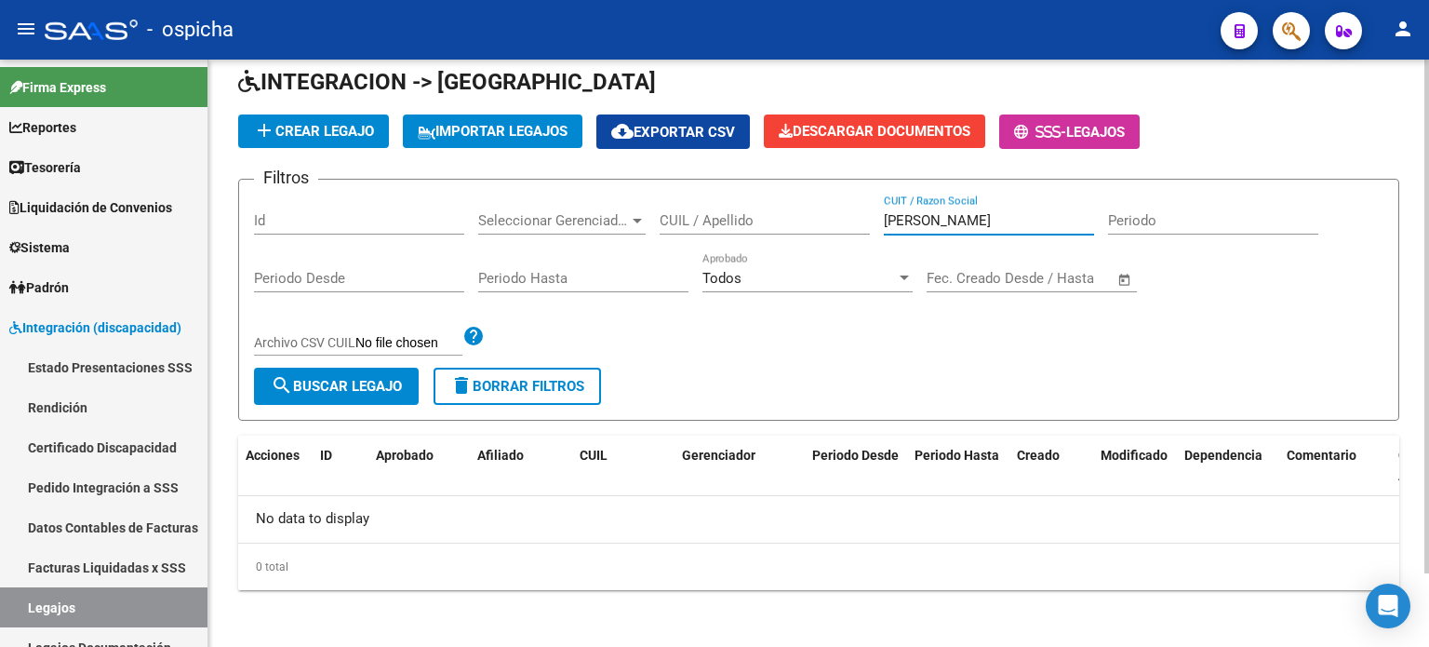
scroll to position [0, 0]
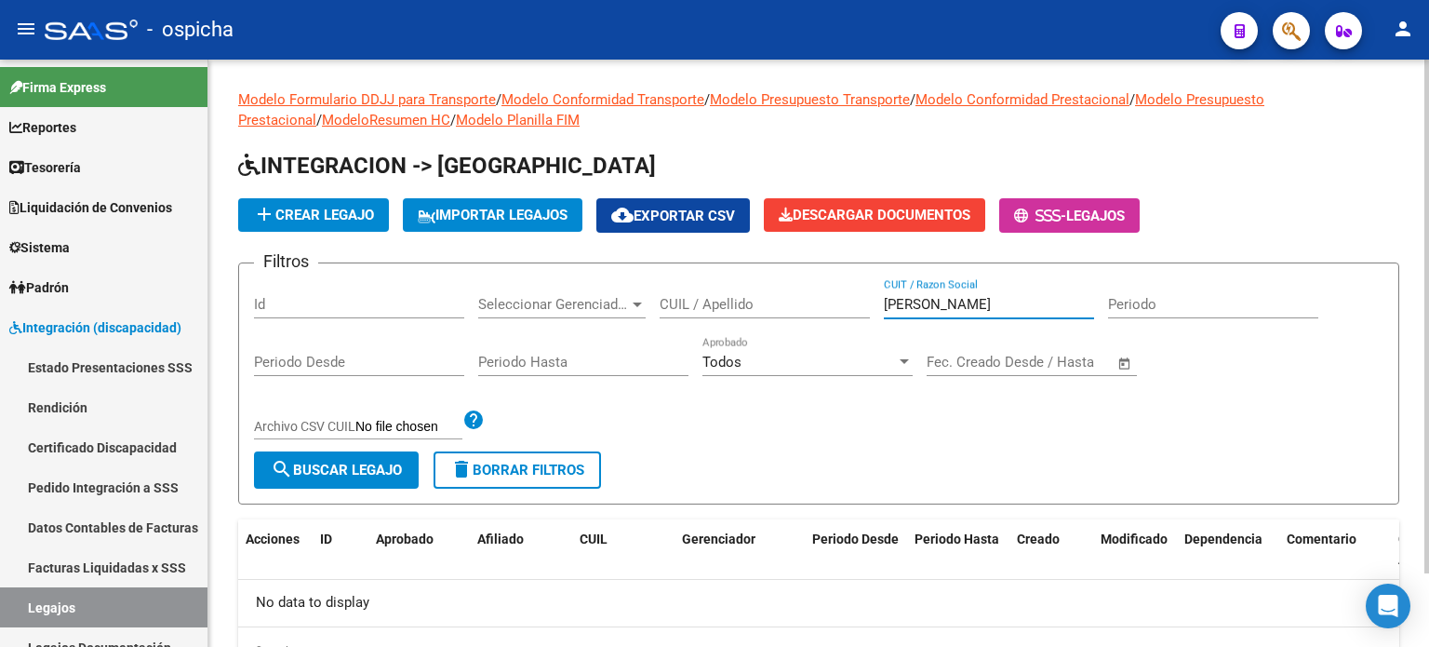
type input "[PERSON_NAME]"
